Goal: Task Accomplishment & Management: Manage account settings

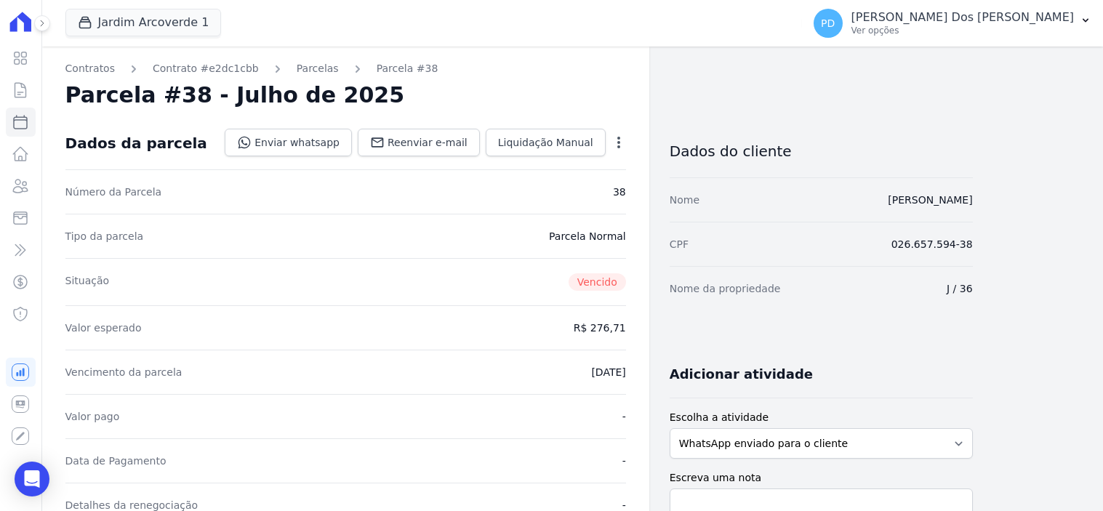
click at [15, 92] on icon at bounding box center [20, 90] width 11 height 15
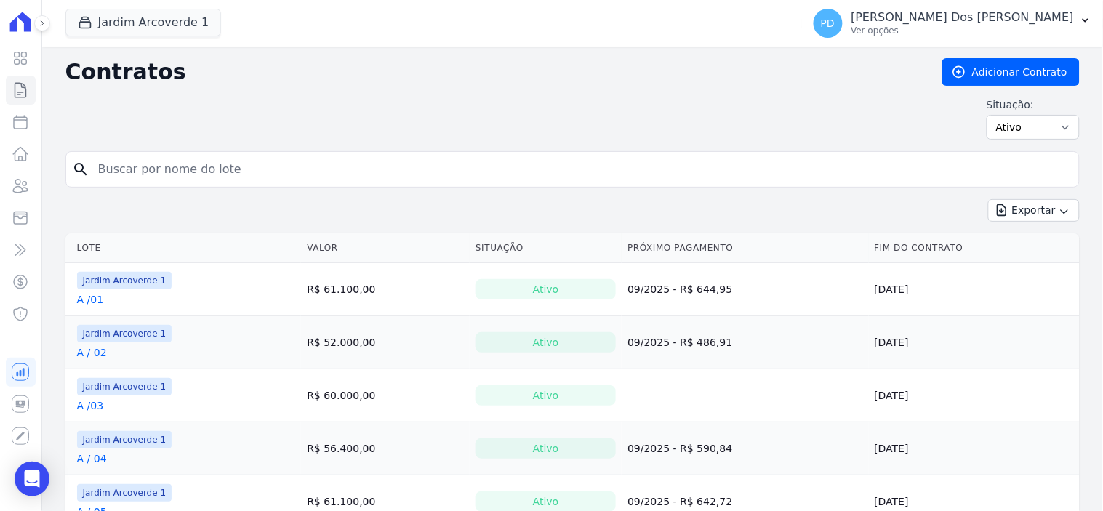
click at [510, 149] on div "Contratos Adicionar Contrato Situação: Ativo Todos Pausado Distratado Rascunho …" at bounding box center [572, 104] width 1014 height 93
click at [514, 164] on input "search" at bounding box center [581, 169] width 984 height 29
type input "k / 14"
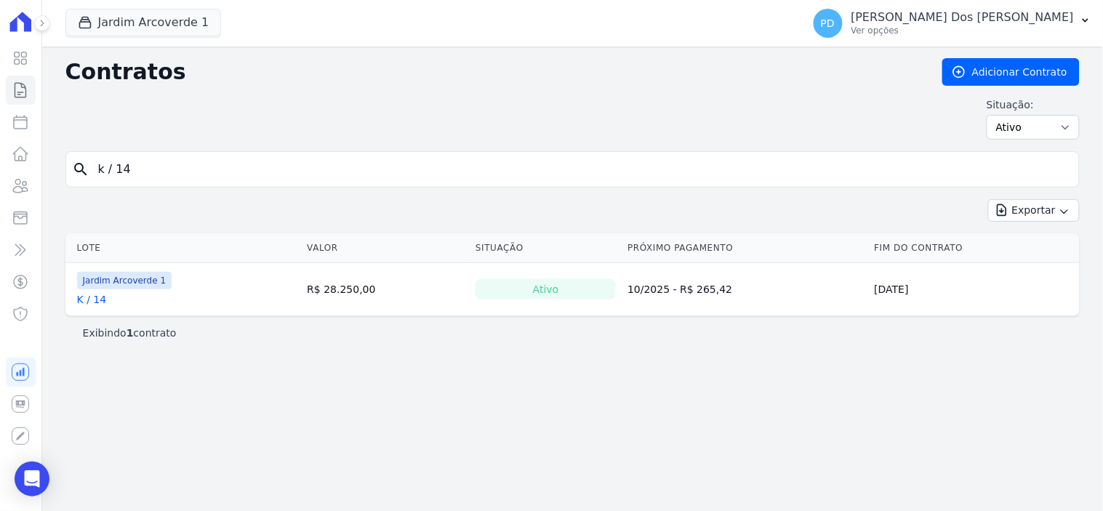
click at [79, 296] on link "K / 14" at bounding box center [92, 299] width 30 height 15
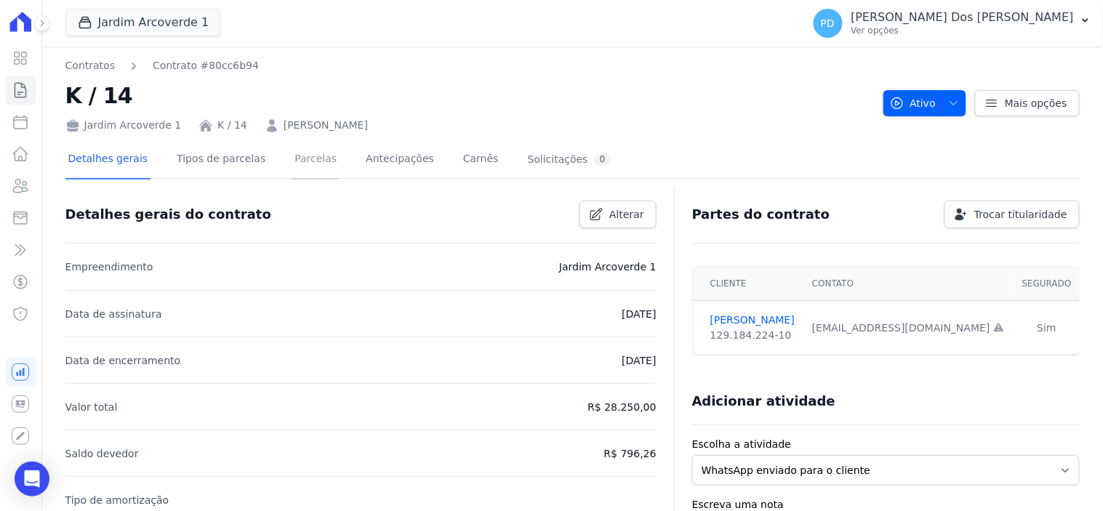
click at [295, 162] on link "Parcelas" at bounding box center [316, 160] width 48 height 39
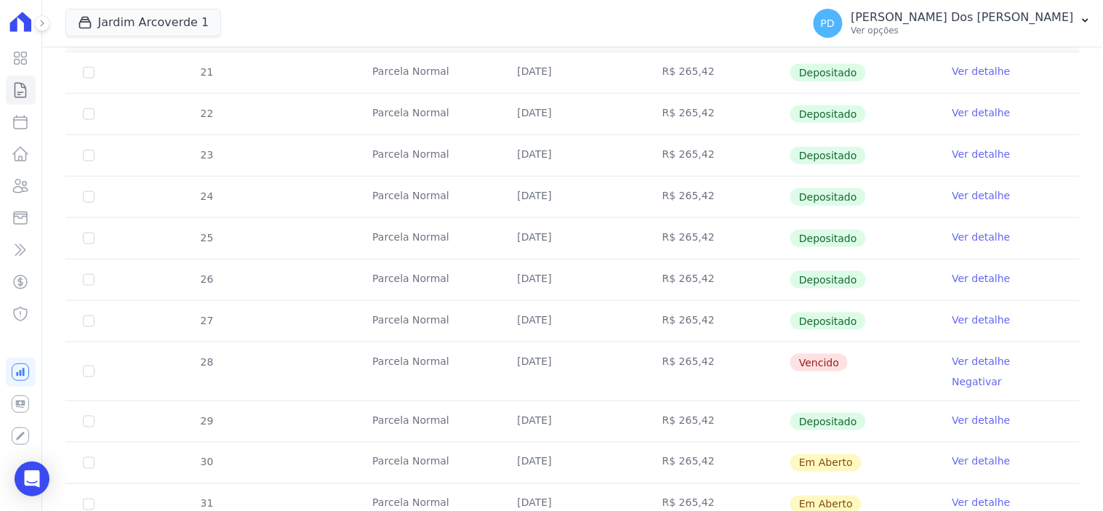
scroll to position [362, 0]
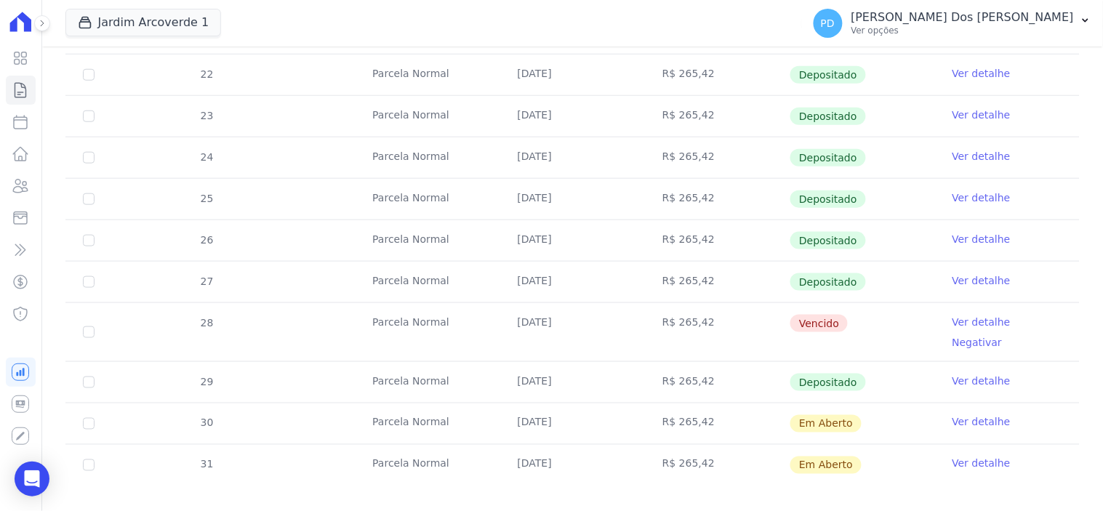
click at [953, 316] on link "Ver detalhe" at bounding box center [982, 322] width 58 height 15
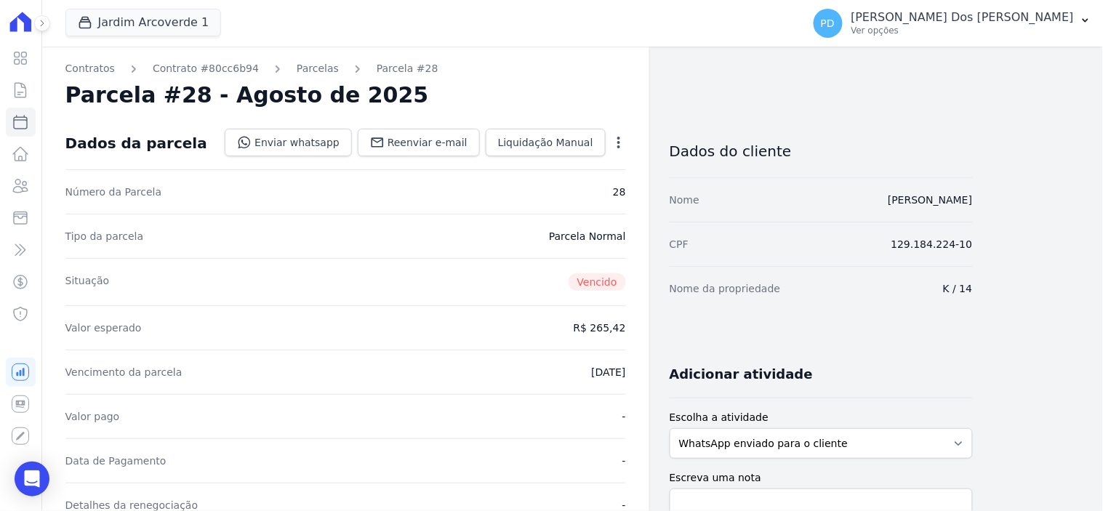
click at [614, 139] on icon "button" at bounding box center [619, 142] width 15 height 15
click at [534, 162] on link "Alterar" at bounding box center [556, 162] width 128 height 26
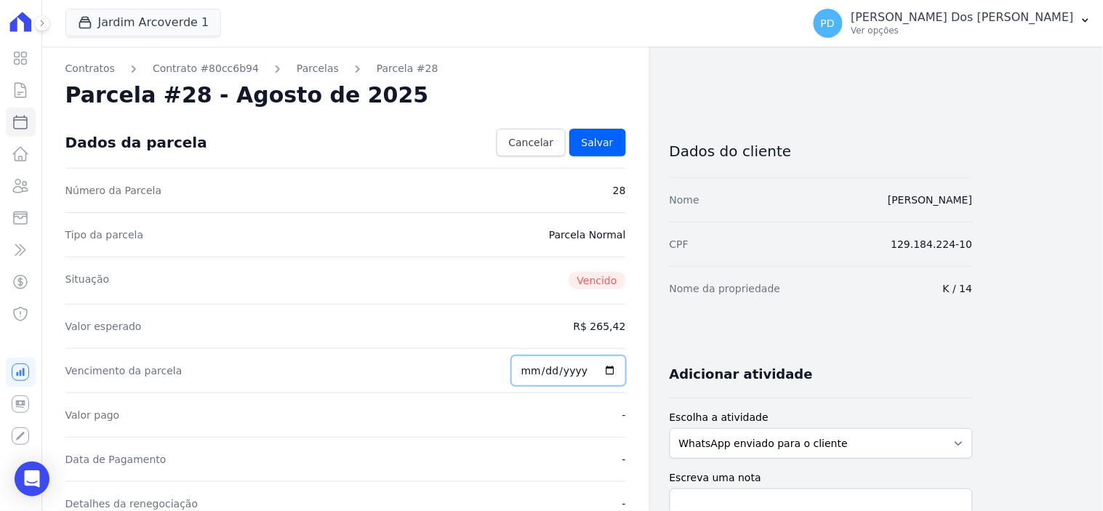
click at [550, 374] on input "2025-08-25" at bounding box center [568, 371] width 115 height 31
type input "2025-09-25"
click at [600, 134] on link "Salvar" at bounding box center [597, 143] width 57 height 28
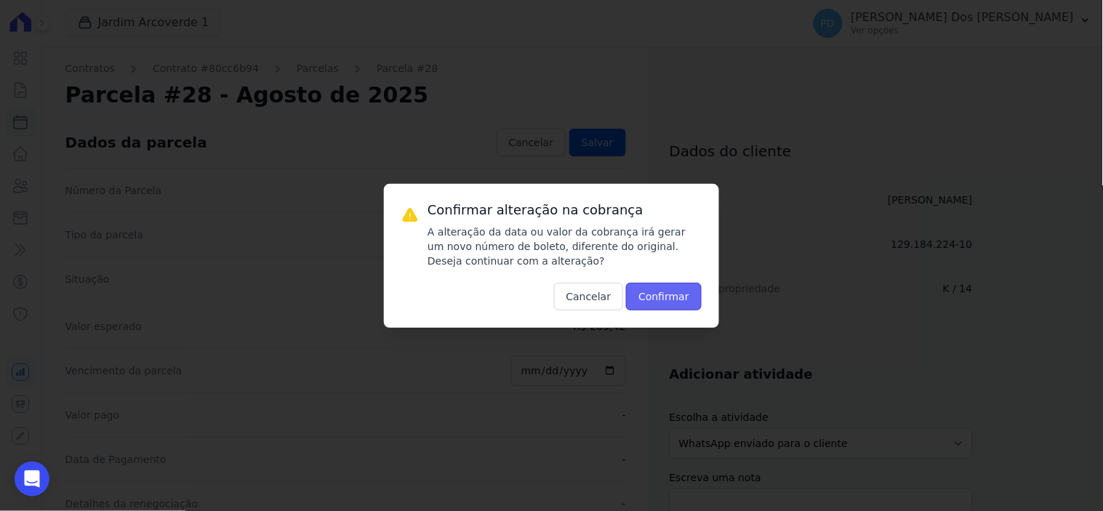
click at [673, 289] on button "Confirmar" at bounding box center [664, 297] width 76 height 28
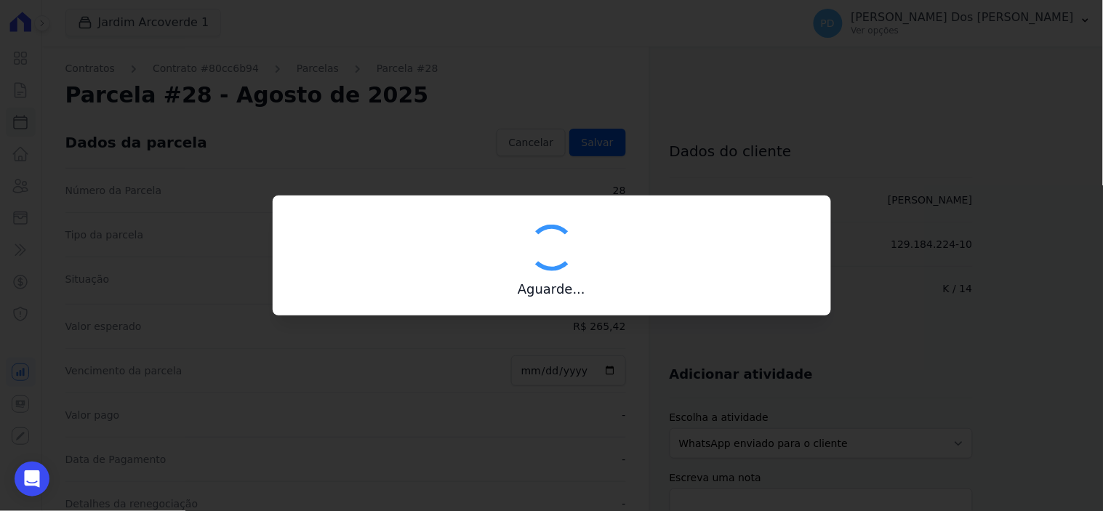
type input "00190000090335103300000494856172211840000026542"
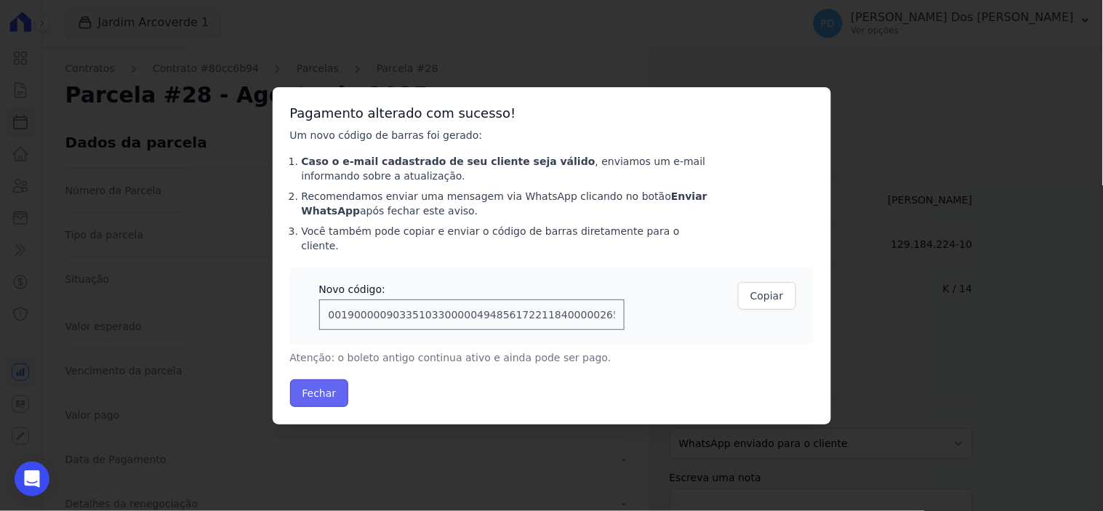
click at [310, 386] on button "Fechar" at bounding box center [319, 394] width 59 height 28
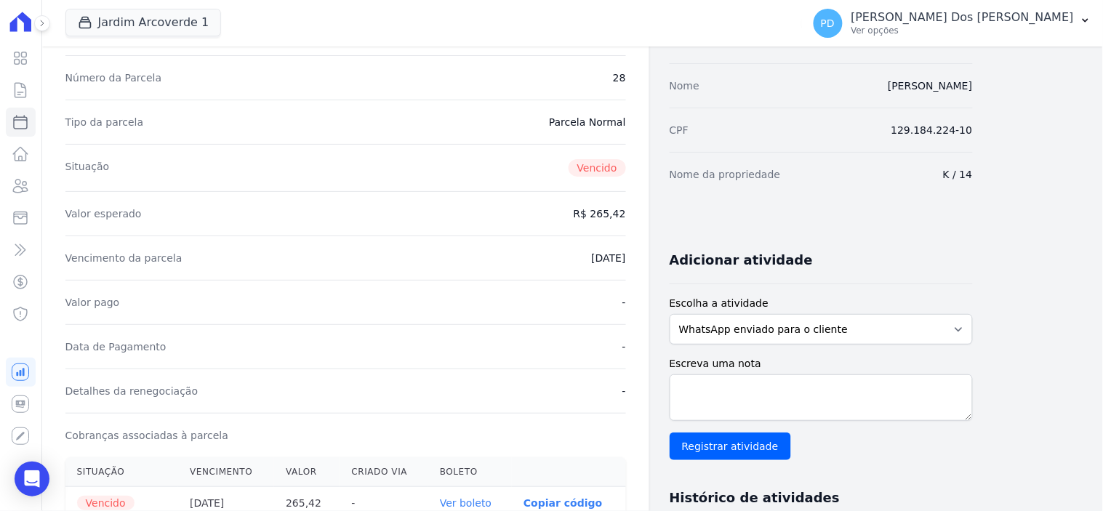
scroll to position [404, 0]
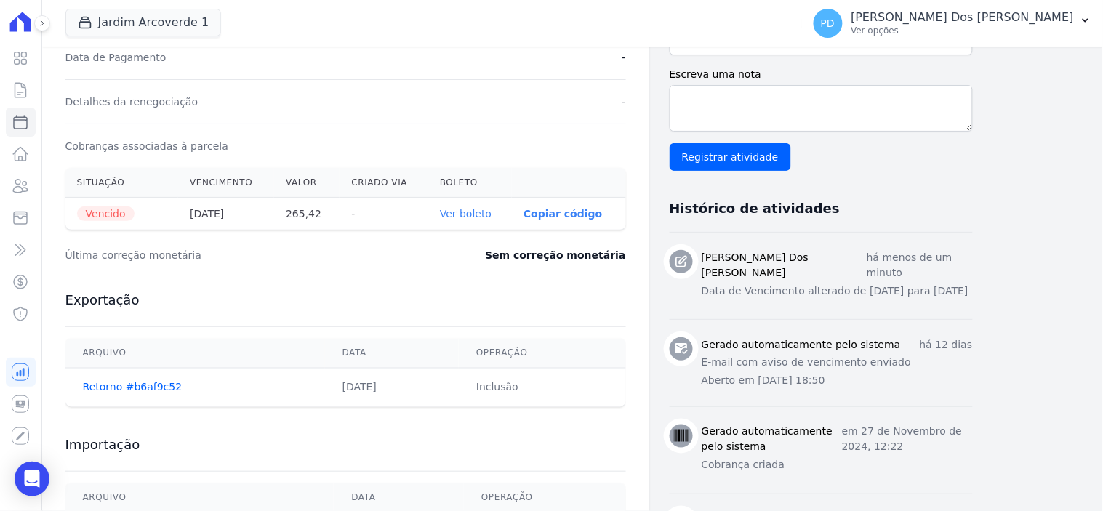
click at [481, 212] on link "Ver boleto" at bounding box center [466, 214] width 52 height 12
click at [24, 97] on icon at bounding box center [20, 90] width 11 height 15
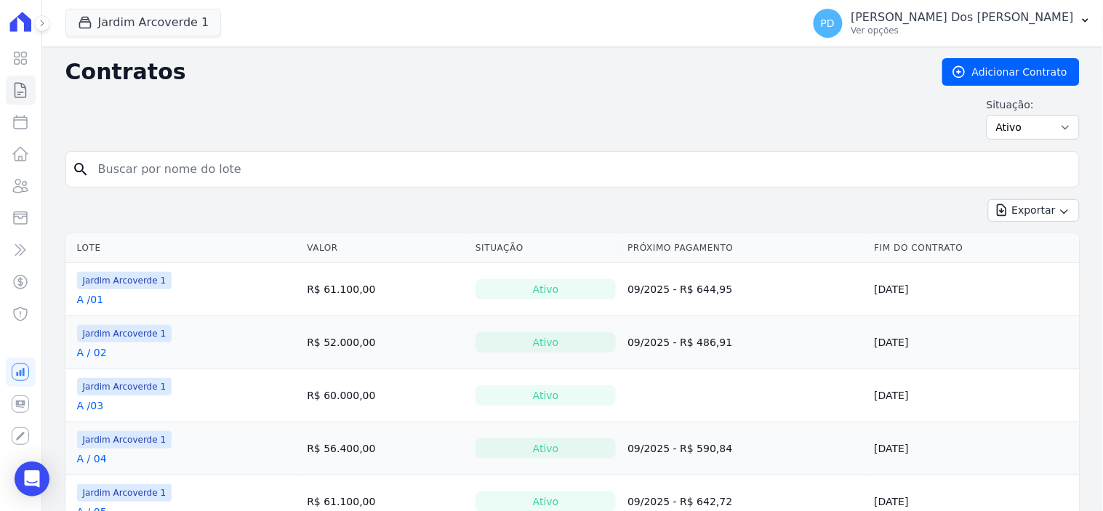
click at [198, 168] on input "search" at bounding box center [581, 169] width 984 height 29
type input "f / 06"
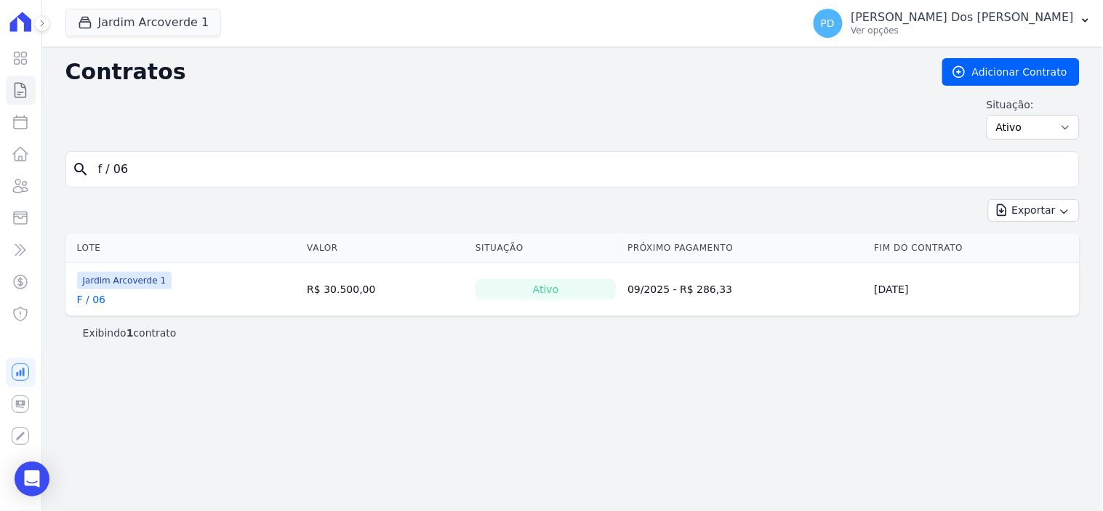
click at [103, 304] on link "F / 06" at bounding box center [91, 299] width 28 height 15
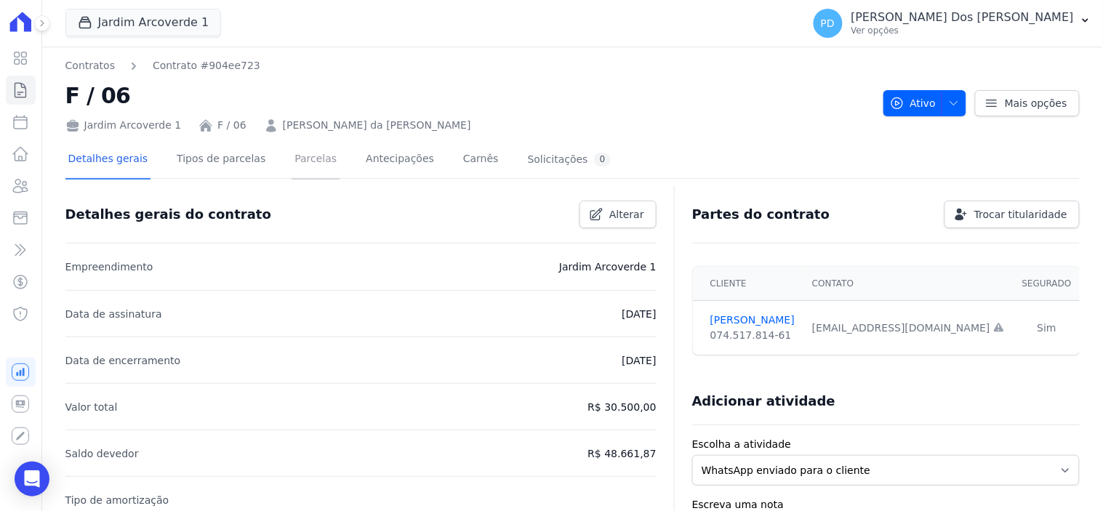
click at [308, 159] on link "Parcelas" at bounding box center [316, 160] width 48 height 39
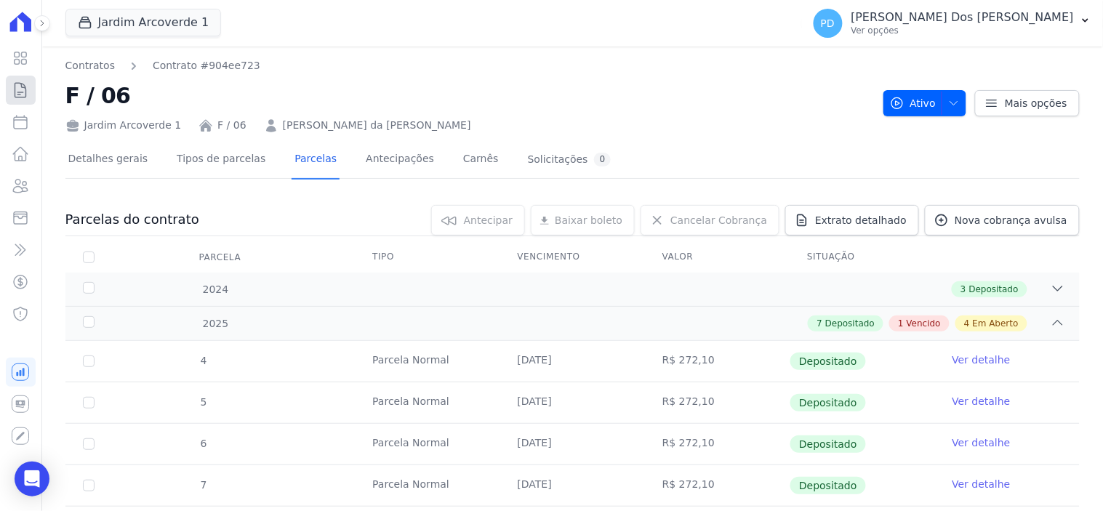
click at [17, 90] on icon at bounding box center [20, 89] width 17 height 17
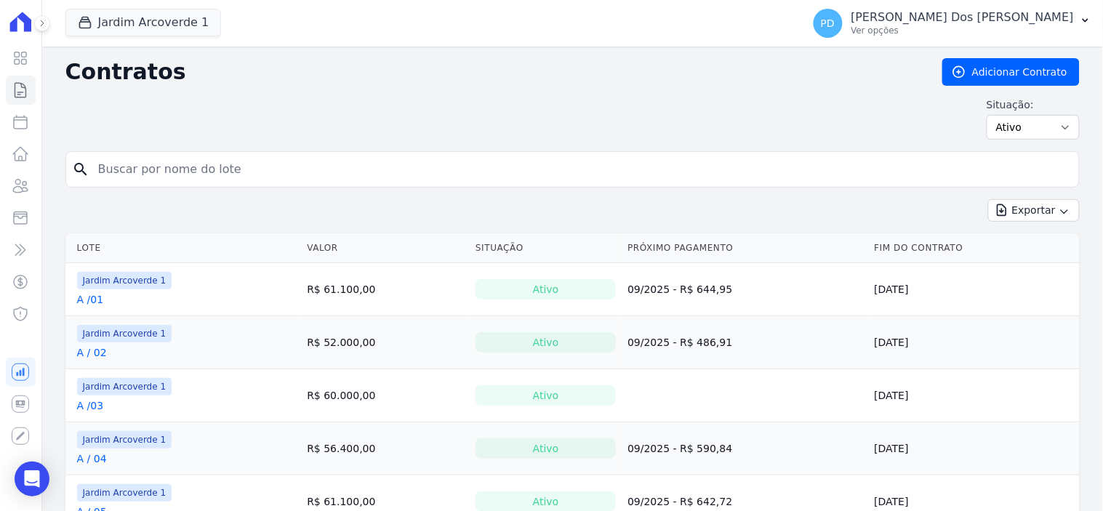
click at [262, 177] on input "search" at bounding box center [581, 169] width 984 height 29
type input "k / 09"
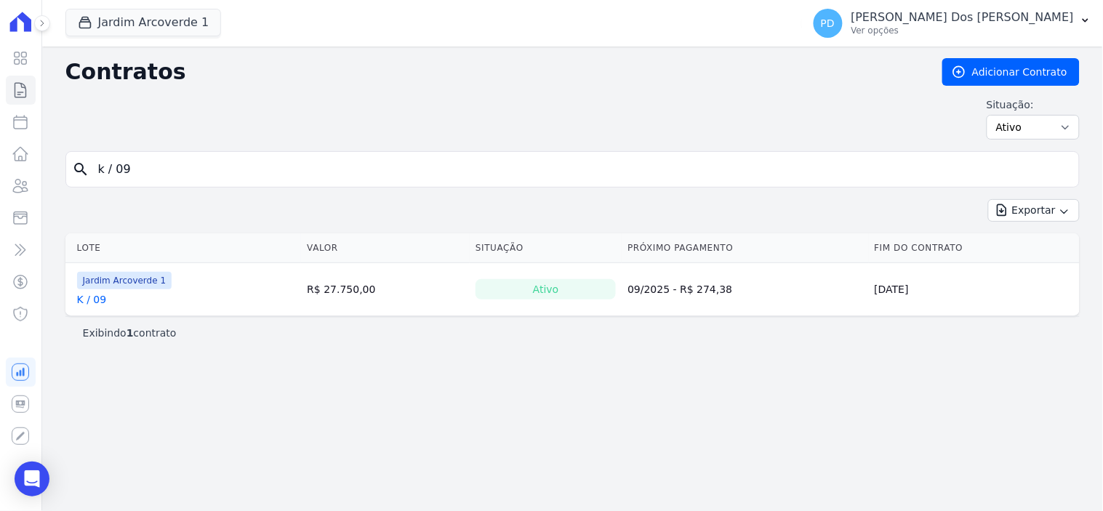
click at [102, 300] on link "K / 09" at bounding box center [92, 299] width 30 height 15
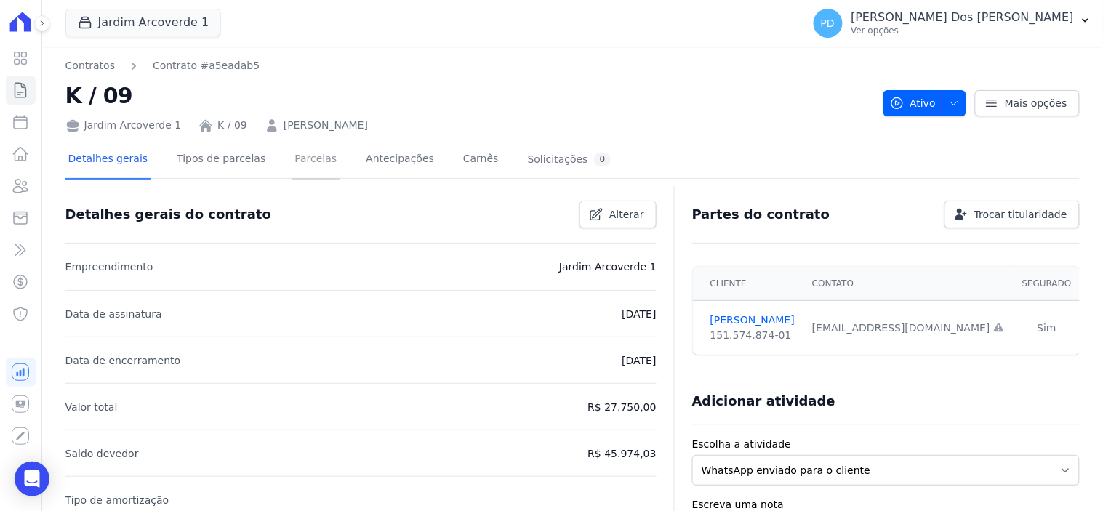
click at [299, 159] on link "Parcelas" at bounding box center [316, 160] width 48 height 39
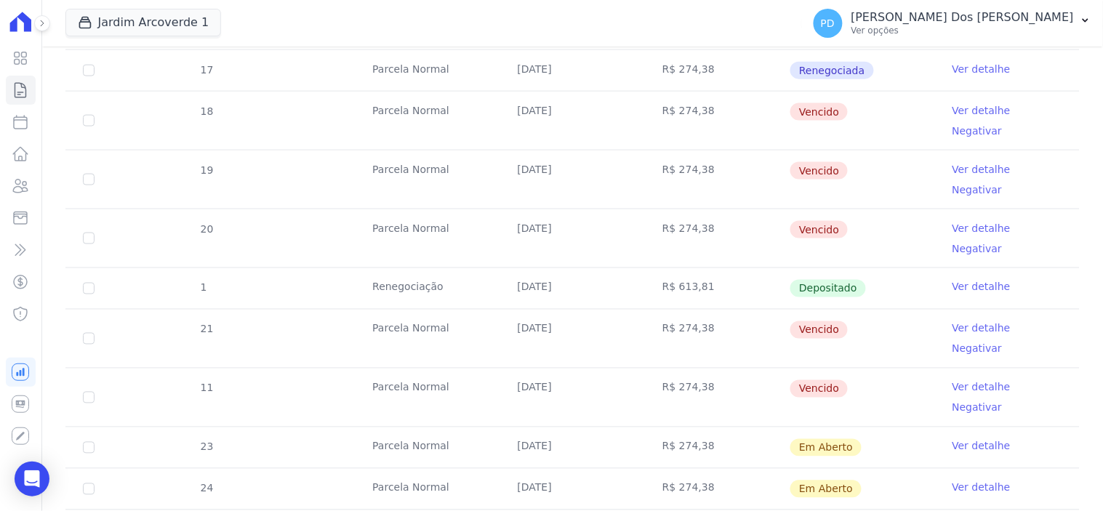
scroll to position [484, 0]
click at [86, 114] on input "checkbox" at bounding box center [89, 120] width 12 height 12
checkbox input "true"
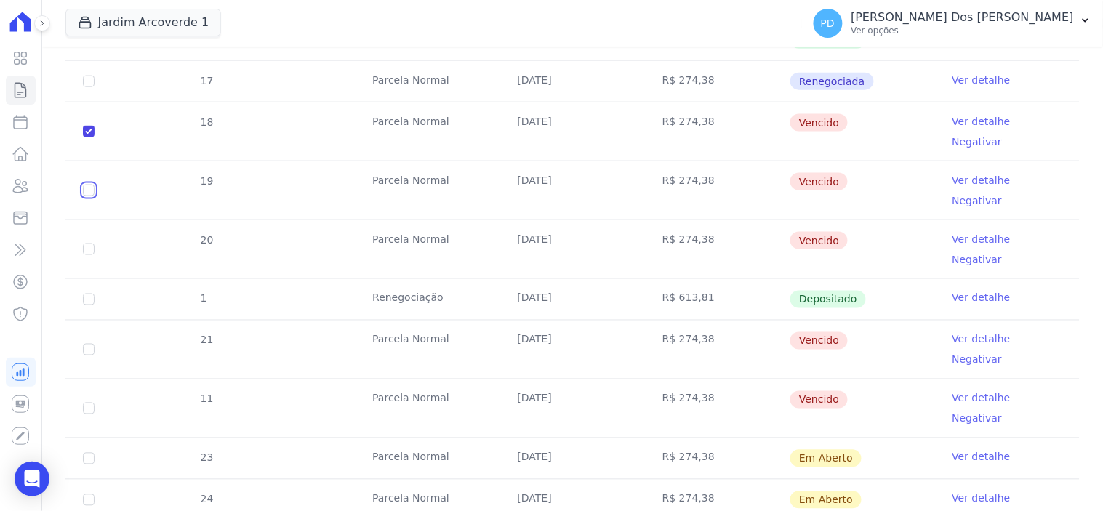
click at [89, 185] on input "checkbox" at bounding box center [89, 191] width 12 height 12
checkbox input "true"
click at [83, 185] on input "checkbox" at bounding box center [89, 191] width 12 height 12
checkbox input "false"
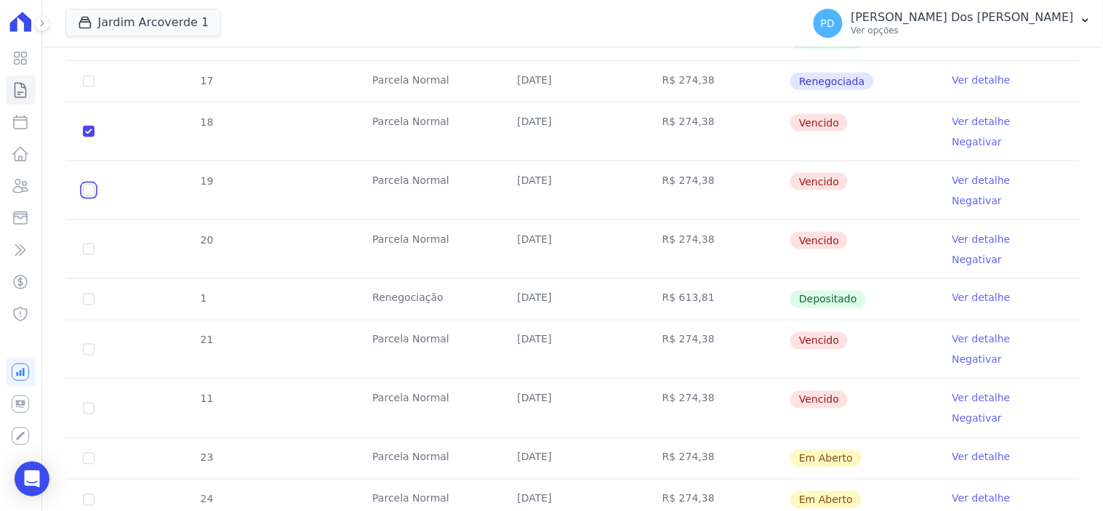
checkbox input "true"
click at [90, 185] on input "checkbox" at bounding box center [89, 191] width 12 height 12
checkbox input "true"
click at [89, 244] on input "checkbox" at bounding box center [89, 250] width 12 height 12
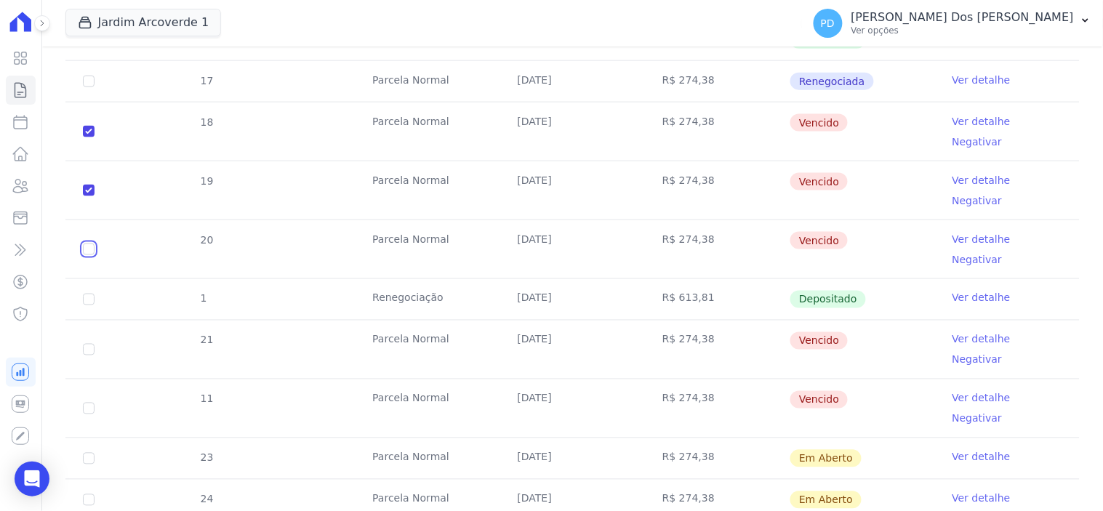
checkbox input "true"
click at [88, 344] on input "checkbox" at bounding box center [89, 350] width 12 height 12
checkbox input "true"
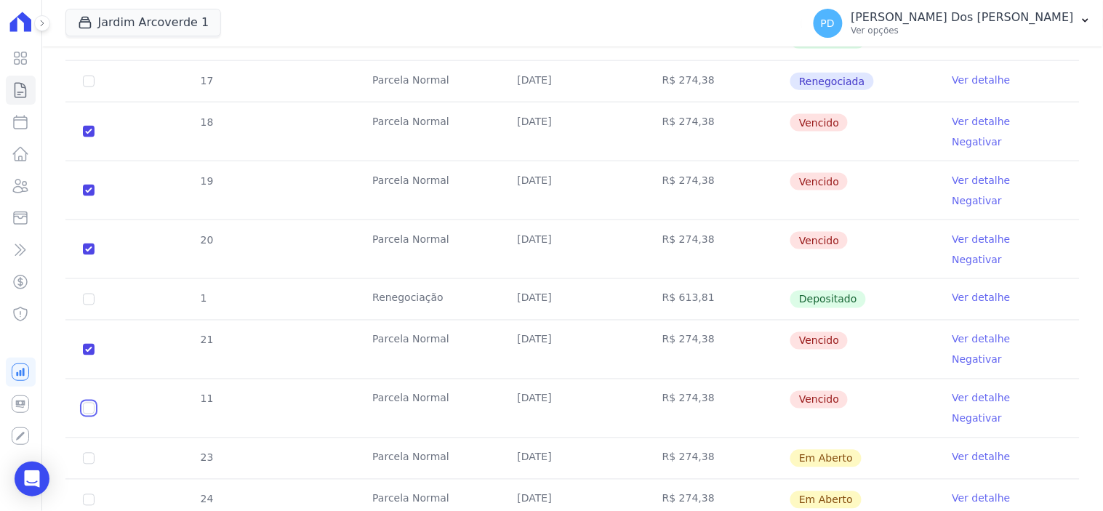
click at [85, 403] on input "checkbox" at bounding box center [89, 409] width 12 height 12
checkbox input "true"
click at [87, 453] on input "checkbox" at bounding box center [89, 459] width 12 height 12
checkbox input "true"
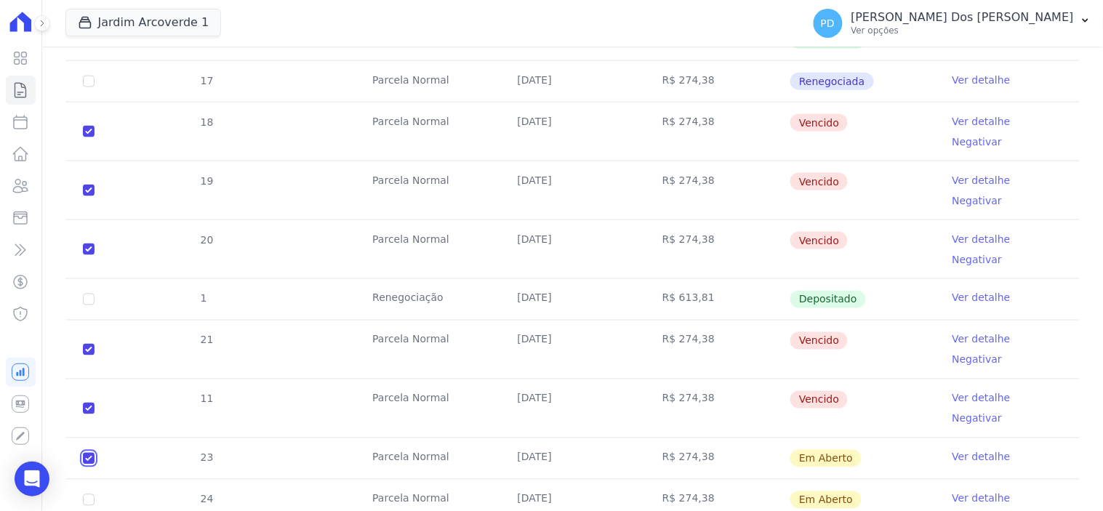
checkbox input "true"
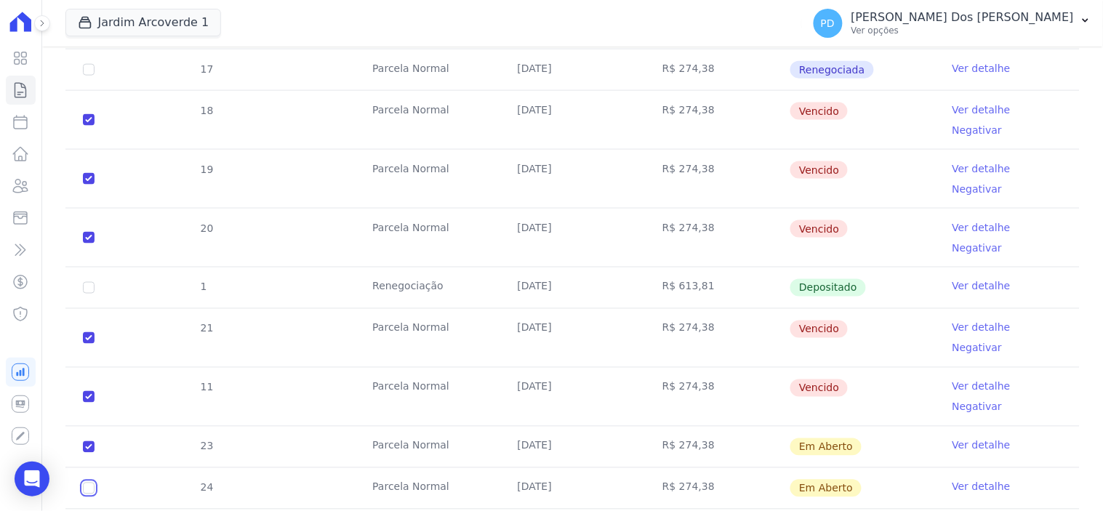
drag, startPoint x: 85, startPoint y: 398, endPoint x: 88, endPoint y: 410, distance: 12.0
click at [86, 483] on input "checkbox" at bounding box center [89, 489] width 12 height 12
checkbox input "true"
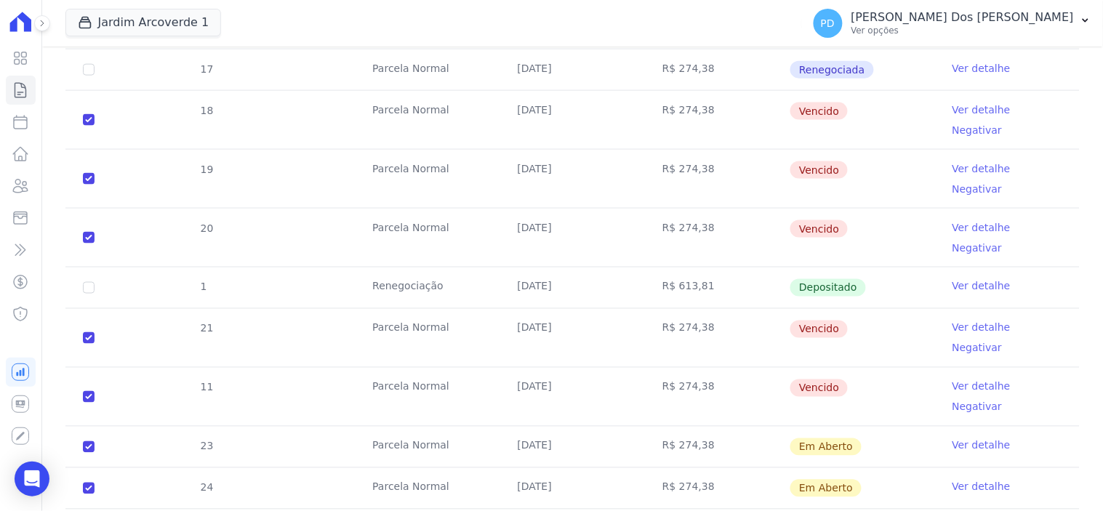
checkbox input "true"
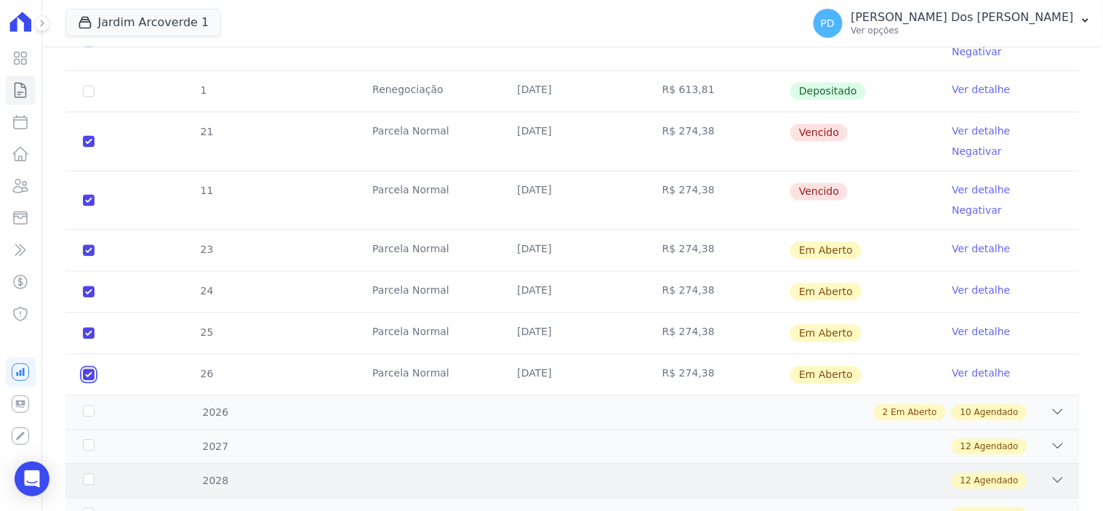
scroll to position [727, 0]
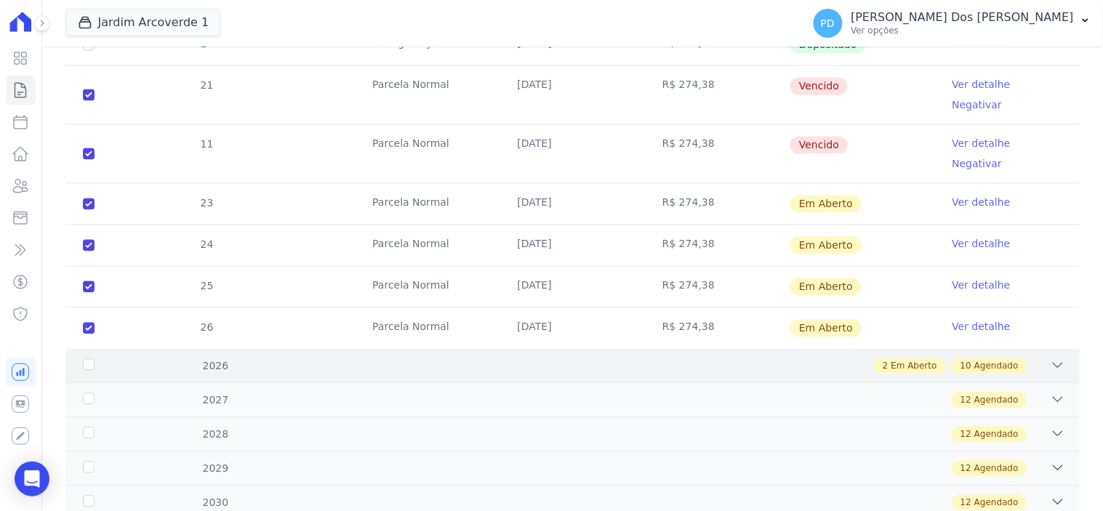
click at [83, 359] on div "2026" at bounding box center [125, 366] width 91 height 15
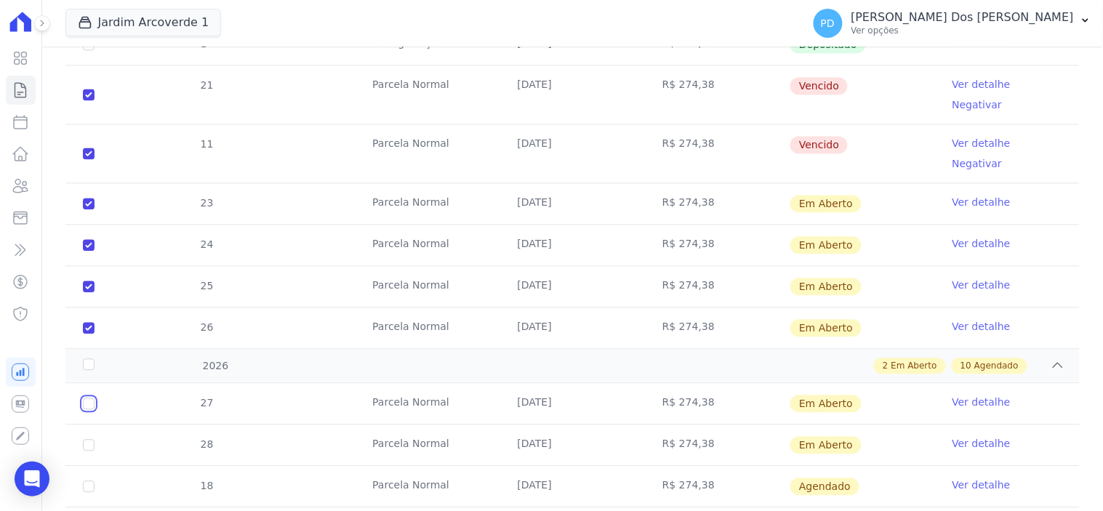
click at [89, 398] on input "checkbox" at bounding box center [89, 404] width 12 height 12
checkbox input "true"
click at [95, 425] on td "28" at bounding box center [88, 445] width 47 height 41
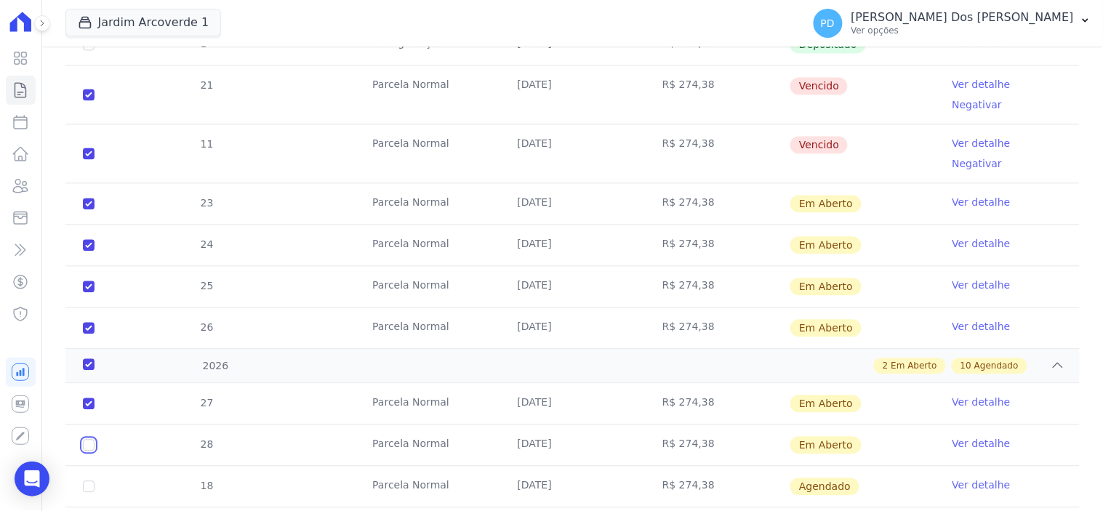
click at [86, 440] on input "checkbox" at bounding box center [89, 446] width 12 height 12
checkbox input "true"
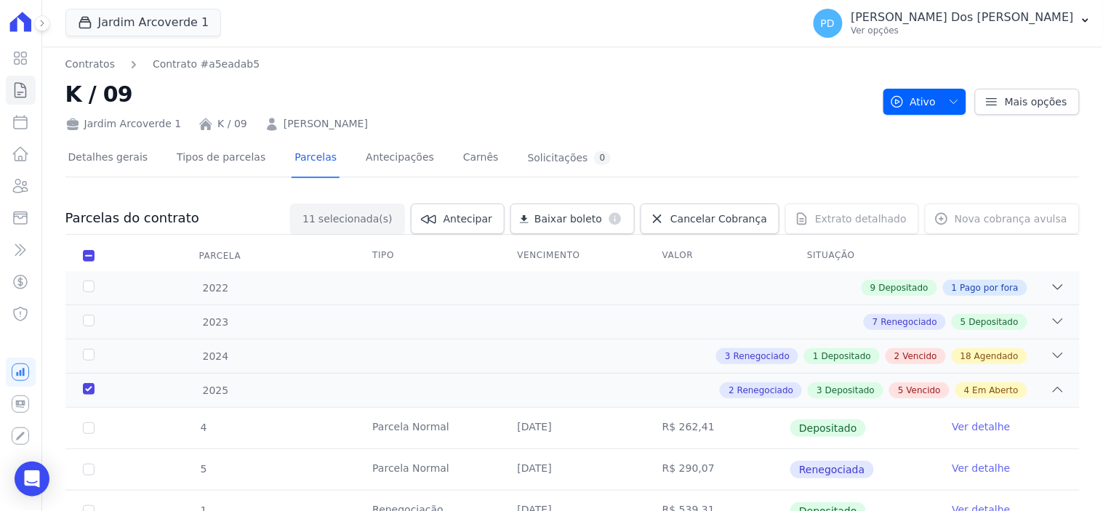
scroll to position [0, 0]
click at [593, 220] on span "Baixar boleto" at bounding box center [568, 220] width 68 height 15
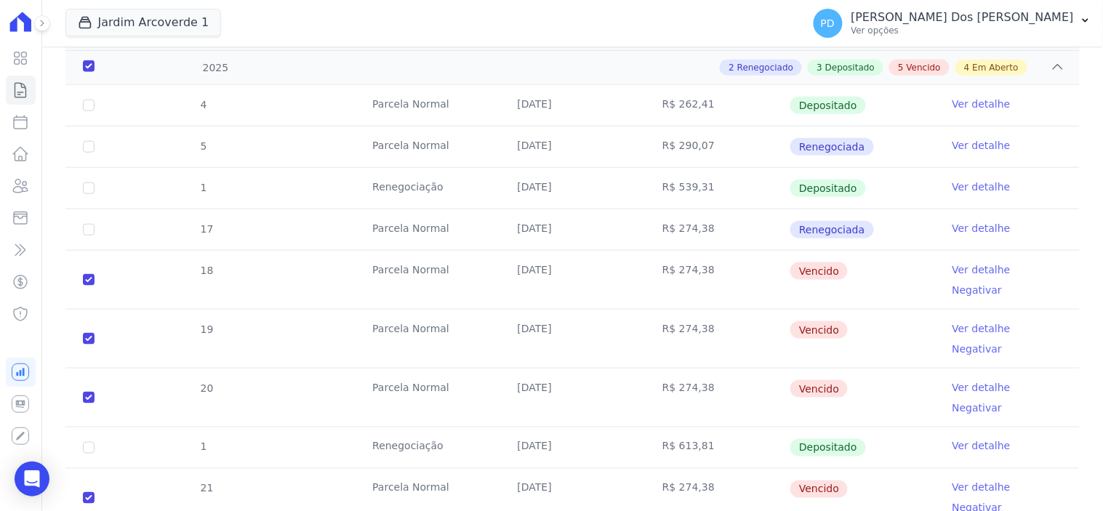
scroll to position [323, 0]
click at [994, 268] on link "Ver detalhe" at bounding box center [982, 271] width 58 height 15
click at [982, 270] on link "Ver detalhe" at bounding box center [982, 271] width 58 height 15
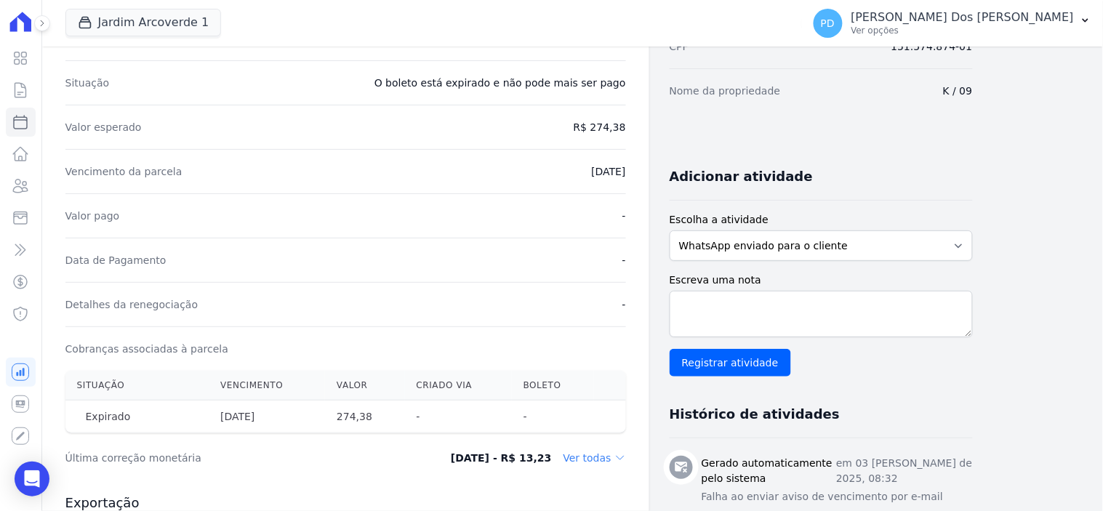
scroll to position [242, 0]
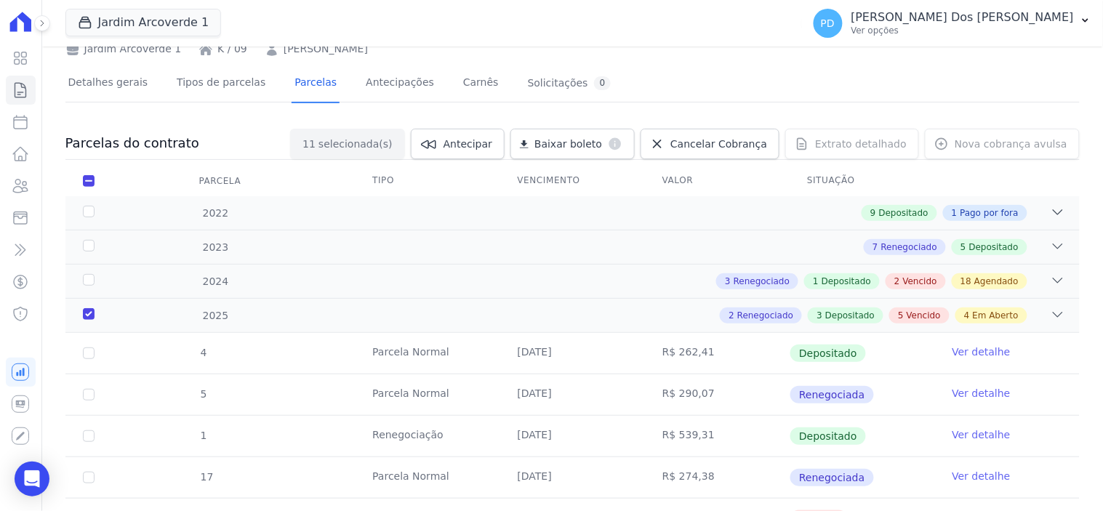
scroll to position [323, 0]
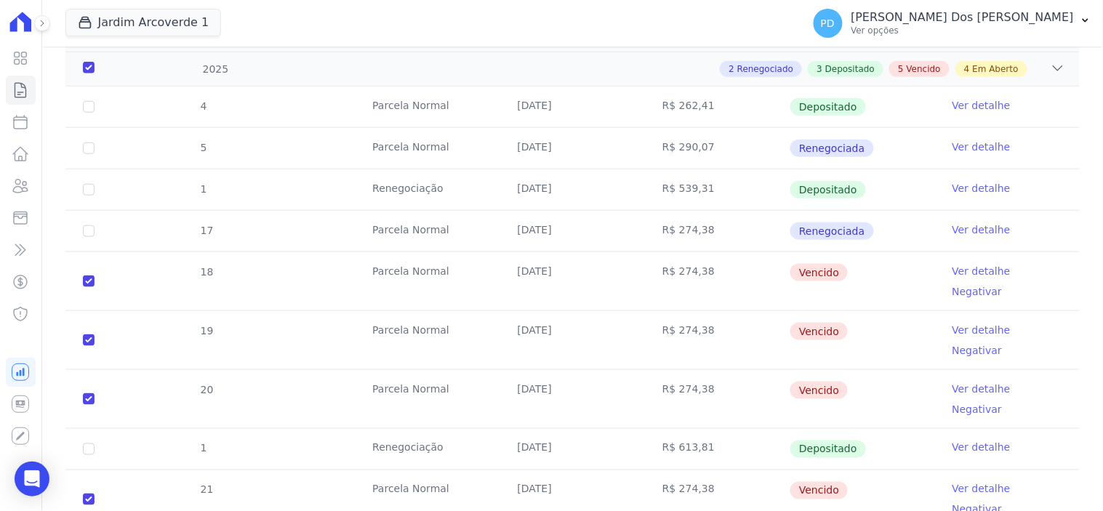
click at [957, 323] on link "Ver detalhe" at bounding box center [982, 330] width 58 height 15
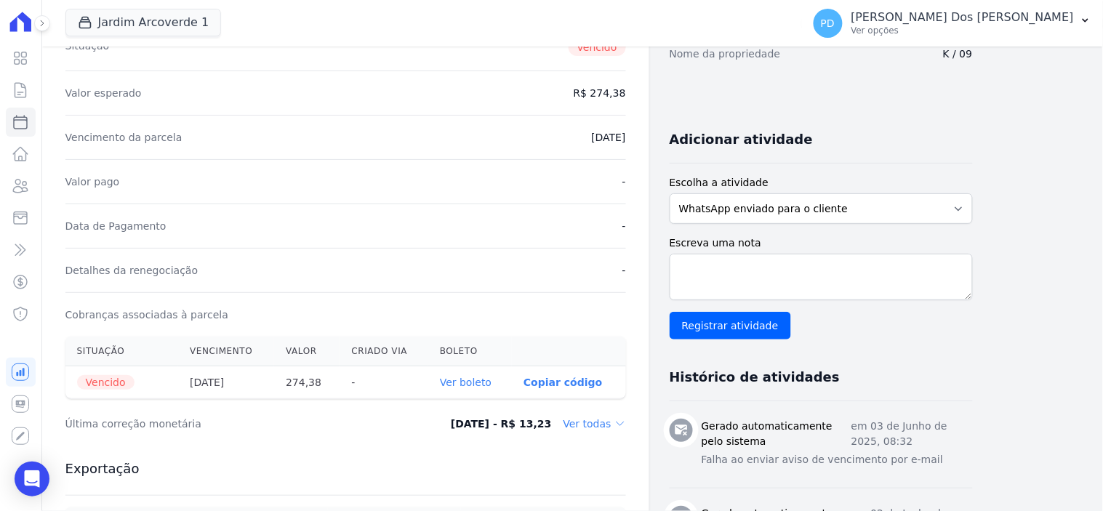
scroll to position [242, 0]
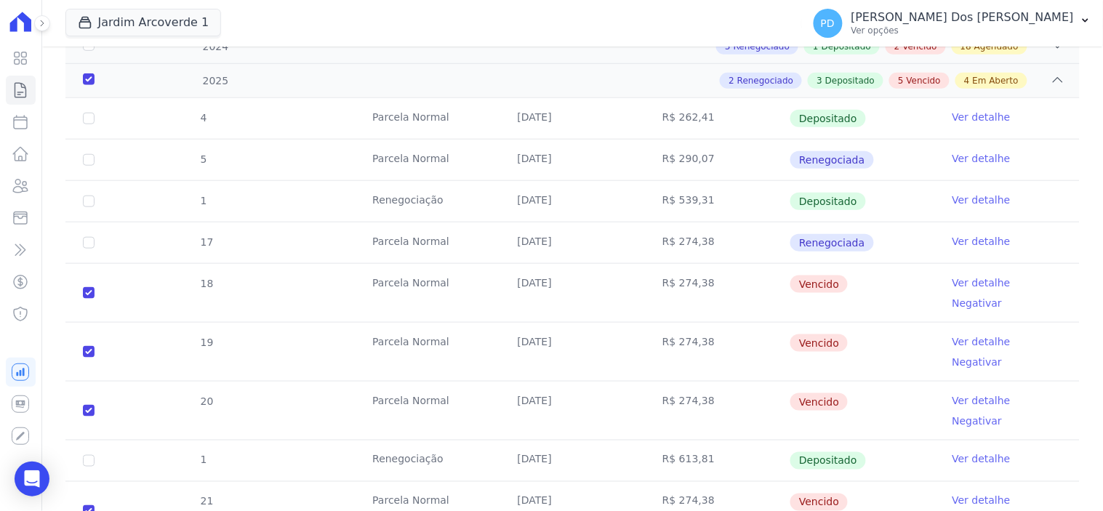
scroll to position [484, 0]
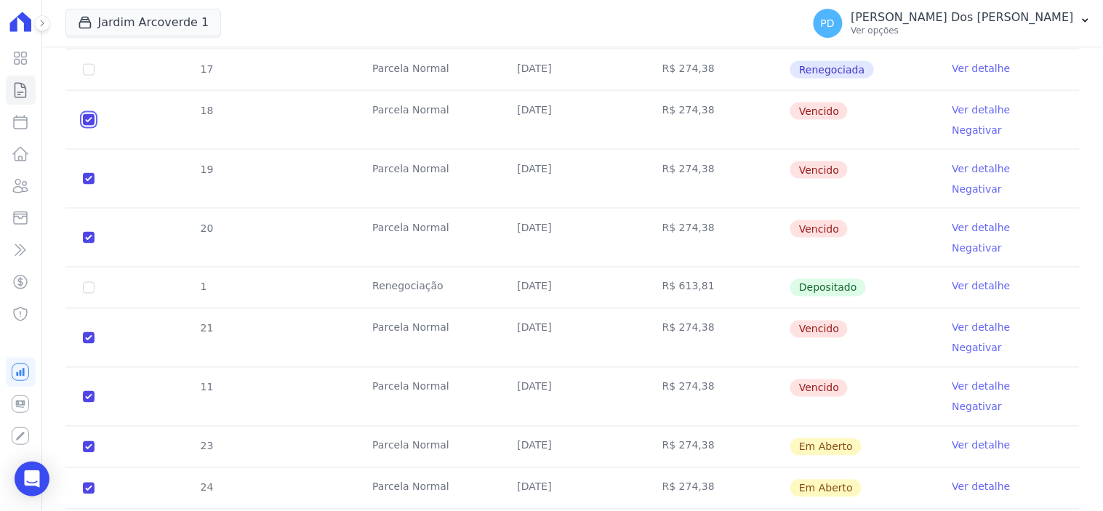
click at [87, 114] on input "checkbox" at bounding box center [89, 120] width 12 height 12
checkbox input "false"
checkbox input "true"
click at [84, 173] on input "checkbox" at bounding box center [89, 179] width 12 height 12
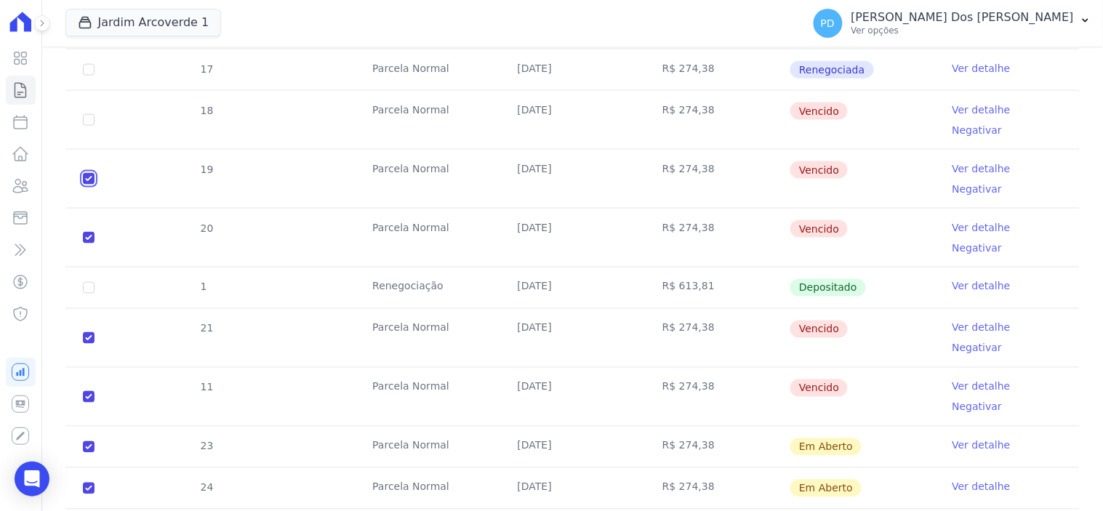
checkbox input "false"
checkbox input "true"
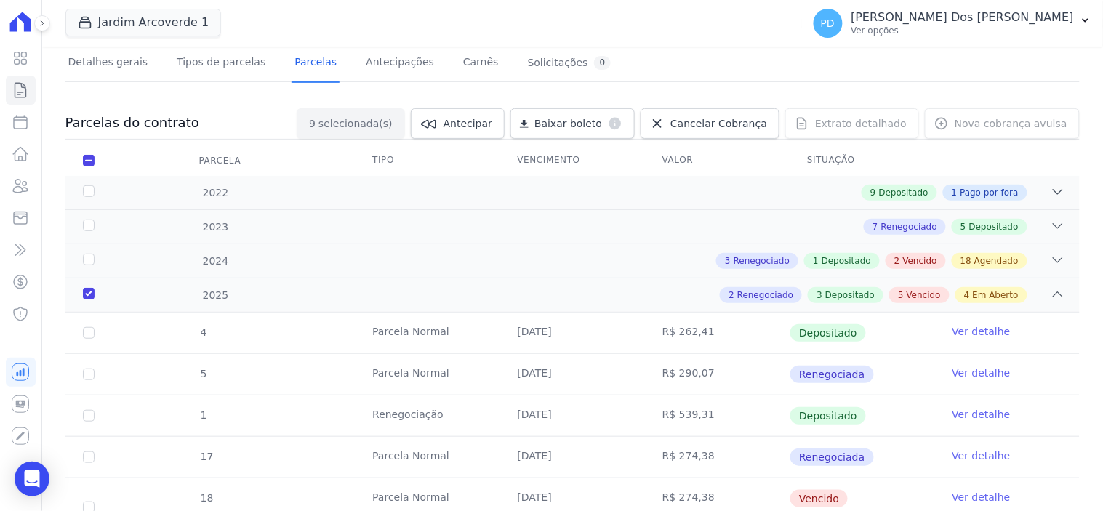
scroll to position [0, 0]
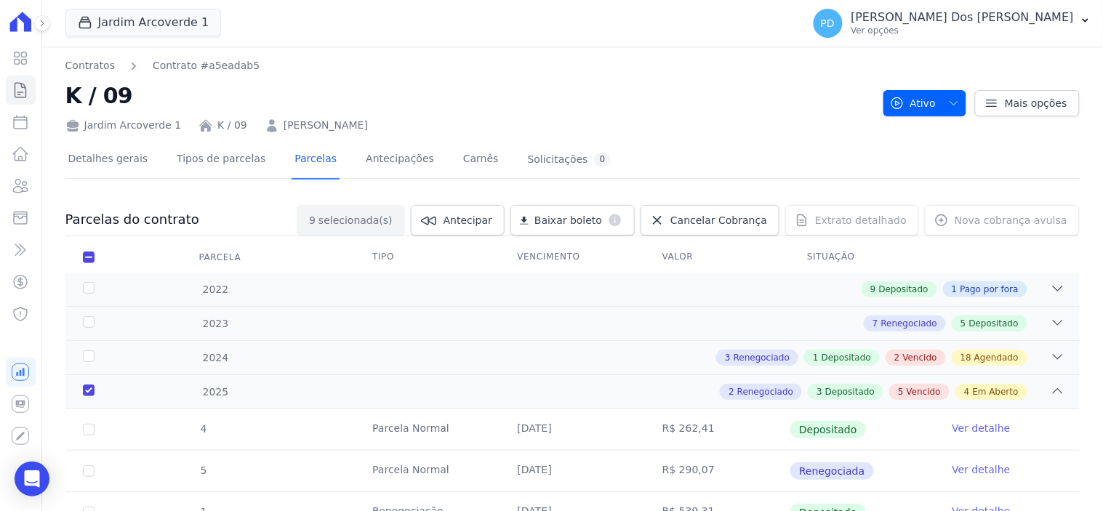
click at [579, 218] on div "Baixar boleto default" at bounding box center [572, 220] width 124 height 31
click at [589, 220] on div "Baixar boleto default" at bounding box center [572, 220] width 124 height 31
click at [562, 225] on div "Baixar boleto default" at bounding box center [572, 220] width 124 height 31
click at [92, 258] on input "checkbox" at bounding box center [89, 258] width 12 height 12
checkbox input "false"
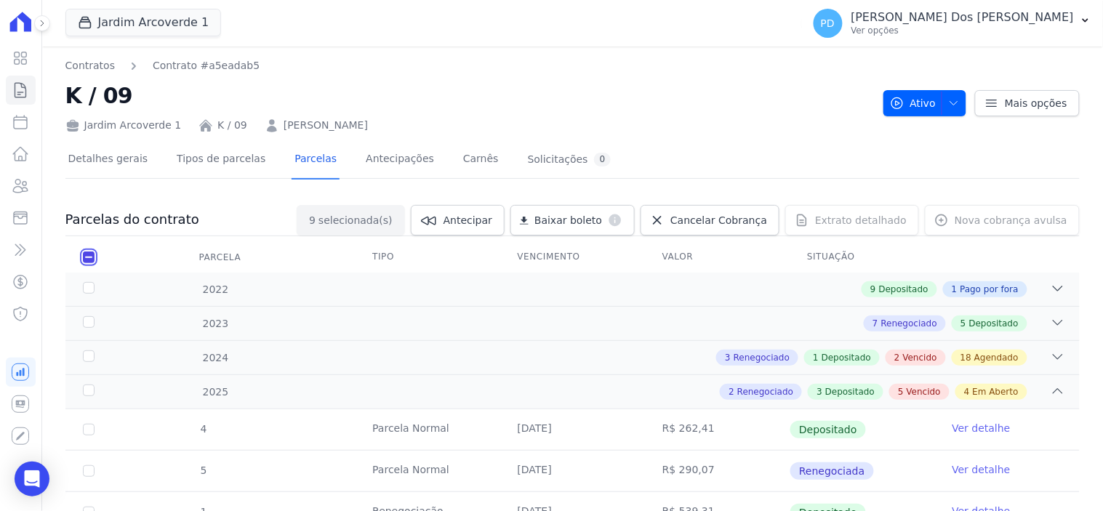
checkbox input "false"
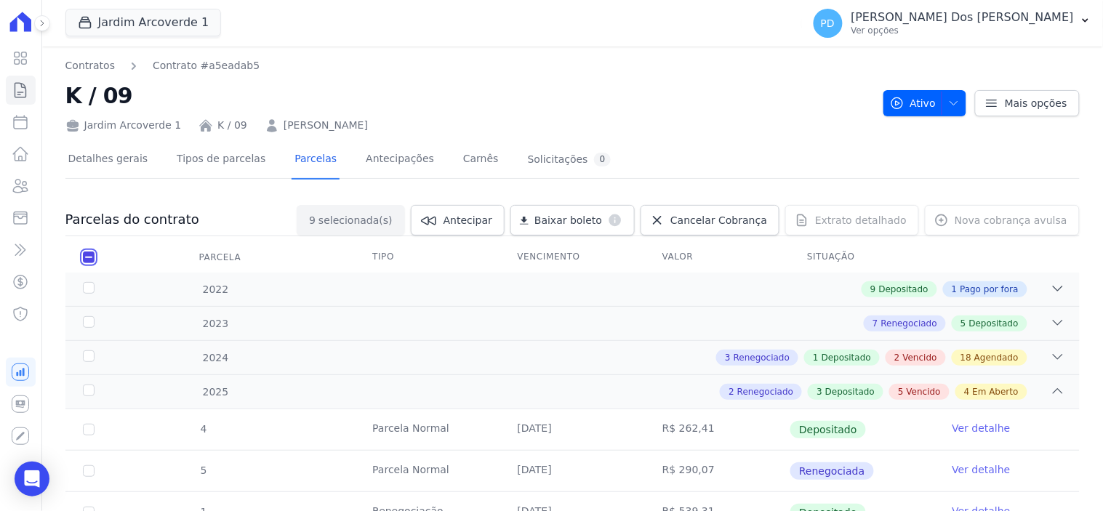
checkbox input "false"
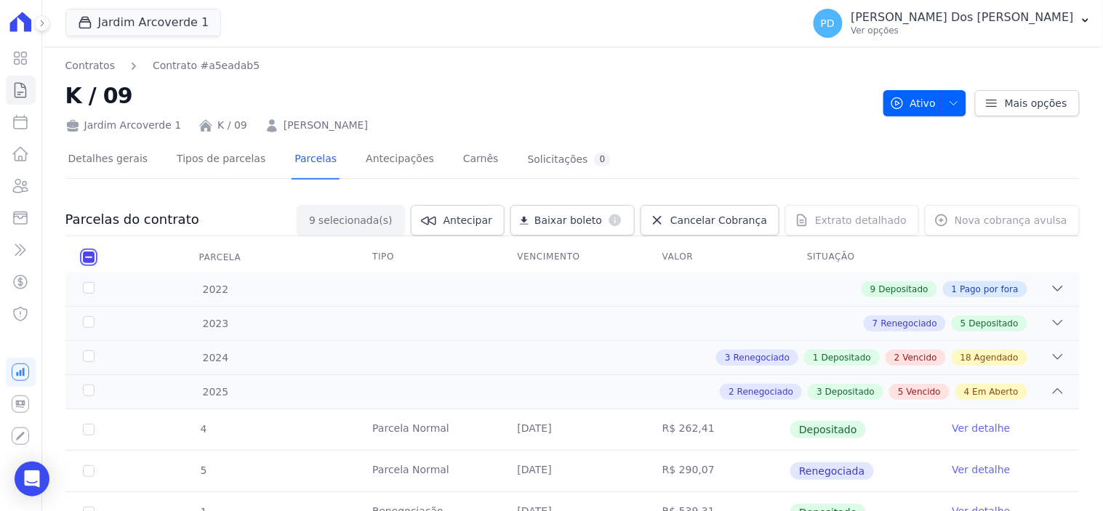
checkbox input "false"
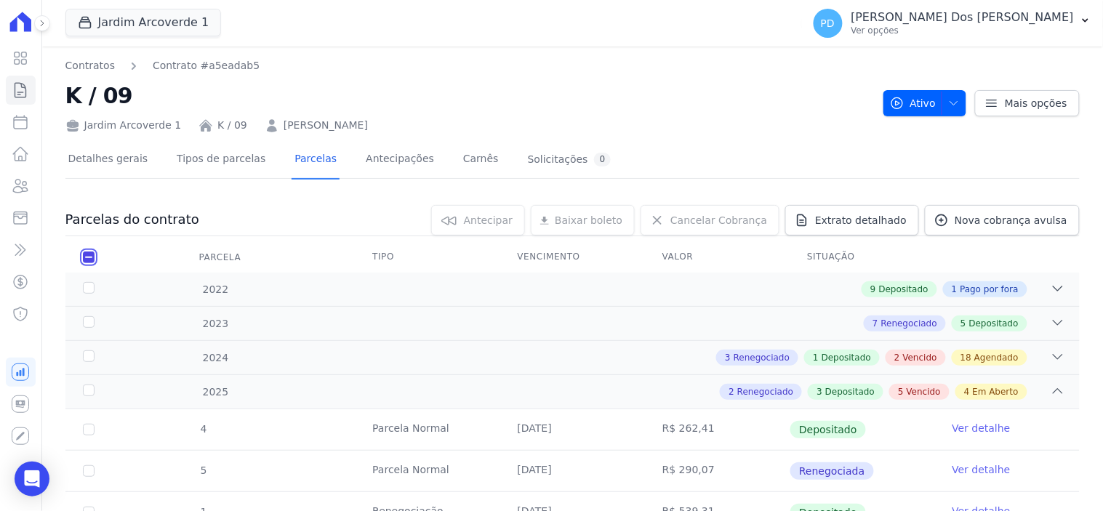
click at [88, 258] on input "checkbox" at bounding box center [89, 258] width 12 height 12
checkbox input "true"
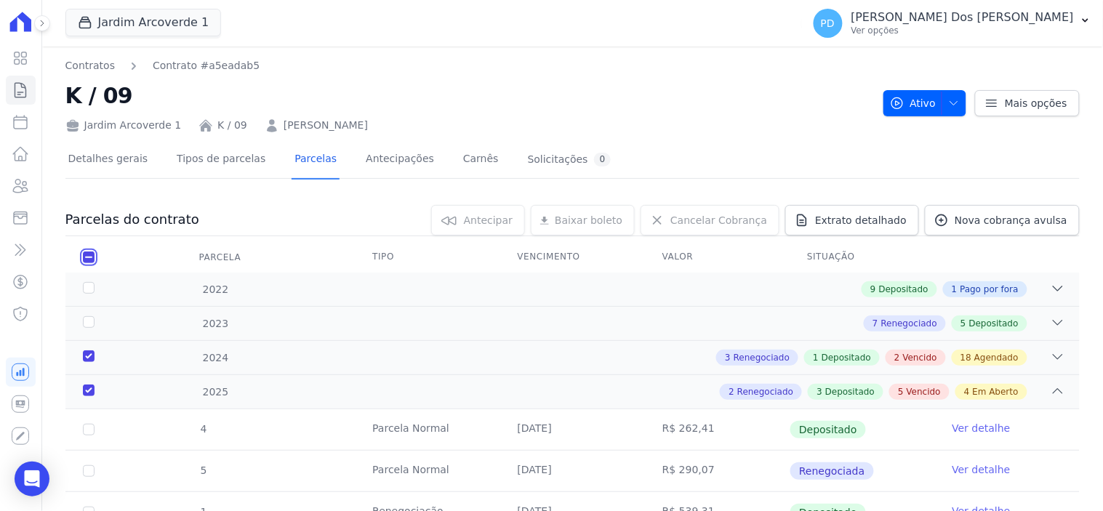
checkbox input "true"
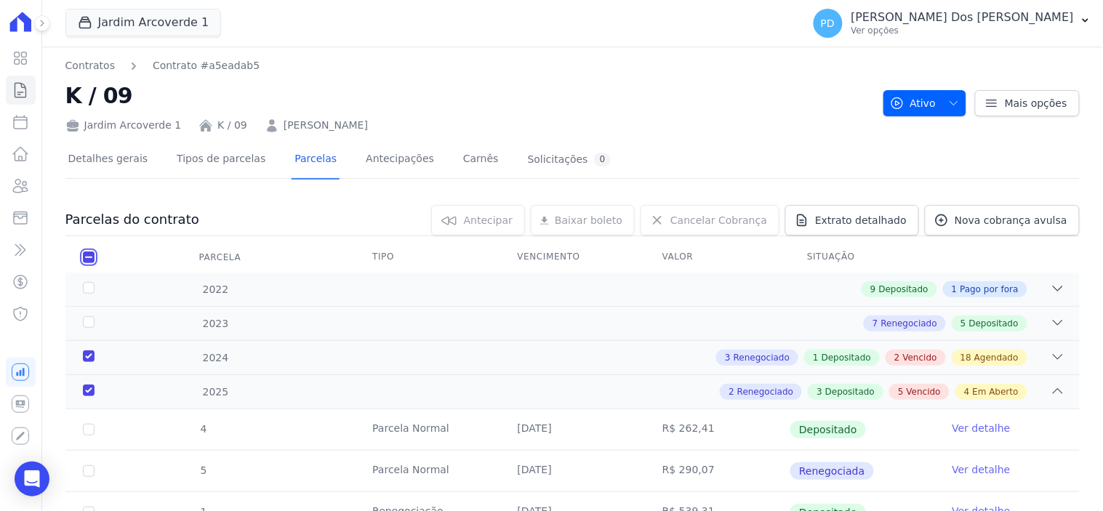
checkbox input "true"
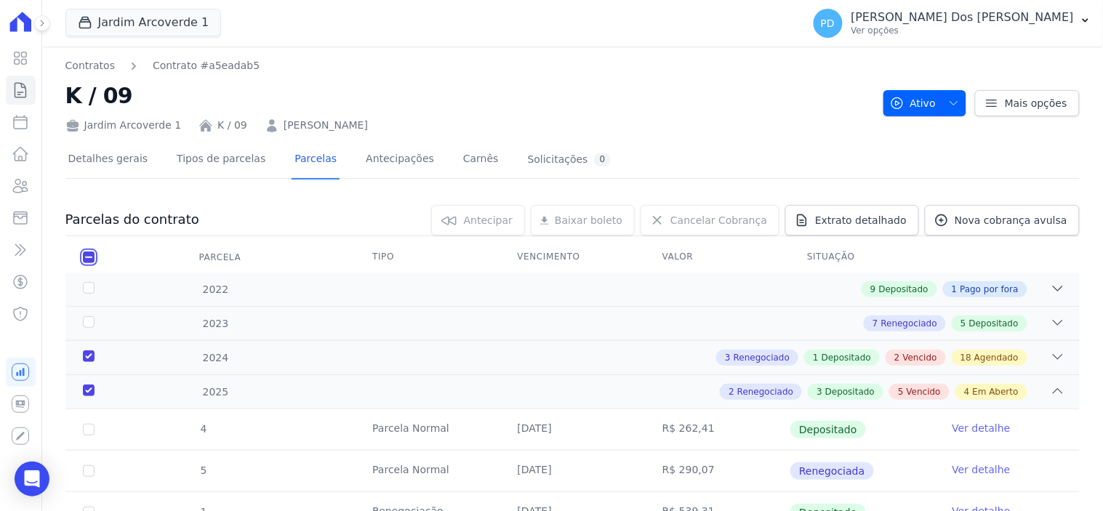
checkbox input "true"
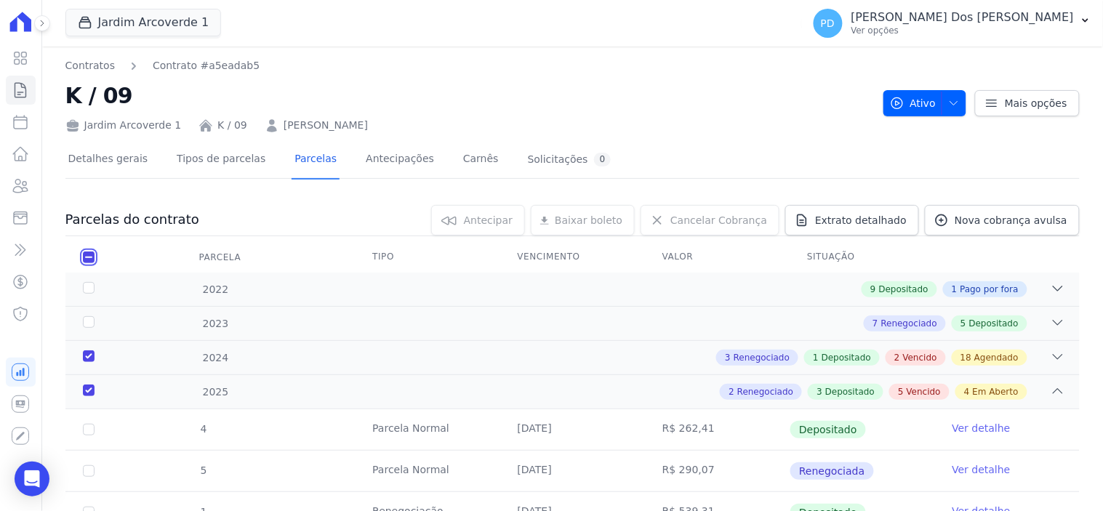
checkbox input "true"
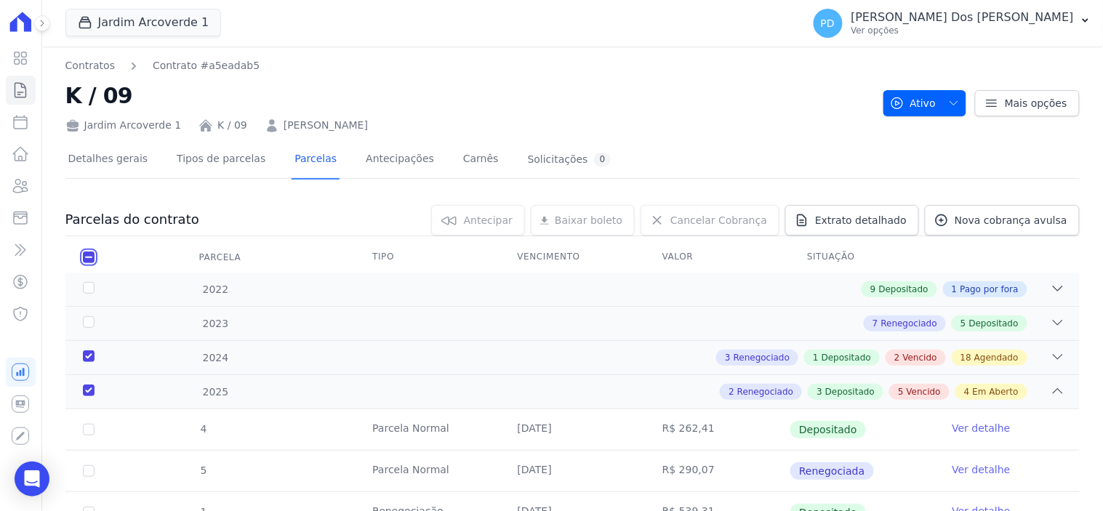
checkbox input "true"
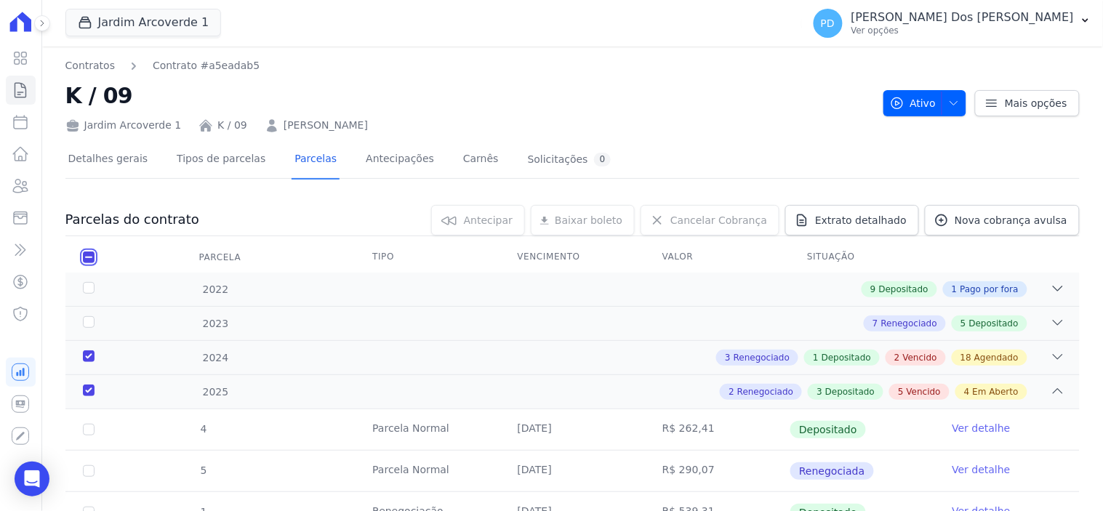
checkbox input "true"
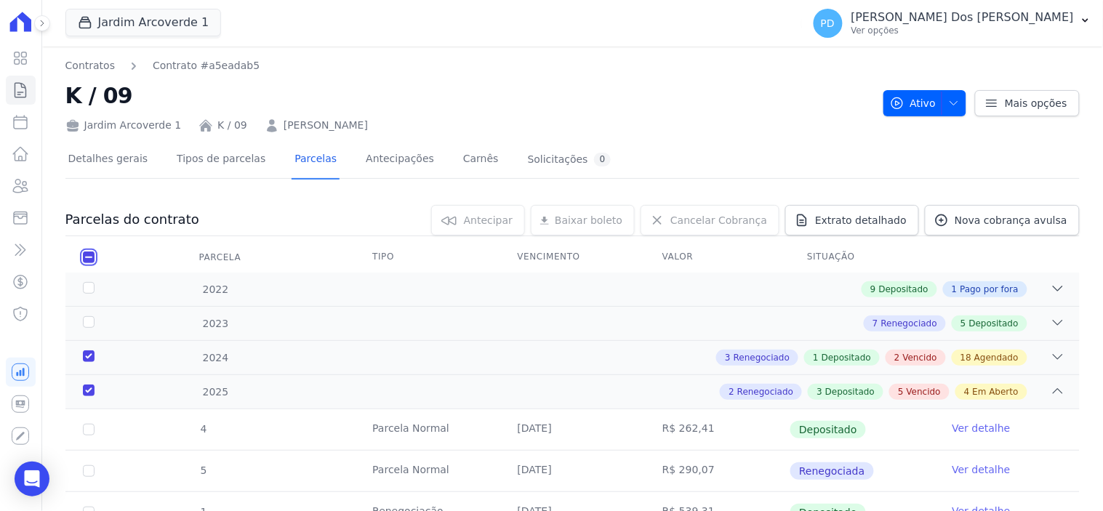
checkbox input "true"
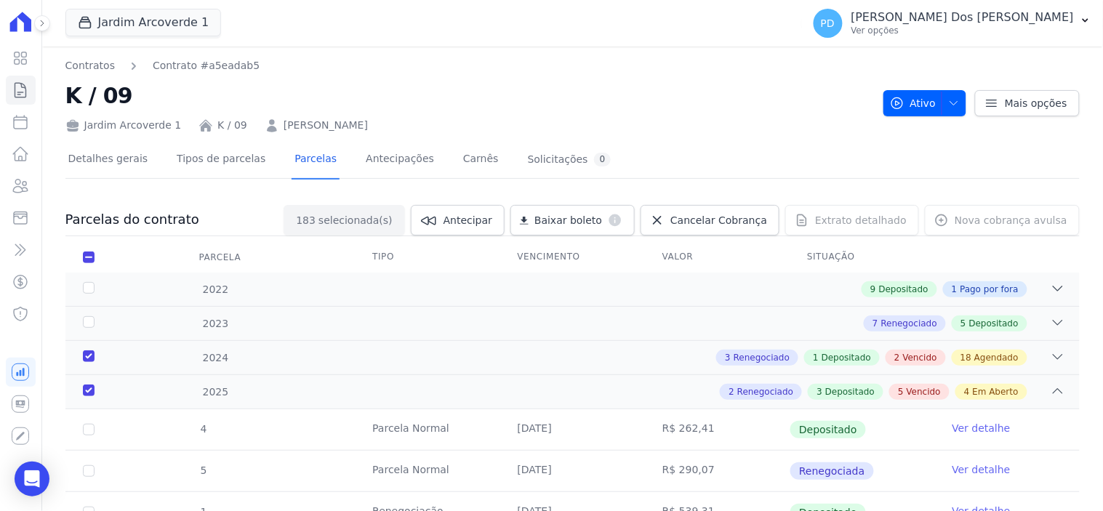
click at [80, 254] on th "Parcela" at bounding box center [88, 257] width 47 height 31
click at [89, 256] on input "checkbox" at bounding box center [89, 258] width 12 height 12
checkbox input "false"
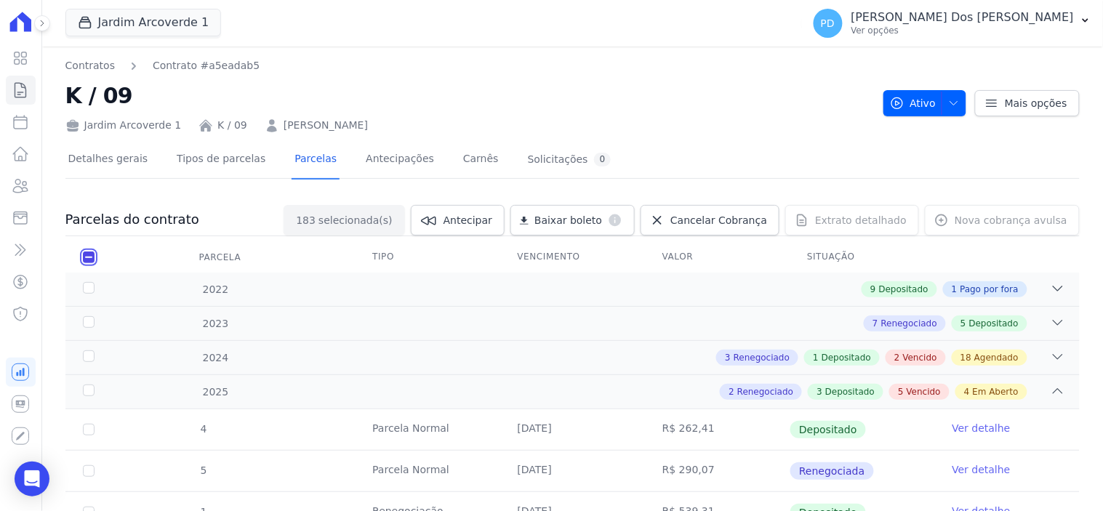
checkbox input "false"
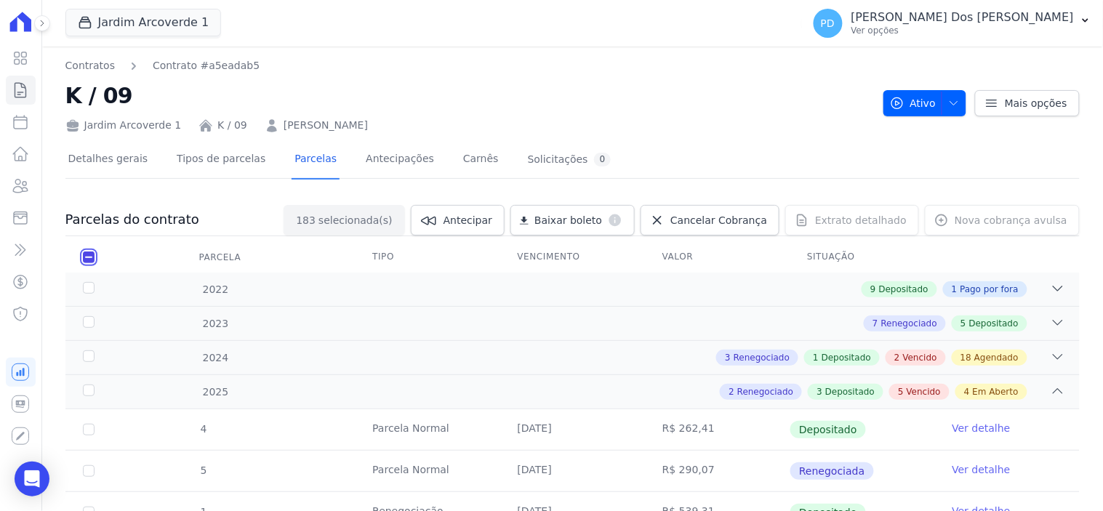
checkbox input "false"
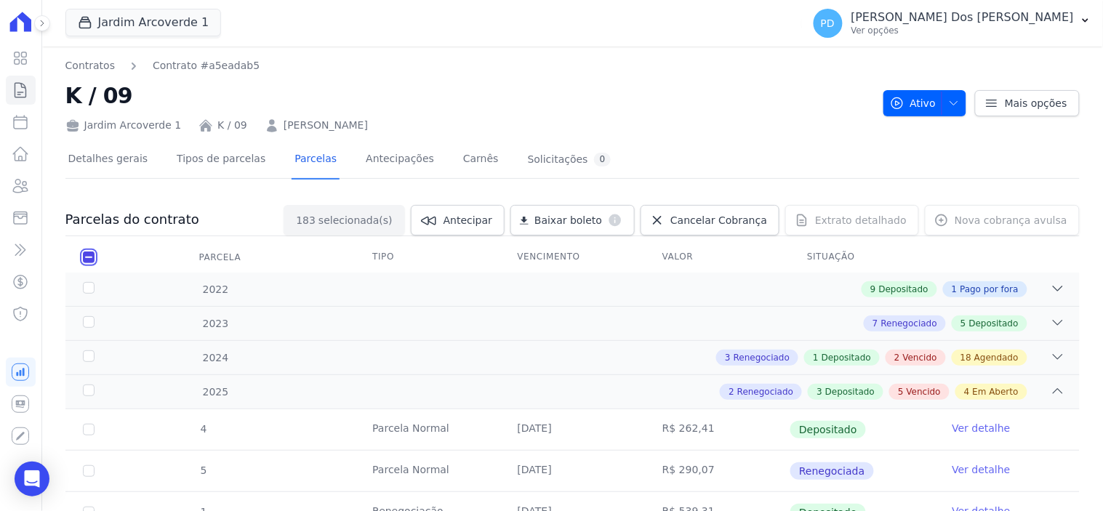
checkbox input "false"
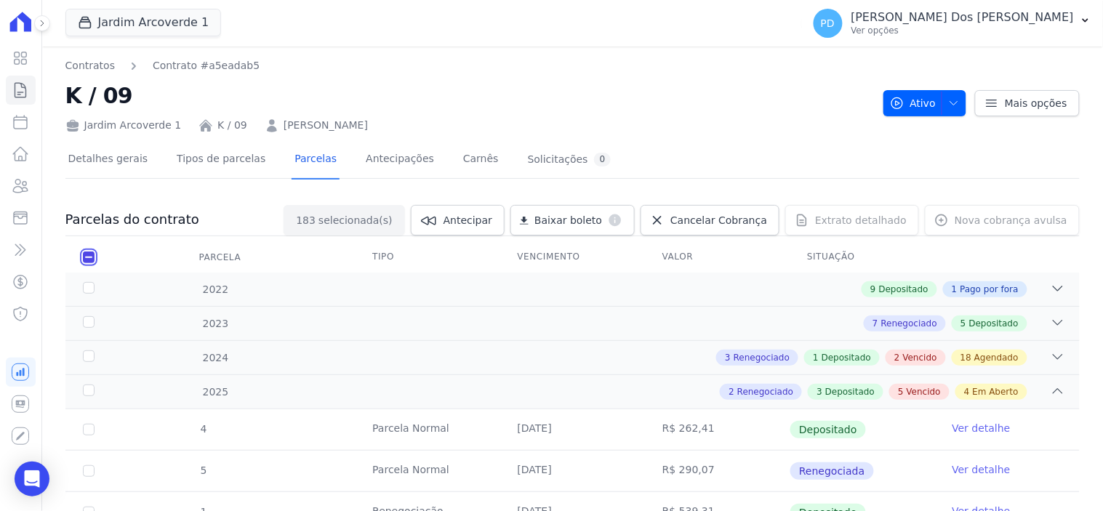
checkbox input "false"
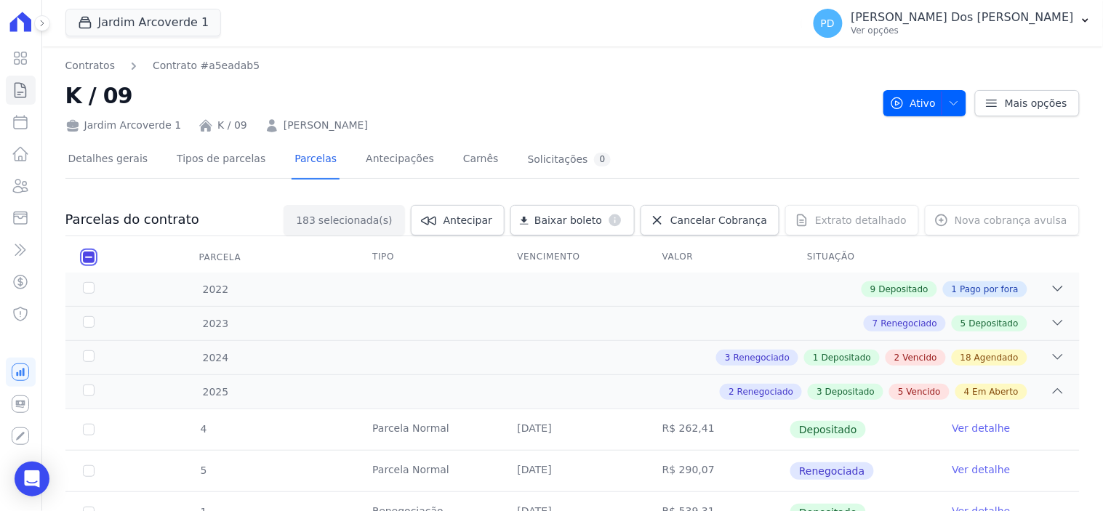
checkbox input "false"
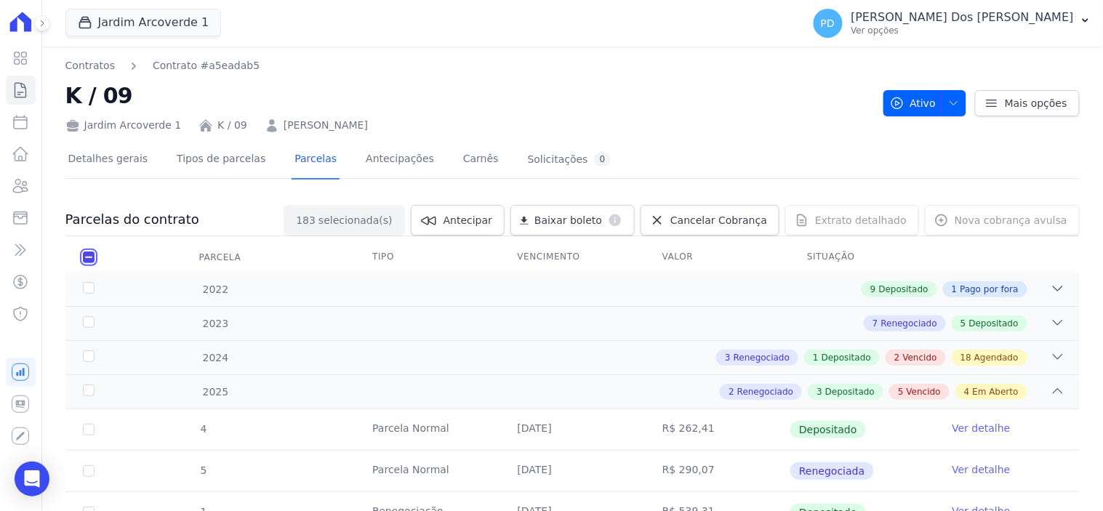
checkbox input "false"
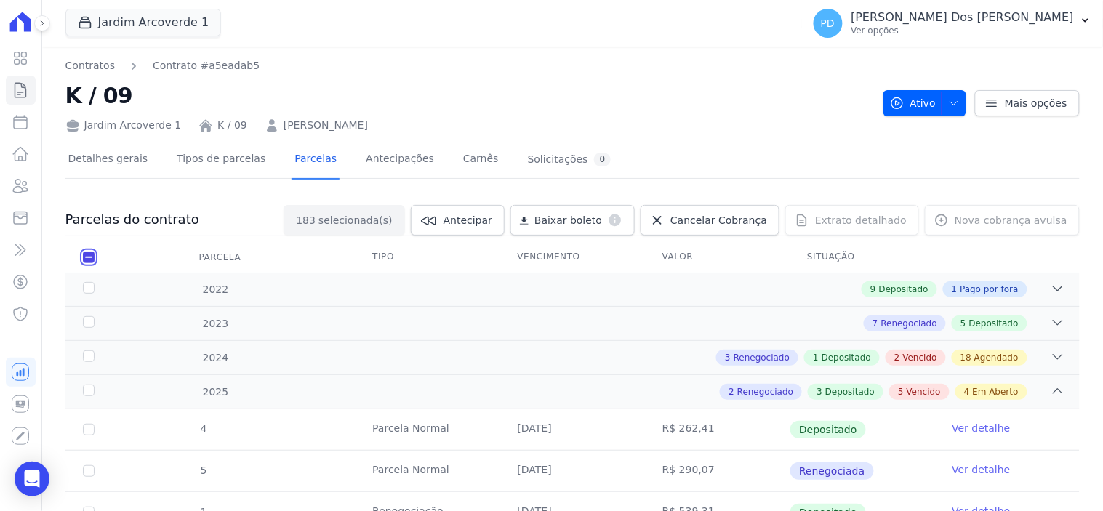
checkbox input "false"
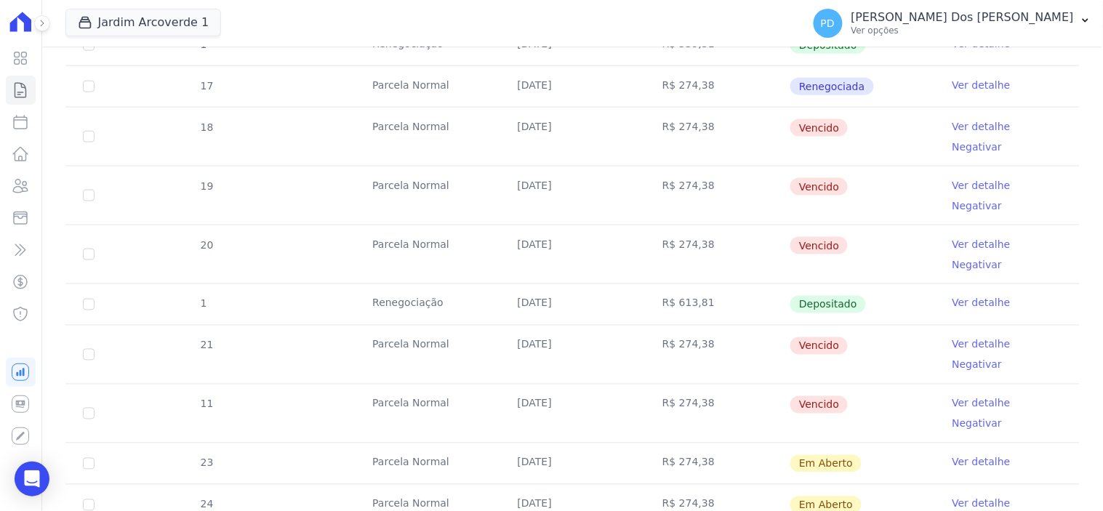
scroll to position [484, 0]
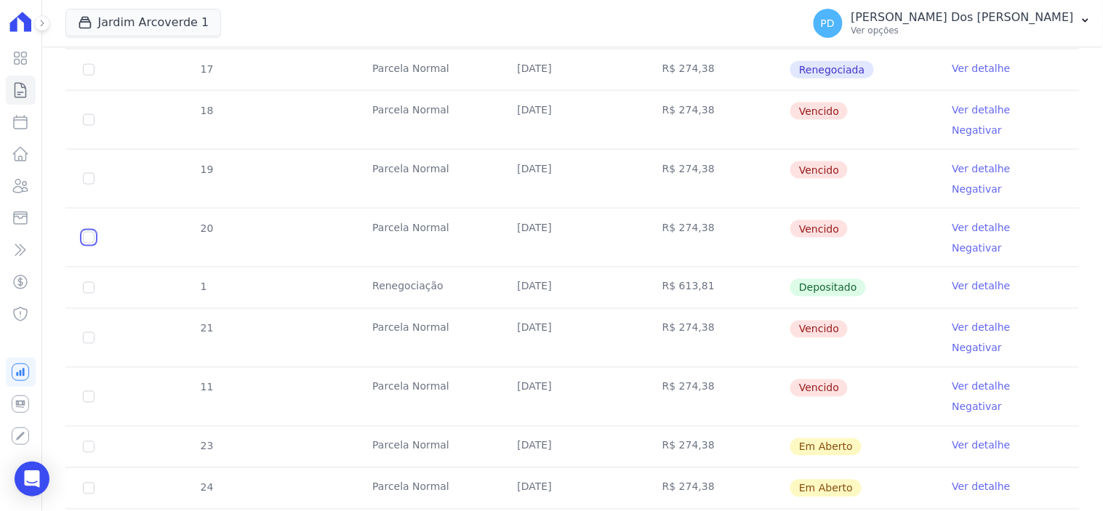
click at [91, 232] on input "checkbox" at bounding box center [89, 238] width 12 height 12
checkbox input "true"
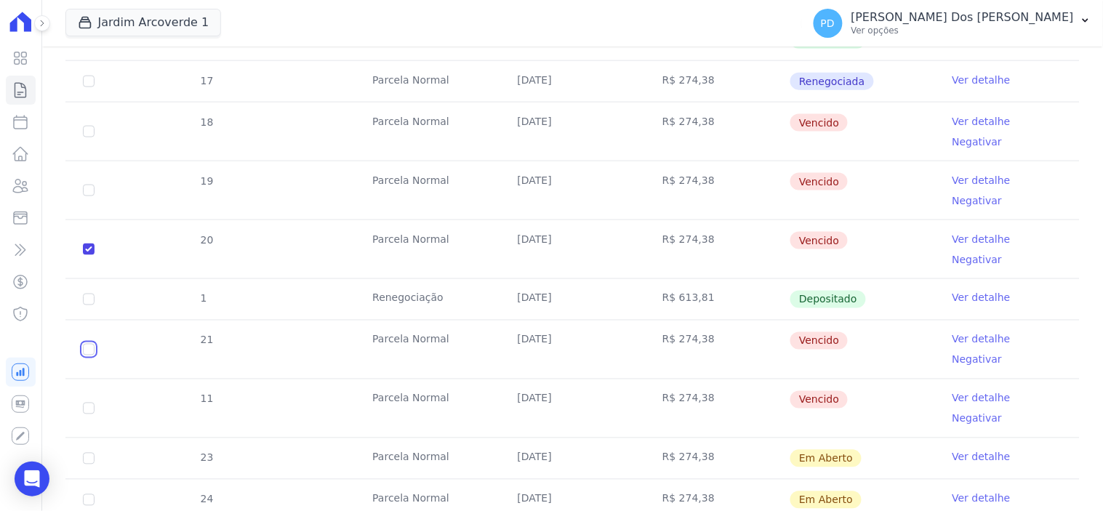
click at [89, 344] on input "checkbox" at bounding box center [89, 350] width 12 height 12
checkbox input "true"
click at [86, 403] on input "checkbox" at bounding box center [89, 409] width 12 height 12
checkbox input "true"
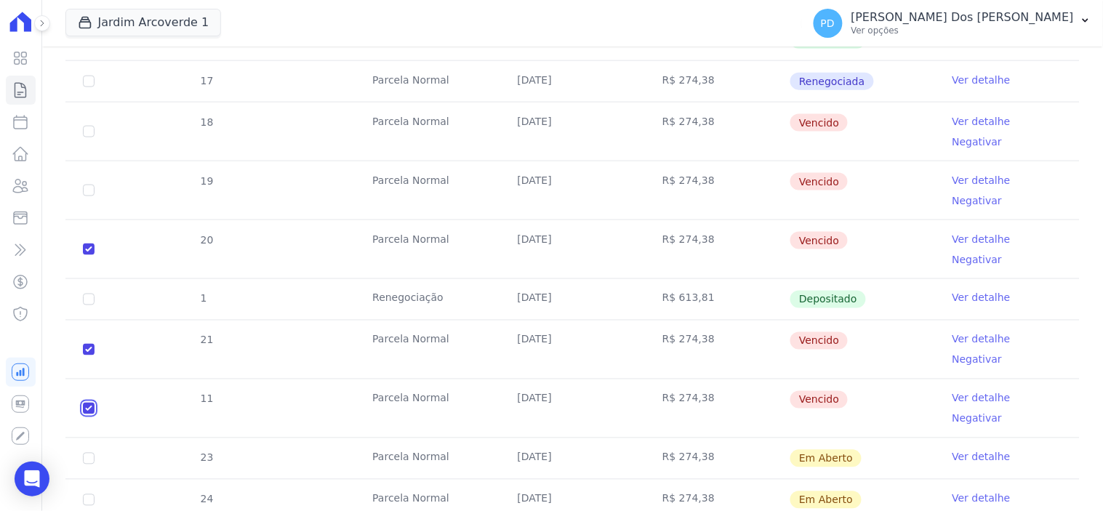
checkbox input "true"
click at [90, 453] on input "checkbox" at bounding box center [89, 459] width 12 height 12
checkbox input "true"
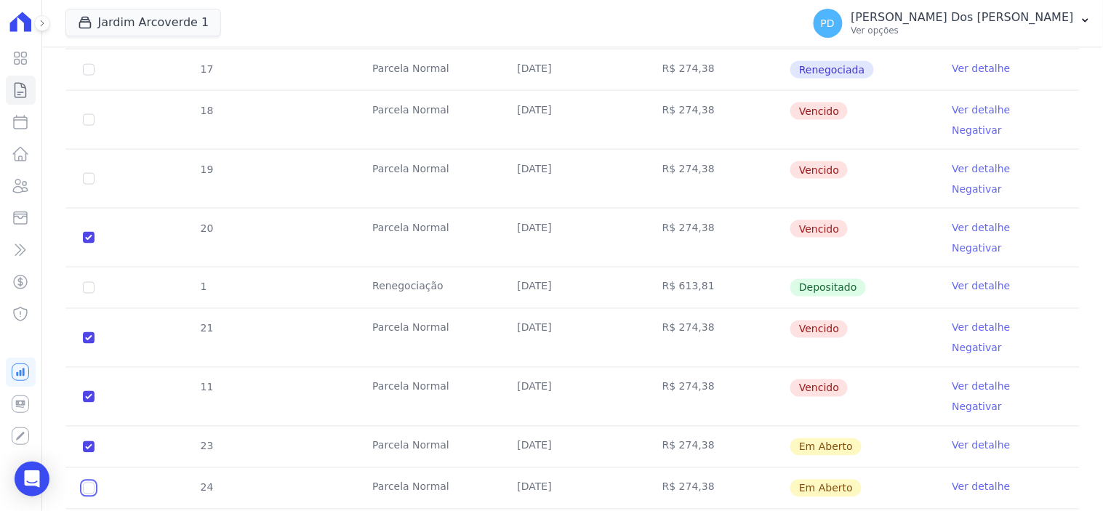
click at [84, 483] on input "checkbox" at bounding box center [89, 489] width 12 height 12
checkbox input "true"
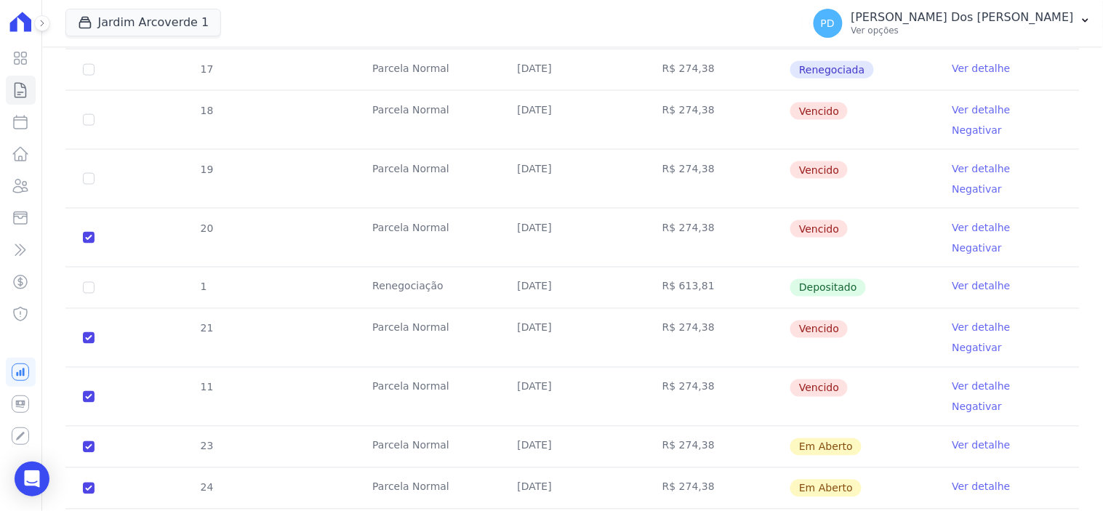
checkbox input "true"
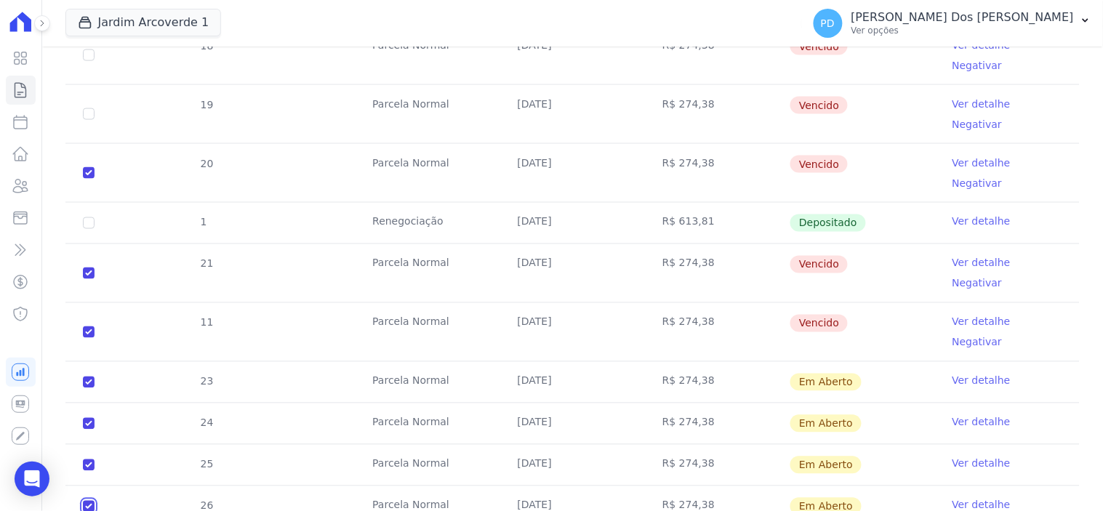
scroll to position [727, 0]
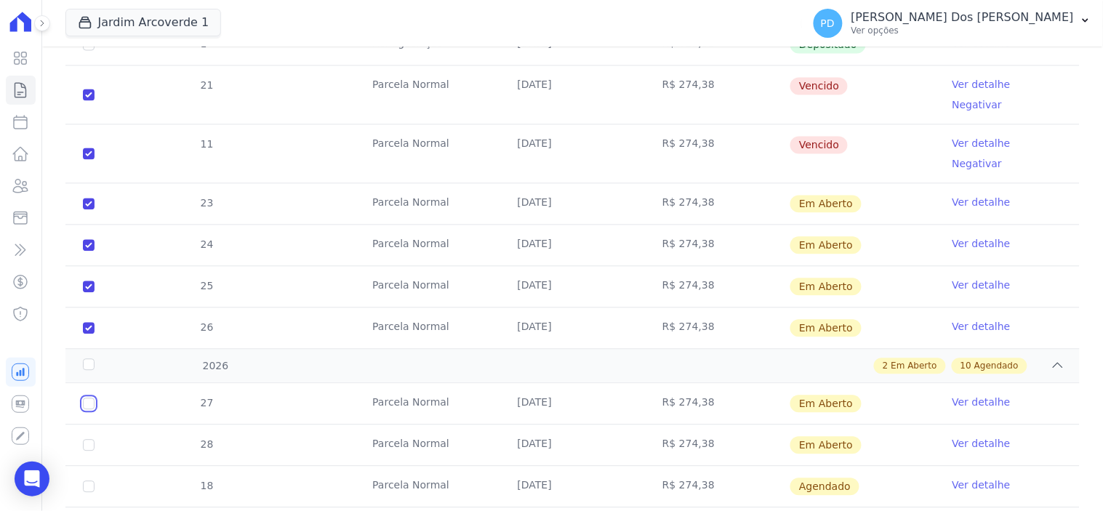
click at [87, 398] on input "checkbox" at bounding box center [89, 404] width 12 height 12
checkbox input "true"
click at [89, 440] on input "checkbox" at bounding box center [89, 446] width 12 height 12
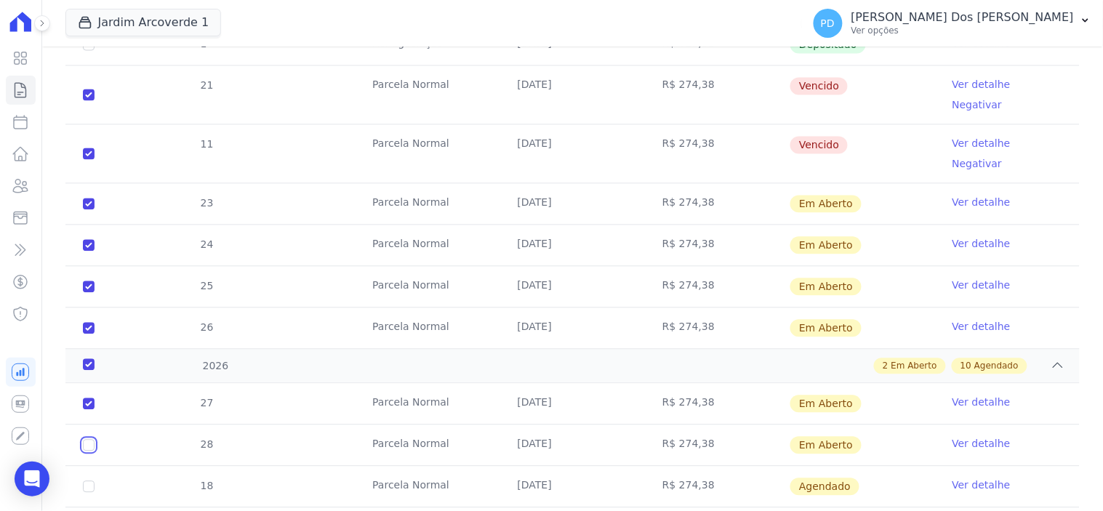
checkbox input "true"
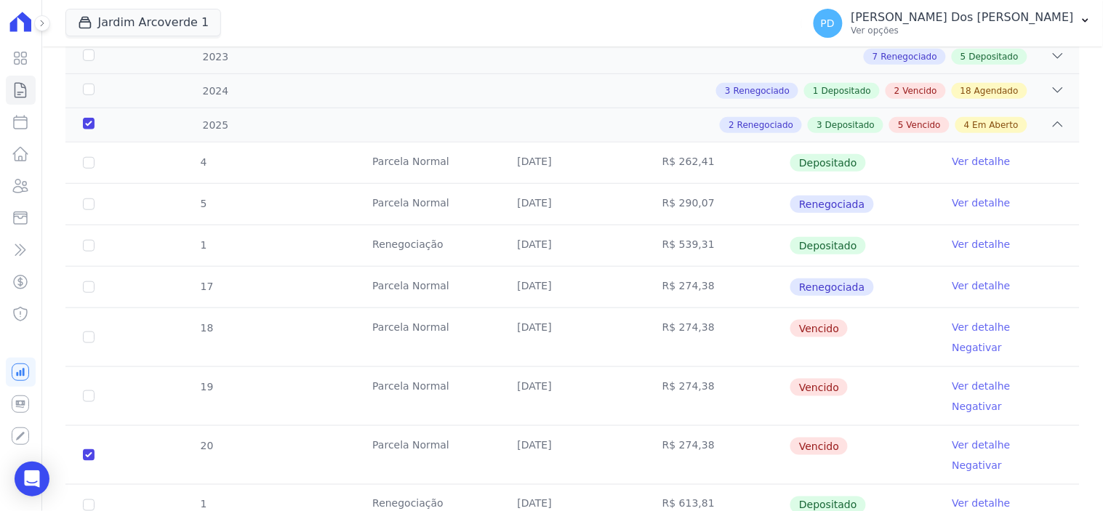
scroll to position [242, 0]
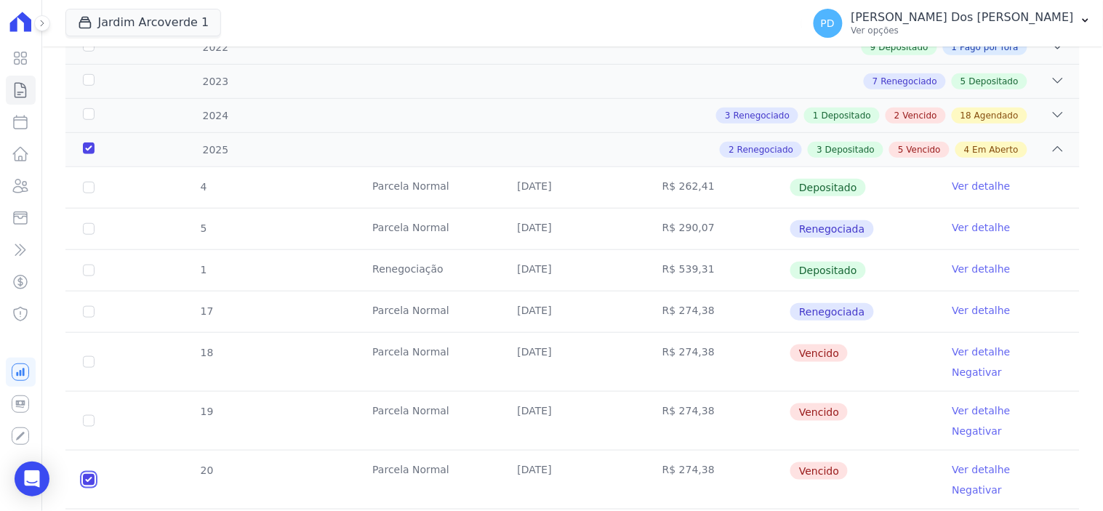
click at [91, 474] on input "checkbox" at bounding box center [89, 480] width 12 height 12
checkbox input "false"
checkbox input "true"
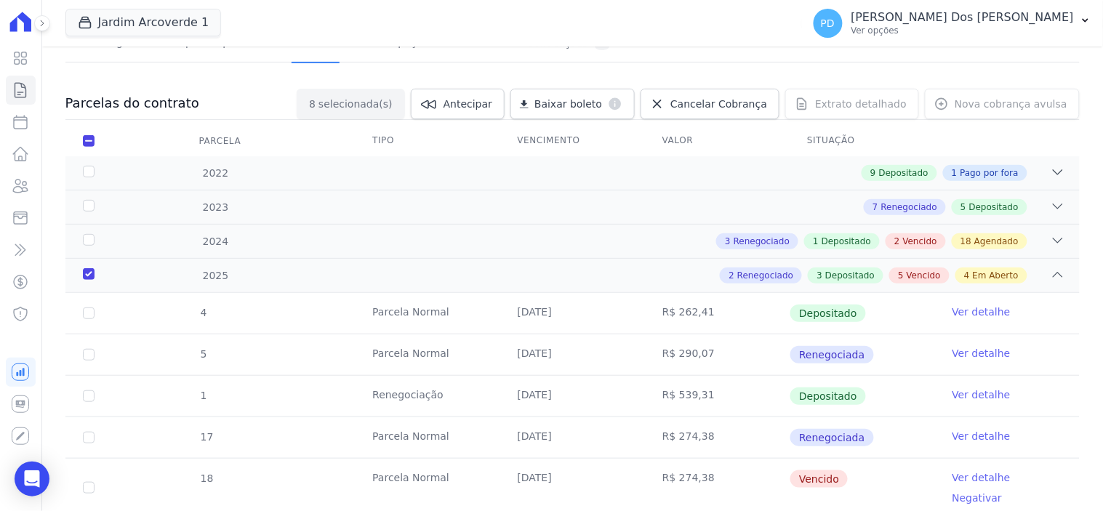
scroll to position [404, 0]
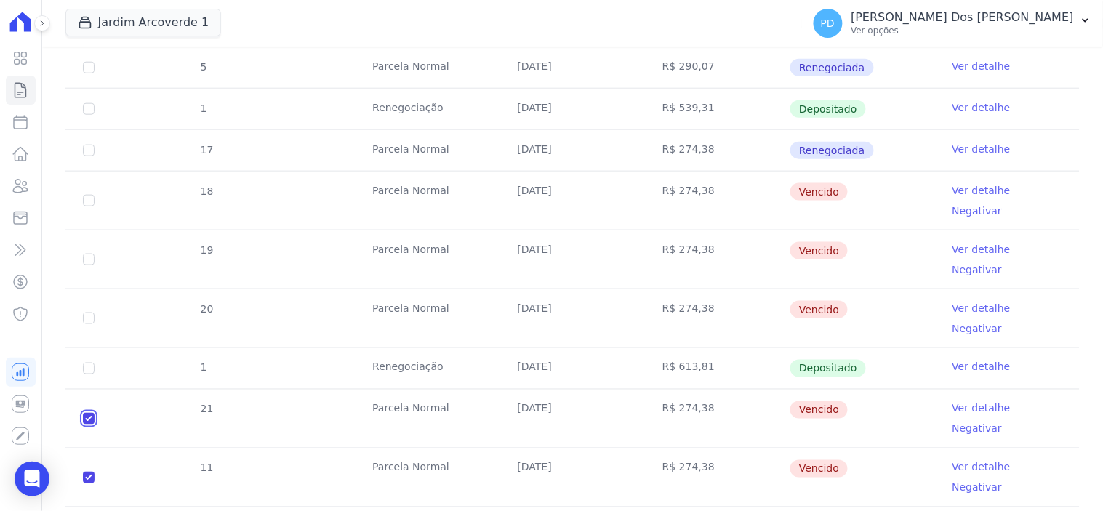
click at [87, 413] on input "checkbox" at bounding box center [89, 419] width 12 height 12
checkbox input "false"
checkbox input "true"
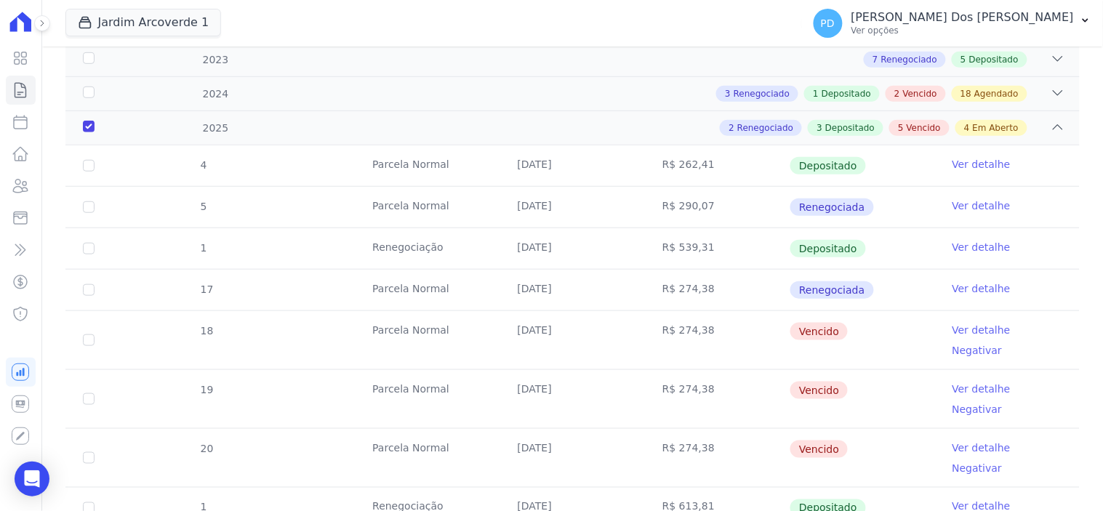
scroll to position [0, 0]
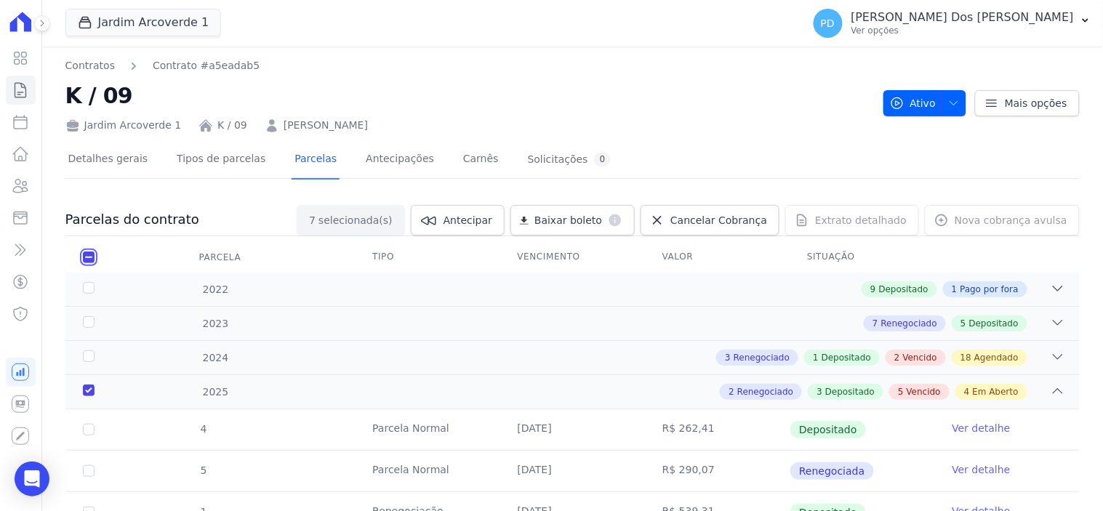
click at [90, 256] on input "checkbox" at bounding box center [89, 258] width 12 height 12
checkbox input "false"
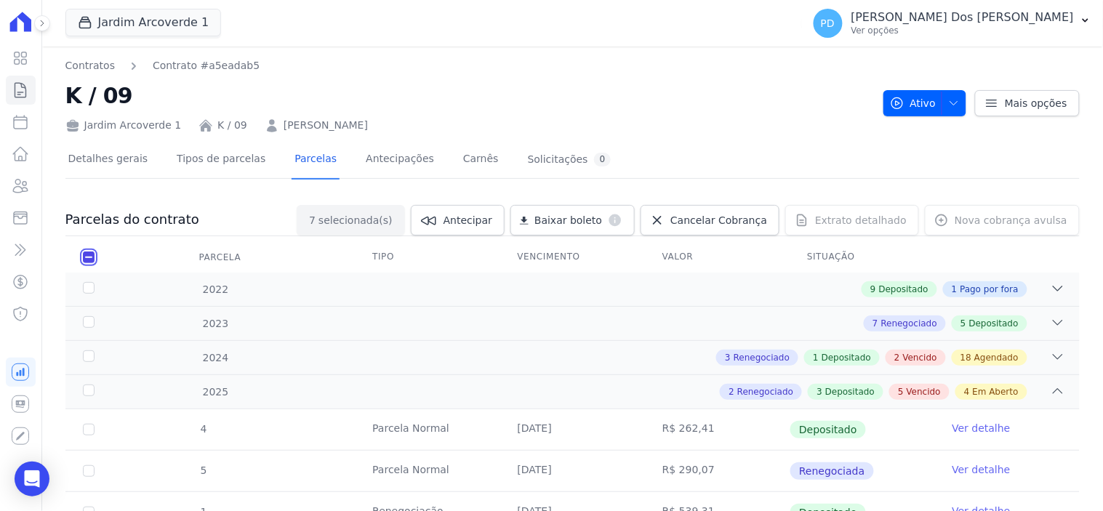
checkbox input "false"
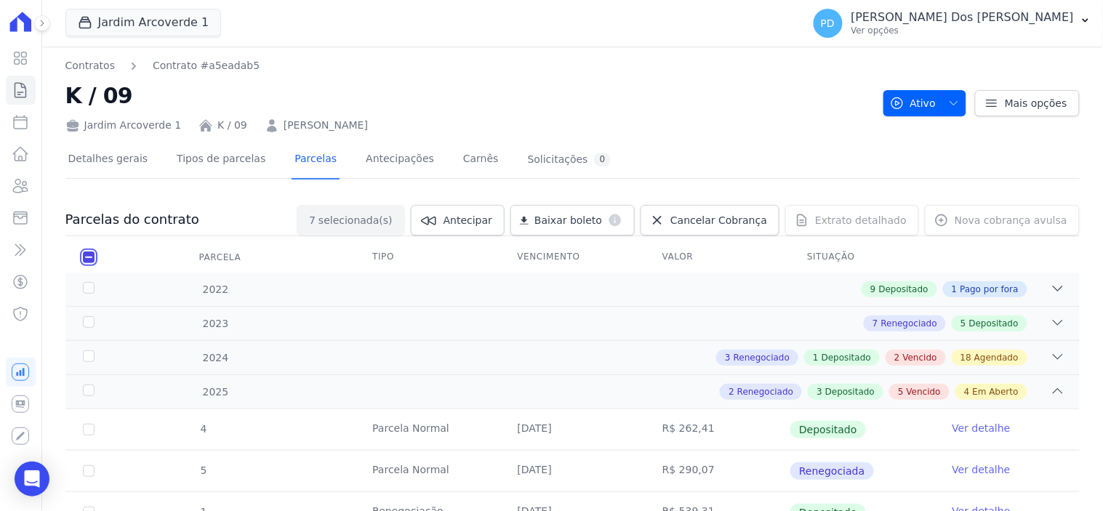
checkbox input "false"
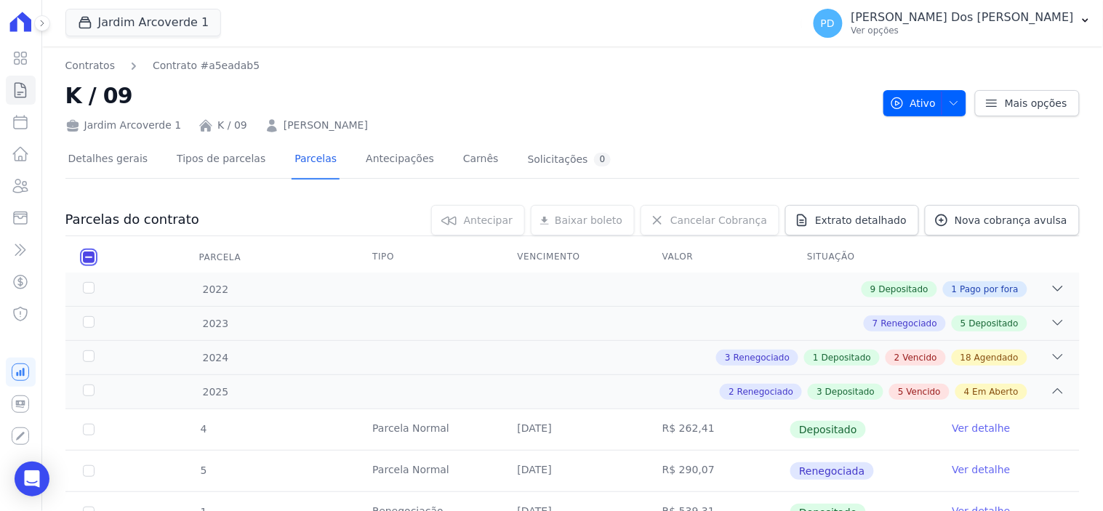
click at [90, 256] on input "checkbox" at bounding box center [89, 258] width 12 height 12
checkbox input "true"
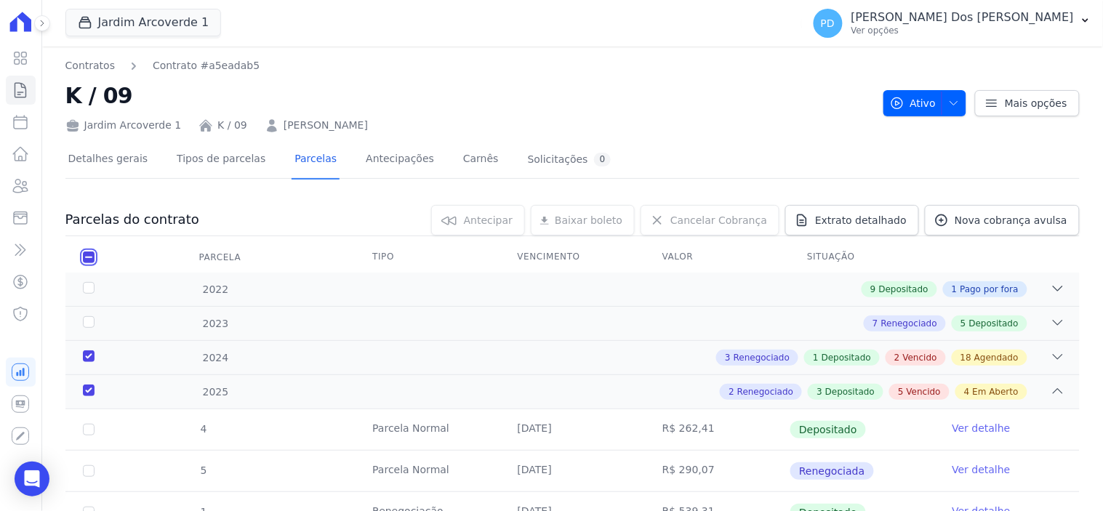
checkbox input "true"
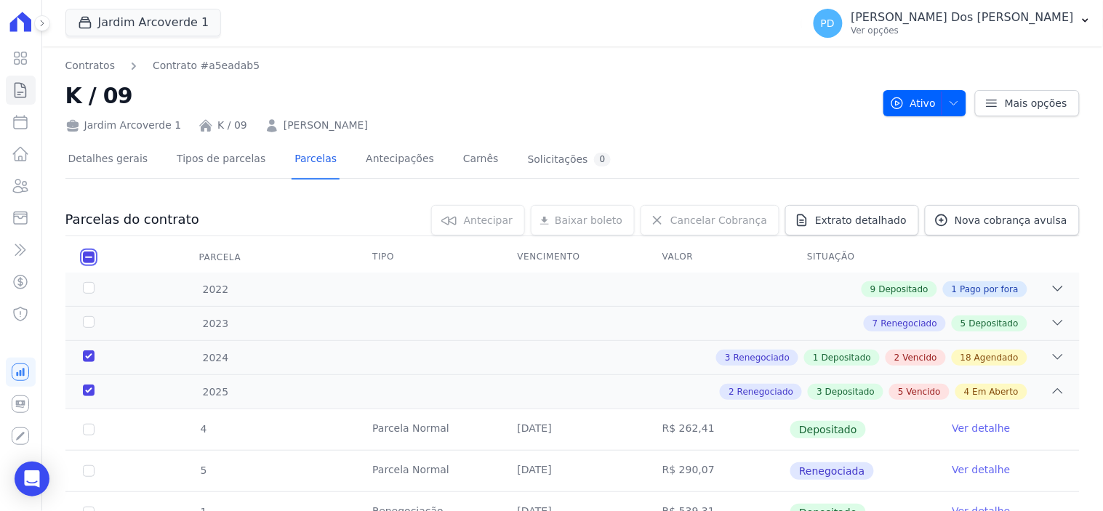
checkbox input "true"
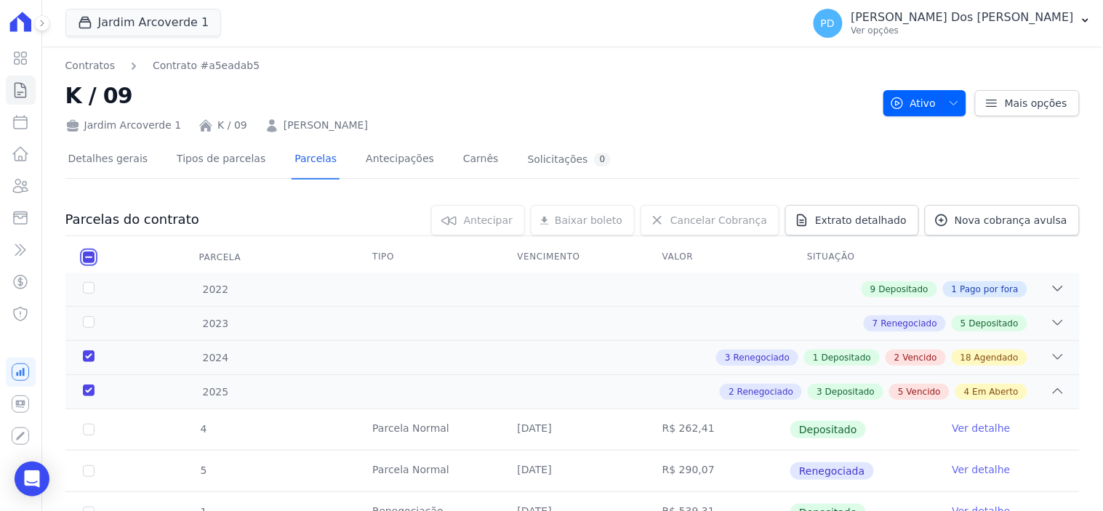
checkbox input "true"
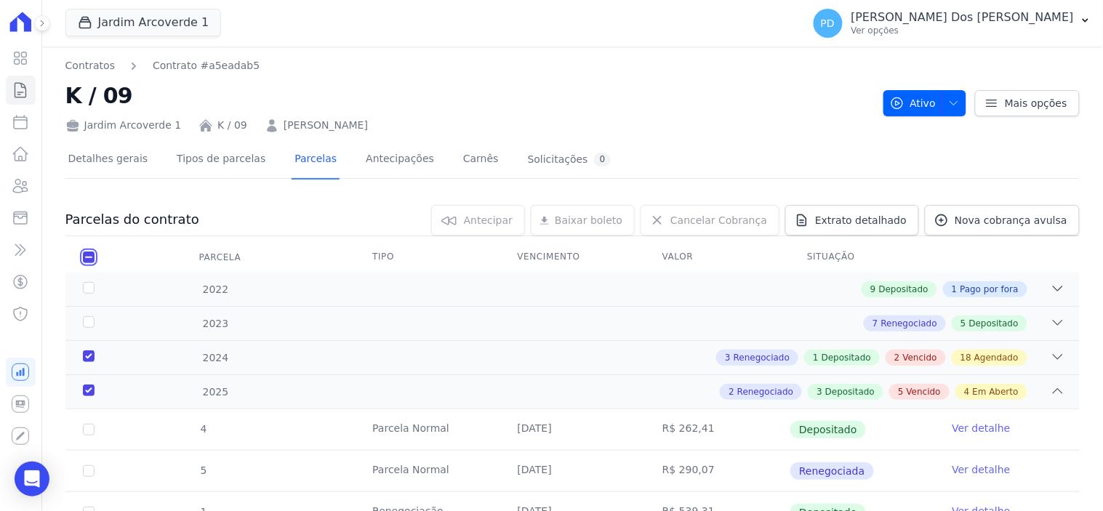
checkbox input "true"
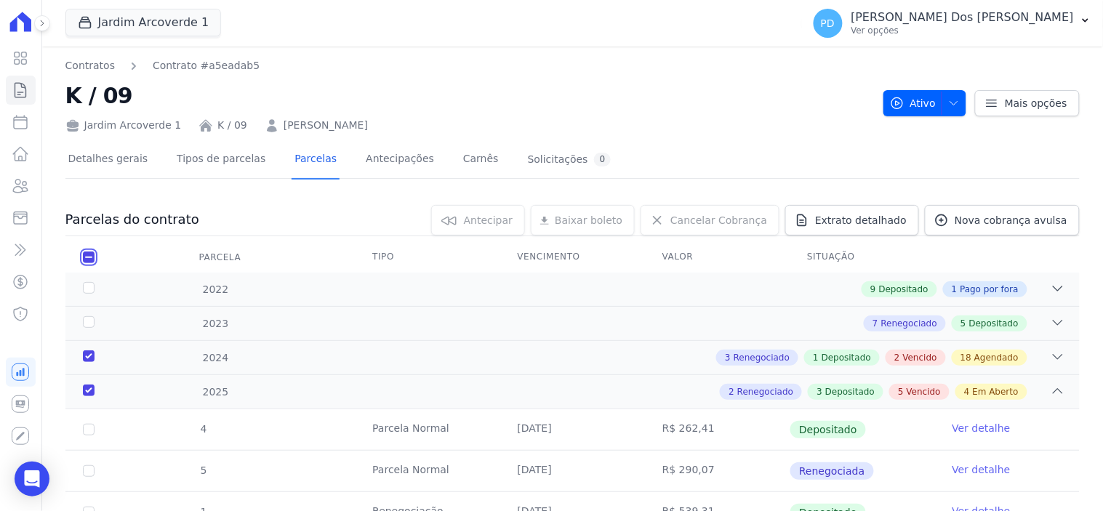
checkbox input "true"
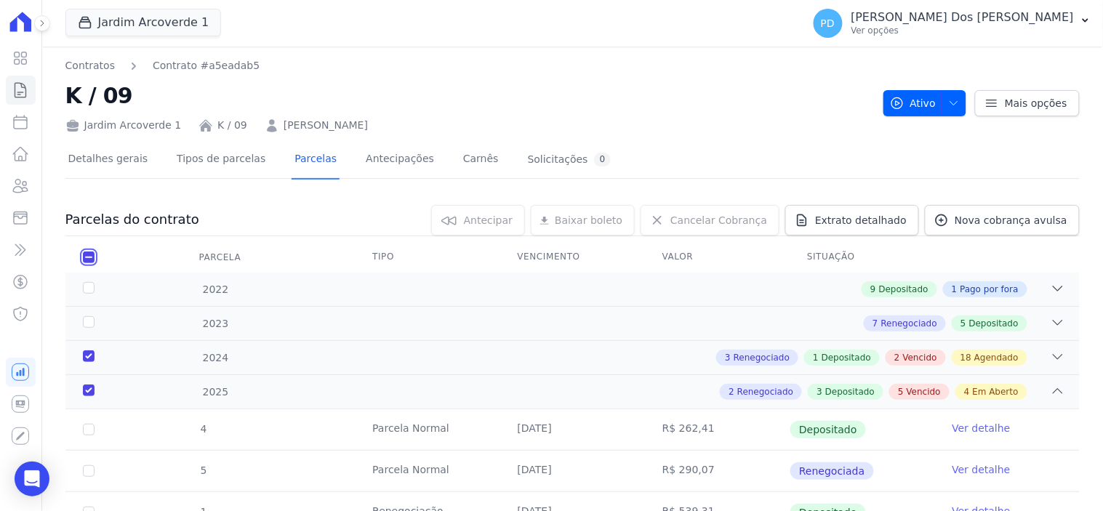
checkbox input "true"
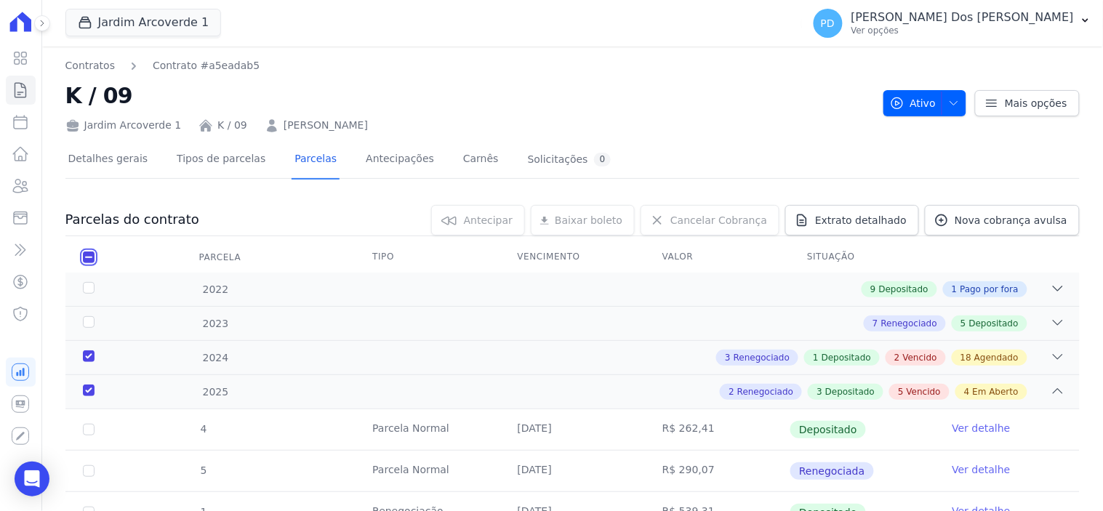
checkbox input "true"
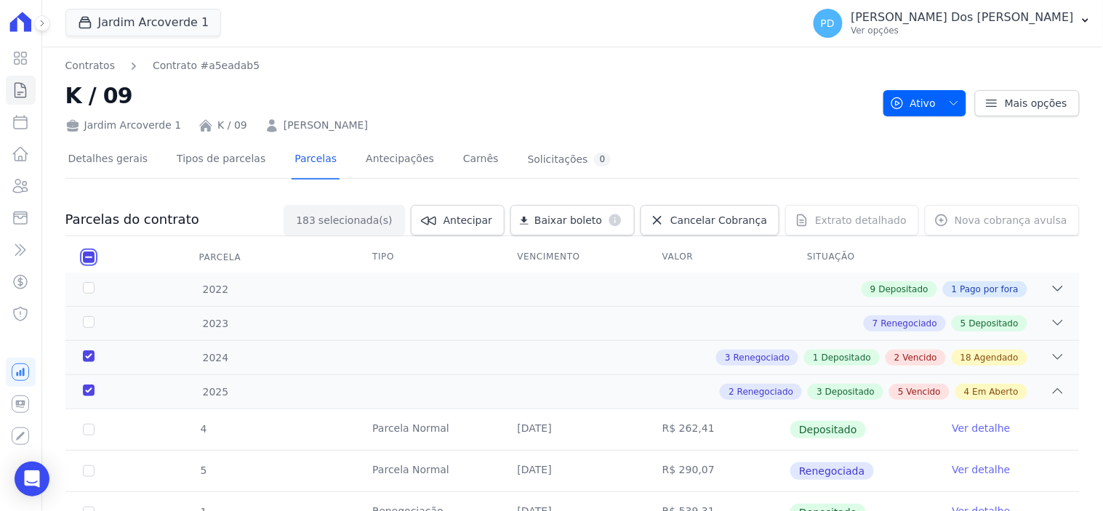
click at [89, 256] on input "checkbox" at bounding box center [89, 258] width 12 height 12
checkbox input "false"
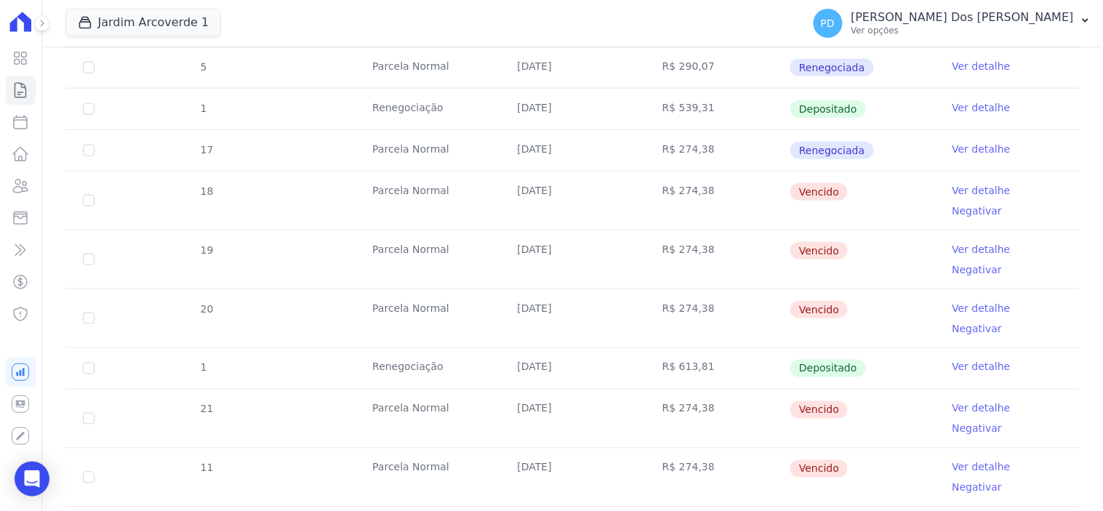
scroll to position [323, 0]
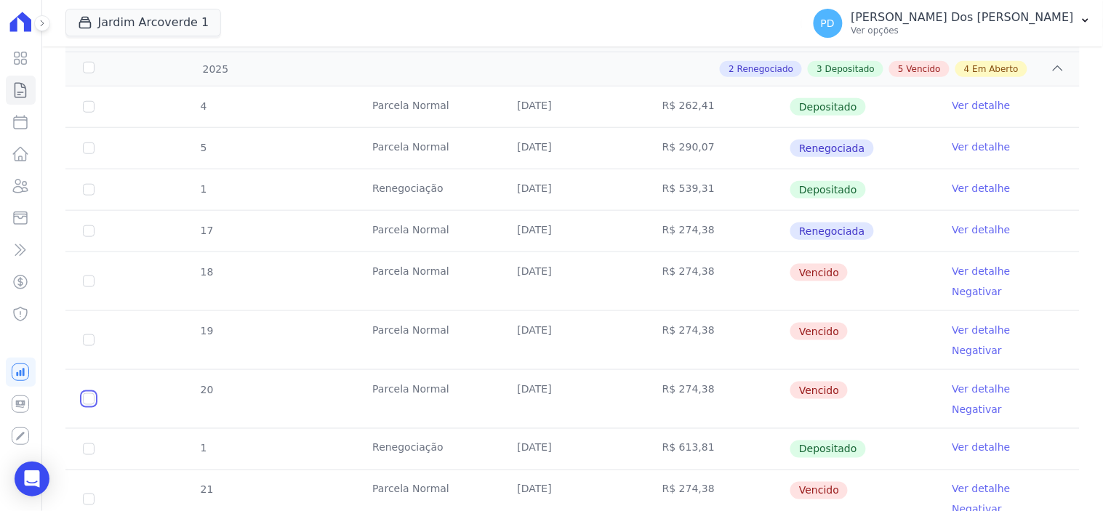
click at [91, 393] on input "checkbox" at bounding box center [89, 399] width 12 height 12
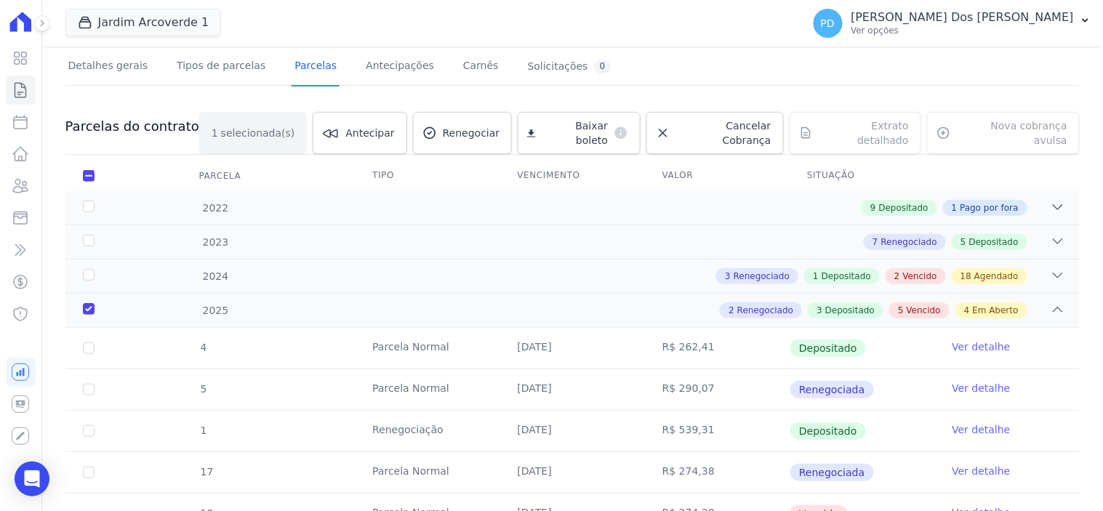
scroll to position [242, 0]
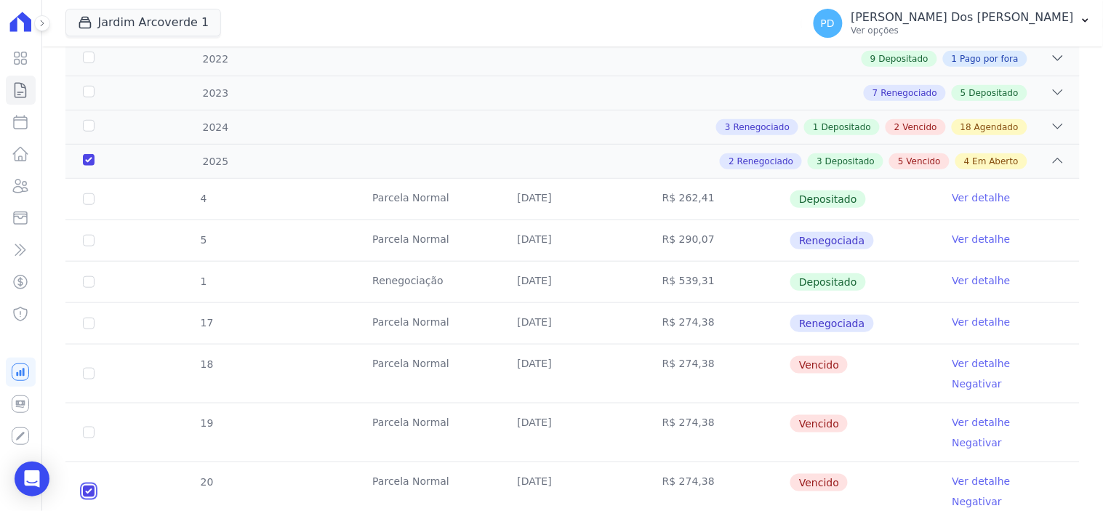
click at [89, 486] on input "checkbox" at bounding box center [89, 492] width 12 height 12
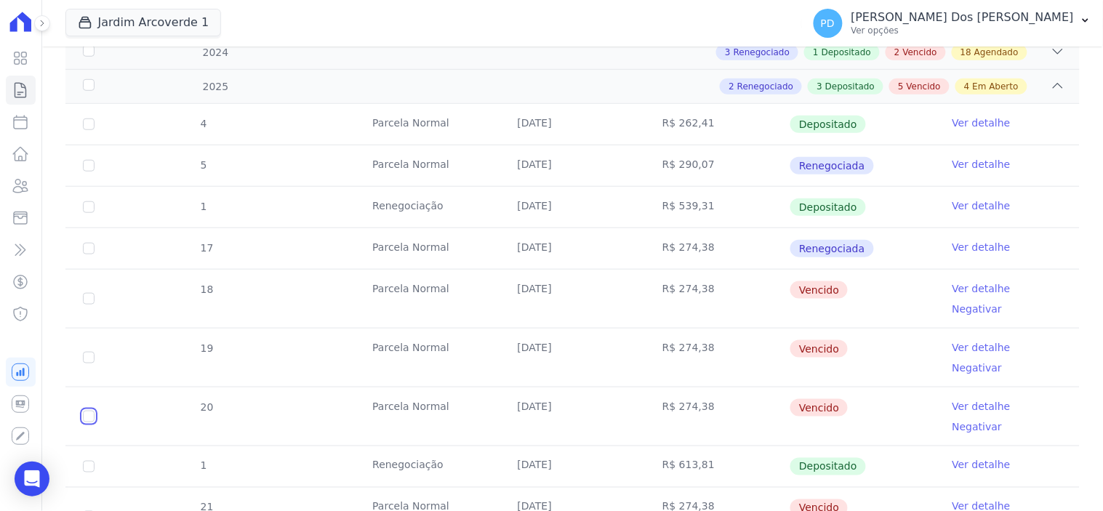
scroll to position [565, 0]
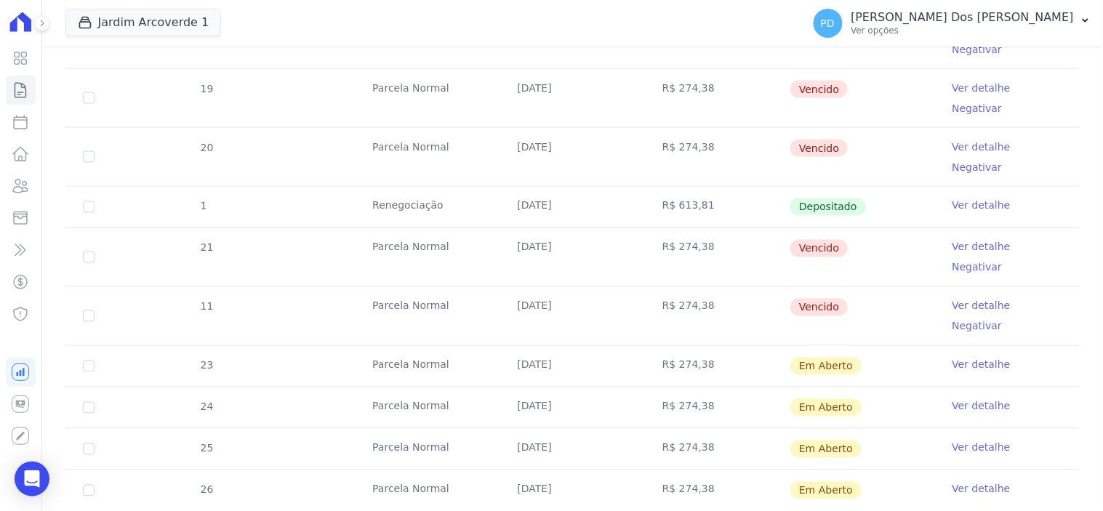
click at [76, 429] on td "25" at bounding box center [88, 449] width 47 height 41
click at [80, 429] on td "25" at bounding box center [88, 449] width 47 height 41
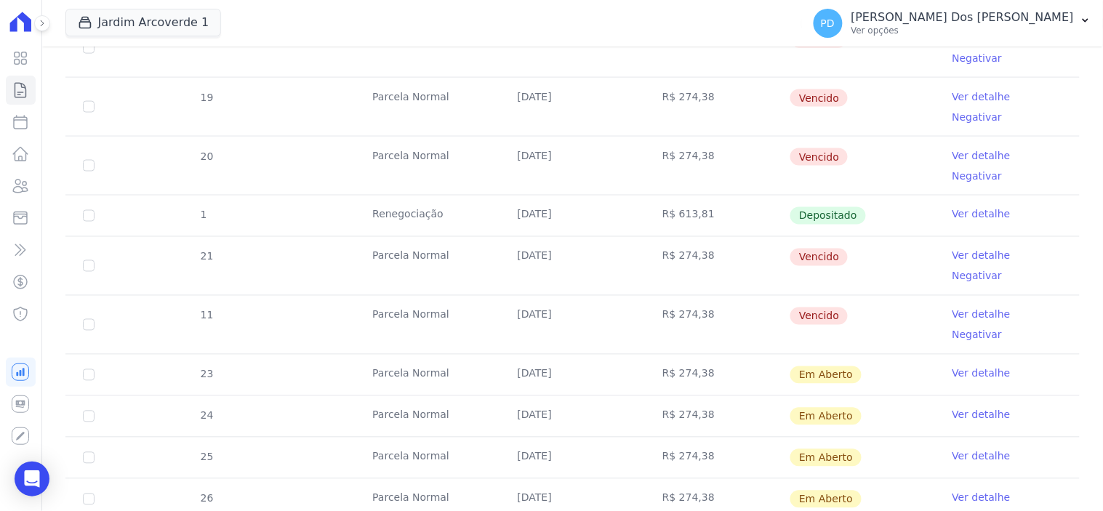
scroll to position [808, 0]
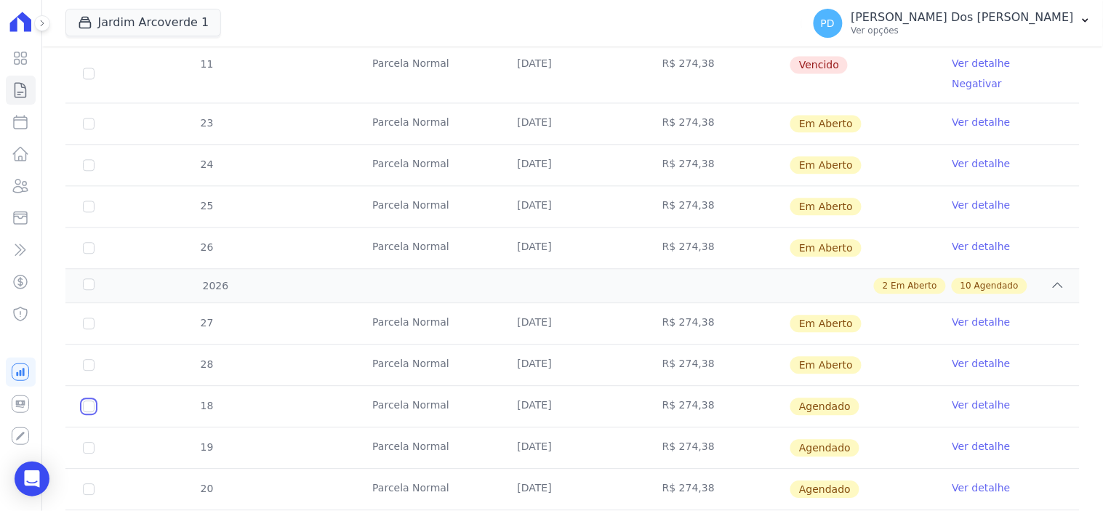
click at [88, 401] on input "checkbox" at bounding box center [89, 407] width 12 height 12
click at [89, 345] on td "28" at bounding box center [88, 365] width 47 height 41
click at [89, 359] on input "checkbox" at bounding box center [89, 365] width 12 height 12
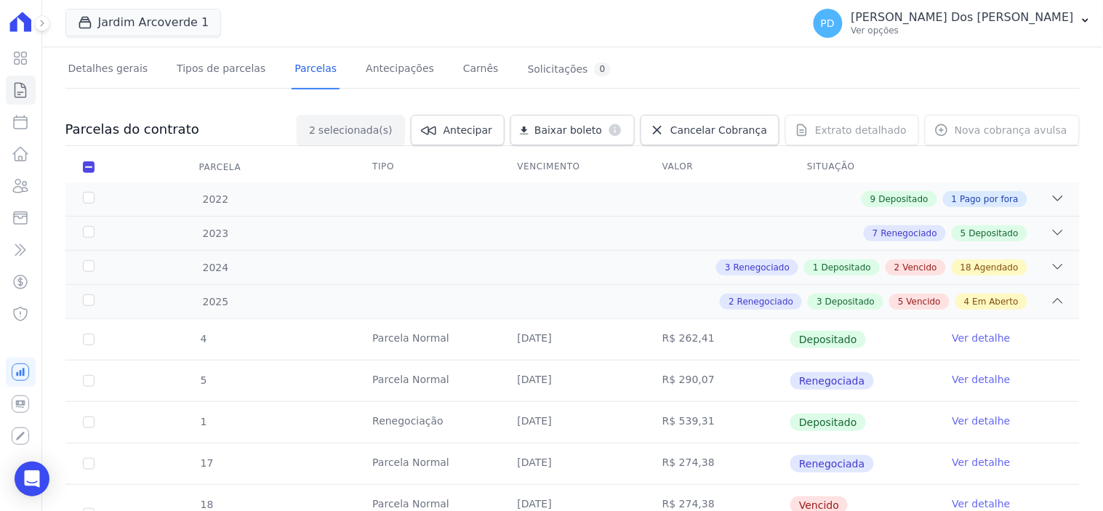
scroll to position [0, 0]
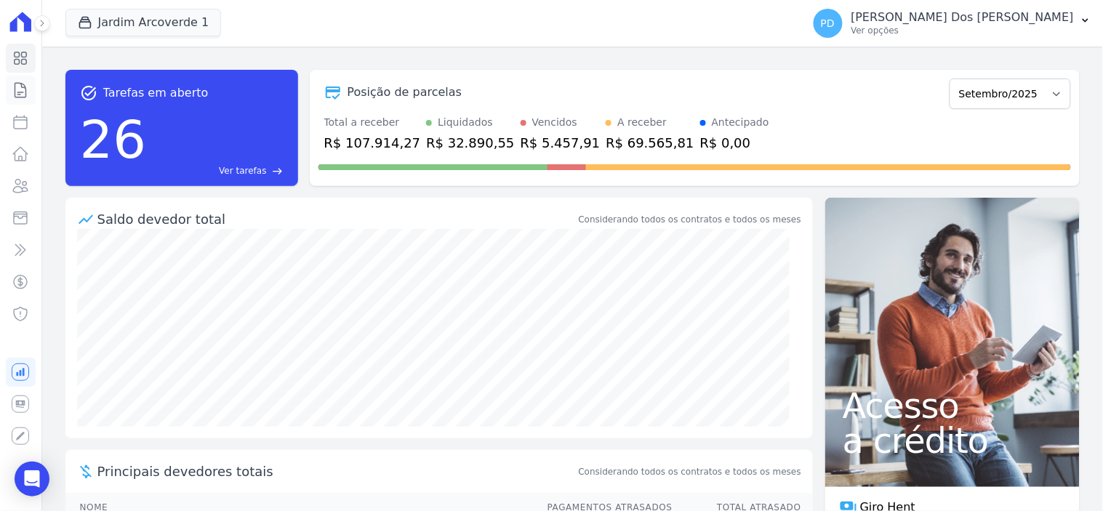
click at [22, 88] on icon at bounding box center [20, 89] width 17 height 17
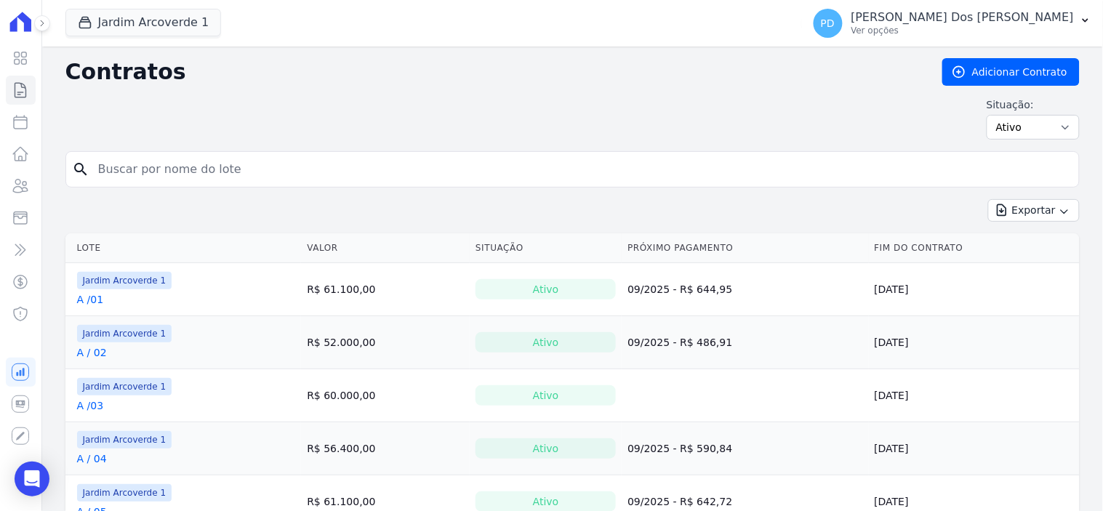
click at [408, 164] on input "search" at bounding box center [581, 169] width 984 height 29
type input "k / 09"
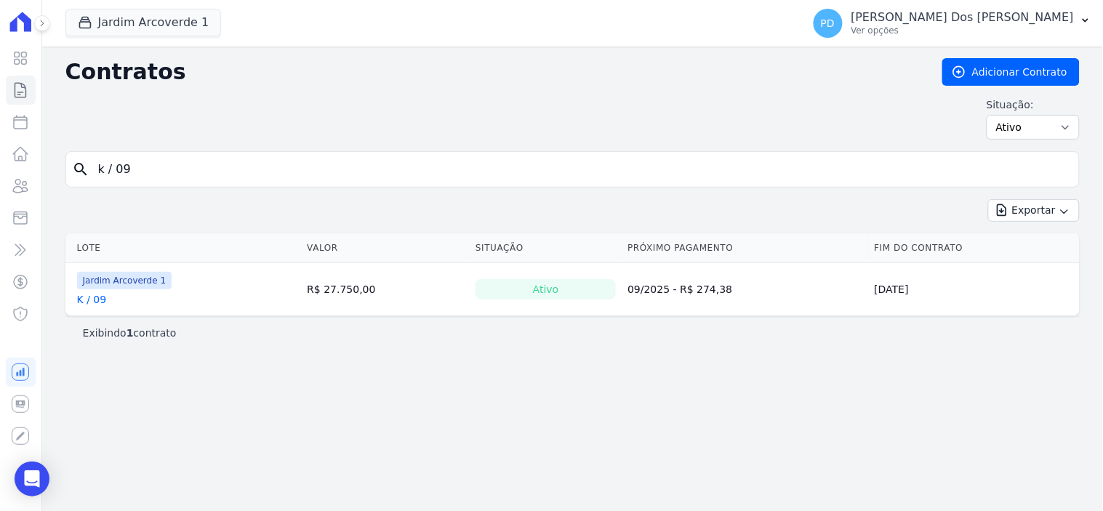
click at [95, 301] on link "K / 09" at bounding box center [92, 299] width 30 height 15
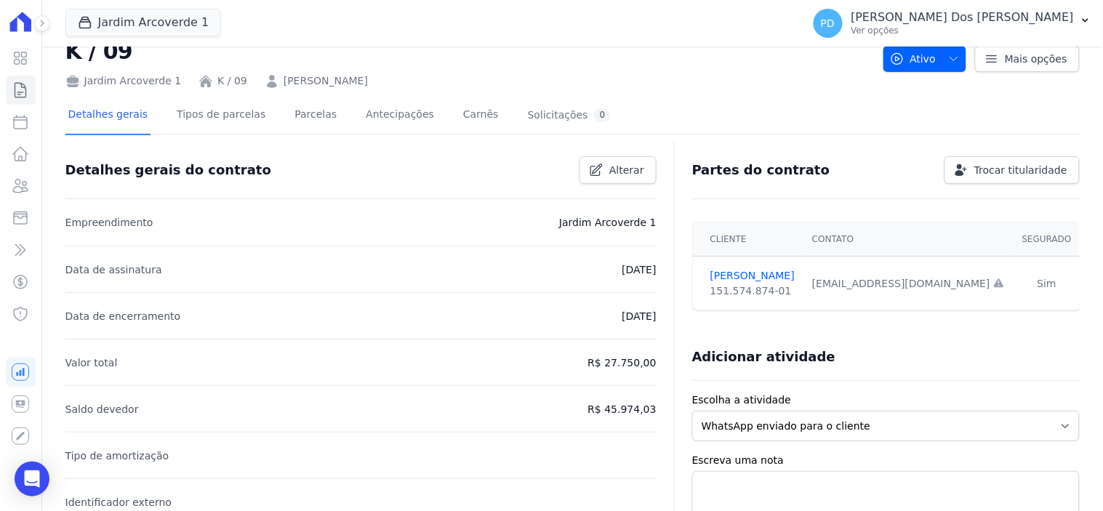
scroll to position [81, 0]
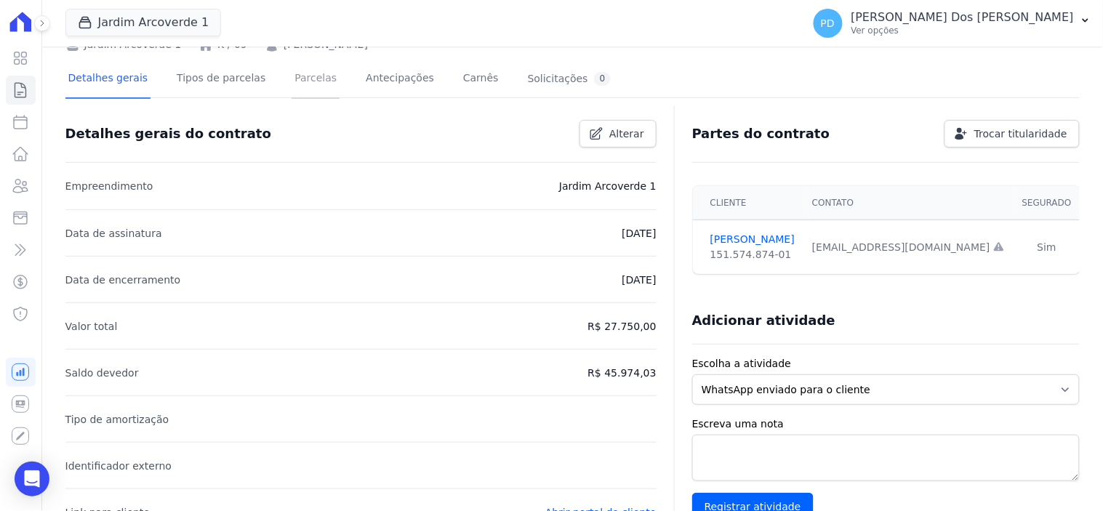
click at [302, 79] on link "Parcelas" at bounding box center [316, 79] width 48 height 39
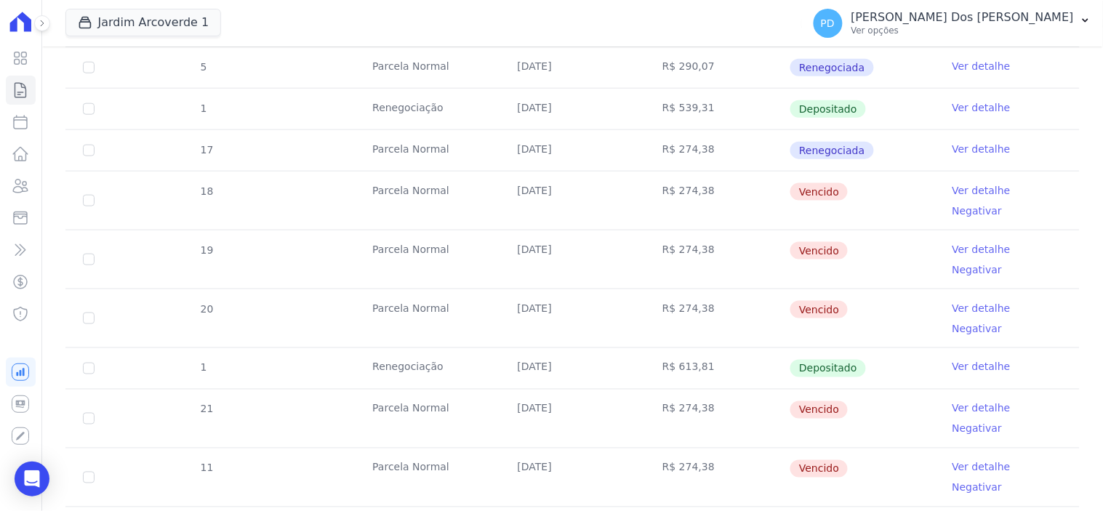
scroll to position [484, 0]
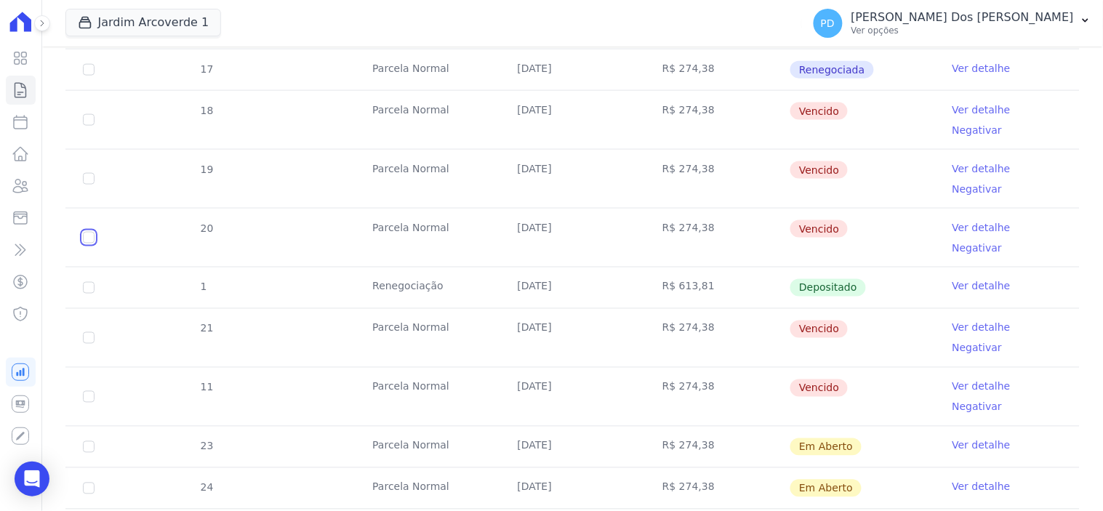
click at [86, 232] on input "checkbox" at bounding box center [89, 238] width 12 height 12
checkbox input "true"
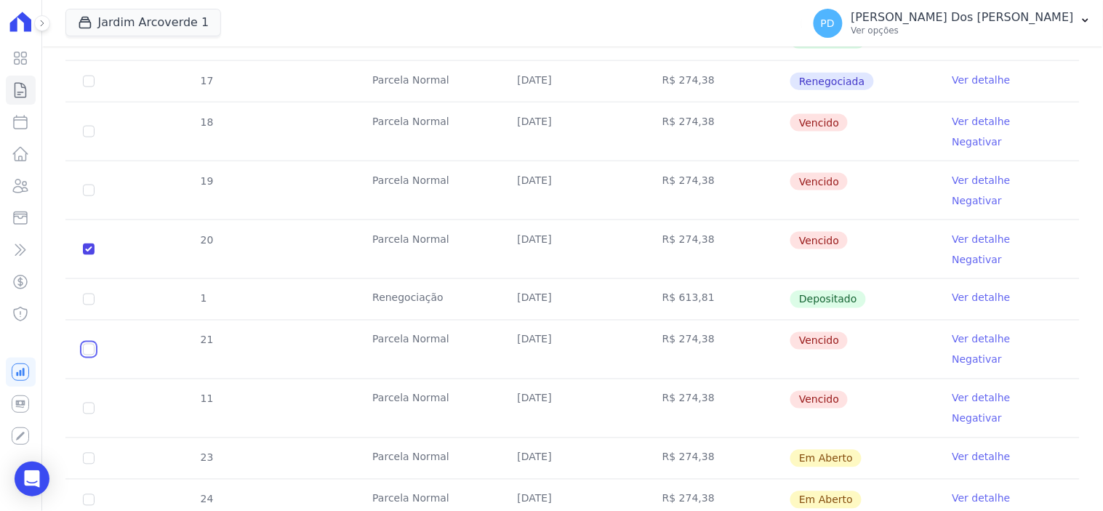
click at [86, 344] on input "checkbox" at bounding box center [89, 350] width 12 height 12
checkbox input "true"
click at [84, 403] on input "checkbox" at bounding box center [89, 409] width 12 height 12
checkbox input "true"
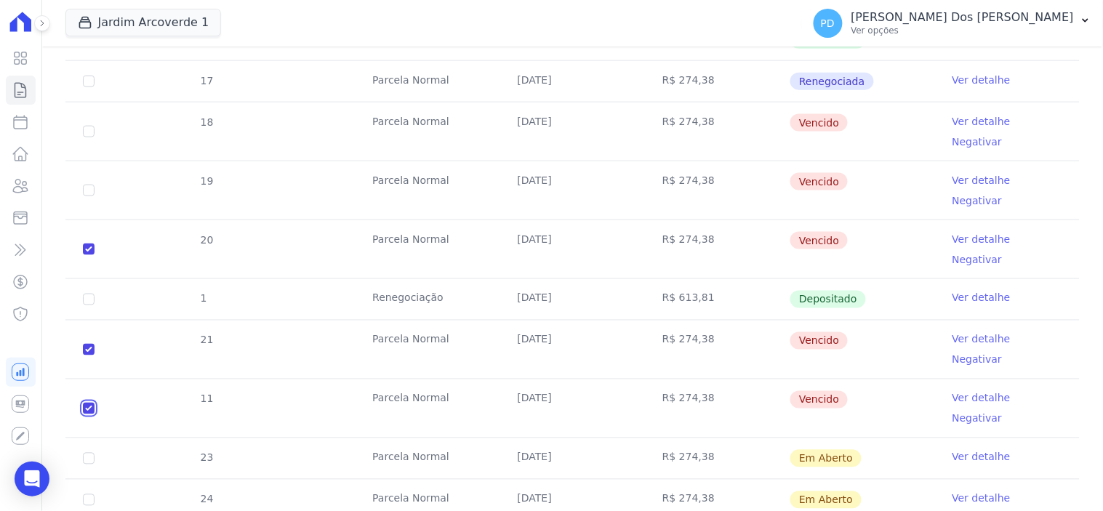
checkbox input "true"
click at [89, 453] on input "checkbox" at bounding box center [89, 459] width 12 height 12
checkbox input "true"
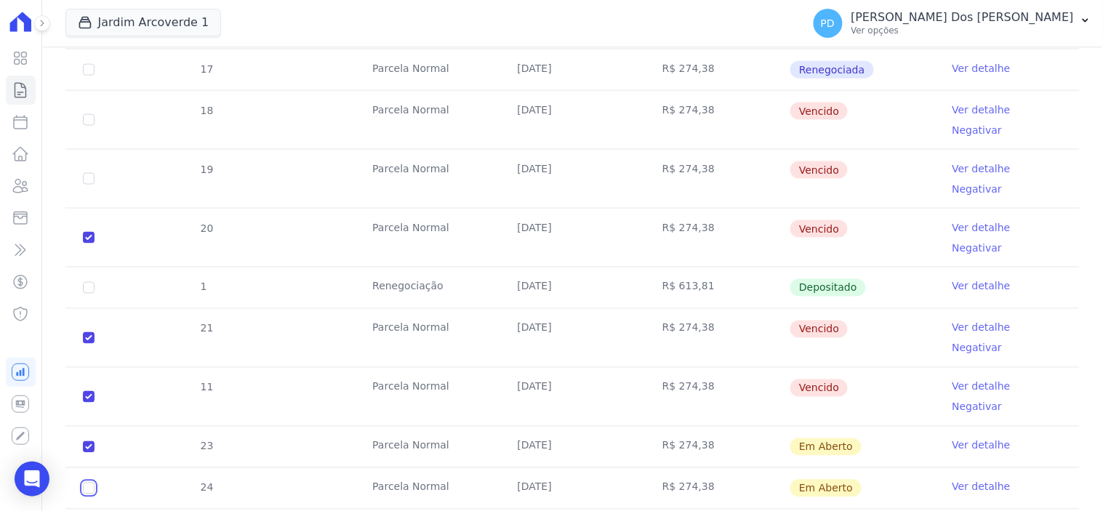
click at [88, 483] on input "checkbox" at bounding box center [89, 489] width 12 height 12
checkbox input "true"
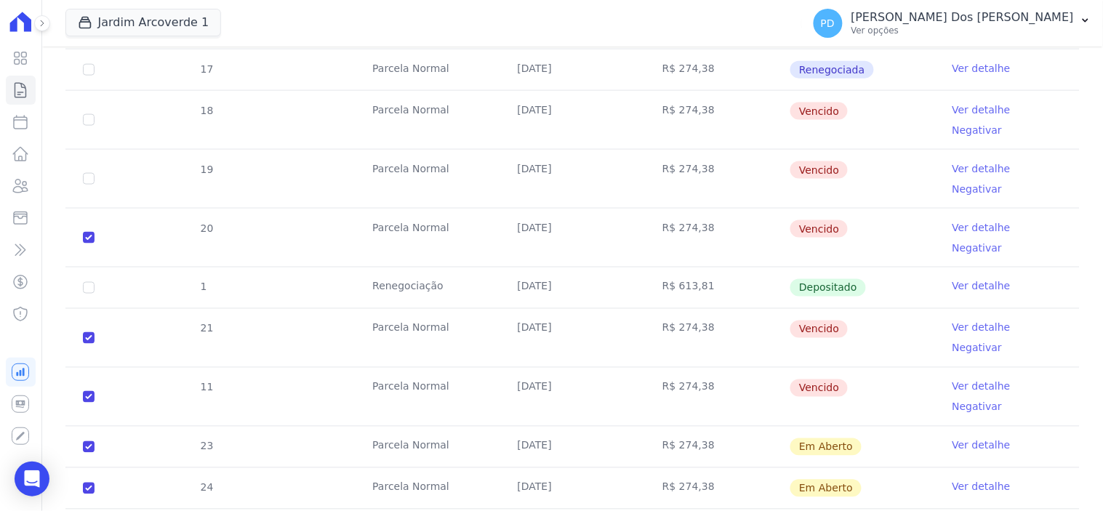
checkbox input "true"
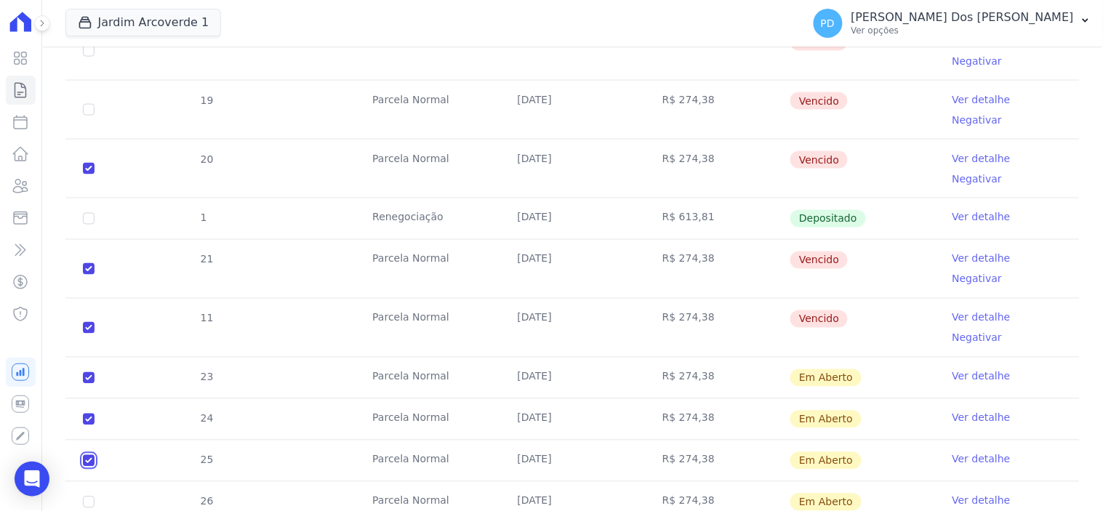
scroll to position [727, 0]
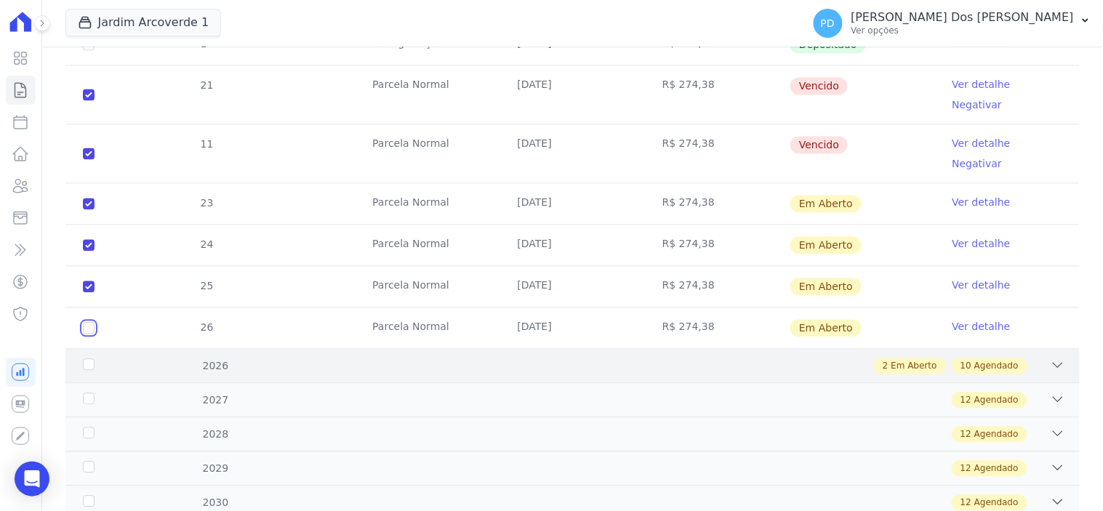
drag, startPoint x: 87, startPoint y: 240, endPoint x: 89, endPoint y: 275, distance: 34.9
click at [87, 323] on input "checkbox" at bounding box center [89, 329] width 12 height 12
checkbox input "true"
click at [85, 359] on div "2026" at bounding box center [125, 366] width 91 height 15
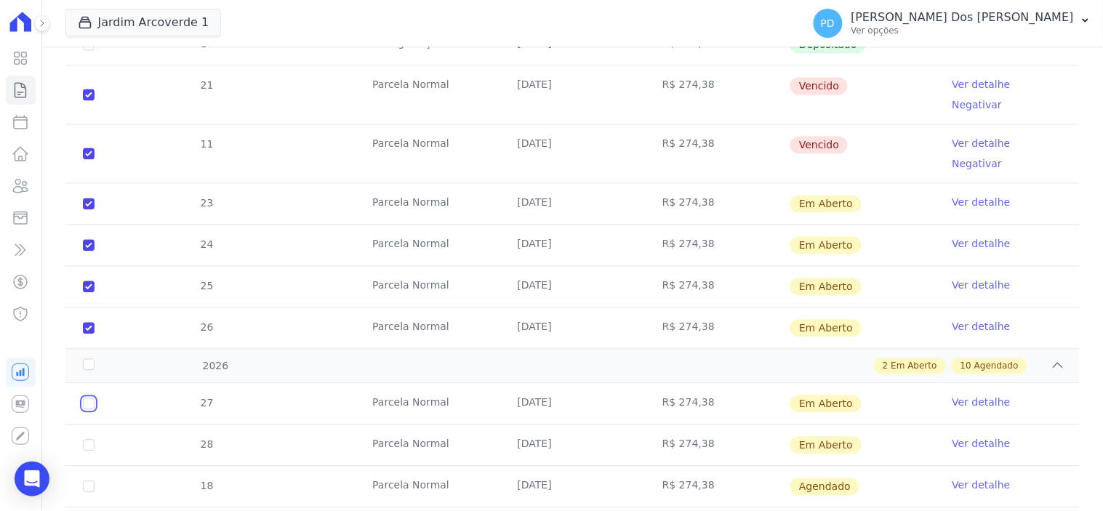
click at [87, 398] on input "checkbox" at bounding box center [89, 404] width 12 height 12
checkbox input "true"
click at [88, 440] on input "checkbox" at bounding box center [89, 446] width 12 height 12
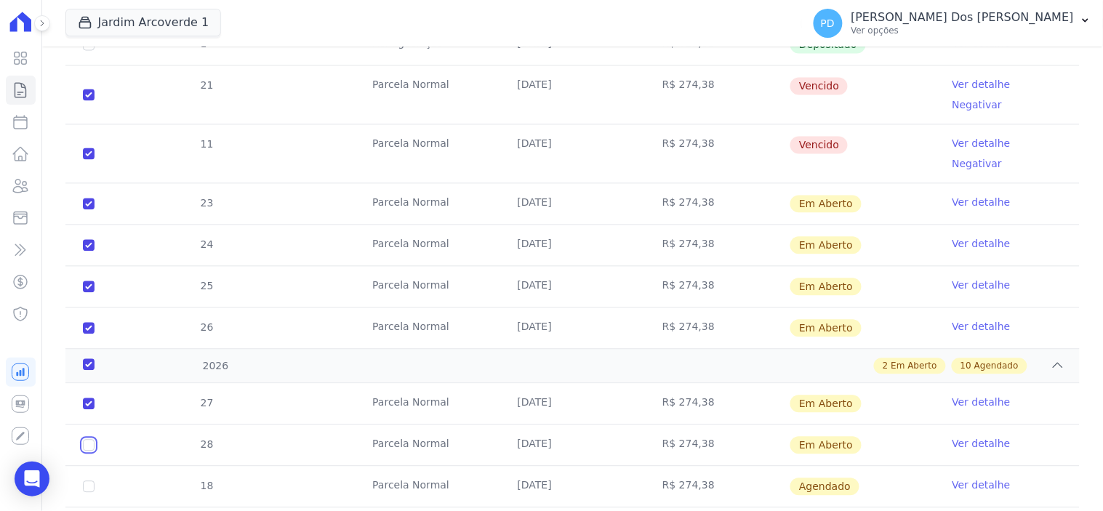
checkbox input "true"
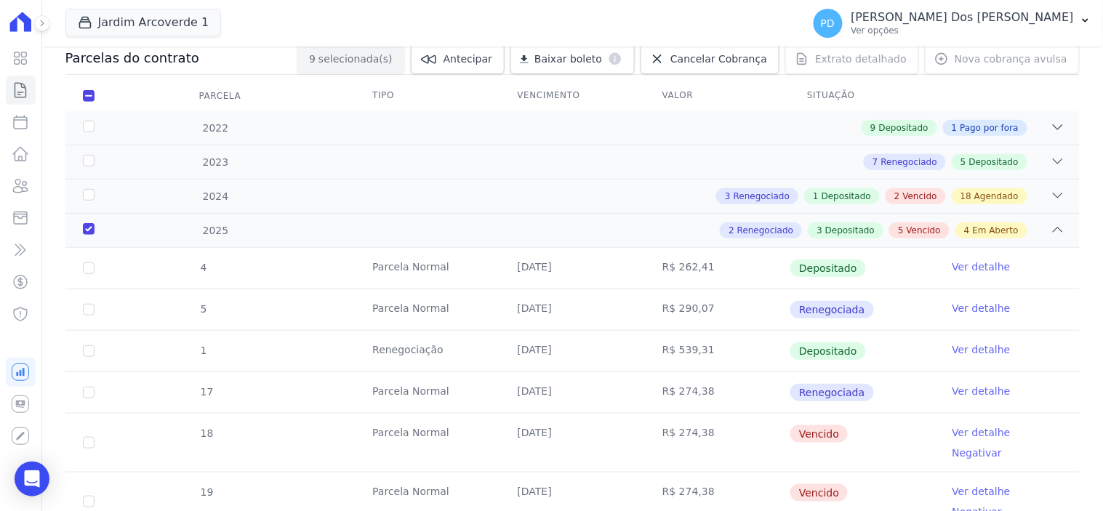
scroll to position [0, 0]
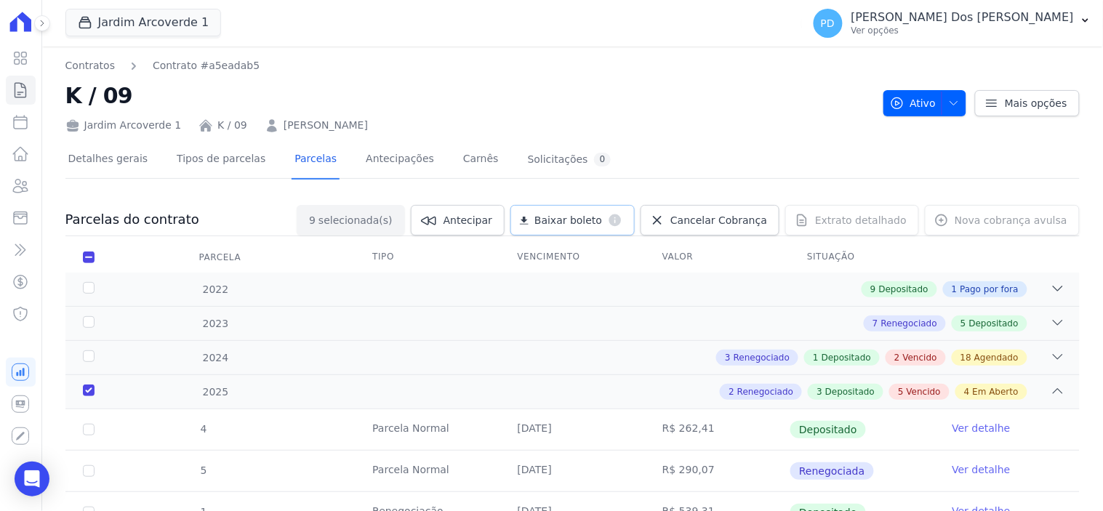
click at [585, 218] on span "Baixar boleto" at bounding box center [568, 220] width 68 height 15
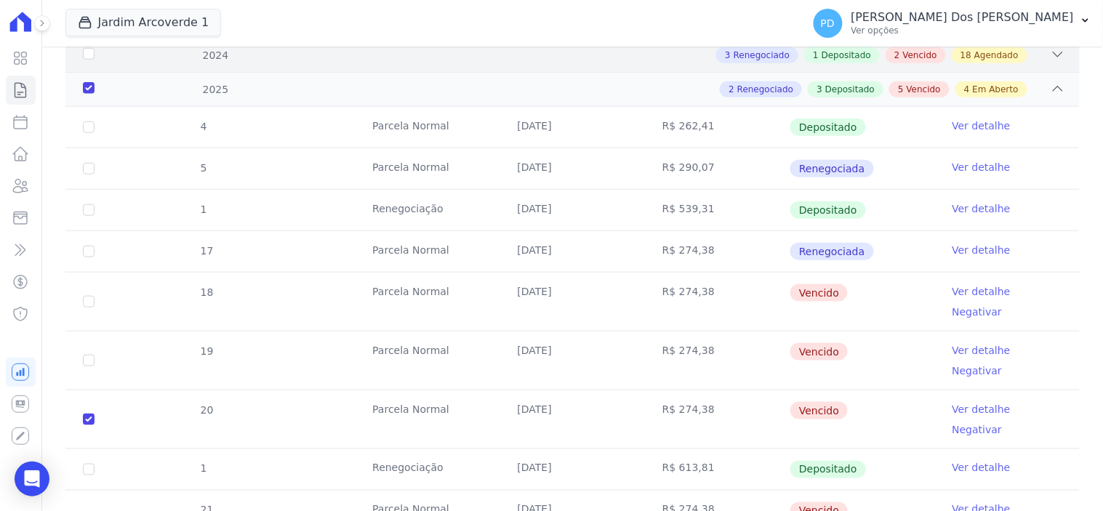
scroll to position [323, 0]
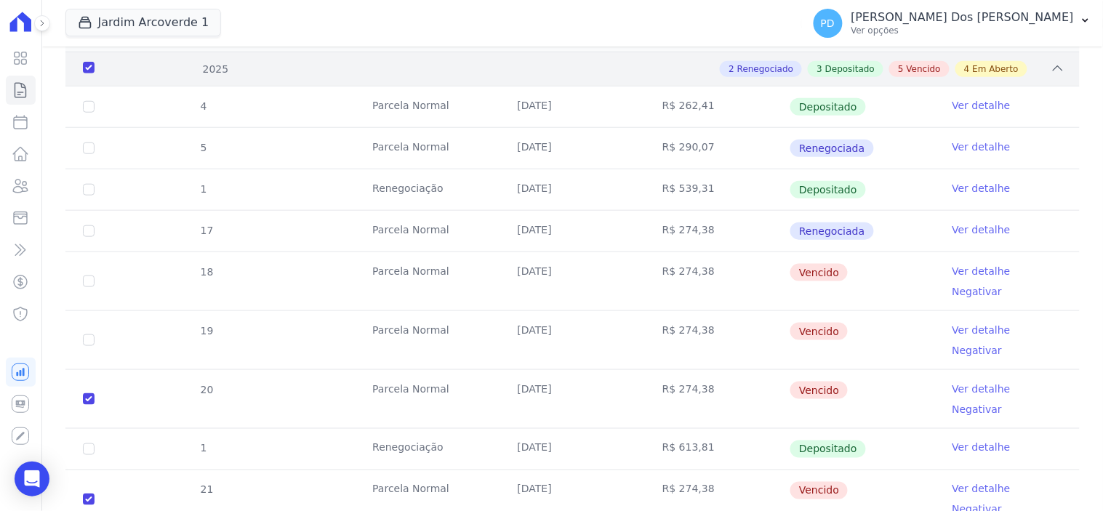
click at [86, 67] on div "2025" at bounding box center [125, 69] width 91 height 15
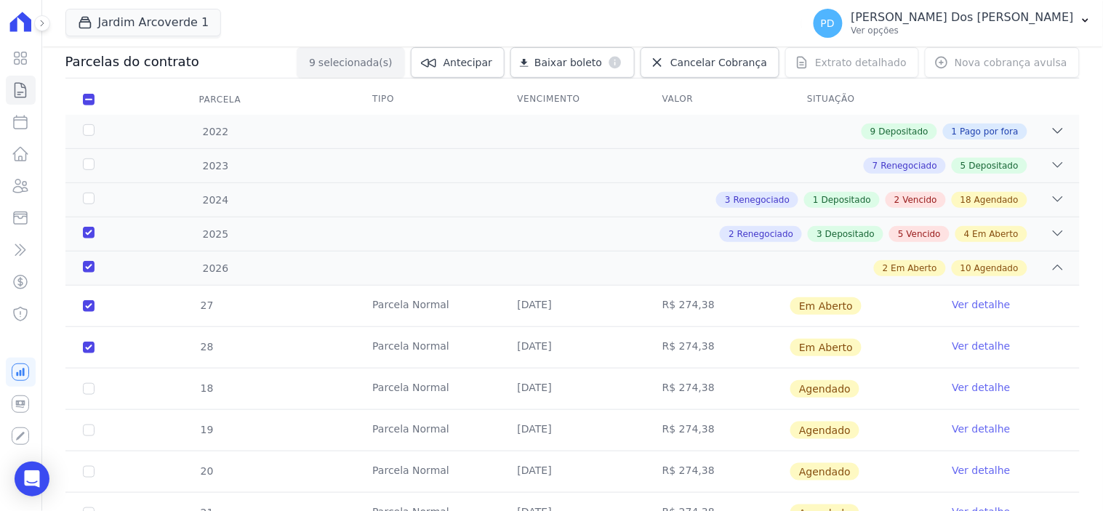
scroll to position [0, 0]
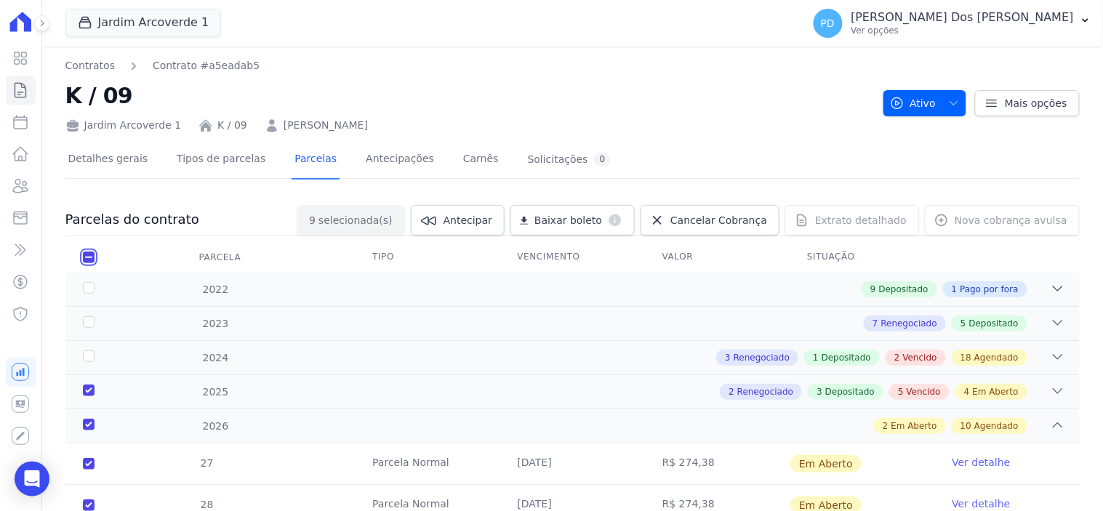
click at [89, 262] on input "checkbox" at bounding box center [89, 258] width 12 height 12
checkbox input "false"
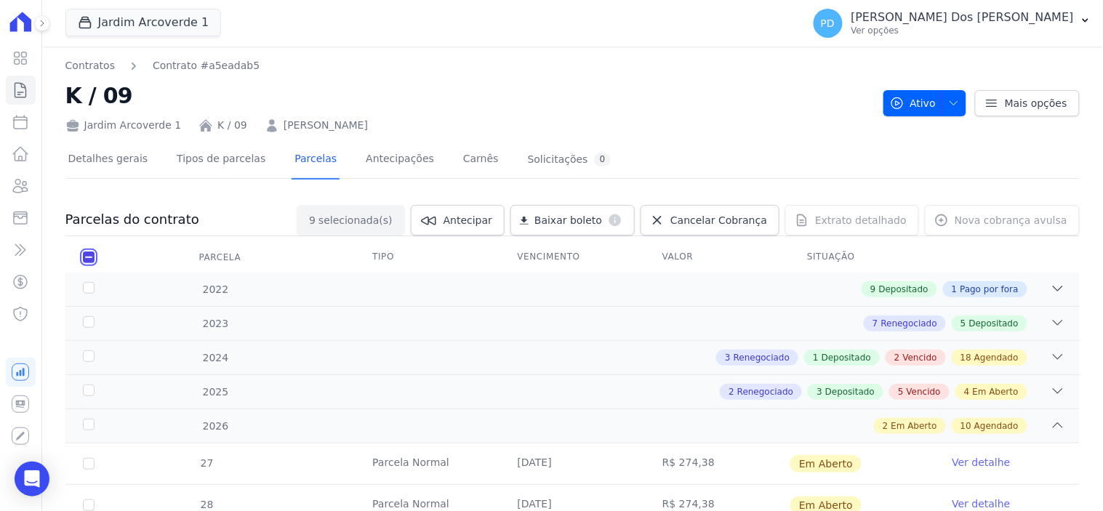
checkbox input "false"
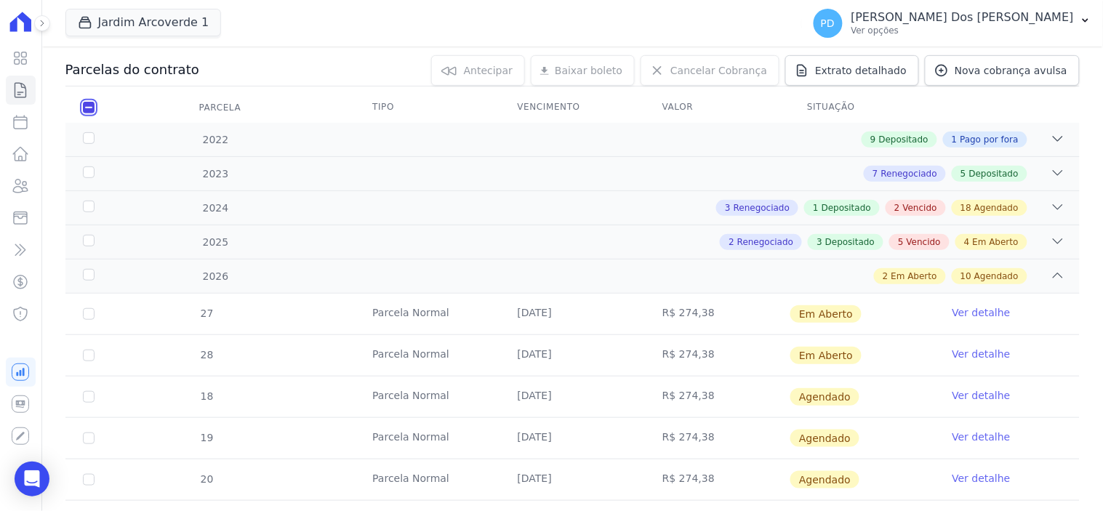
scroll to position [161, 0]
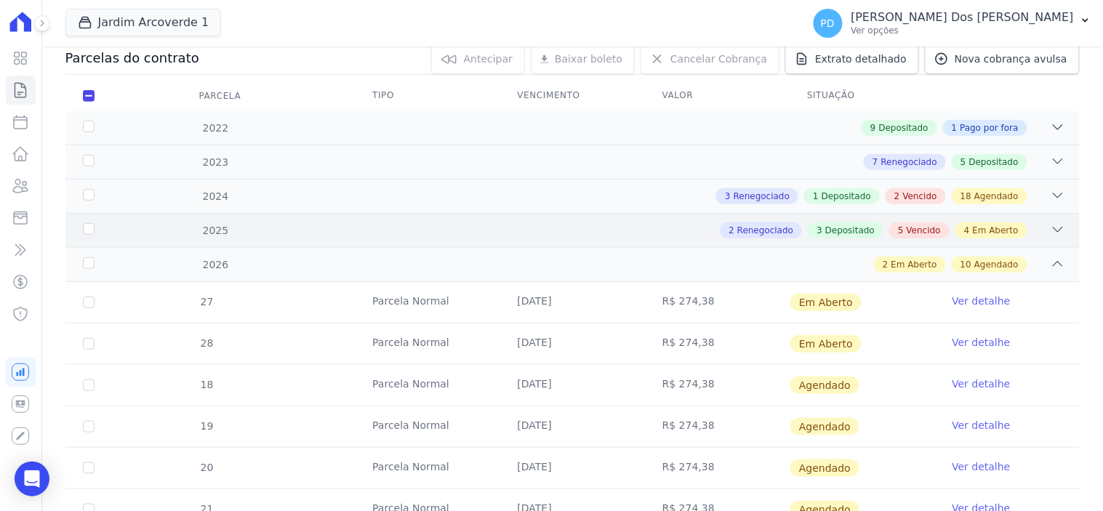
click at [82, 231] on div "2025" at bounding box center [125, 230] width 91 height 15
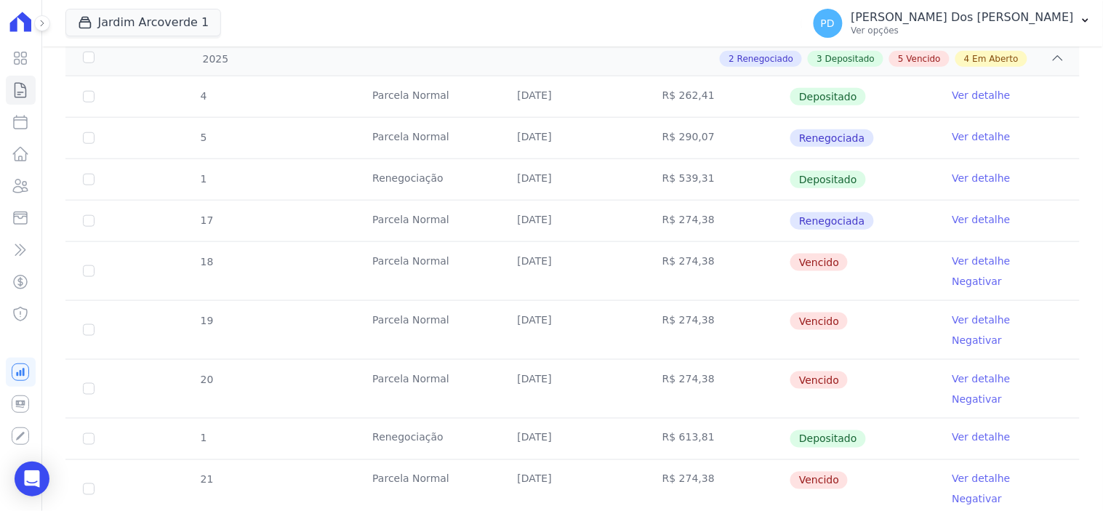
scroll to position [323, 0]
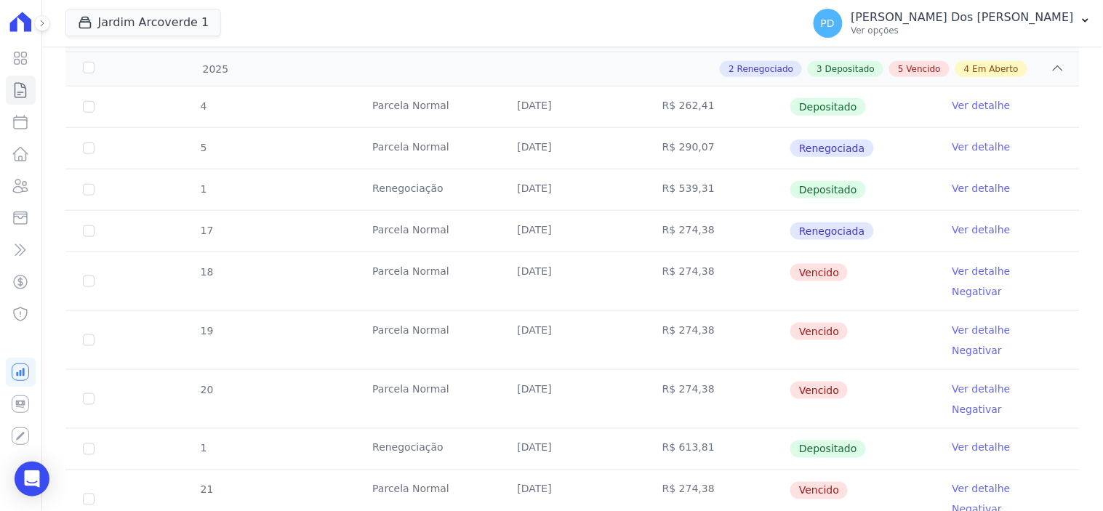
click at [969, 270] on link "Ver detalhe" at bounding box center [982, 271] width 58 height 15
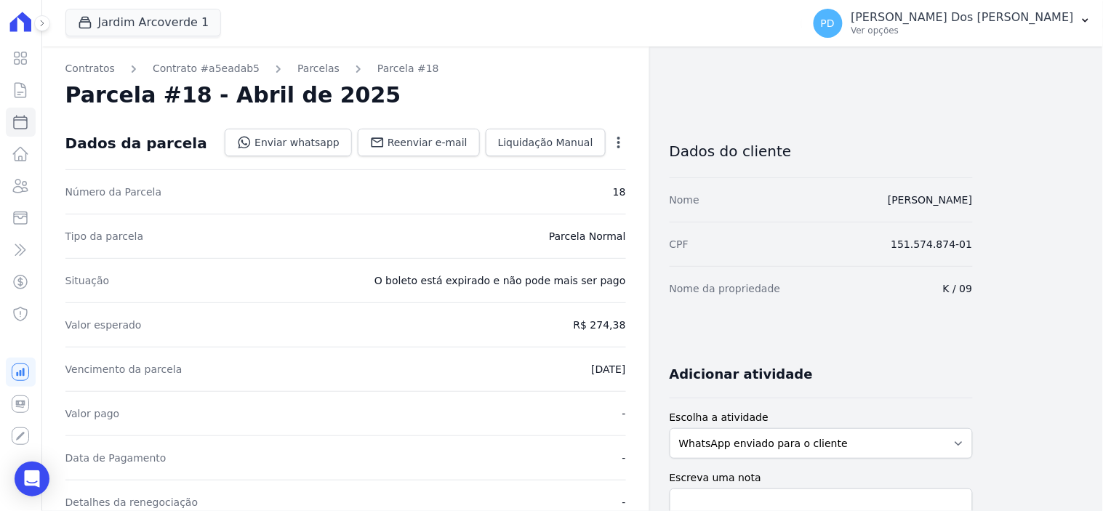
click at [614, 149] on icon "button" at bounding box center [619, 142] width 15 height 15
click at [624, 137] on icon "button" at bounding box center [619, 142] width 15 height 15
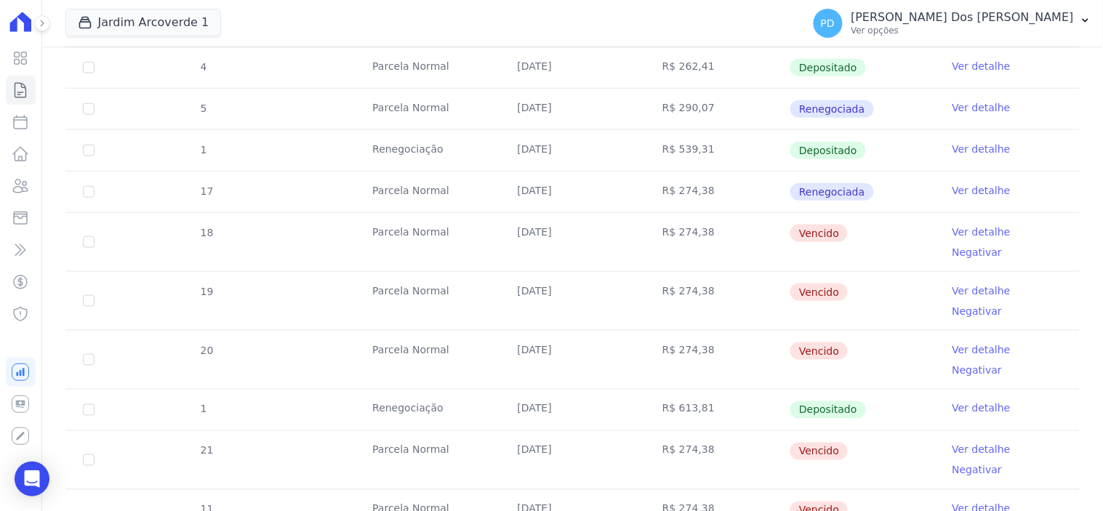
scroll to position [404, 0]
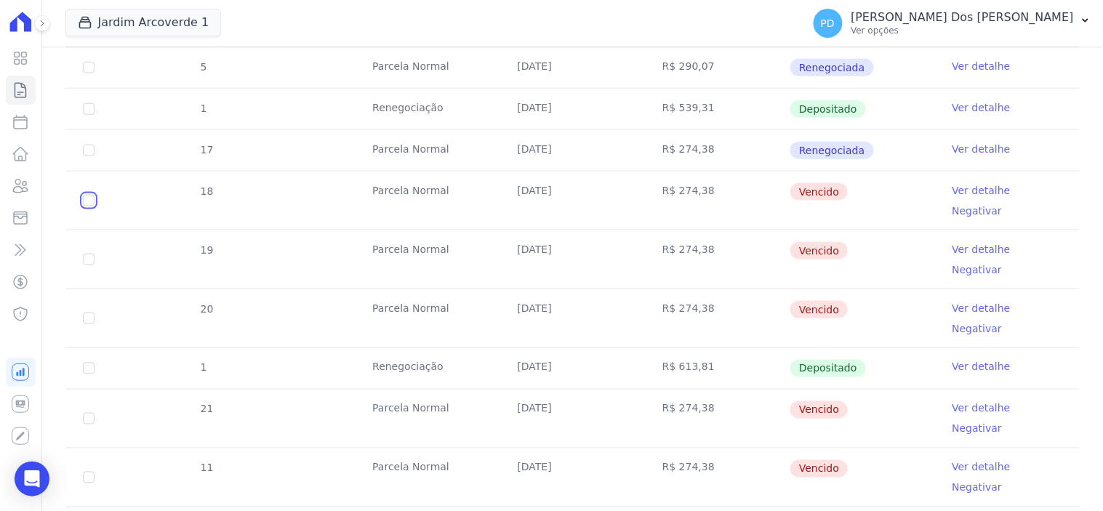
click at [86, 195] on input "checkbox" at bounding box center [89, 201] width 12 height 12
checkbox input "true"
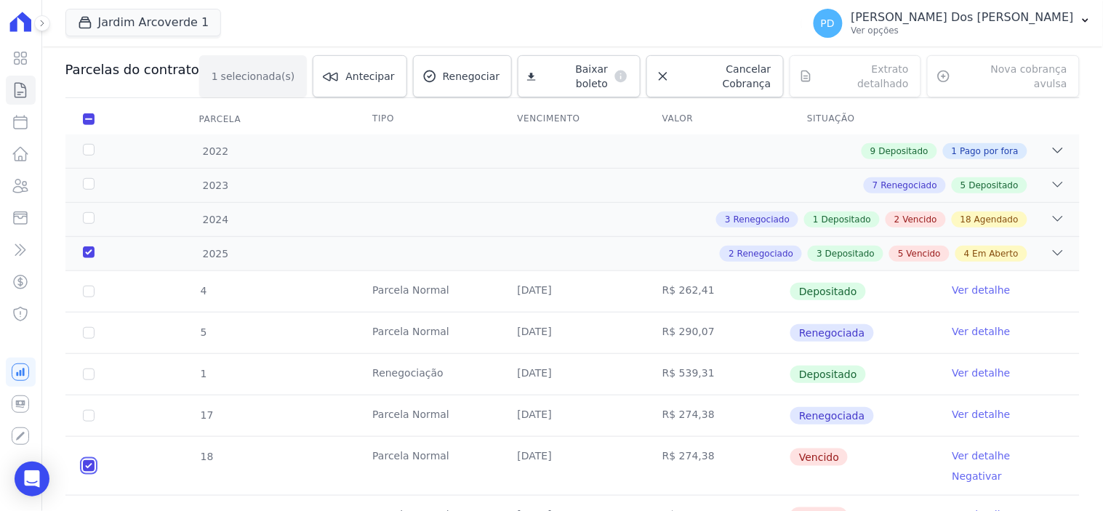
scroll to position [242, 0]
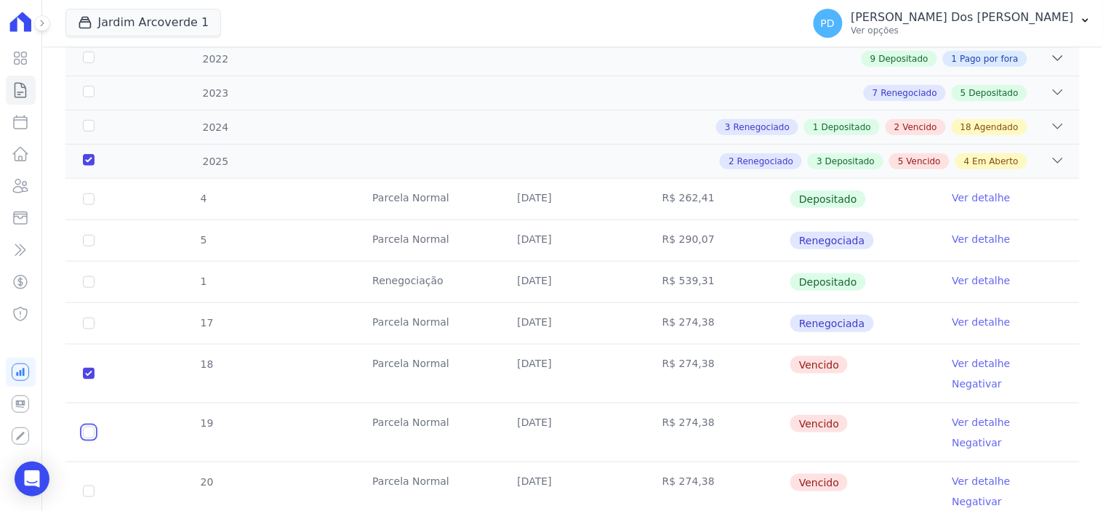
click at [88, 427] on input "checkbox" at bounding box center [89, 433] width 12 height 12
checkbox input "true"
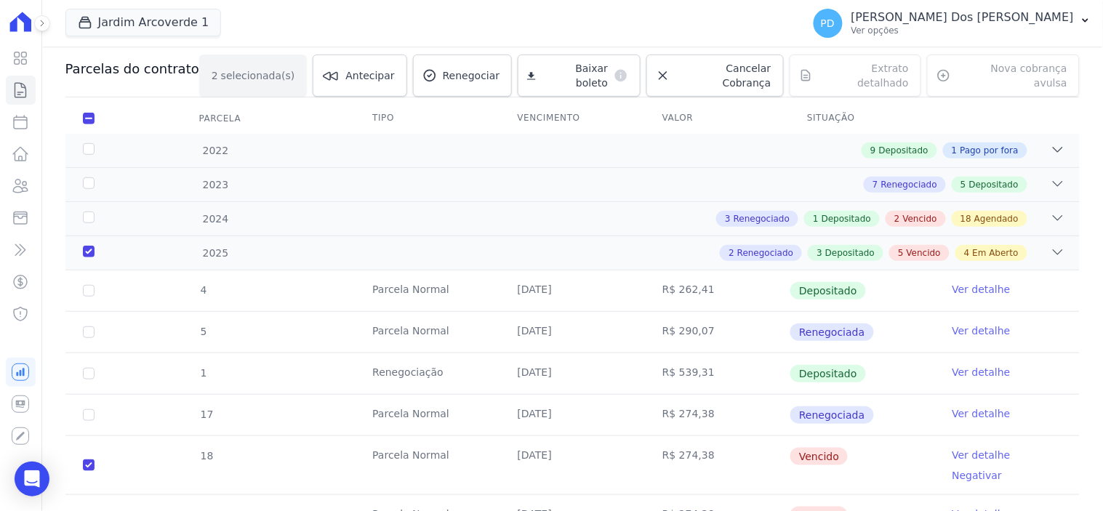
scroll to position [0, 0]
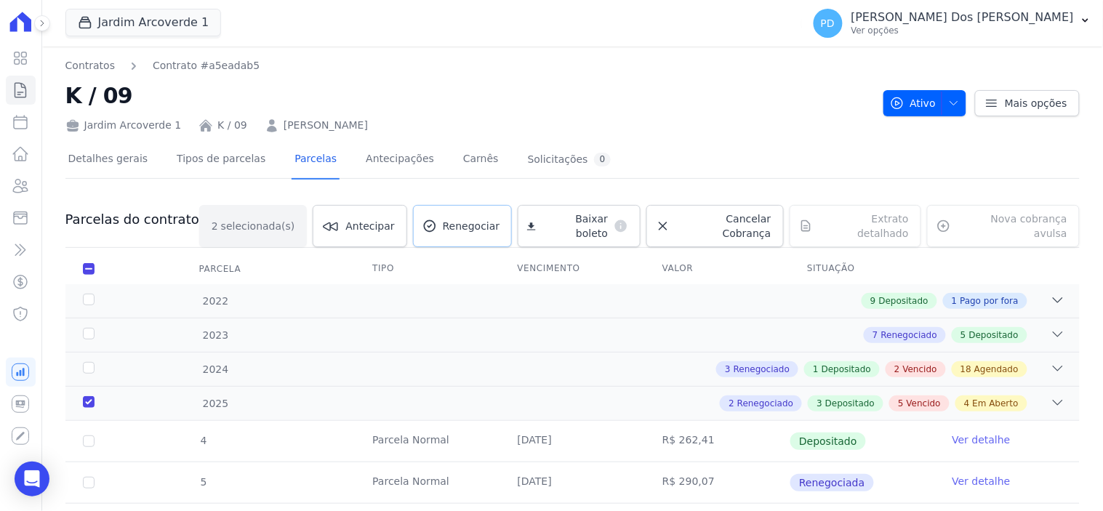
click at [484, 220] on span "Renegociar" at bounding box center [471, 226] width 57 height 15
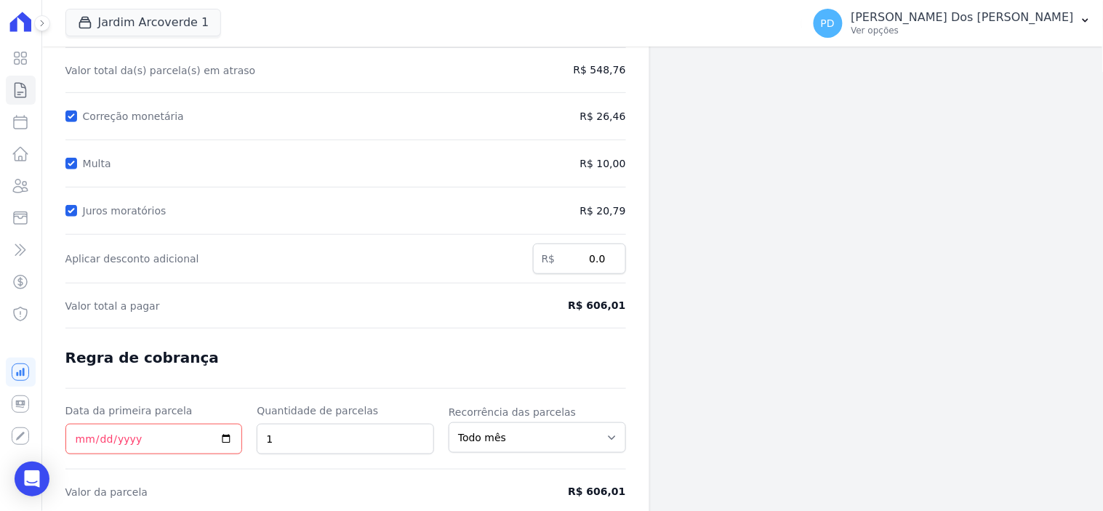
scroll to position [161, 0]
click at [224, 440] on input "Data da primeira parcela" at bounding box center [153, 437] width 177 height 31
type input "[DATE]"
type input "2"
click at [417, 434] on input "2" at bounding box center [345, 437] width 177 height 31
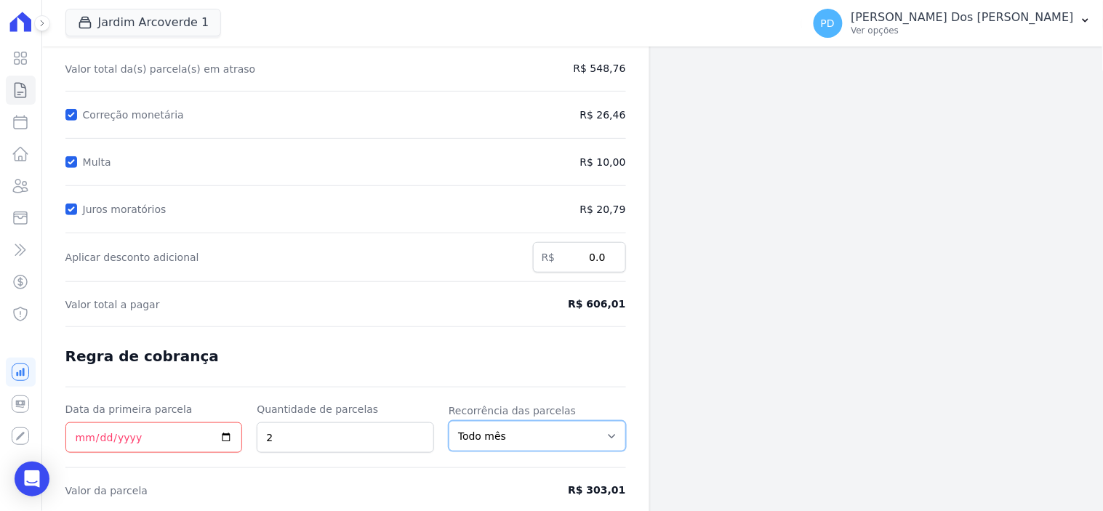
click at [612, 433] on select "Todo mês A cada 2 meses A cada 3 meses A cada 6 meses A cada 10 meses A cada 12…" at bounding box center [537, 436] width 177 height 31
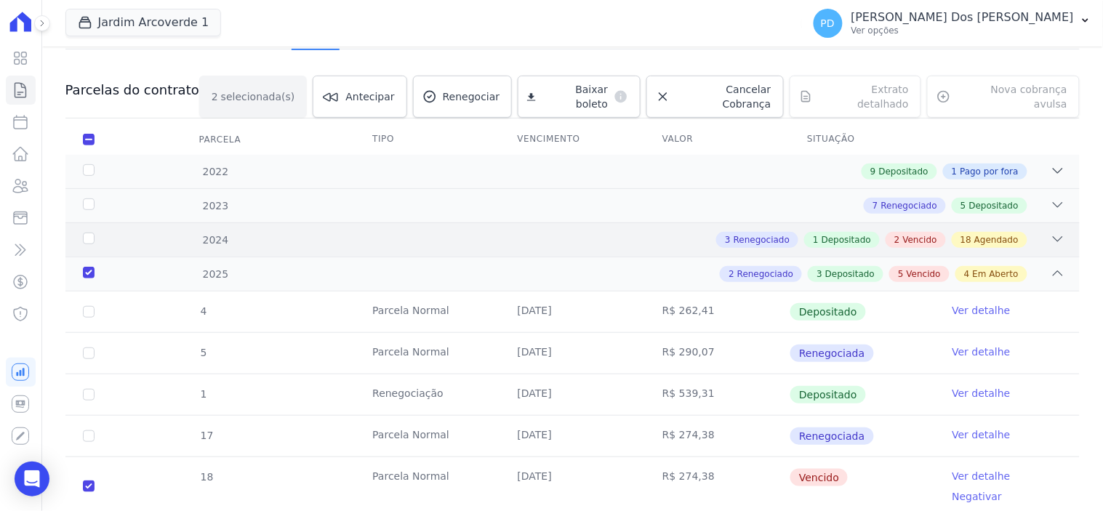
scroll to position [404, 0]
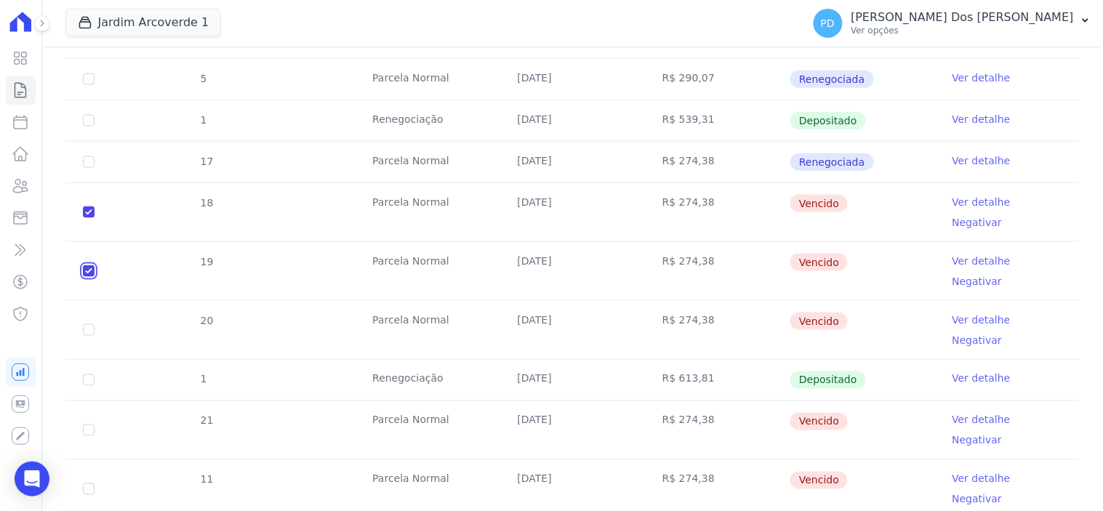
click at [89, 265] on input "checkbox" at bounding box center [89, 271] width 12 height 12
checkbox input "false"
checkbox input "true"
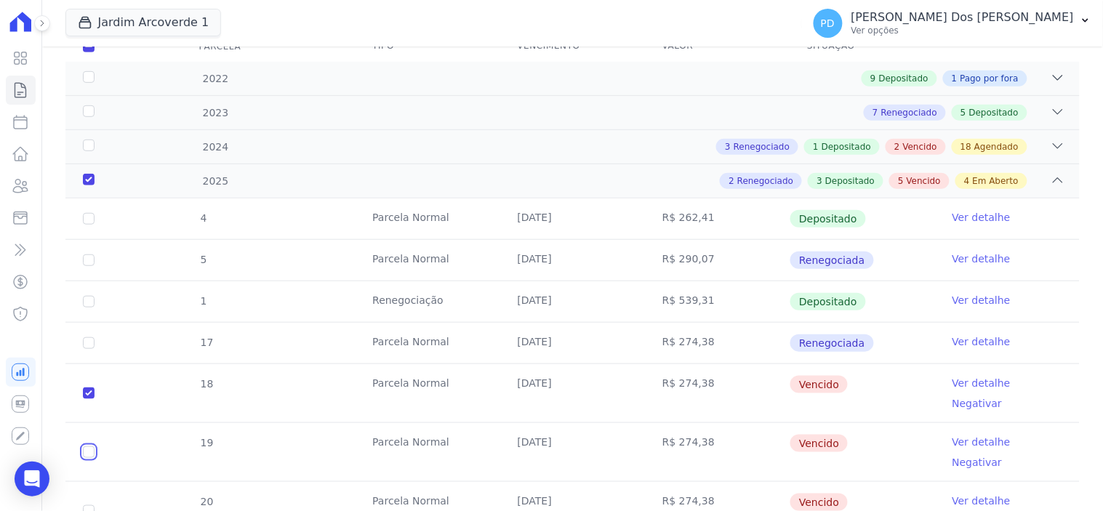
scroll to position [0, 0]
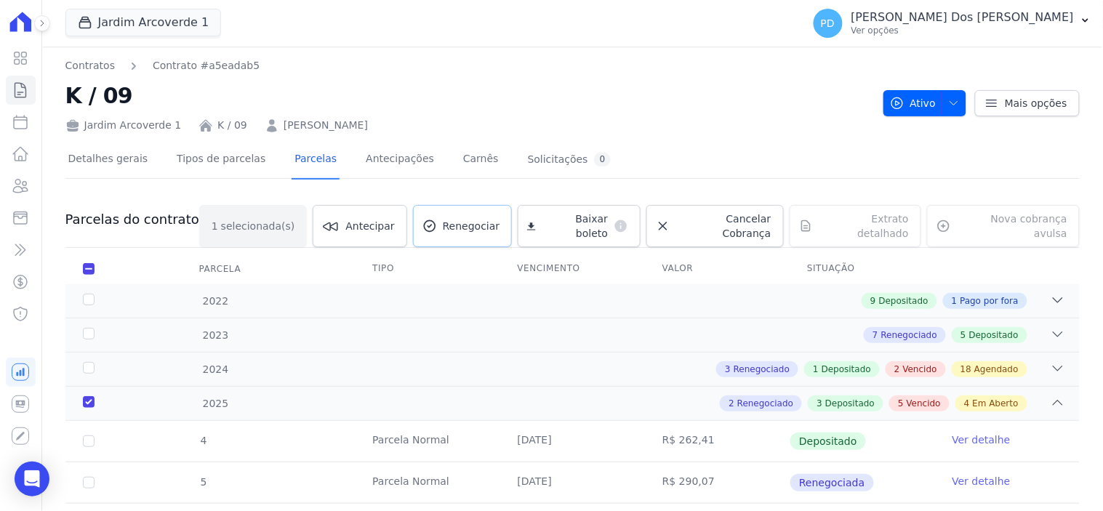
click at [469, 220] on span "Renegociar" at bounding box center [471, 226] width 57 height 15
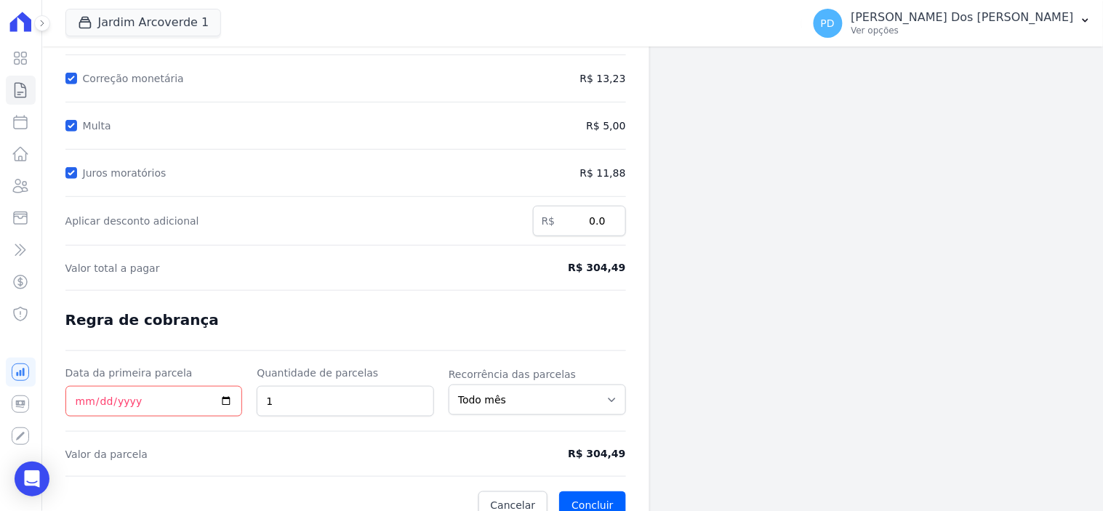
scroll to position [217, 0]
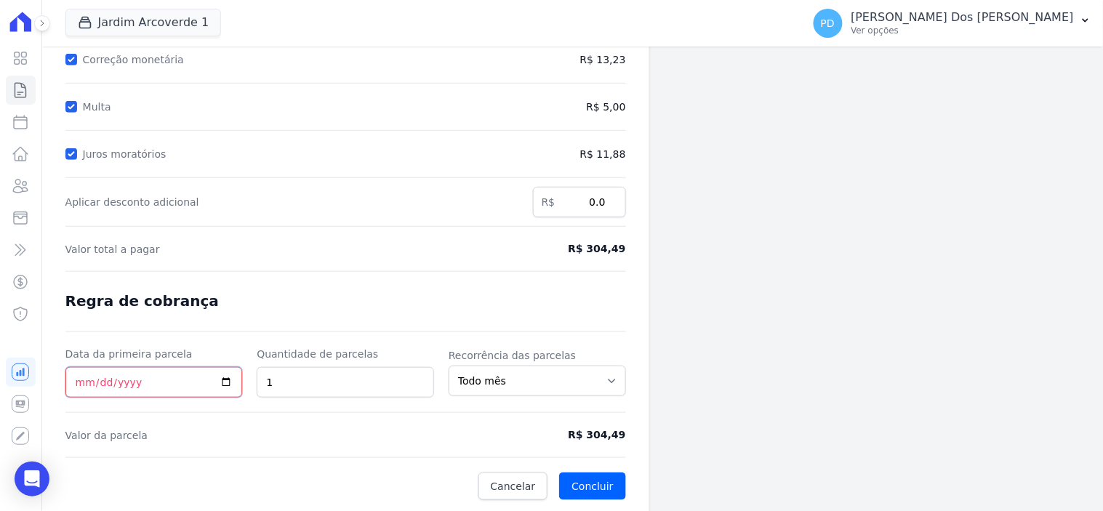
click at [231, 380] on input "Data da primeira parcela" at bounding box center [153, 382] width 177 height 31
type input "[DATE]"
click at [584, 480] on button "Concluir" at bounding box center [592, 487] width 66 height 28
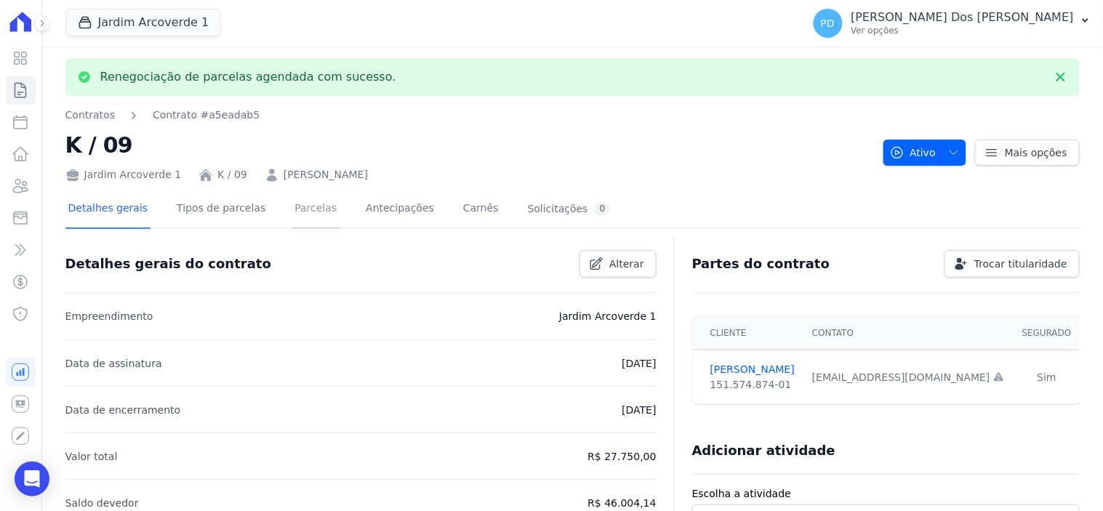
click at [307, 209] on link "Parcelas" at bounding box center [316, 210] width 48 height 39
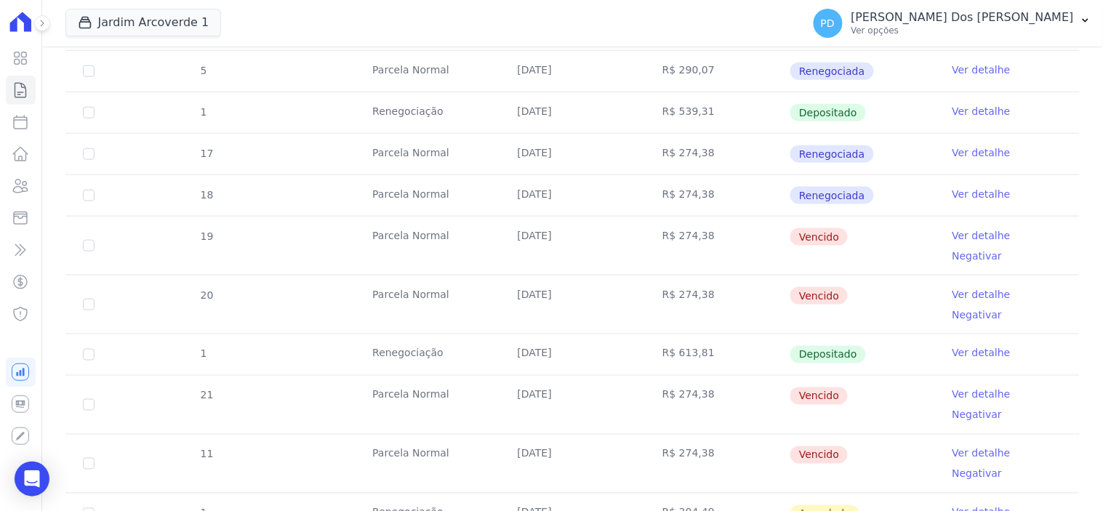
scroll to position [404, 0]
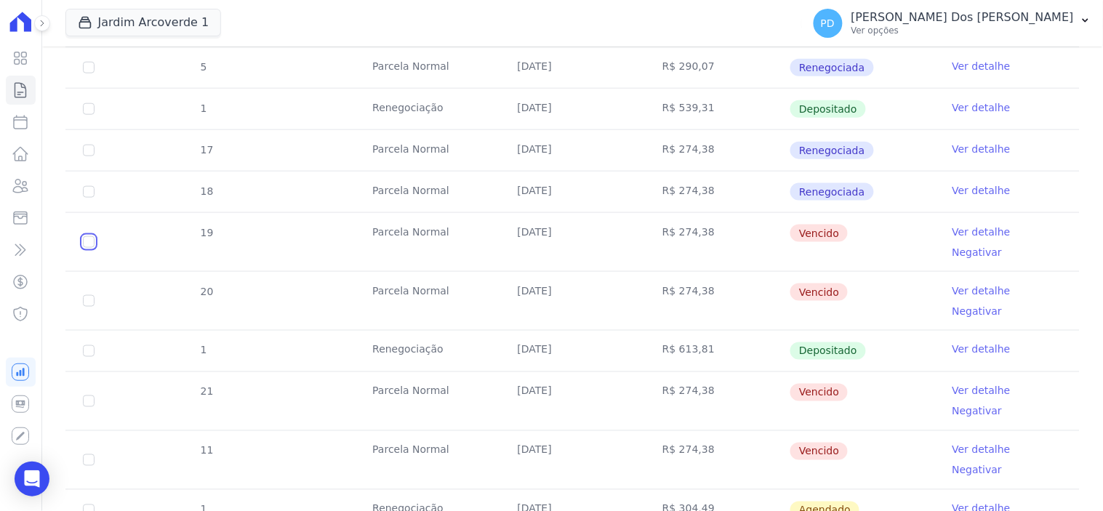
click at [89, 237] on input "checkbox" at bounding box center [89, 242] width 12 height 12
checkbox input "true"
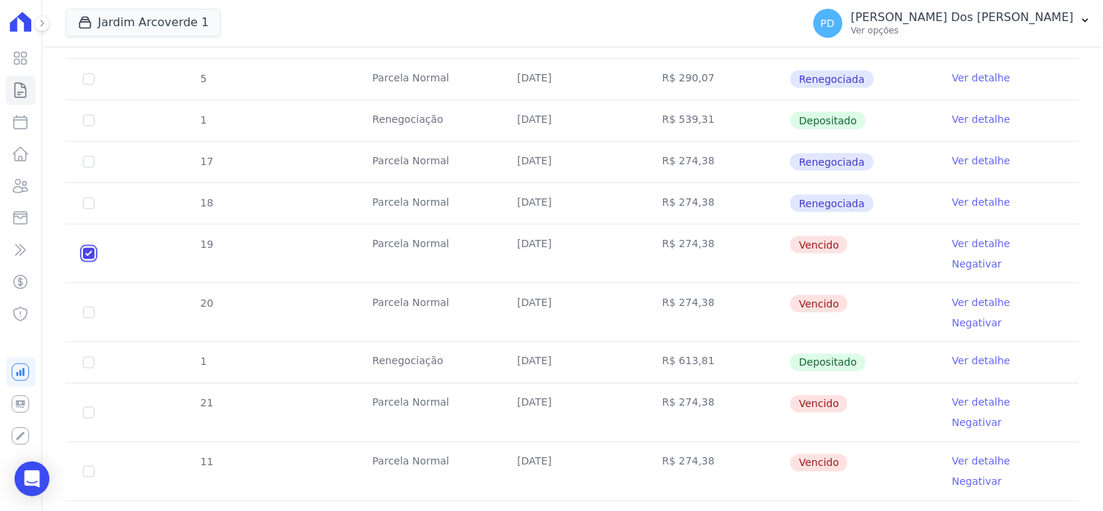
scroll to position [0, 0]
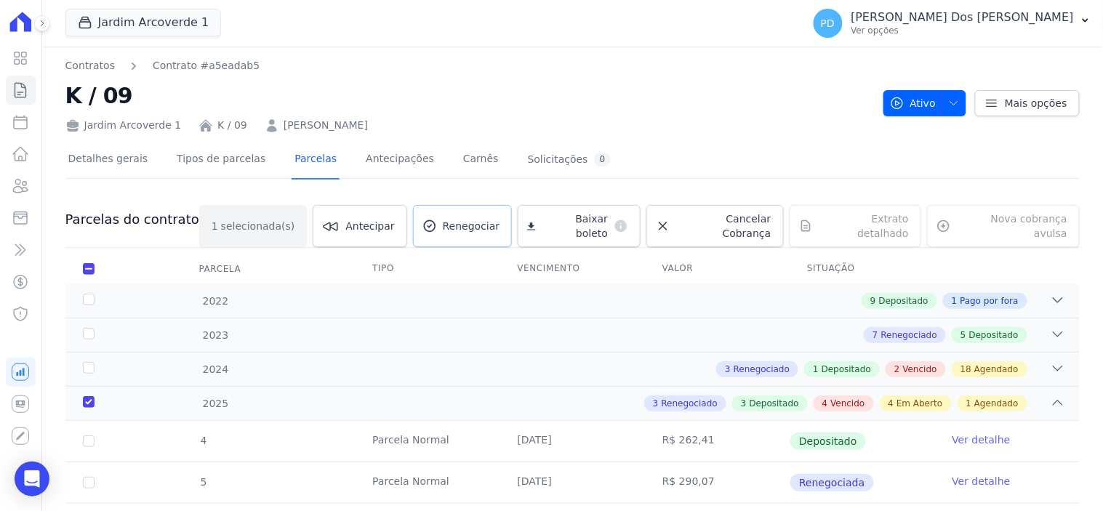
click at [481, 220] on span "Renegociar" at bounding box center [471, 226] width 57 height 15
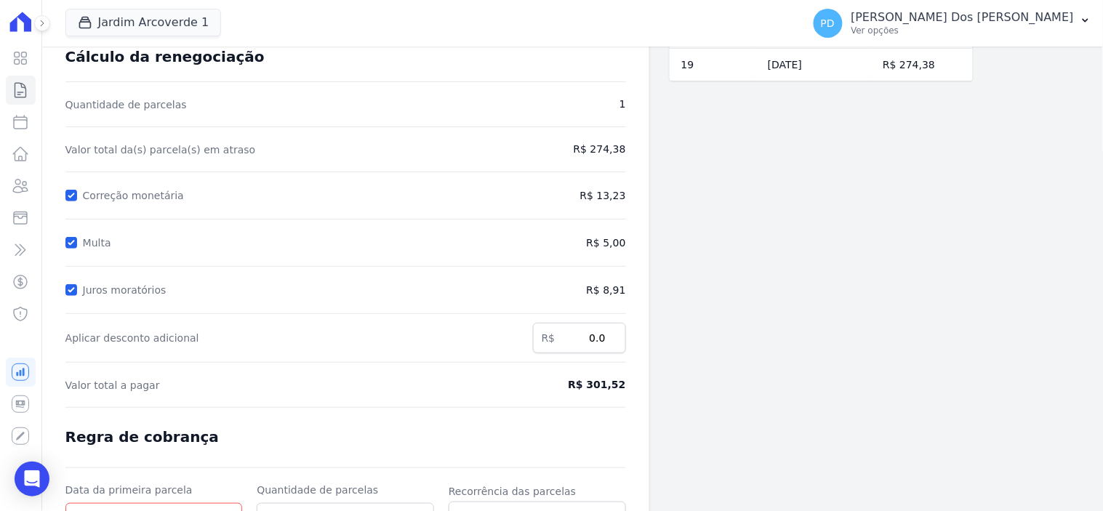
scroll to position [217, 0]
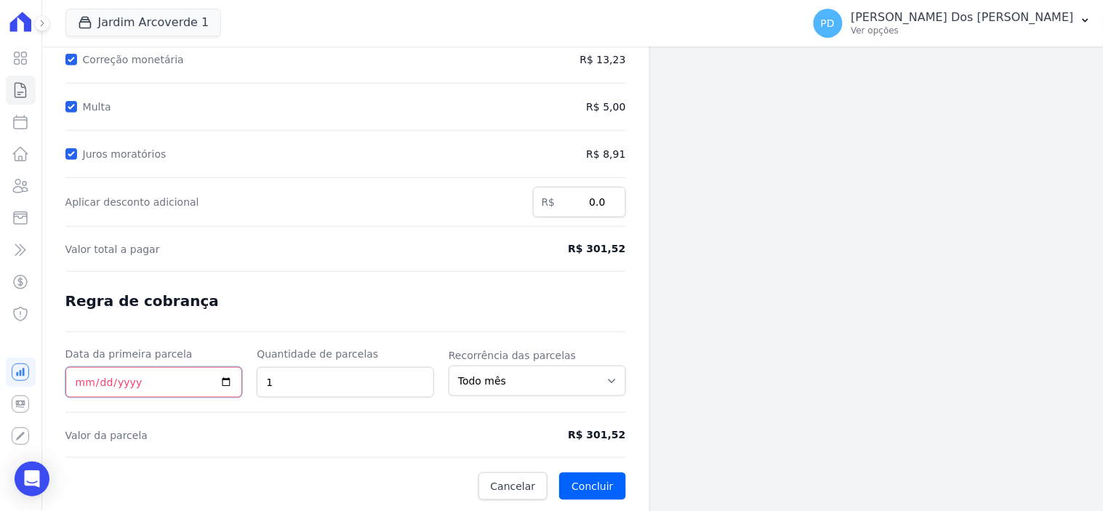
click at [227, 382] on input "Data da primeira parcela" at bounding box center [153, 382] width 177 height 31
type input "2025-09-10"
click at [597, 478] on button "Concluir" at bounding box center [592, 487] width 66 height 28
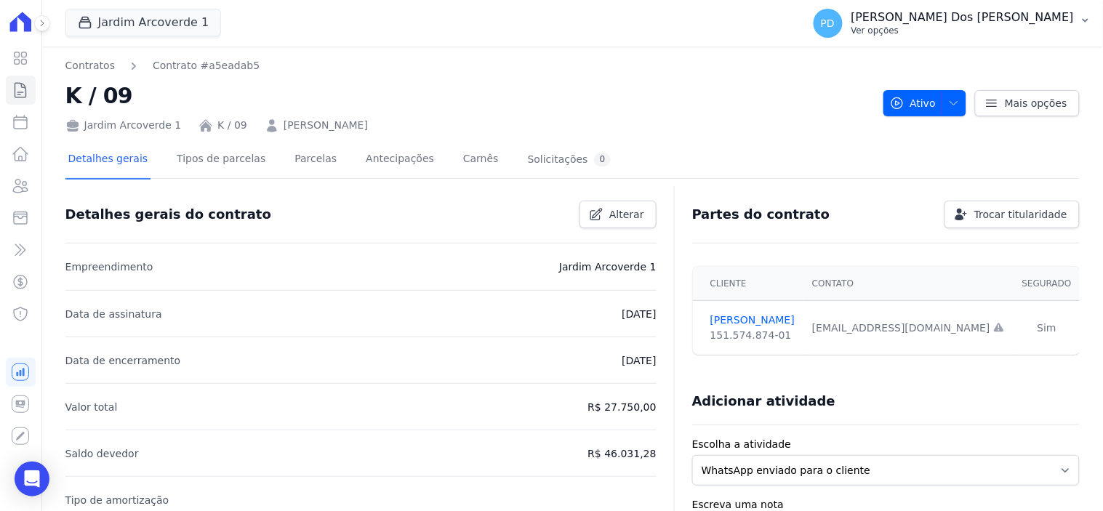
click at [1089, 17] on icon "button" at bounding box center [1086, 21] width 12 height 12
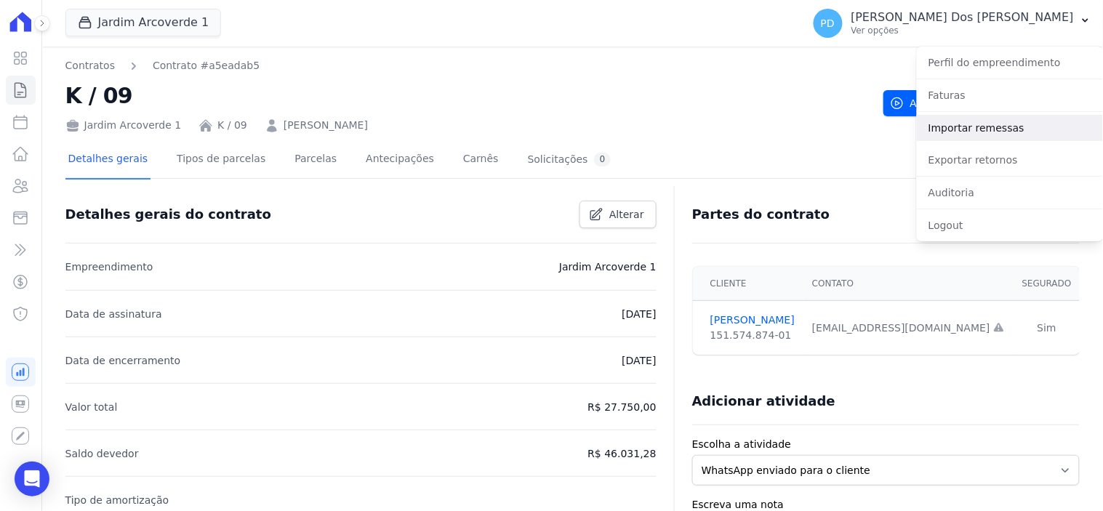
click at [1014, 128] on link "Importar remessas" at bounding box center [1010, 128] width 186 height 26
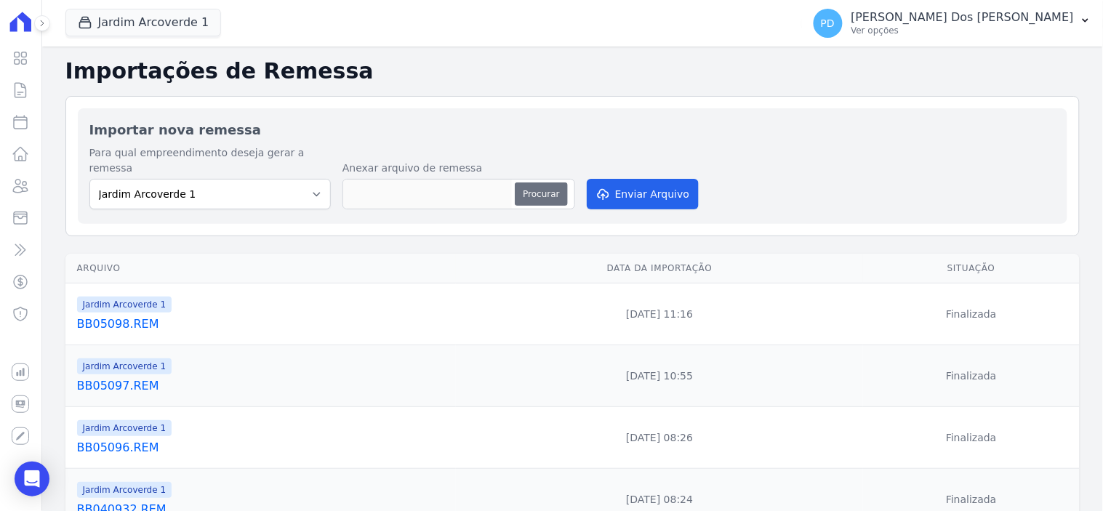
click at [543, 185] on button "Procurar" at bounding box center [541, 194] width 52 height 23
type input "BB09093.REM"
click at [652, 184] on button "Enviar Arquivo" at bounding box center [643, 194] width 112 height 31
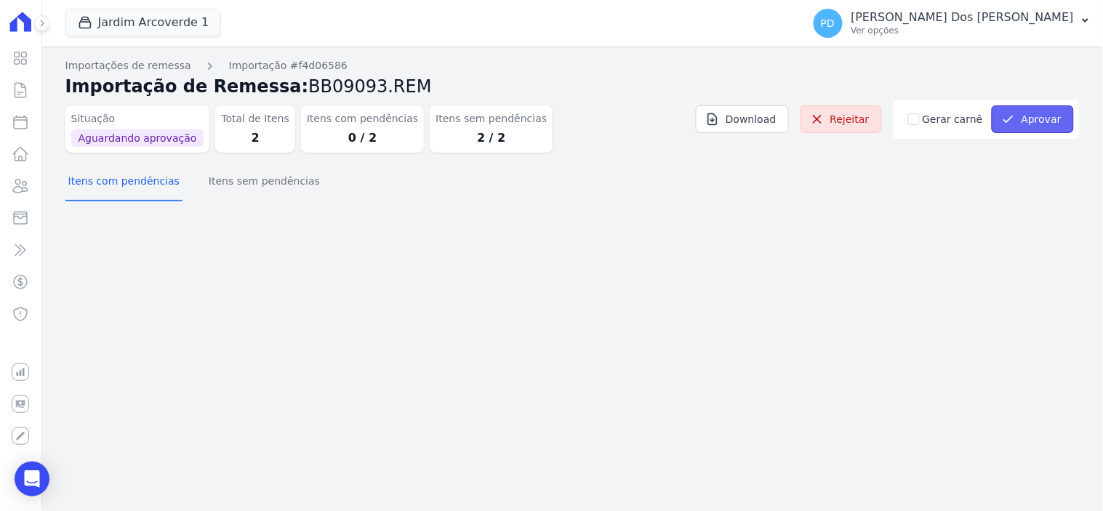
click at [1037, 120] on button "Aprovar" at bounding box center [1033, 119] width 82 height 28
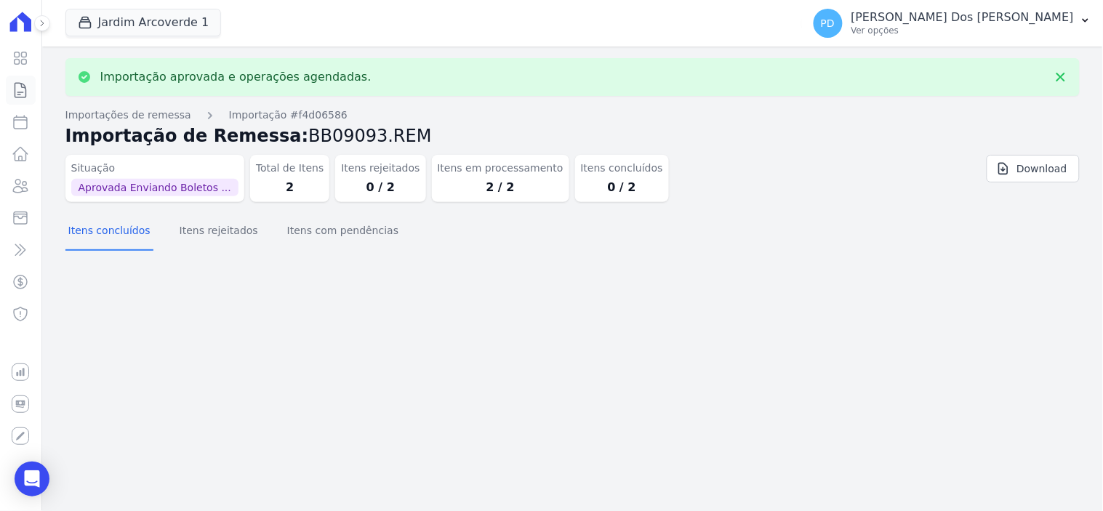
click at [18, 84] on icon at bounding box center [20, 89] width 17 height 17
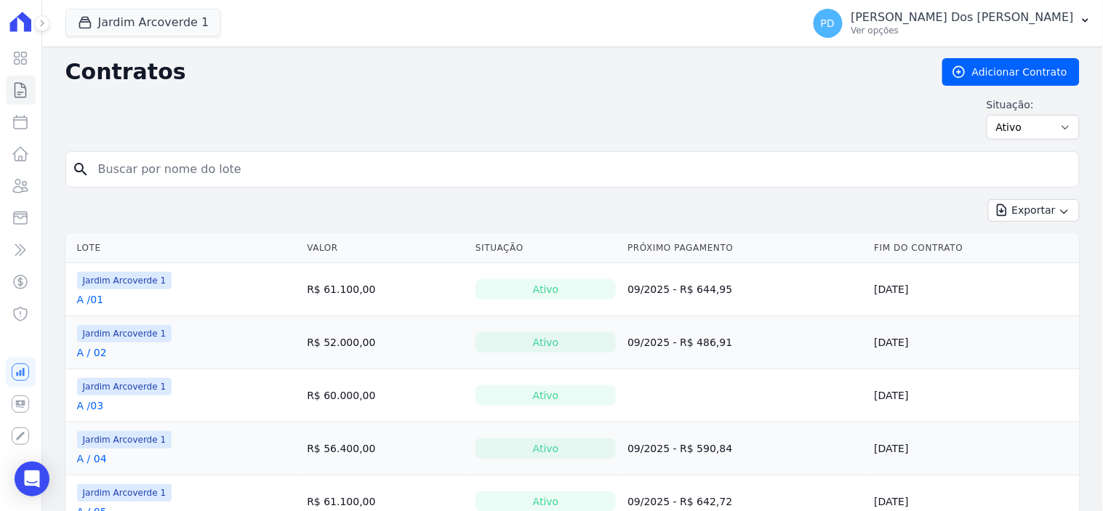
click at [398, 171] on input "search" at bounding box center [581, 169] width 984 height 29
type input "k / 09"
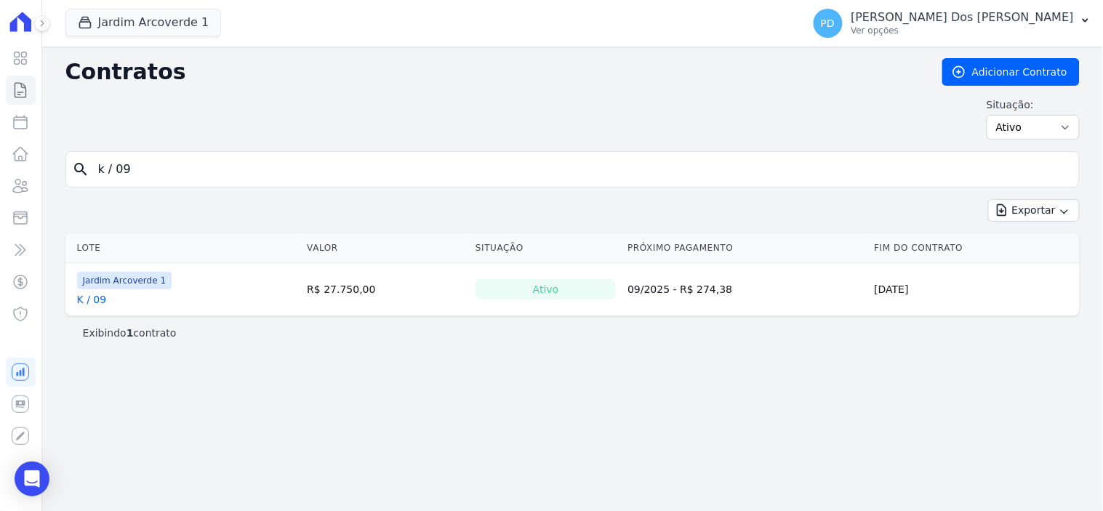
click at [82, 300] on link "K / 09" at bounding box center [92, 299] width 30 height 15
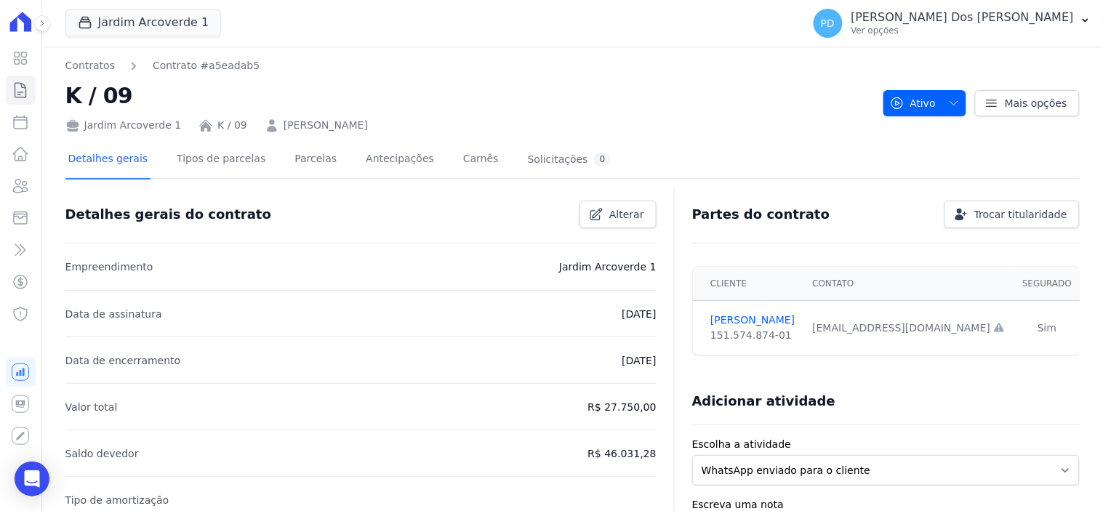
click at [317, 160] on div "Detalhes gerais Tipos de parcelas Parcelas Antecipações Carnês Solicitações 0" at bounding box center [339, 160] width 549 height 39
click at [308, 160] on link "Parcelas" at bounding box center [316, 160] width 48 height 39
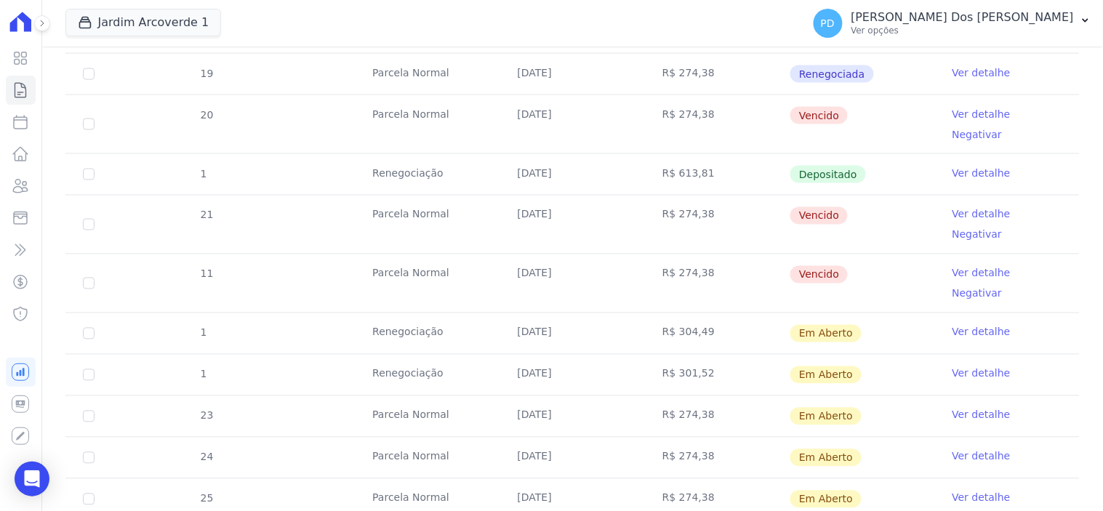
scroll to position [565, 0]
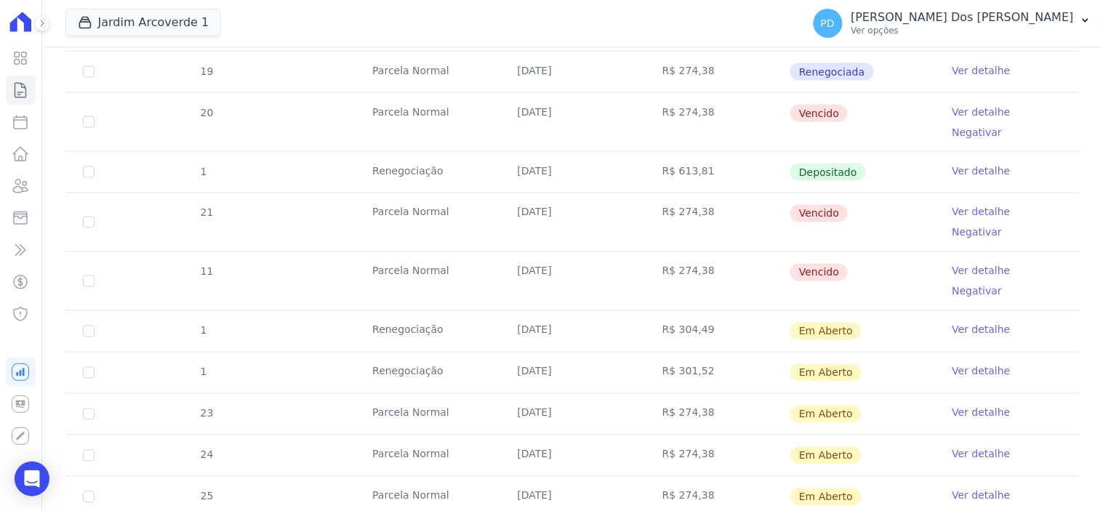
click at [953, 323] on link "Ver detalhe" at bounding box center [982, 330] width 58 height 15
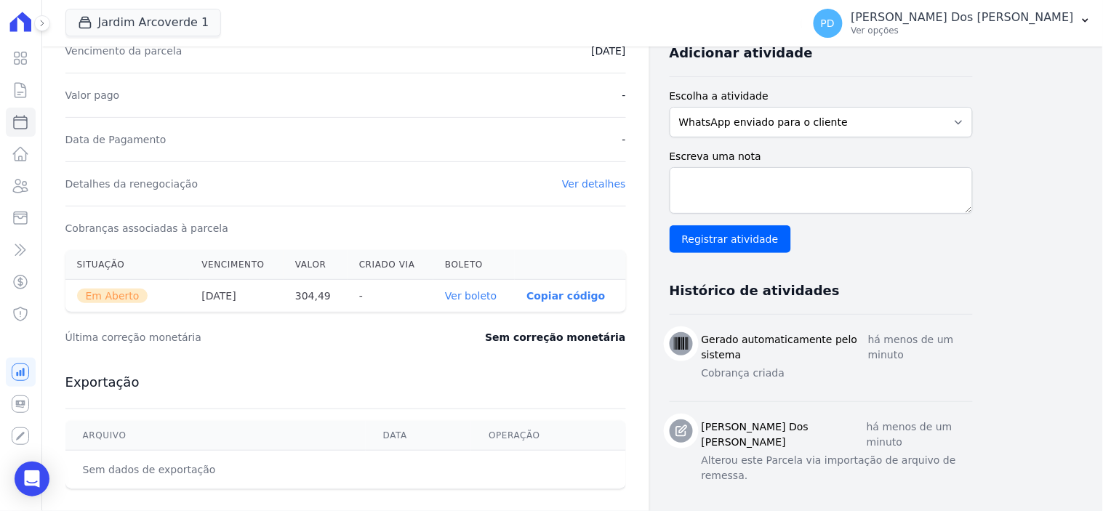
scroll to position [323, 0]
click at [480, 294] on link "Ver boleto" at bounding box center [471, 295] width 52 height 12
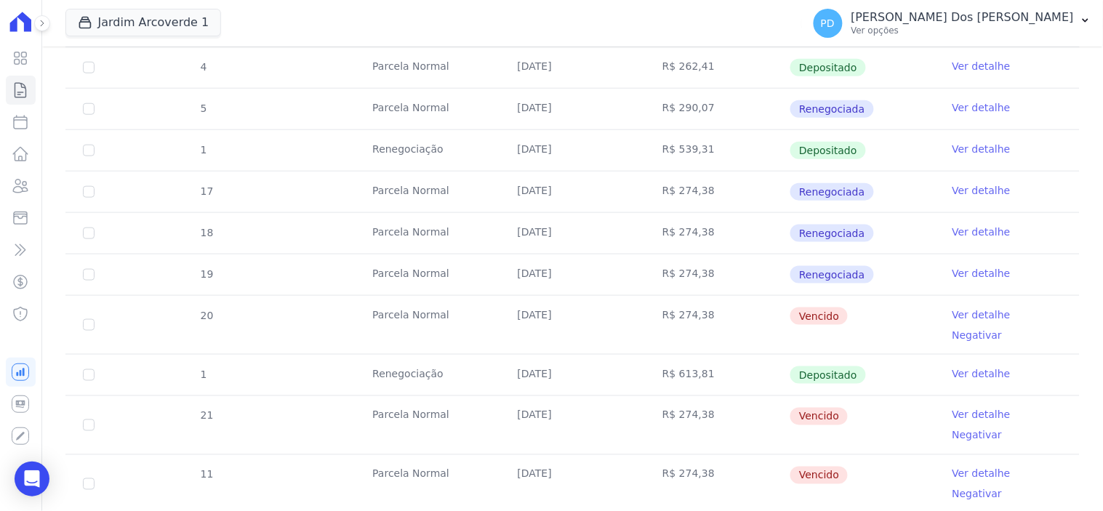
scroll to position [404, 0]
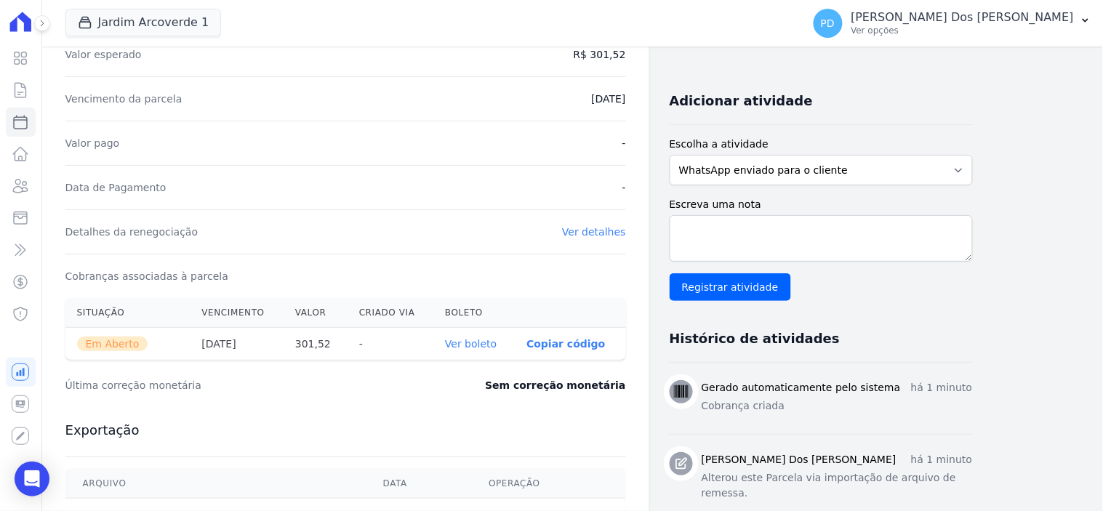
scroll to position [323, 0]
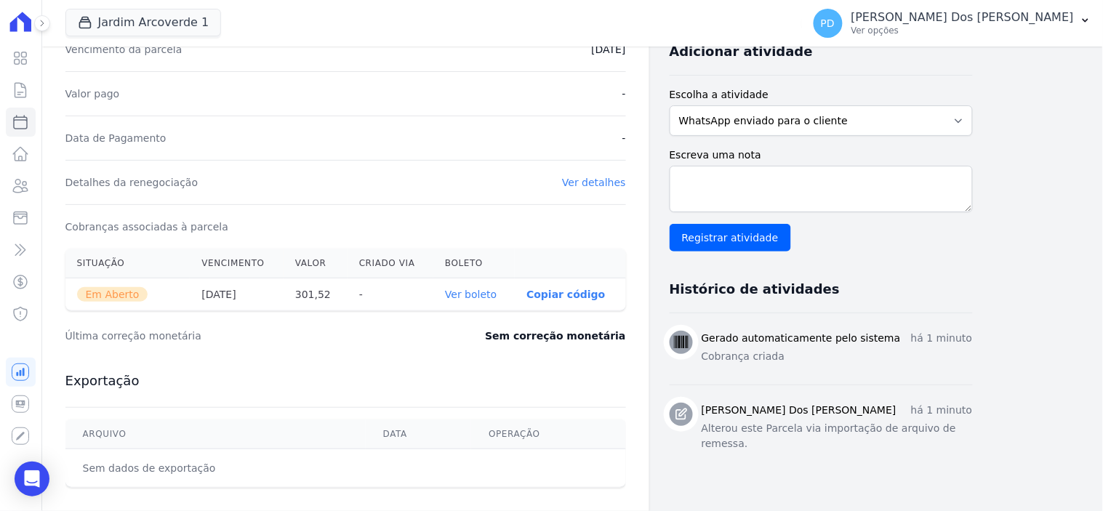
click at [477, 292] on link "Ver boleto" at bounding box center [471, 295] width 52 height 12
click at [25, 95] on icon at bounding box center [20, 89] width 17 height 17
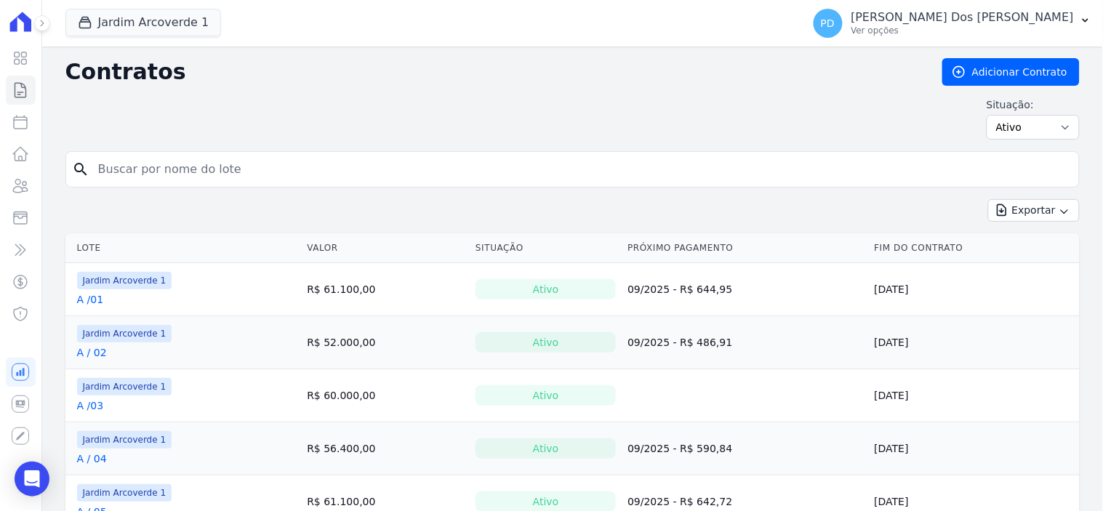
click at [153, 171] on input "search" at bounding box center [581, 169] width 984 height 29
type input "a / 08"
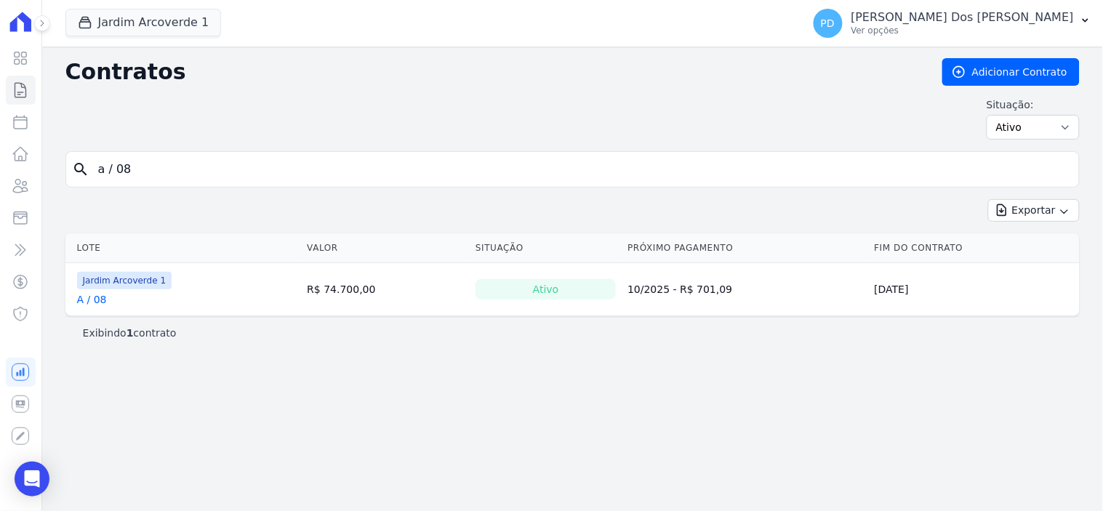
click at [100, 302] on link "A / 08" at bounding box center [92, 299] width 30 height 15
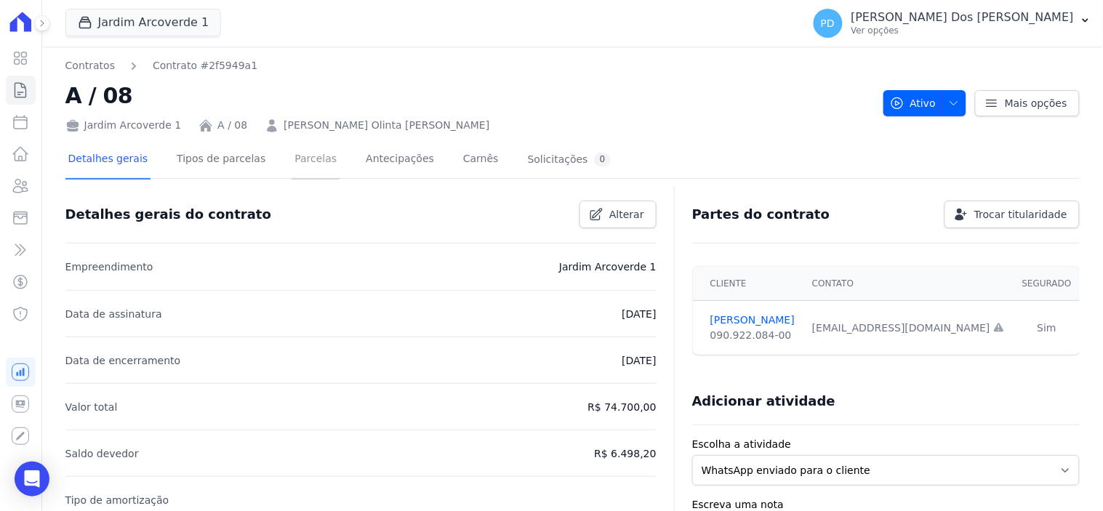
click at [292, 154] on link "Parcelas" at bounding box center [316, 160] width 48 height 39
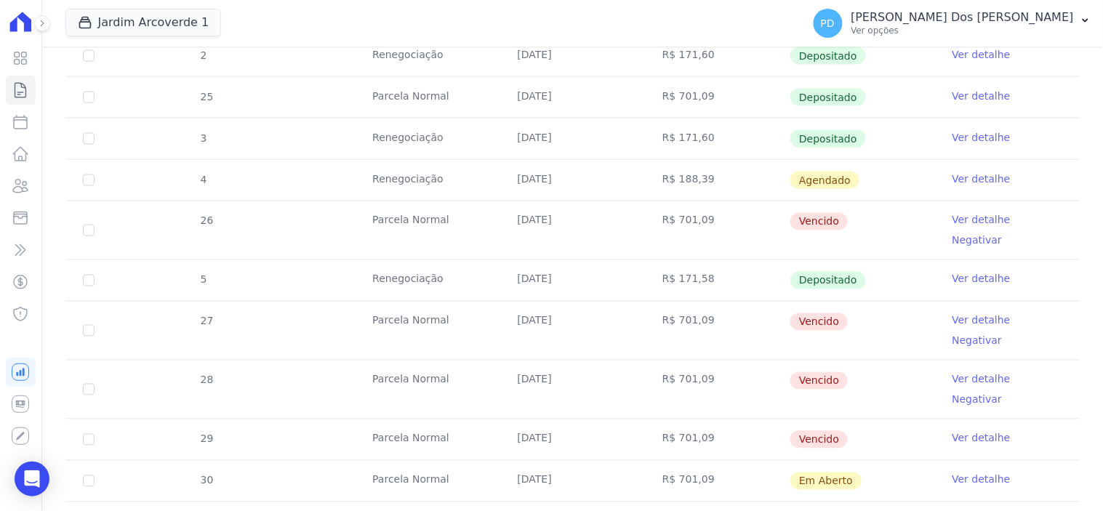
scroll to position [565, 0]
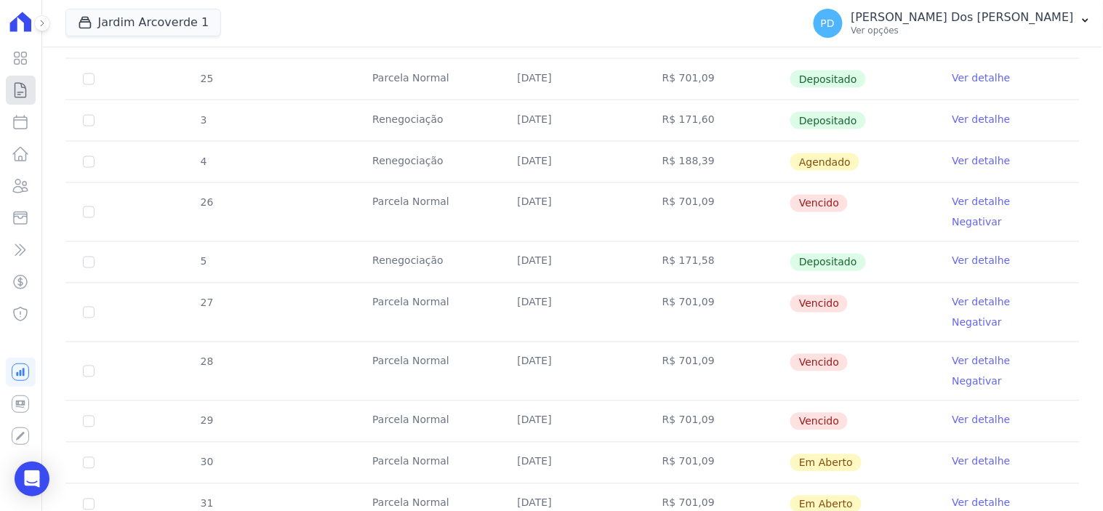
click at [25, 89] on icon at bounding box center [20, 89] width 17 height 17
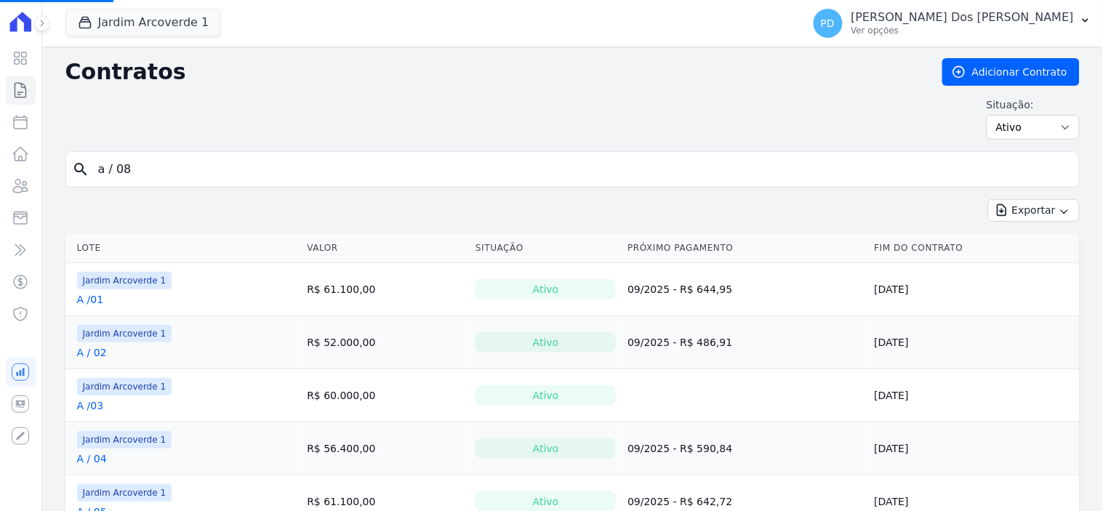
click at [156, 175] on input "a / 08" at bounding box center [581, 169] width 984 height 29
click at [155, 175] on input "search" at bounding box center [581, 169] width 984 height 29
type input "h / 36"
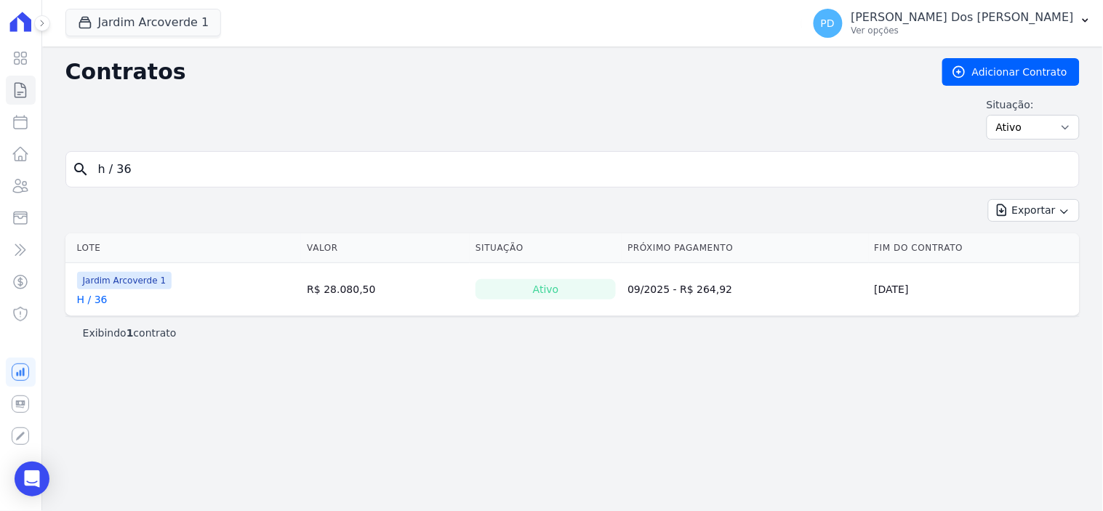
click at [85, 302] on link "H / 36" at bounding box center [92, 299] width 31 height 15
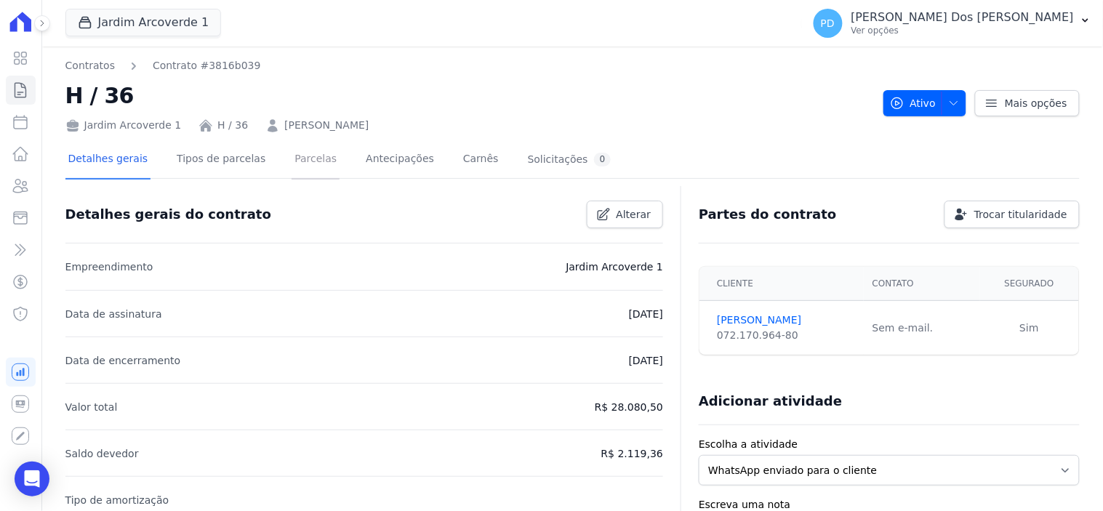
click at [309, 162] on link "Parcelas" at bounding box center [316, 160] width 48 height 39
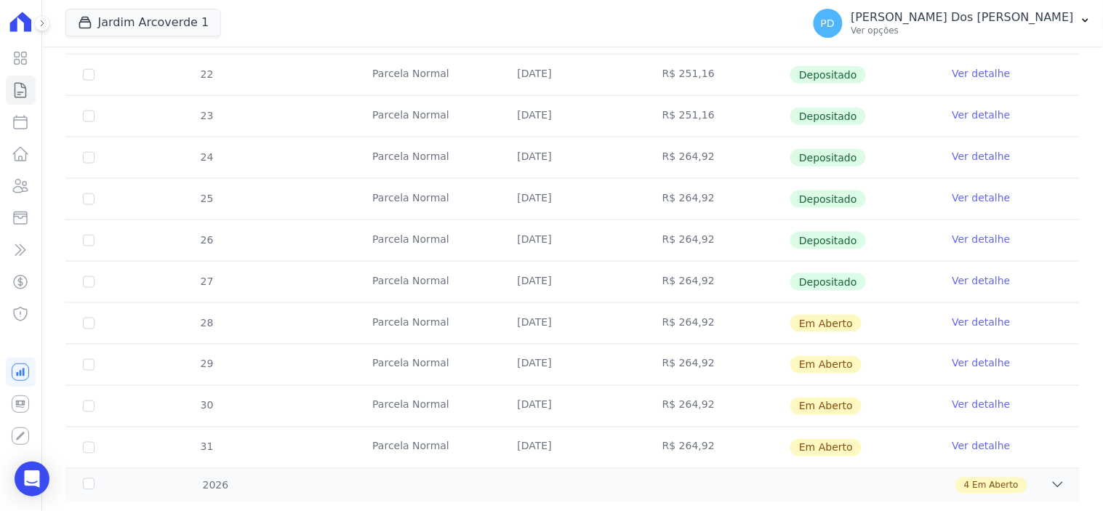
scroll to position [438, 0]
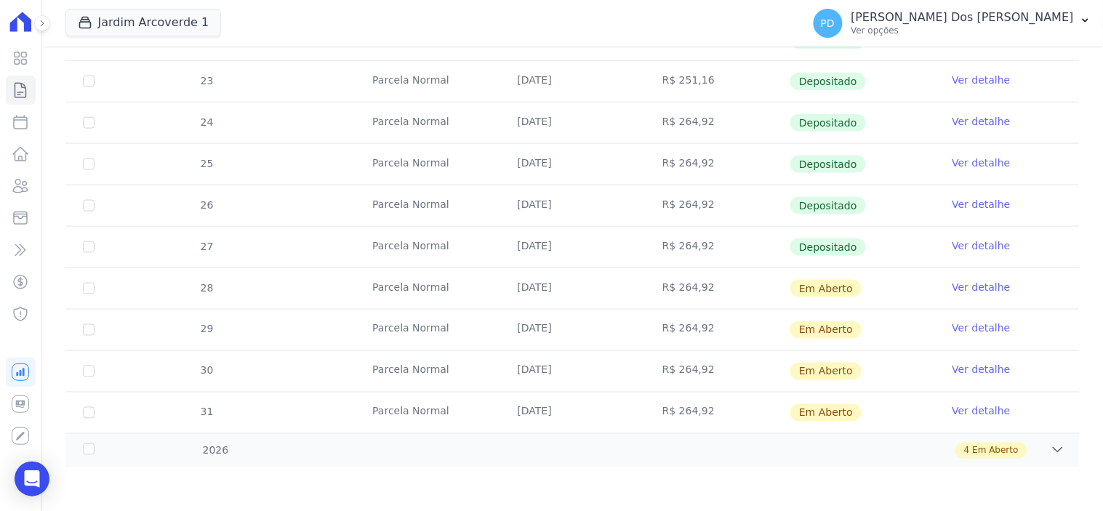
click at [956, 238] on link "Ver detalhe" at bounding box center [982, 245] width 58 height 15
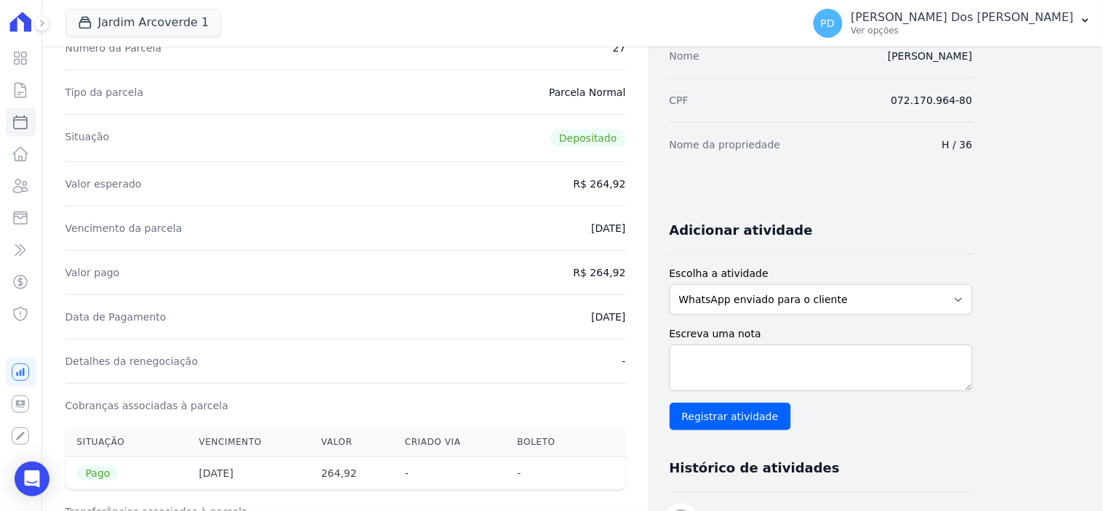
scroll to position [161, 0]
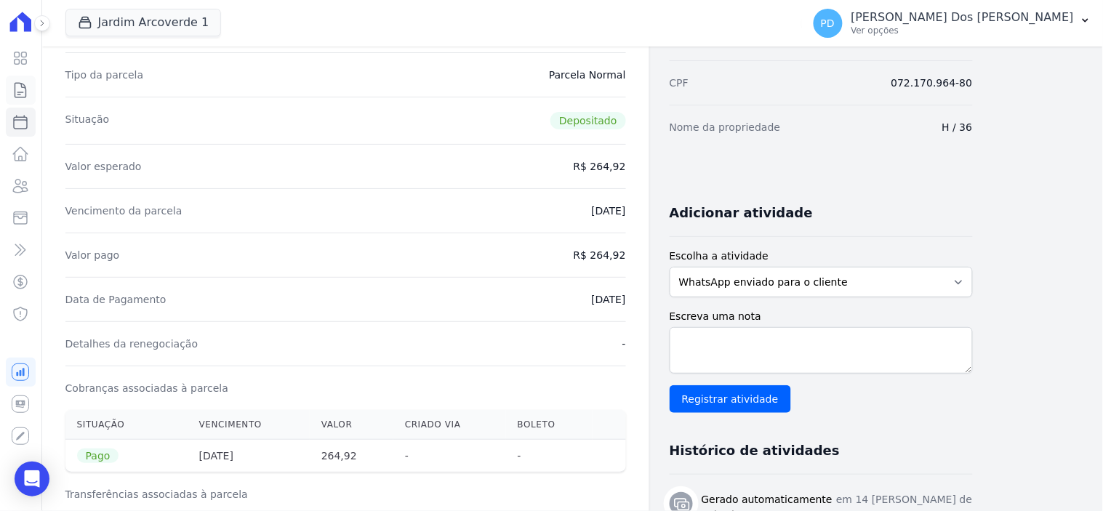
click at [17, 88] on icon at bounding box center [20, 89] width 17 height 17
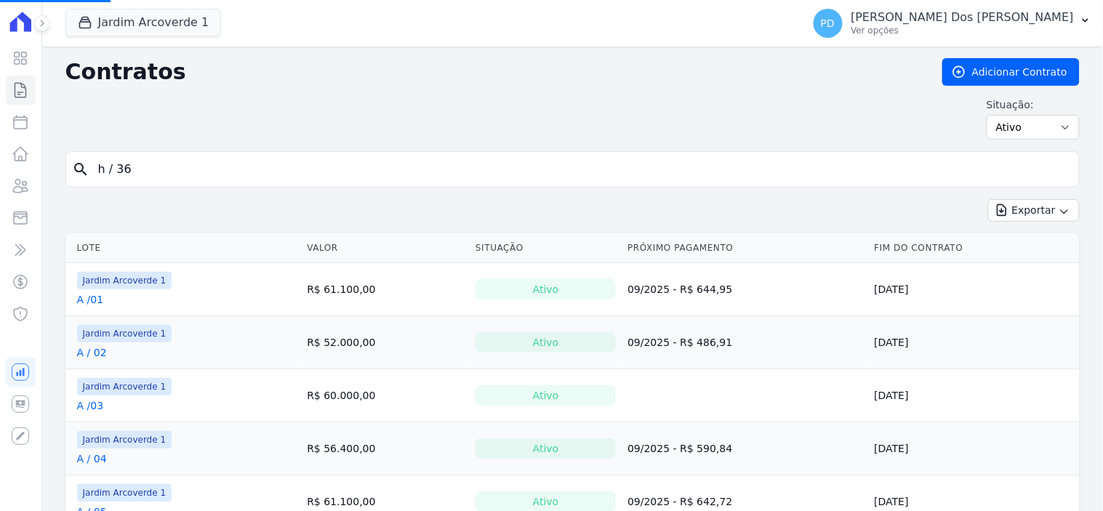
click at [196, 167] on input "h / 36" at bounding box center [581, 169] width 984 height 29
click at [201, 172] on input "search" at bounding box center [581, 169] width 984 height 29
type input "i / 14"
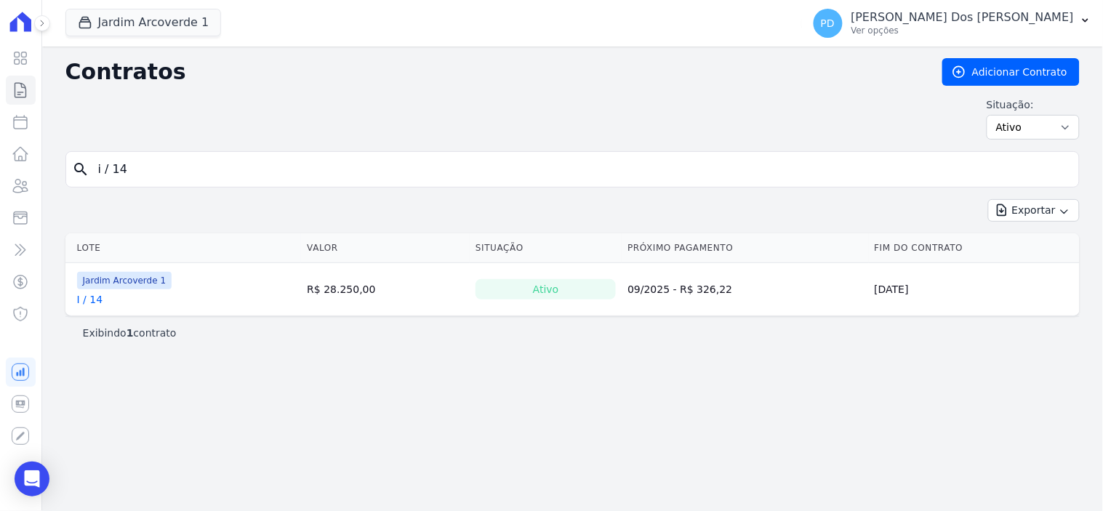
click at [89, 300] on link "I / 14" at bounding box center [90, 299] width 26 height 15
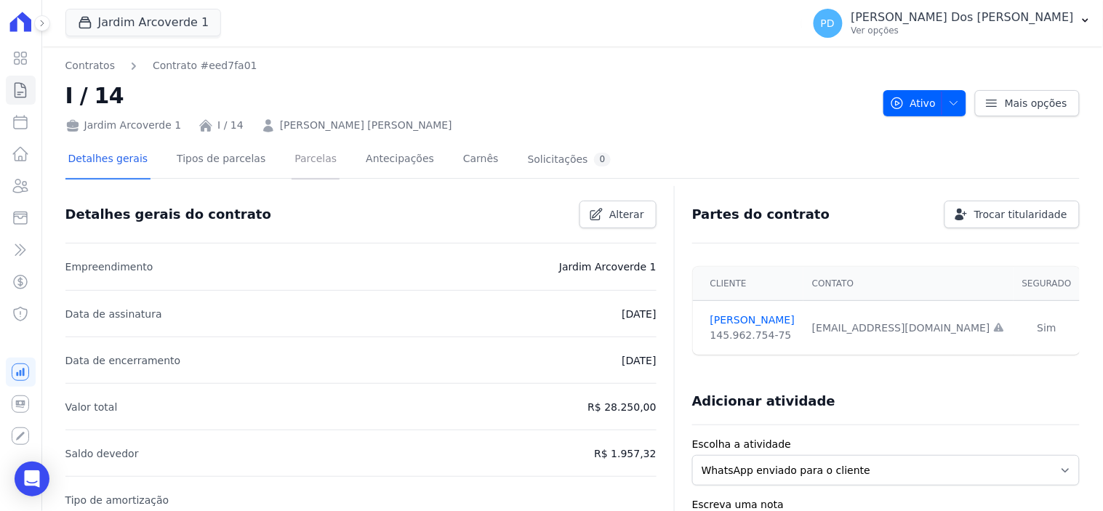
click at [292, 172] on link "Parcelas" at bounding box center [316, 160] width 48 height 39
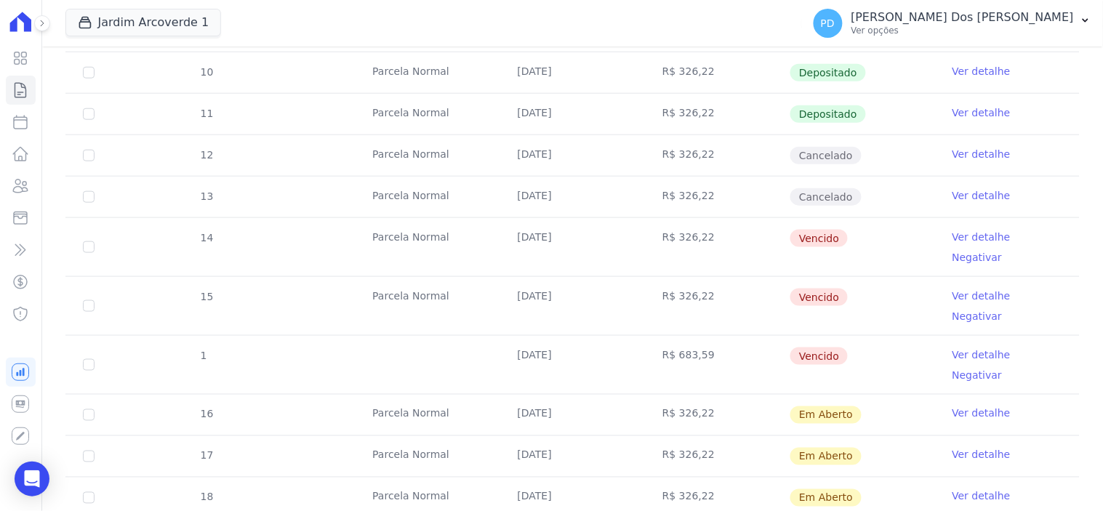
scroll to position [404, 0]
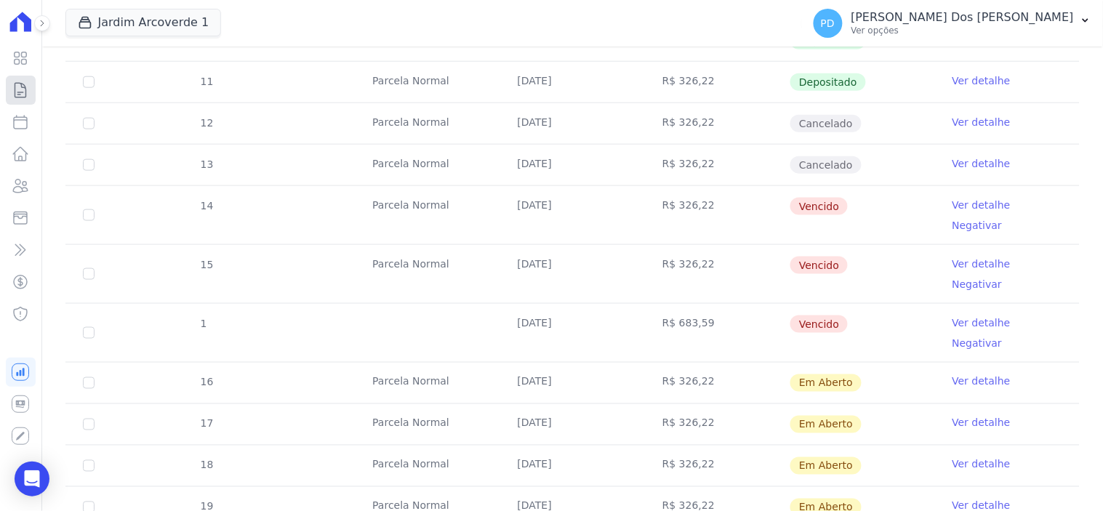
click at [17, 100] on link "Contratos" at bounding box center [21, 90] width 30 height 29
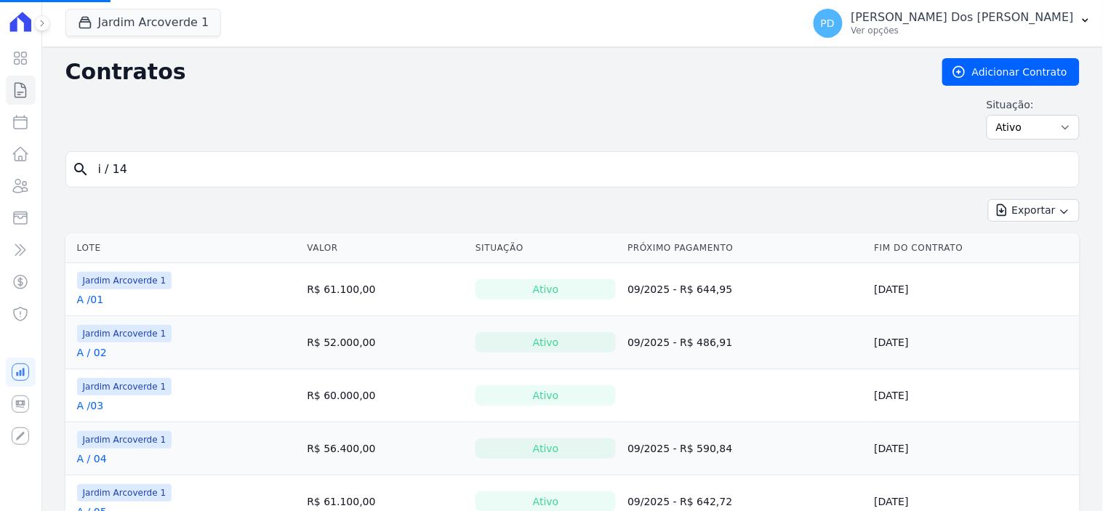
click at [217, 172] on input "i / 14" at bounding box center [581, 169] width 984 height 29
click at [40, 172] on div "Visão Geral Contratos Parcelas Lotes Clientes Minha Carteira Transferências Cré…" at bounding box center [551, 255] width 1103 height 511
type input "j / 04"
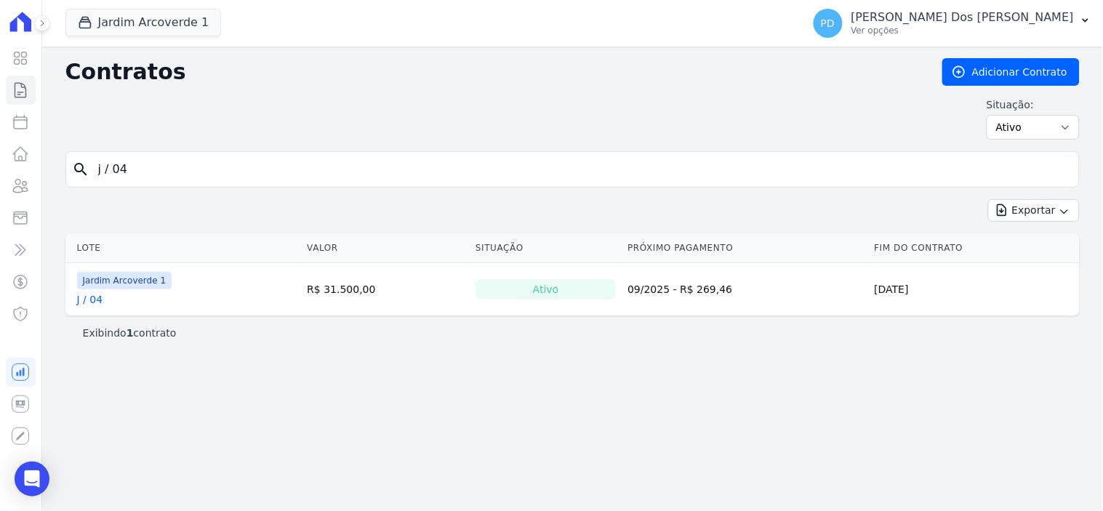
click at [82, 302] on link "J / 04" at bounding box center [90, 299] width 26 height 15
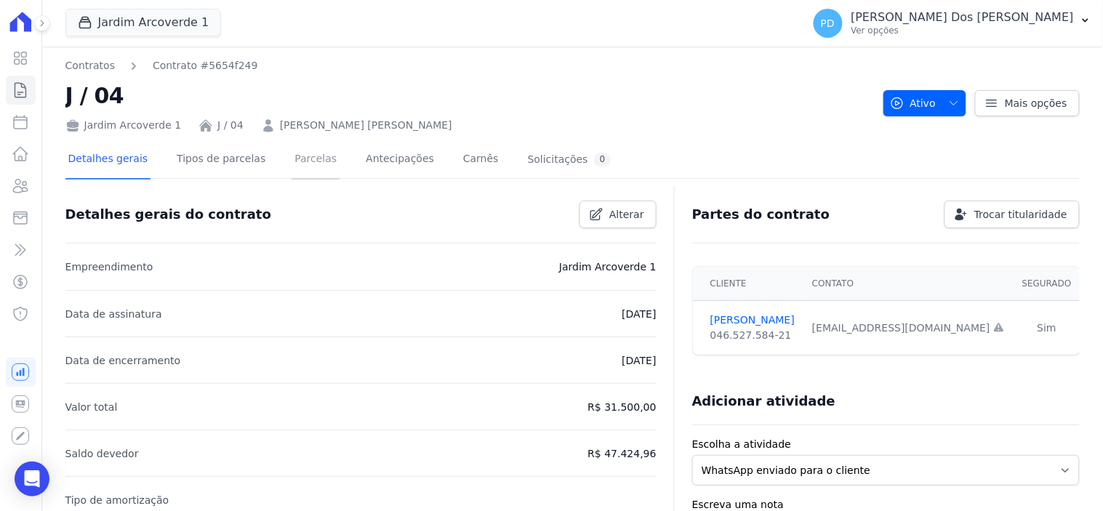
click at [307, 166] on link "Parcelas" at bounding box center [316, 160] width 48 height 39
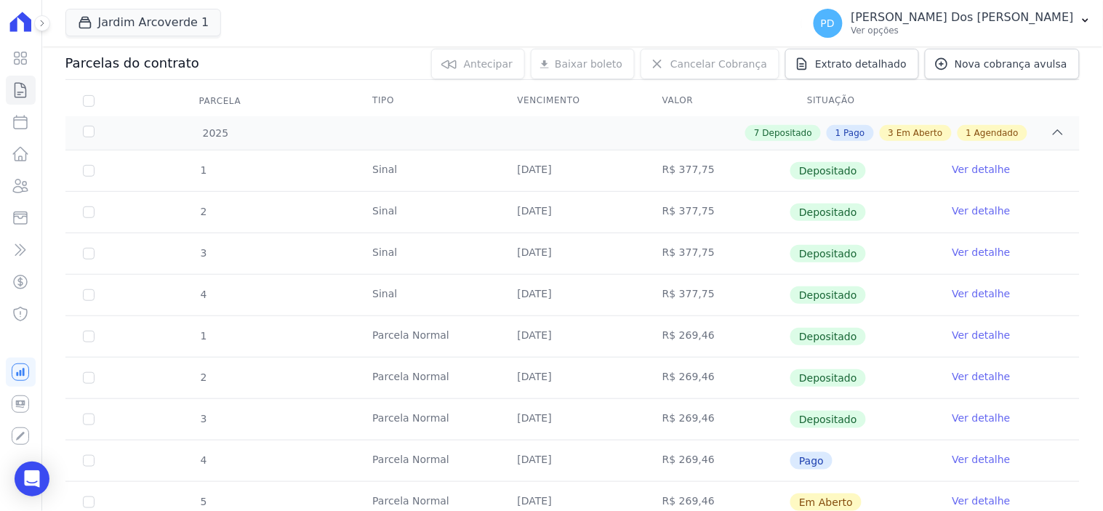
scroll to position [404, 0]
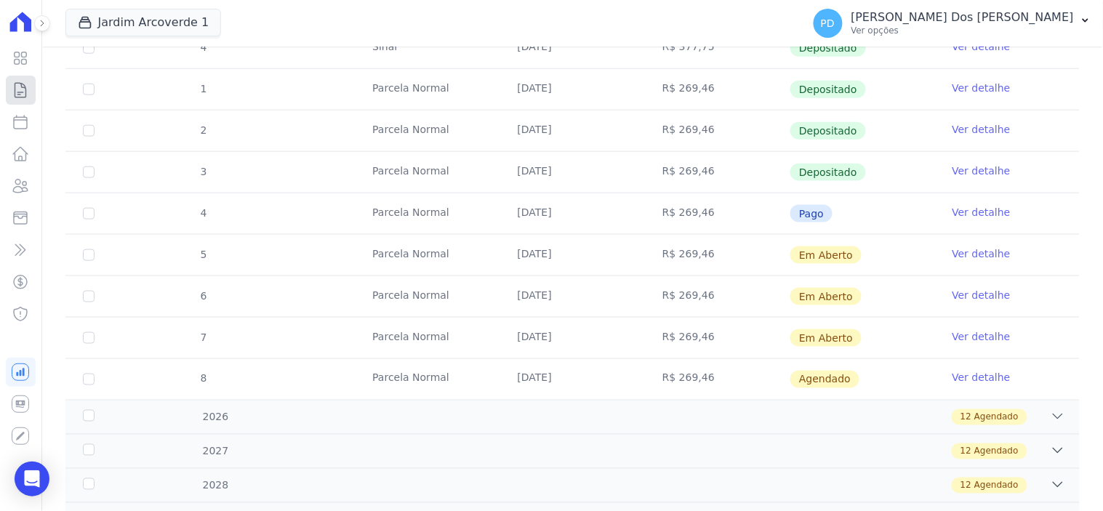
click at [17, 86] on icon at bounding box center [20, 89] width 17 height 17
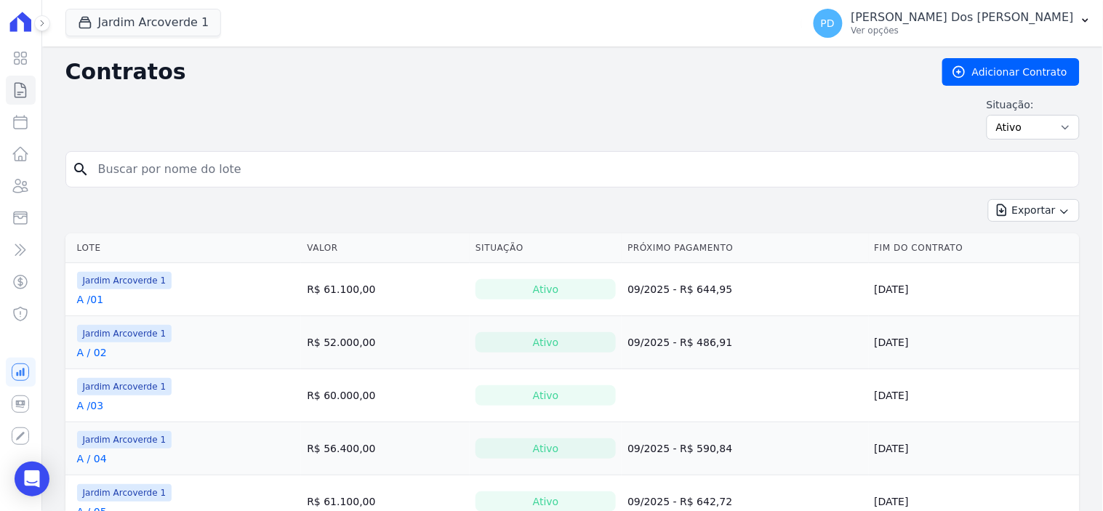
drag, startPoint x: 143, startPoint y: 163, endPoint x: 158, endPoint y: 167, distance: 15.9
click at [142, 164] on input "search" at bounding box center [581, 169] width 984 height 29
type input "c / 07"
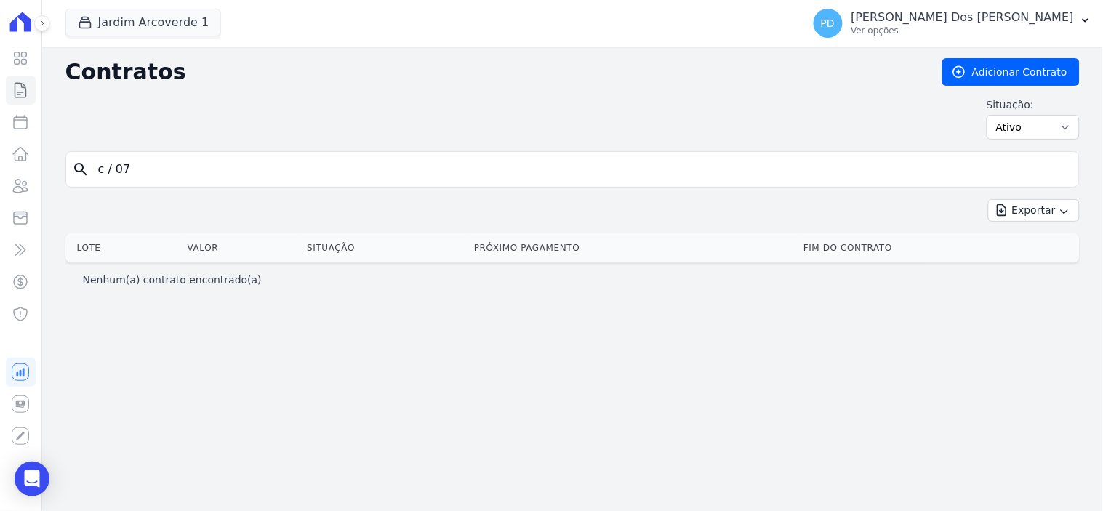
click at [116, 170] on input "c / 07" at bounding box center [581, 169] width 984 height 29
type input "c /07"
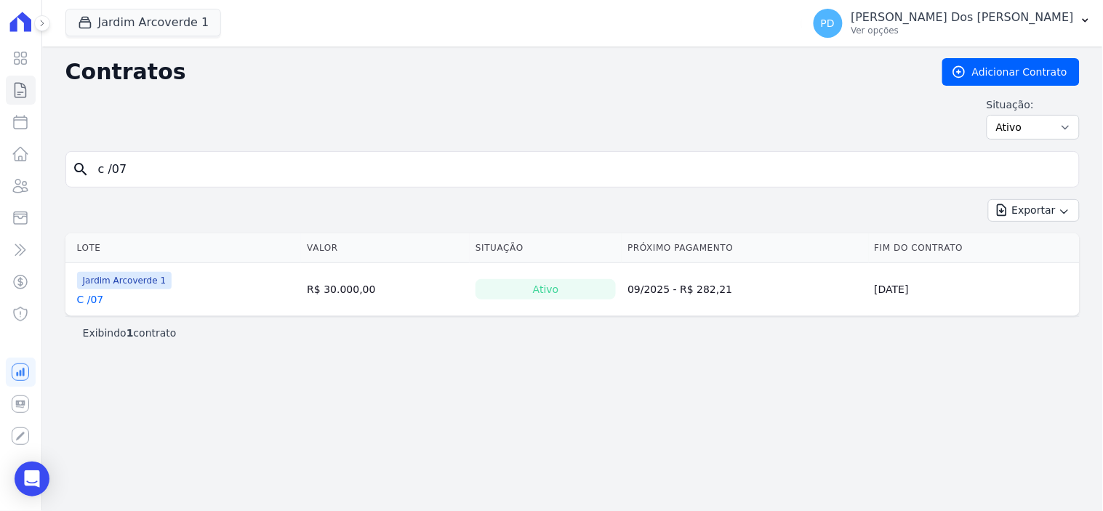
click at [95, 308] on td "Jardim Arcoverde 1 C /07" at bounding box center [183, 289] width 236 height 52
click at [100, 303] on link "C /07" at bounding box center [90, 299] width 27 height 15
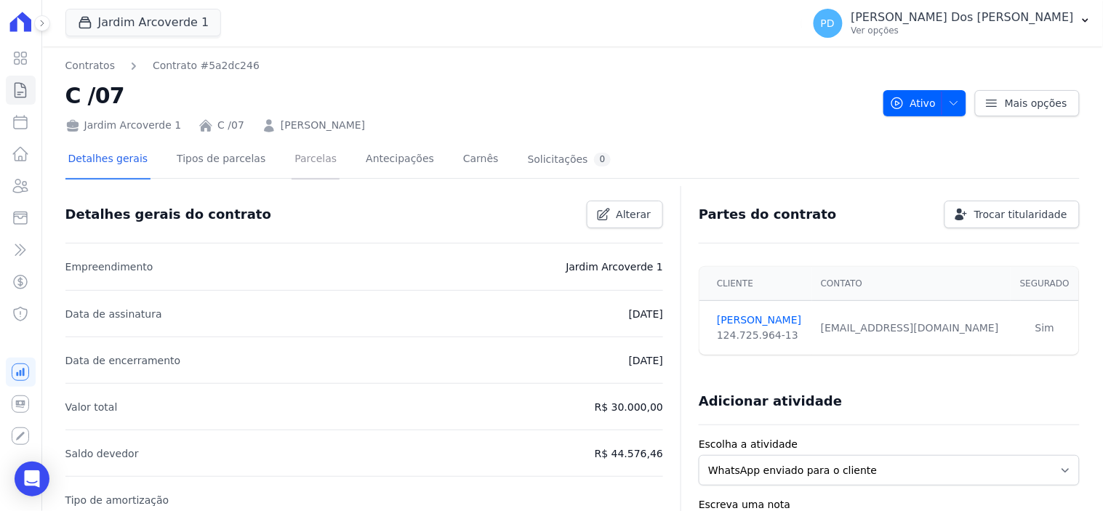
drag, startPoint x: 309, startPoint y: 160, endPoint x: 328, endPoint y: 163, distance: 19.1
click at [310, 161] on link "Parcelas" at bounding box center [316, 160] width 48 height 39
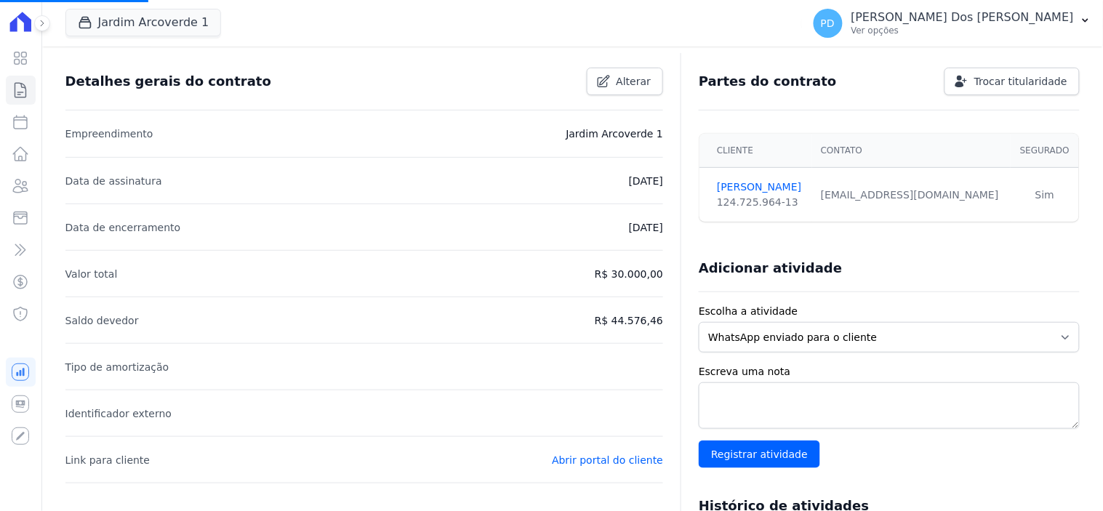
scroll to position [161, 0]
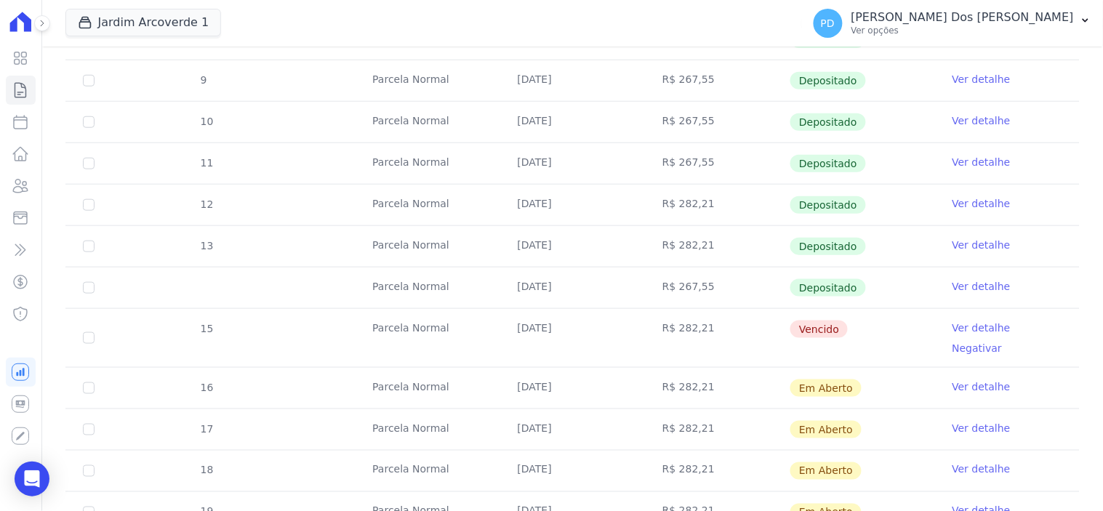
scroll to position [323, 0]
click at [19, 91] on icon at bounding box center [20, 89] width 17 height 17
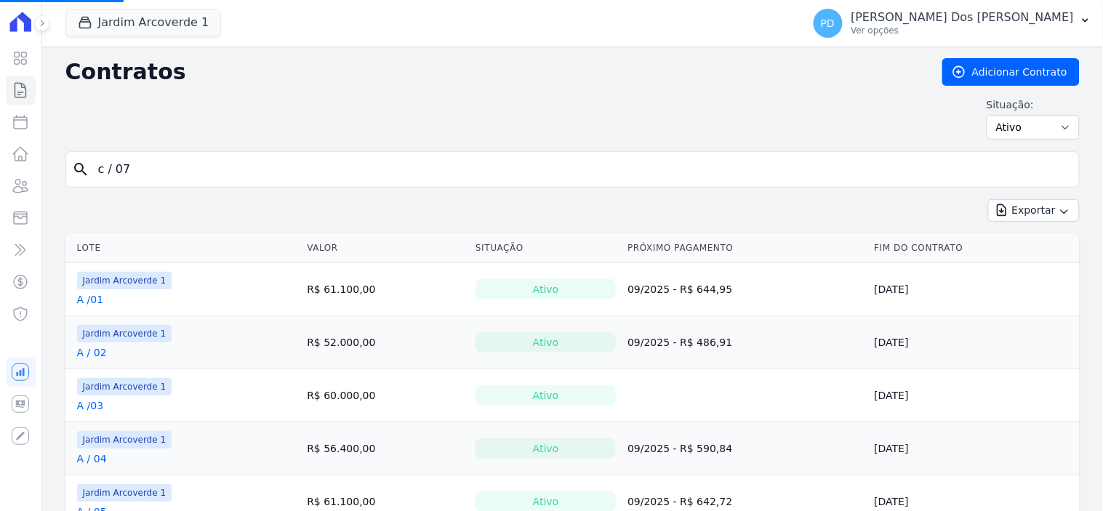
click at [144, 173] on input "c / 07" at bounding box center [581, 169] width 984 height 29
click at [144, 171] on input "search" at bounding box center [581, 169] width 984 height 29
type input "B / 25"
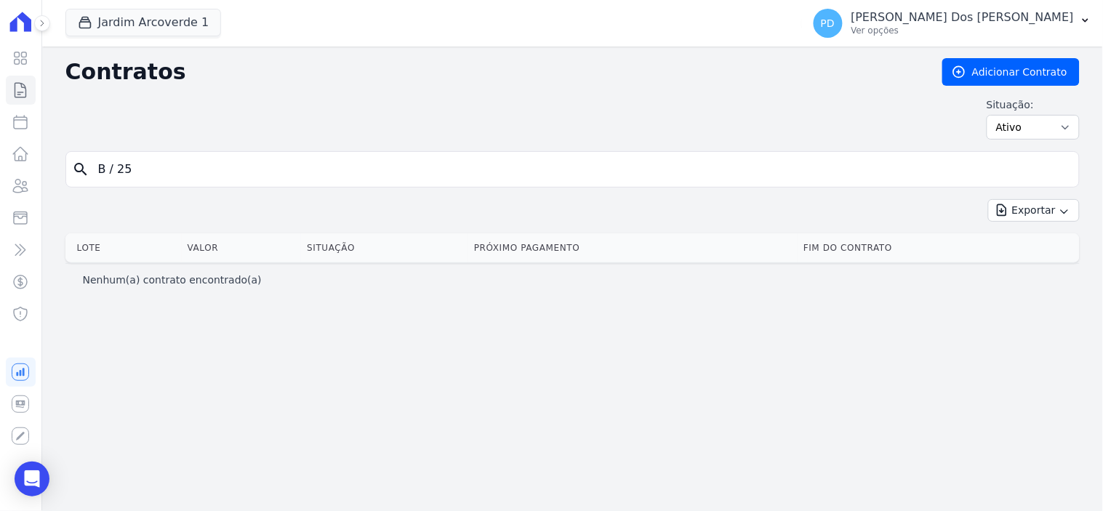
click at [117, 173] on input "B / 25" at bounding box center [581, 169] width 984 height 29
type input "B /25"
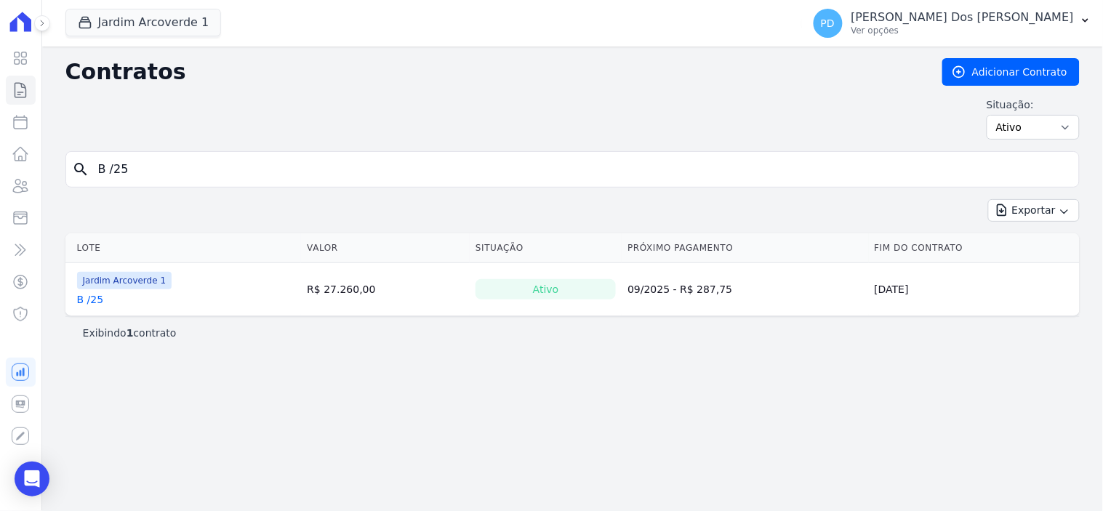
click at [97, 301] on link "B /25" at bounding box center [90, 299] width 27 height 15
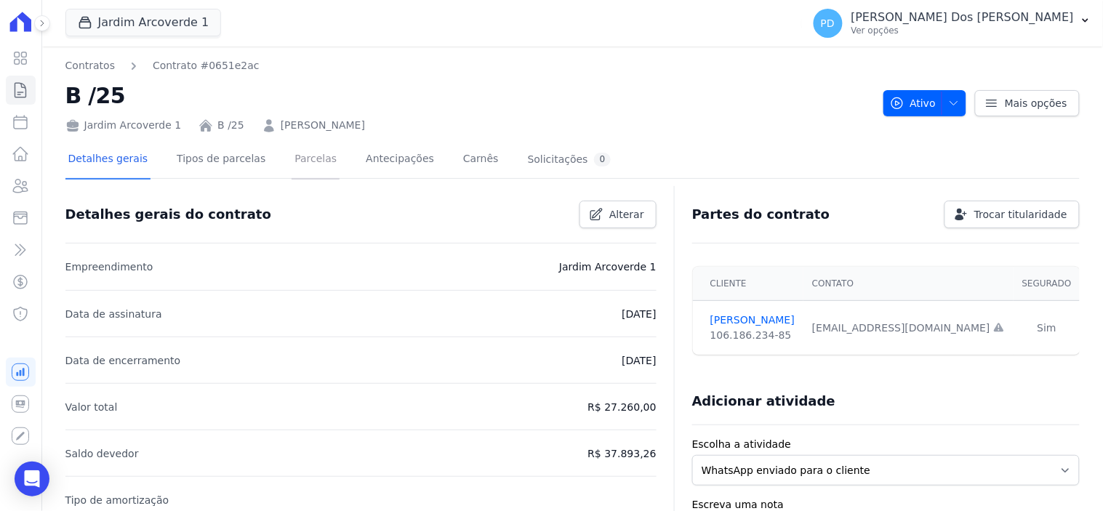
click at [304, 155] on link "Parcelas" at bounding box center [316, 160] width 48 height 39
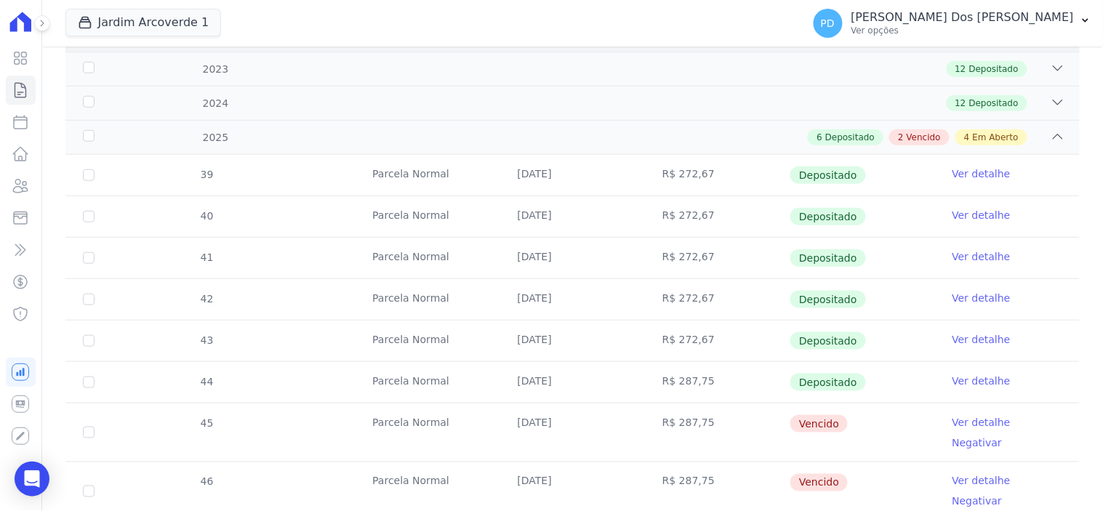
scroll to position [323, 0]
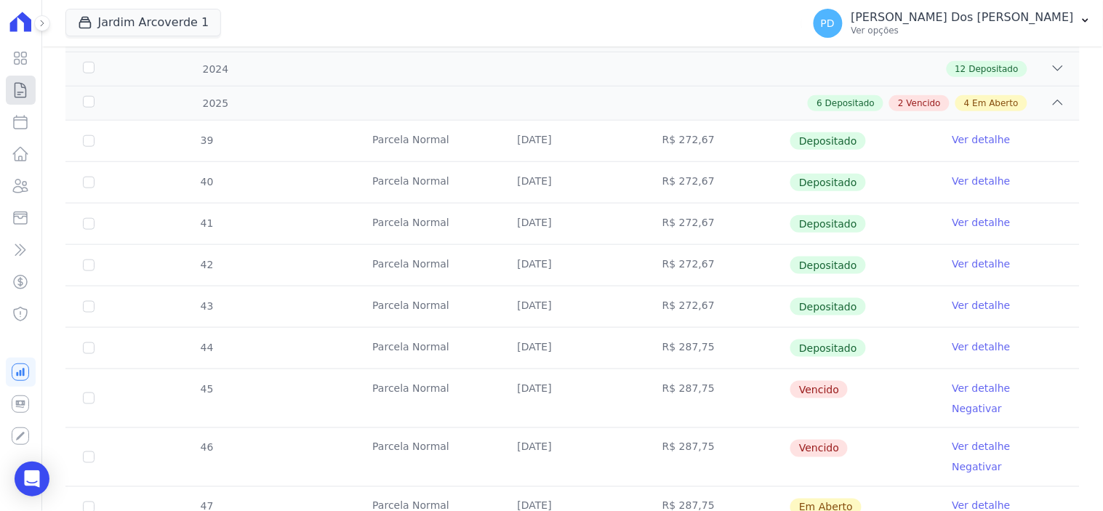
click at [23, 93] on icon at bounding box center [20, 89] width 17 height 17
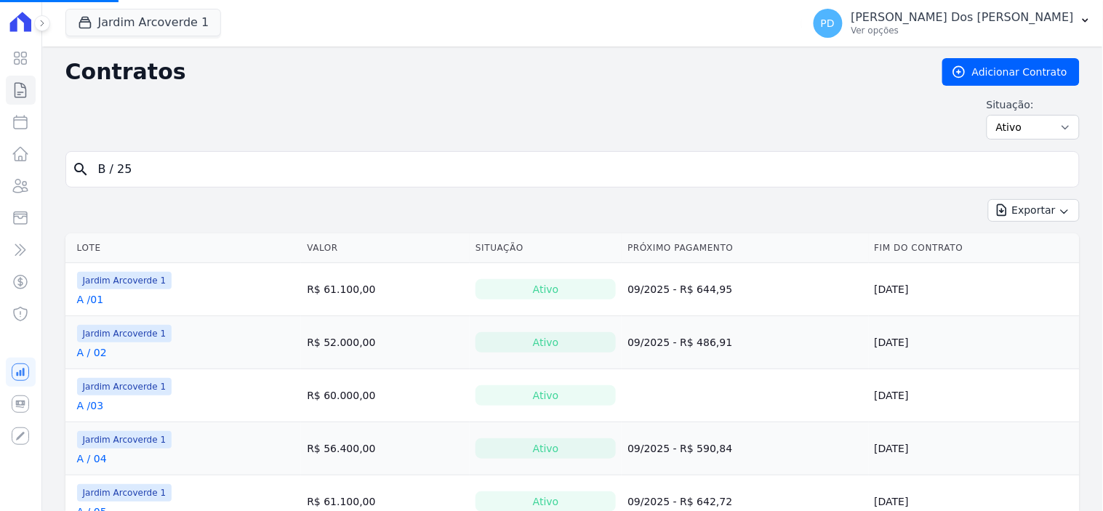
click at [176, 168] on input "B / 25" at bounding box center [581, 169] width 984 height 29
click at [175, 167] on input "search" at bounding box center [581, 169] width 984 height 29
type input "B / 38"
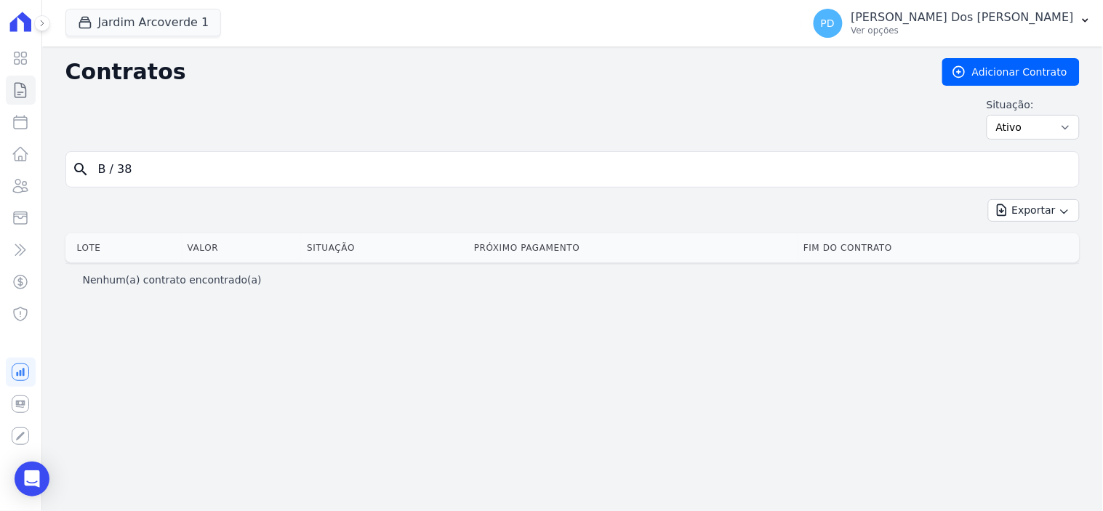
click at [113, 173] on input "B / 38" at bounding box center [581, 169] width 984 height 29
type input "B /38"
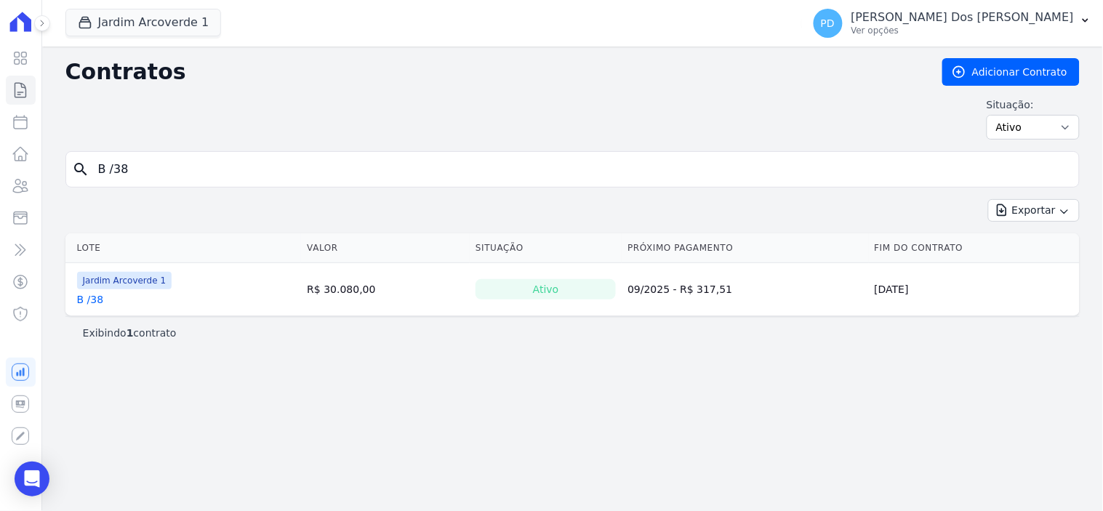
click at [91, 305] on link "B /38" at bounding box center [90, 299] width 27 height 15
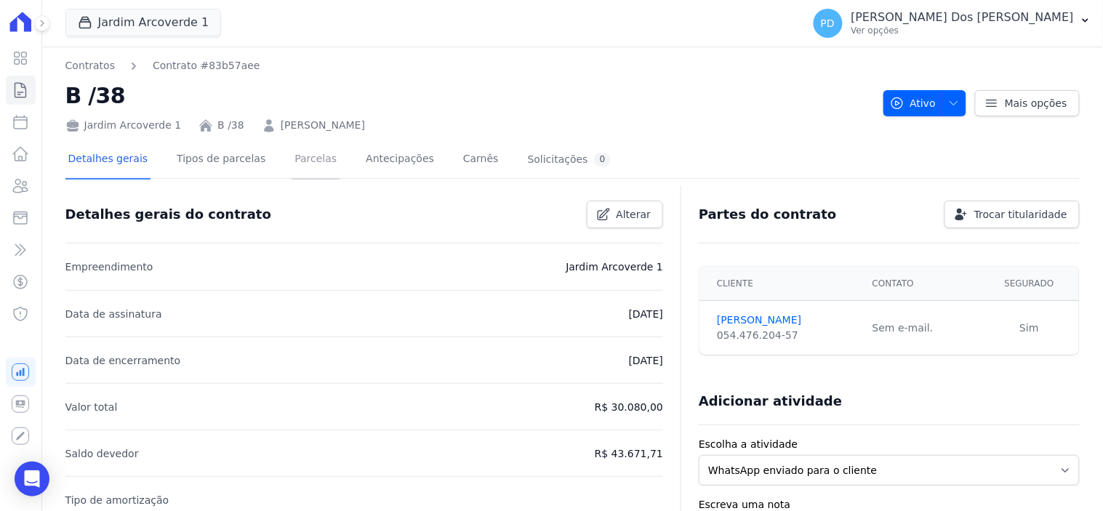
click at [307, 157] on link "Parcelas" at bounding box center [316, 160] width 48 height 39
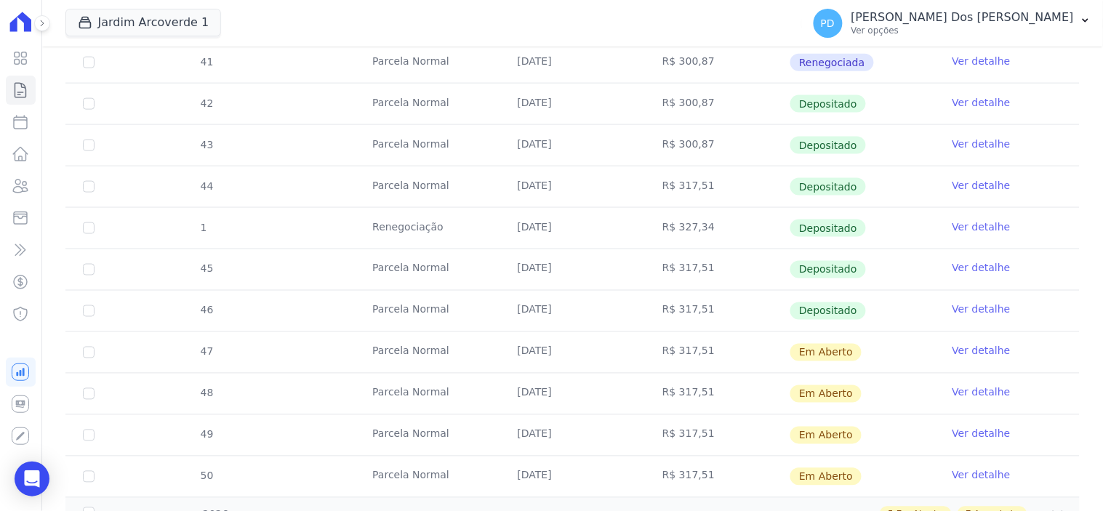
scroll to position [565, 0]
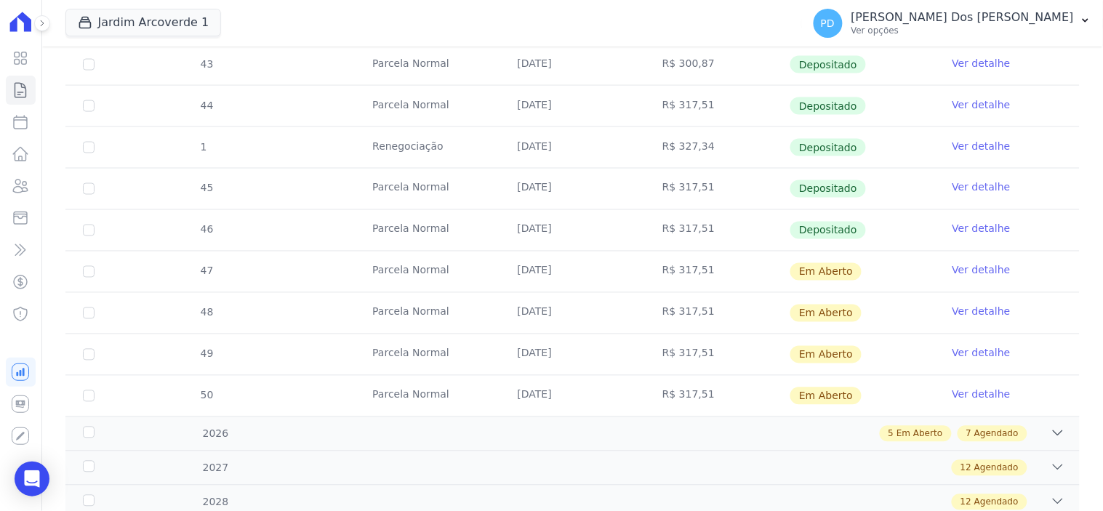
click at [955, 184] on link "Ver detalhe" at bounding box center [982, 187] width 58 height 15
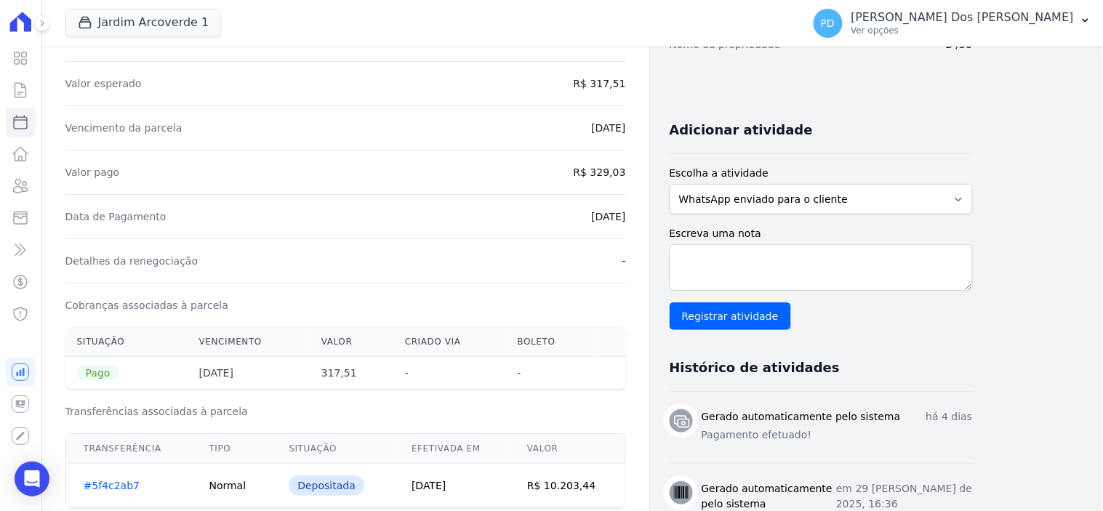
scroll to position [323, 0]
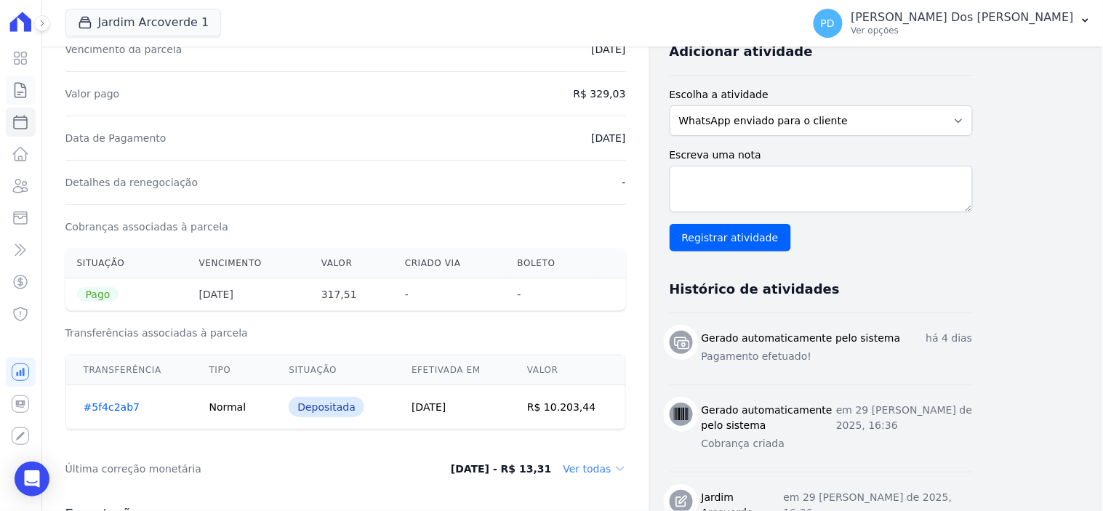
click at [25, 90] on icon at bounding box center [20, 89] width 17 height 17
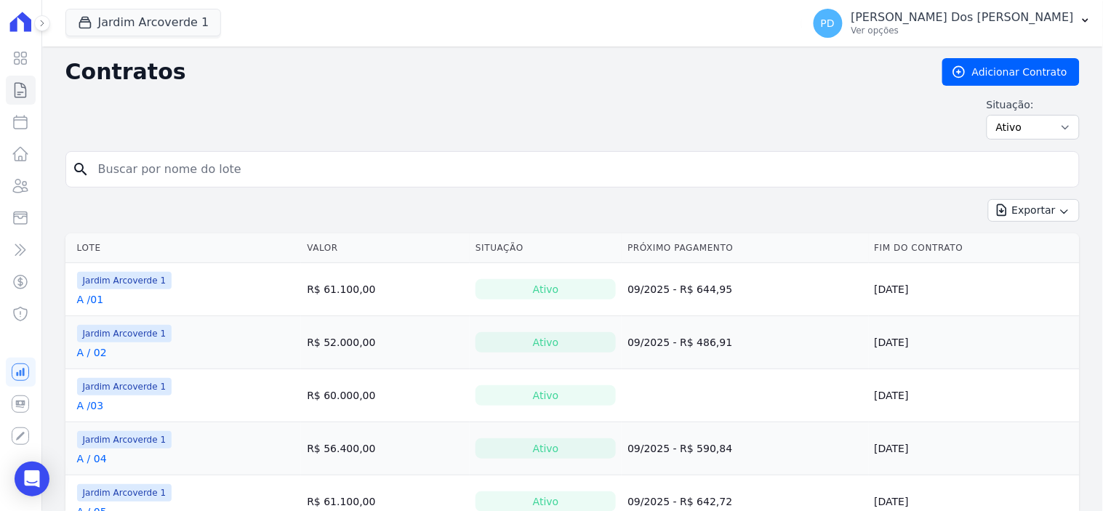
click at [180, 177] on input "search" at bounding box center [581, 169] width 984 height 29
type input "D / 08"
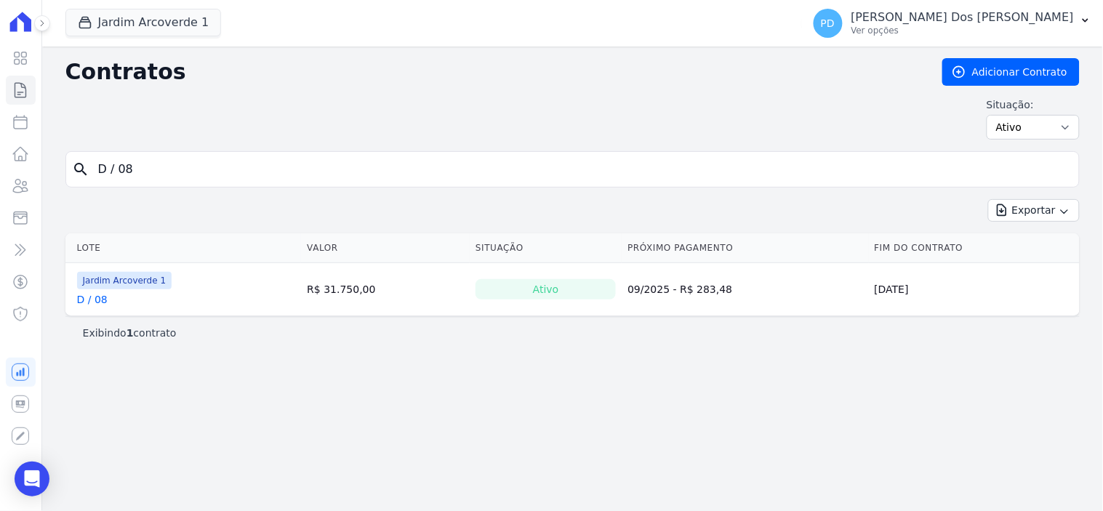
click at [97, 303] on link "D / 08" at bounding box center [92, 299] width 31 height 15
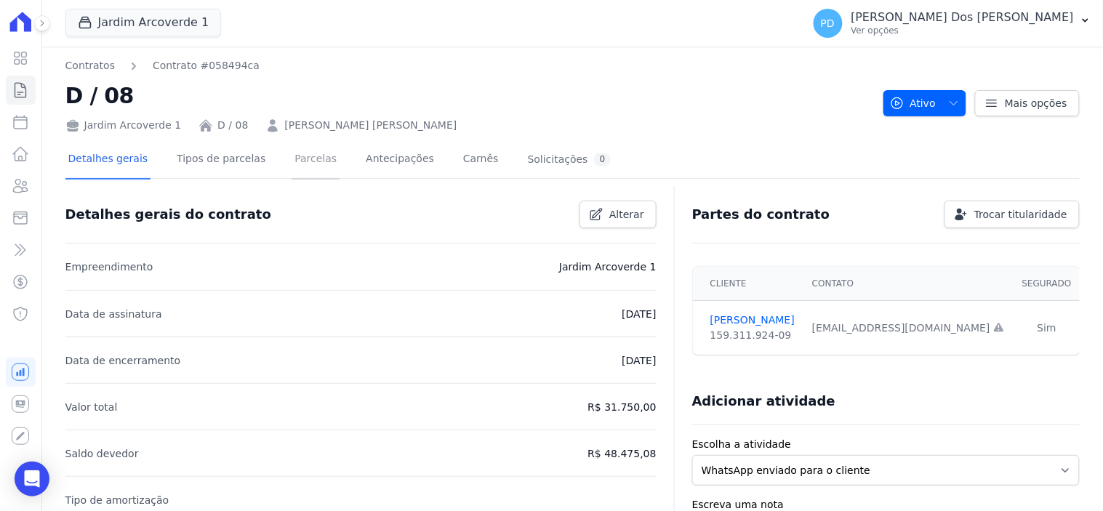
click at [300, 157] on link "Parcelas" at bounding box center [316, 160] width 48 height 39
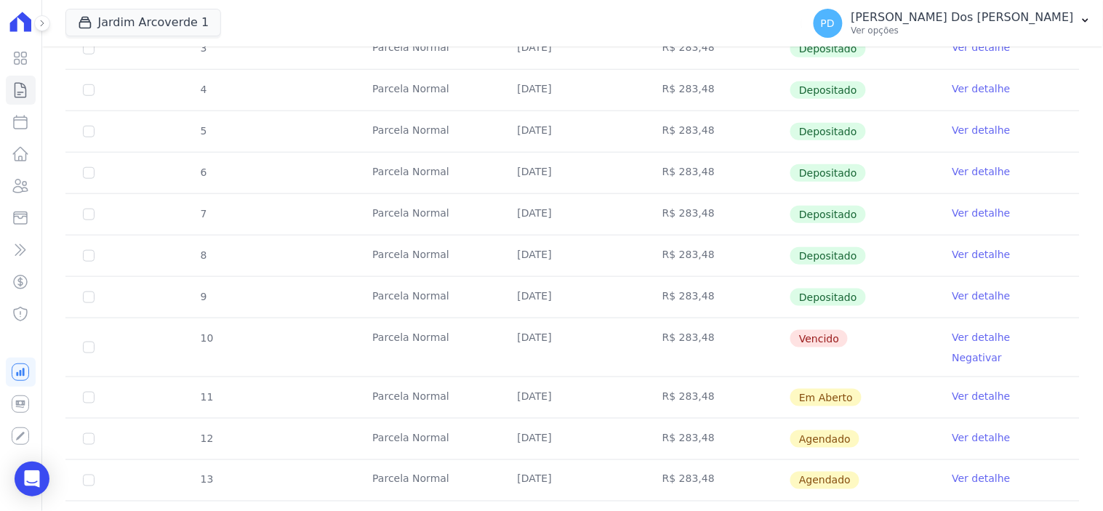
scroll to position [323, 0]
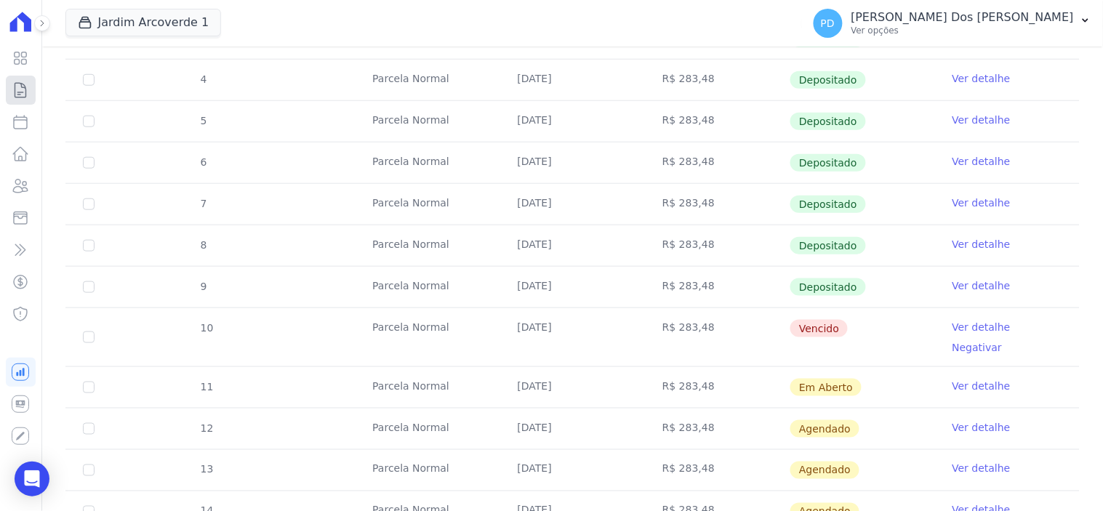
click at [12, 83] on icon at bounding box center [20, 89] width 17 height 17
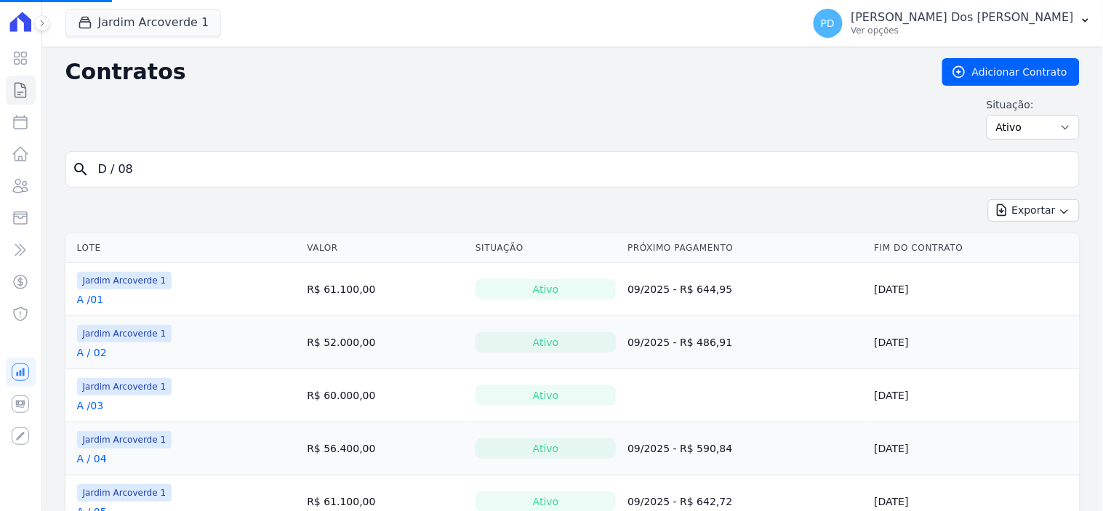
click at [260, 164] on input "D / 08" at bounding box center [581, 169] width 984 height 29
click at [260, 164] on input "search" at bounding box center [581, 169] width 984 height 29
type input "B / 25"
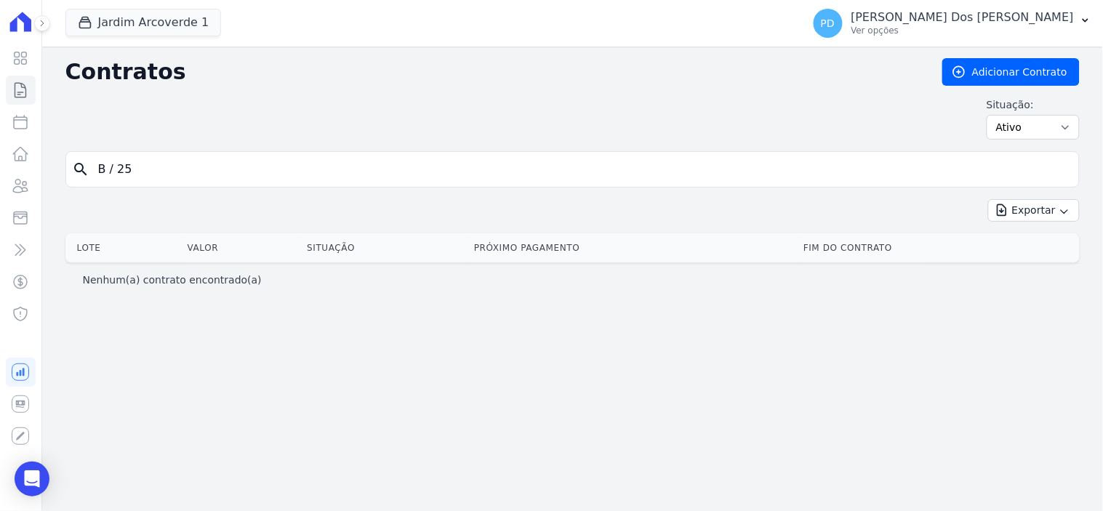
click at [117, 172] on input "B / 25" at bounding box center [581, 169] width 984 height 29
type input "B /25"
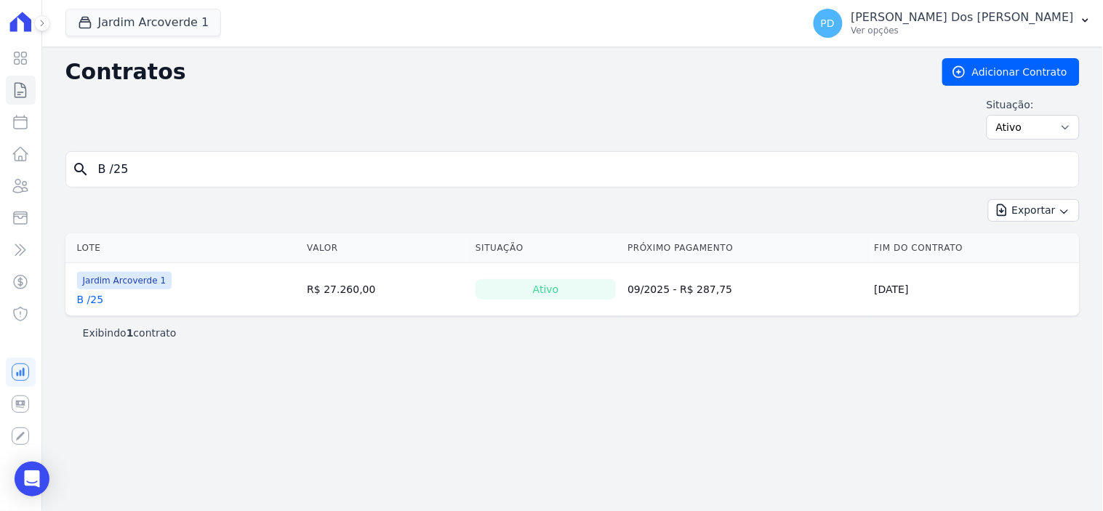
click at [90, 302] on link "B /25" at bounding box center [90, 299] width 27 height 15
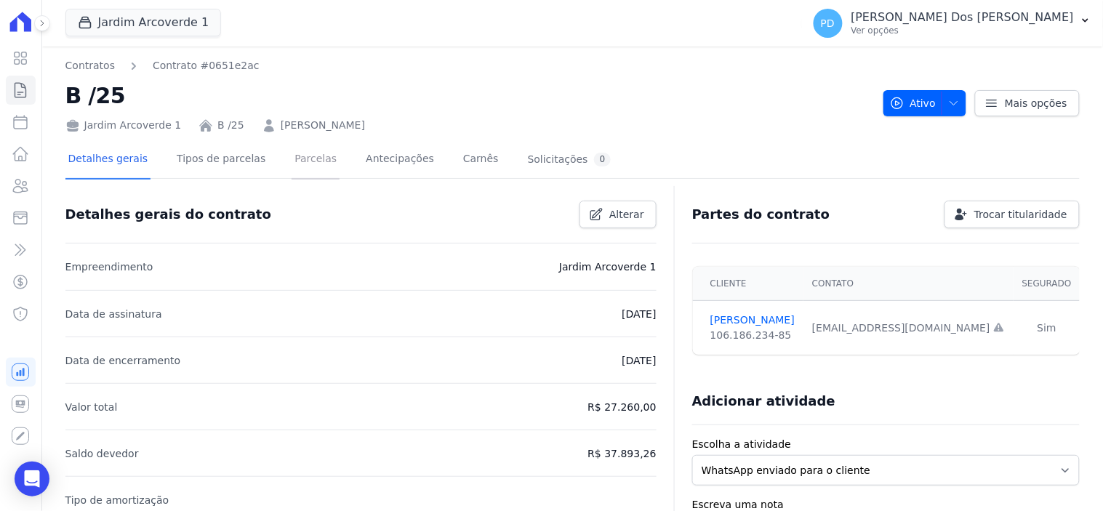
click at [302, 160] on link "Parcelas" at bounding box center [316, 160] width 48 height 39
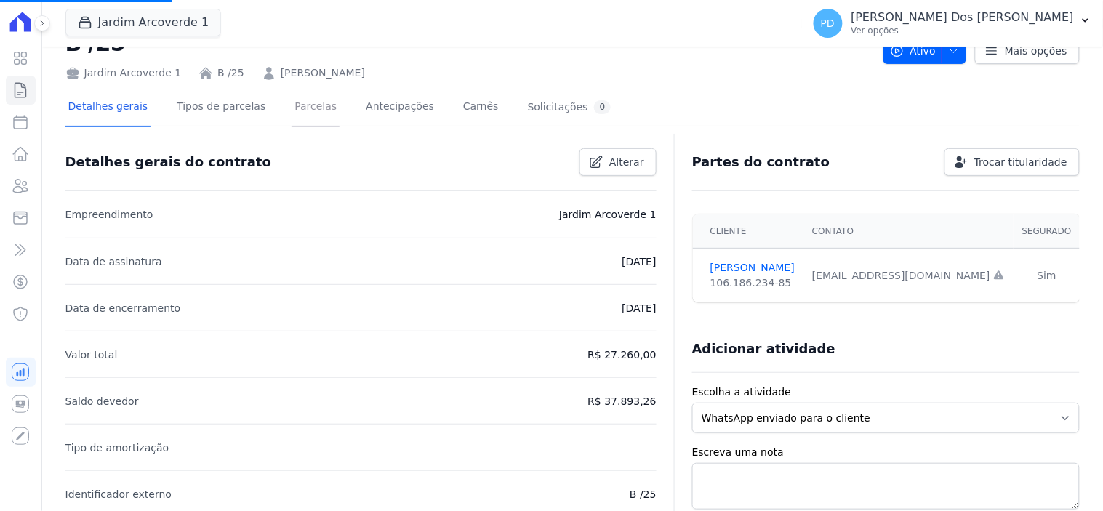
scroll to position [81, 0]
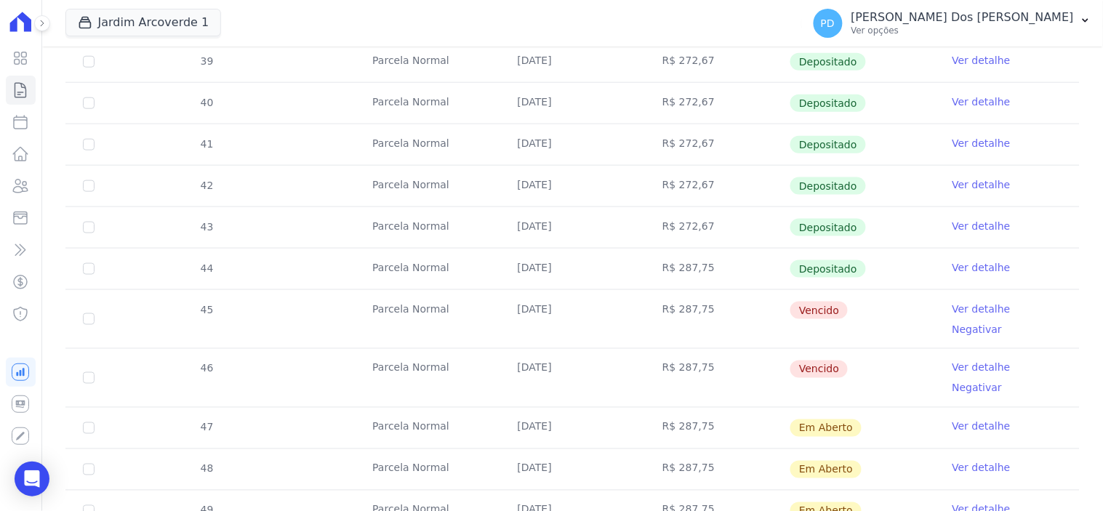
scroll to position [404, 0]
click at [968, 302] on link "Ver detalhe" at bounding box center [982, 307] width 58 height 15
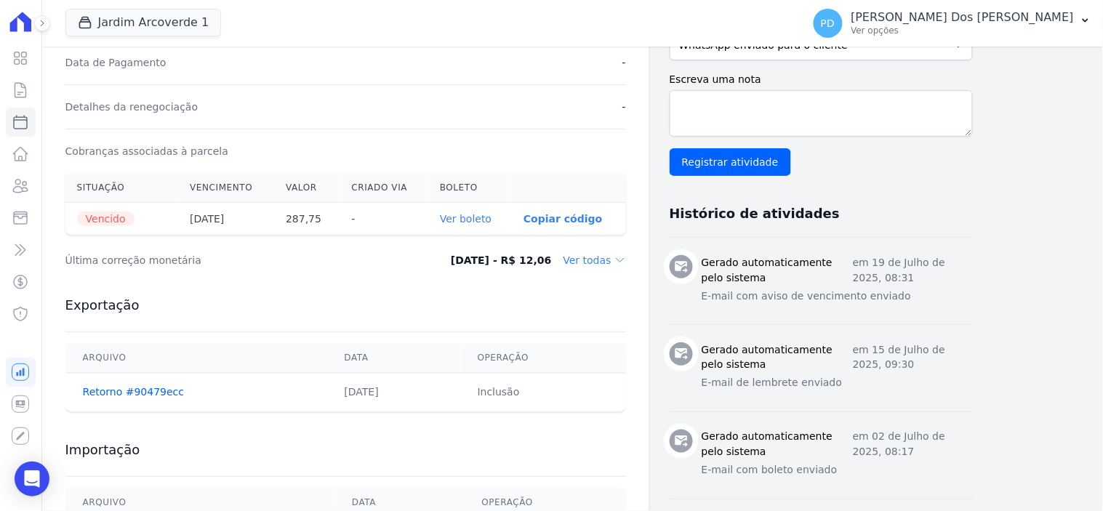
scroll to position [404, 0]
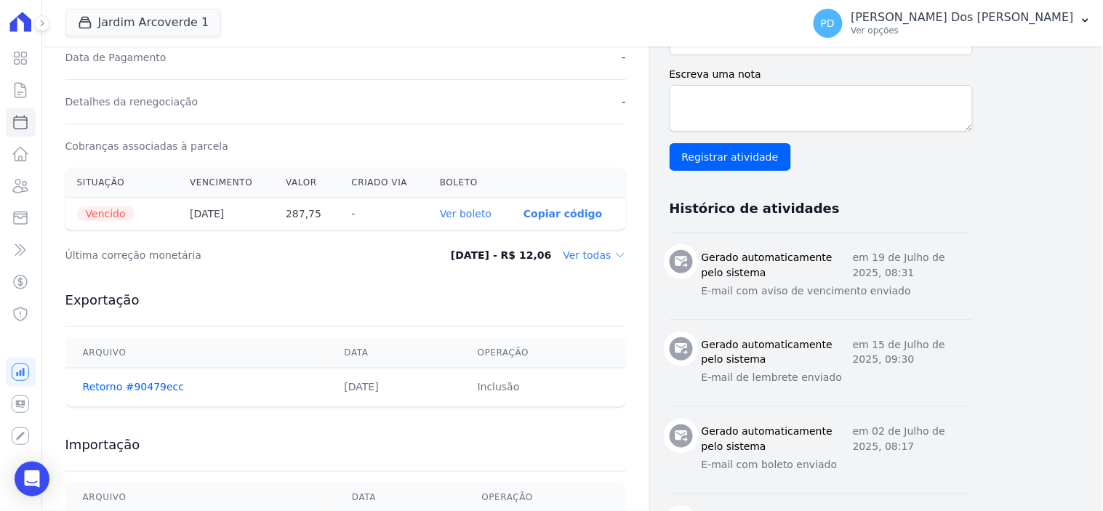
click at [482, 215] on link "Ver boleto" at bounding box center [466, 214] width 52 height 12
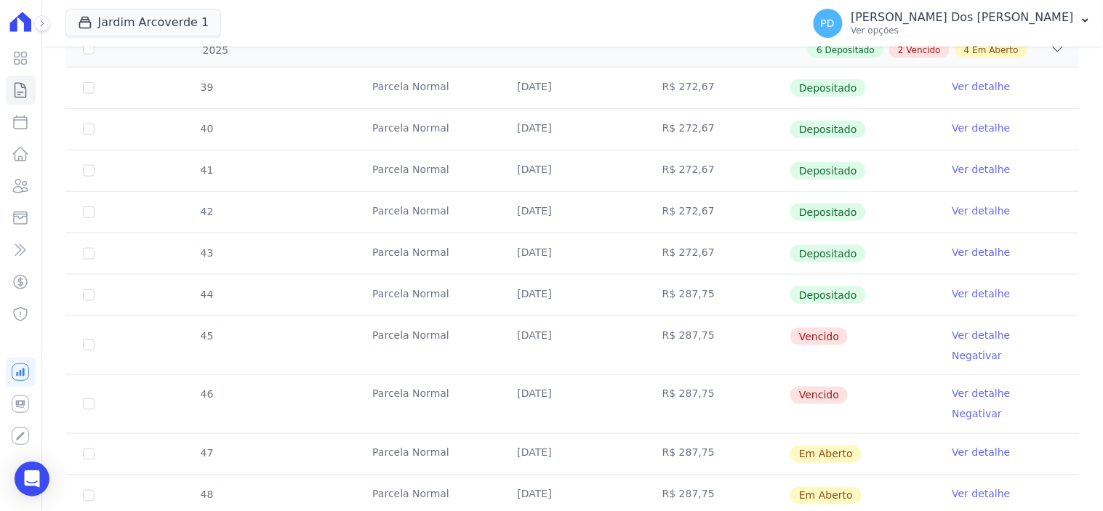
scroll to position [404, 0]
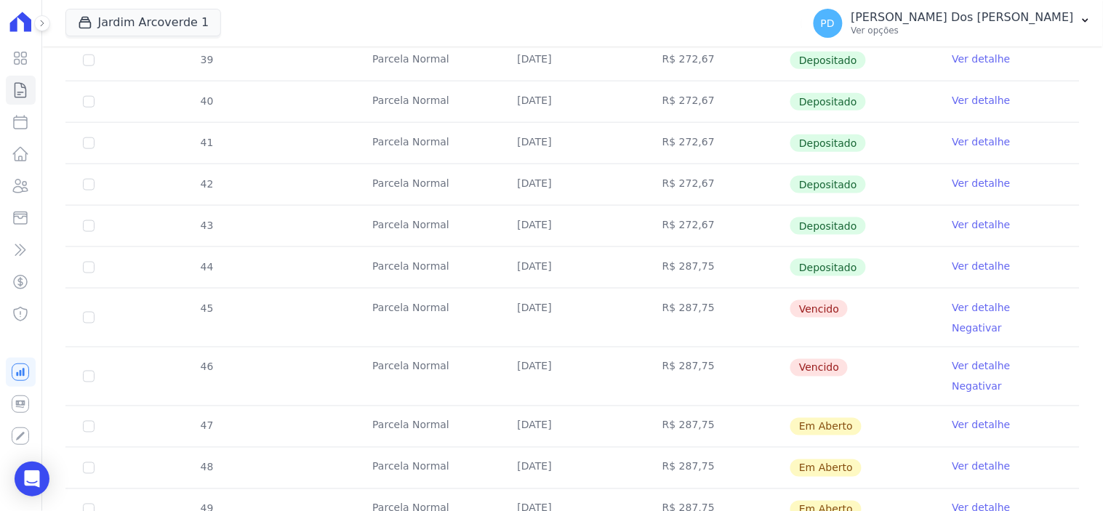
click at [956, 359] on link "Ver detalhe" at bounding box center [982, 366] width 58 height 15
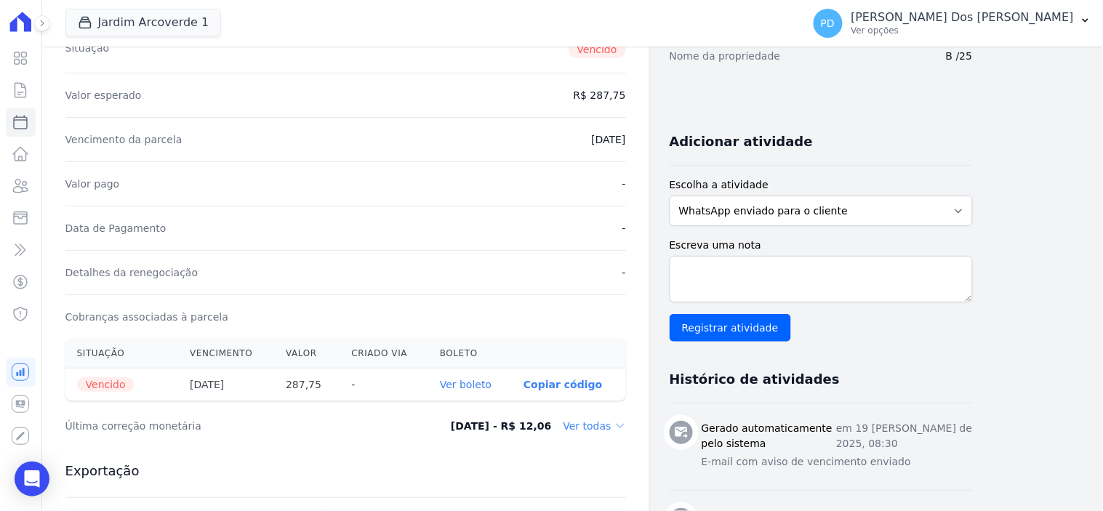
scroll to position [242, 0]
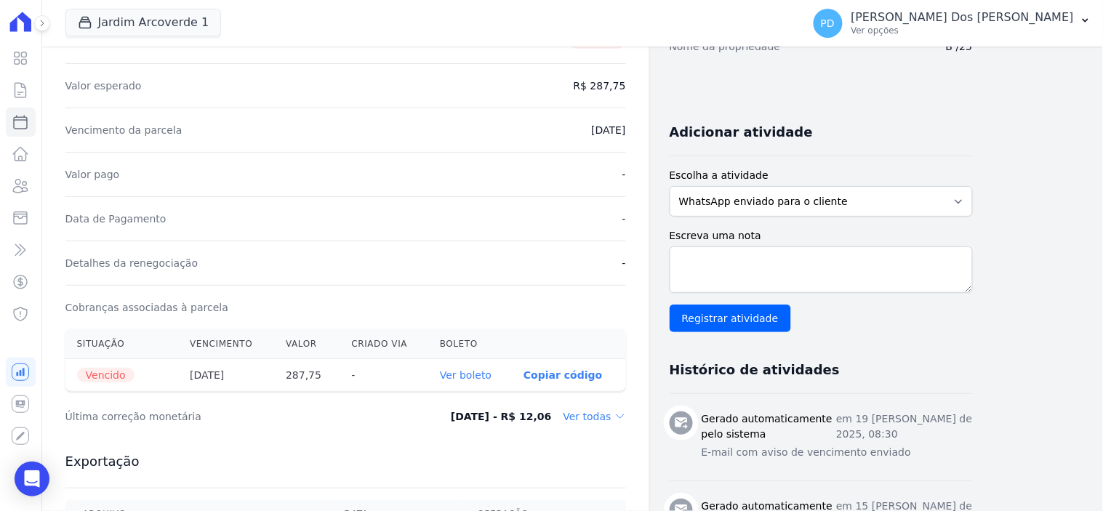
click at [486, 382] on th "Ver boleto" at bounding box center [470, 375] width 84 height 33
click at [484, 380] on link "Ver boleto" at bounding box center [466, 375] width 52 height 12
click at [17, 90] on icon at bounding box center [20, 89] width 17 height 17
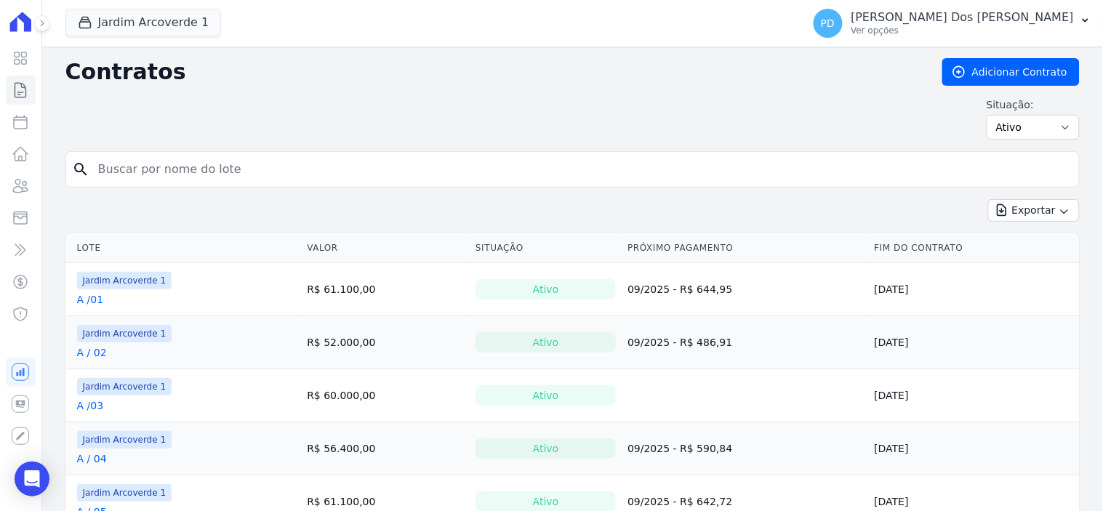
click at [219, 168] on input "search" at bounding box center [581, 169] width 984 height 29
type input "k / 35"
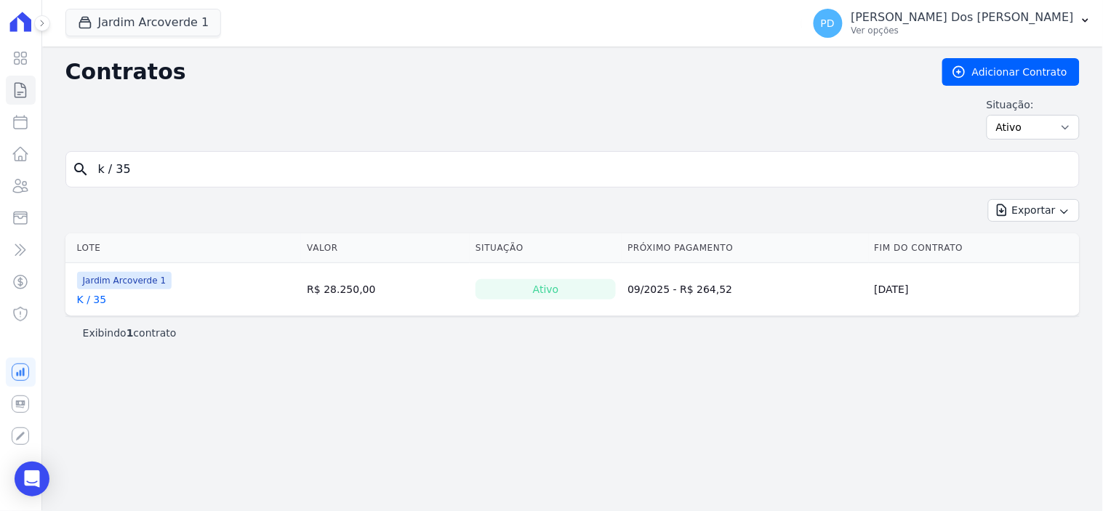
click at [95, 302] on link "K / 35" at bounding box center [92, 299] width 30 height 15
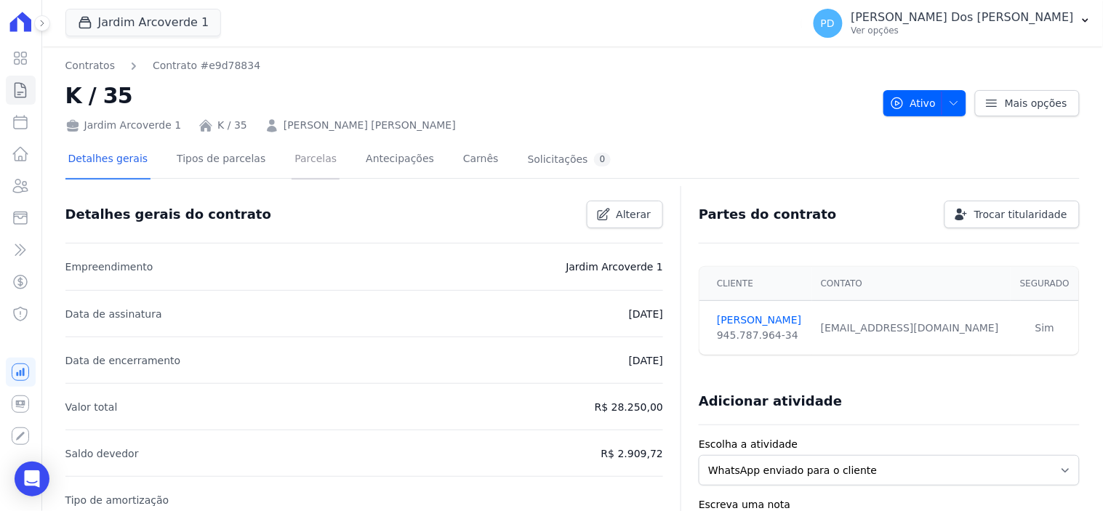
click at [302, 160] on link "Parcelas" at bounding box center [316, 160] width 48 height 39
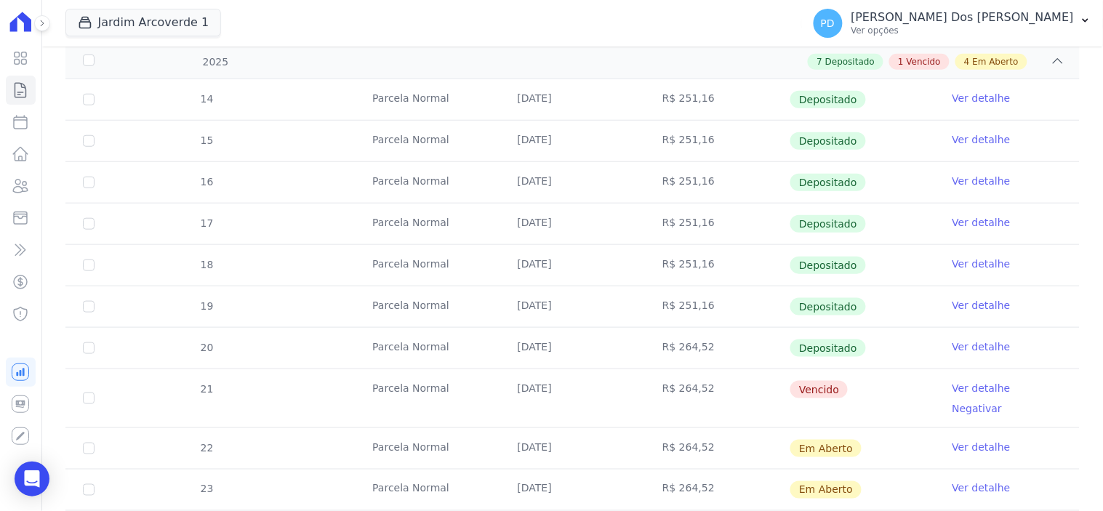
scroll to position [323, 0]
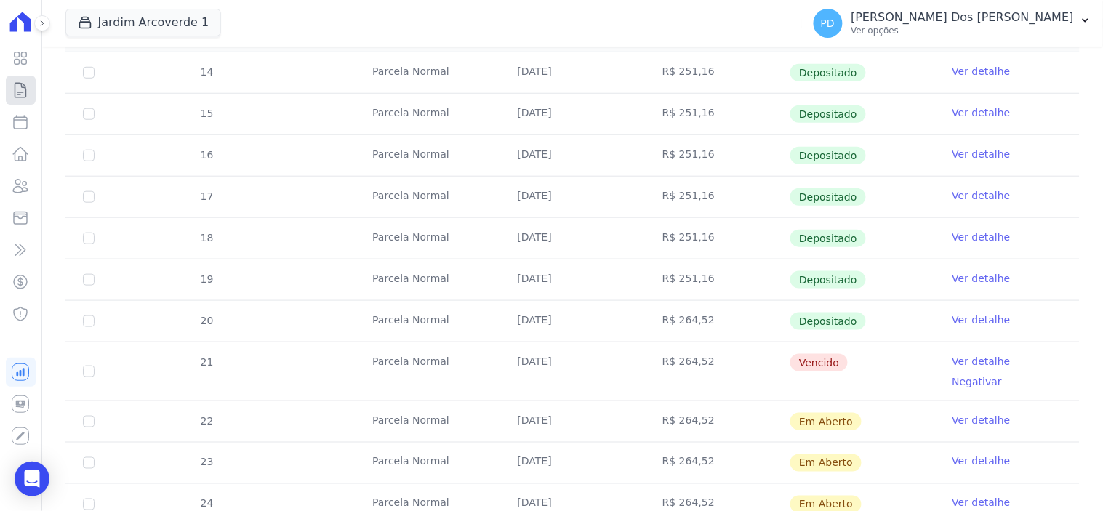
click at [29, 87] on icon at bounding box center [20, 89] width 17 height 17
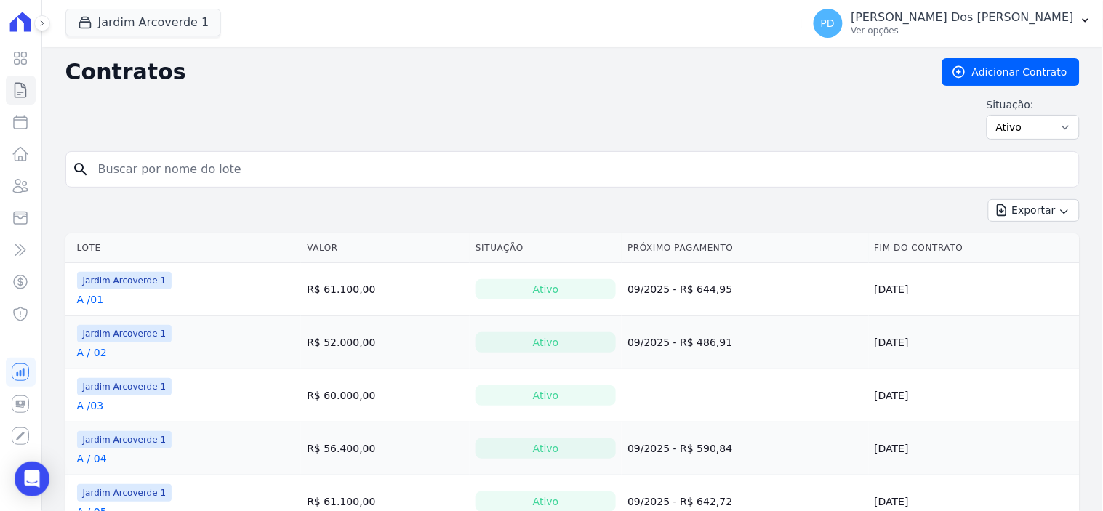
click at [180, 172] on input "search" at bounding box center [581, 169] width 984 height 29
type input "b / 16"
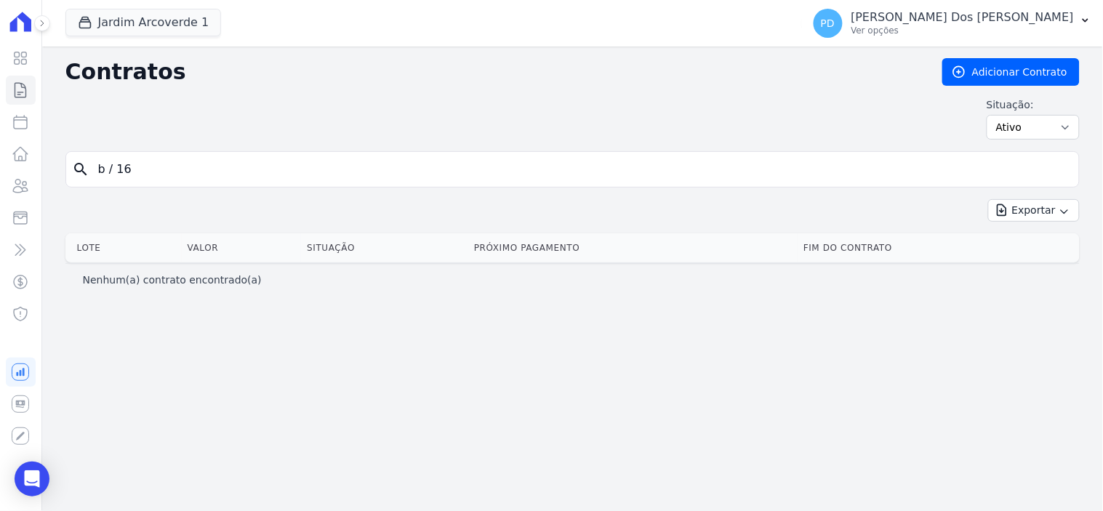
click at [113, 169] on input "b / 16" at bounding box center [581, 169] width 984 height 29
type input "b /16"
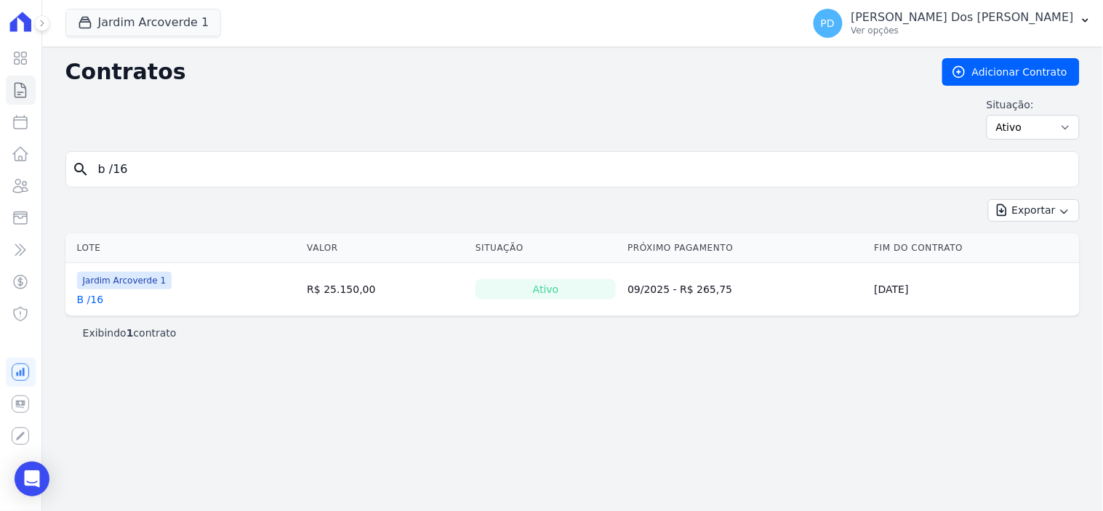
click at [97, 298] on link "B /16" at bounding box center [90, 299] width 27 height 15
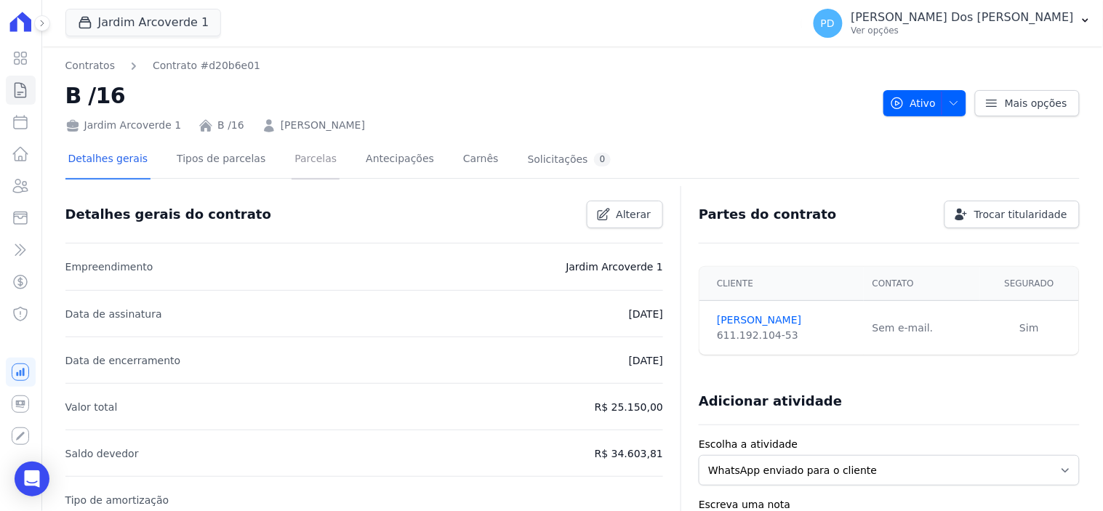
click at [300, 156] on link "Parcelas" at bounding box center [316, 160] width 48 height 39
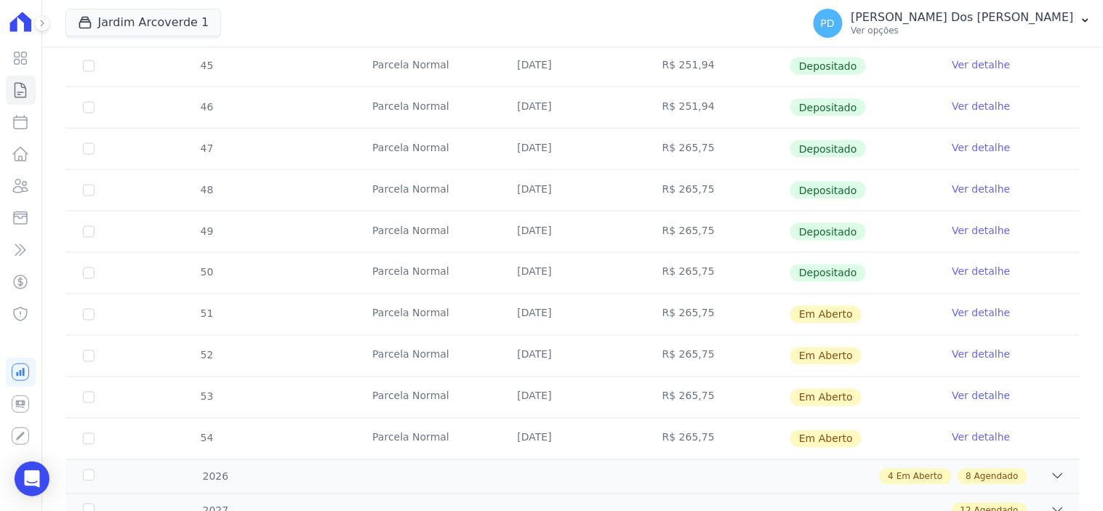
scroll to position [484, 0]
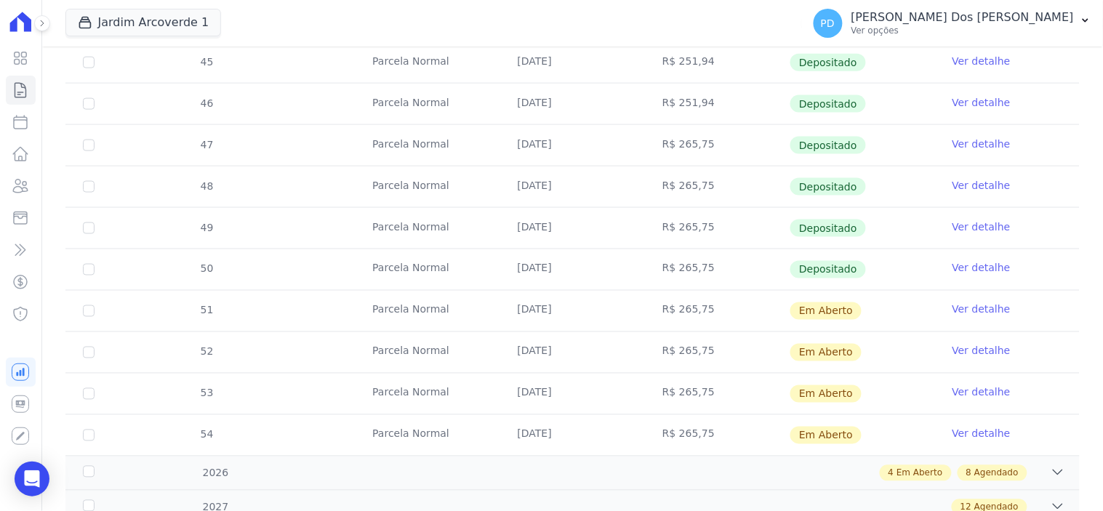
click at [982, 267] on link "Ver detalhe" at bounding box center [982, 268] width 58 height 15
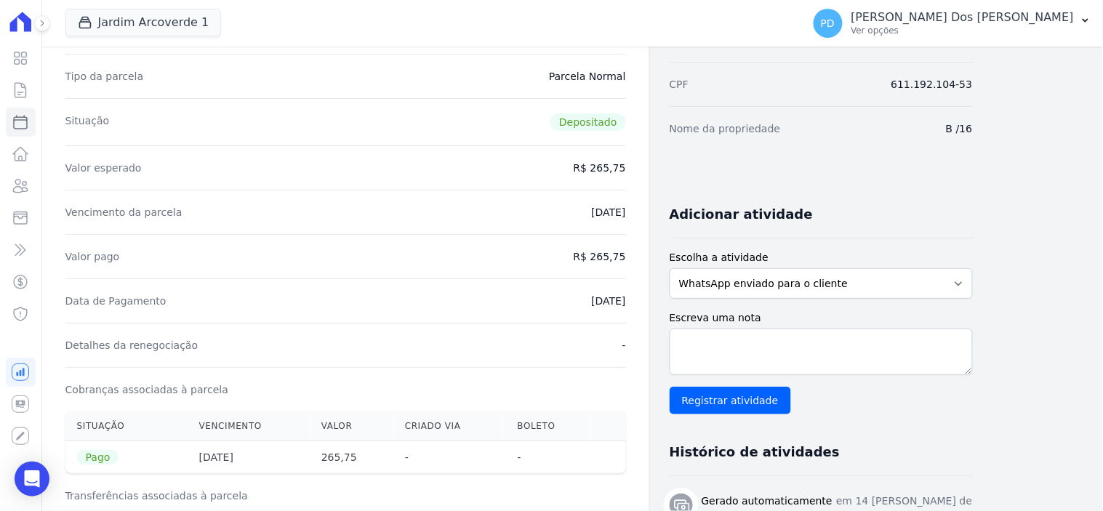
scroll to position [161, 0]
click at [22, 88] on icon at bounding box center [20, 89] width 17 height 17
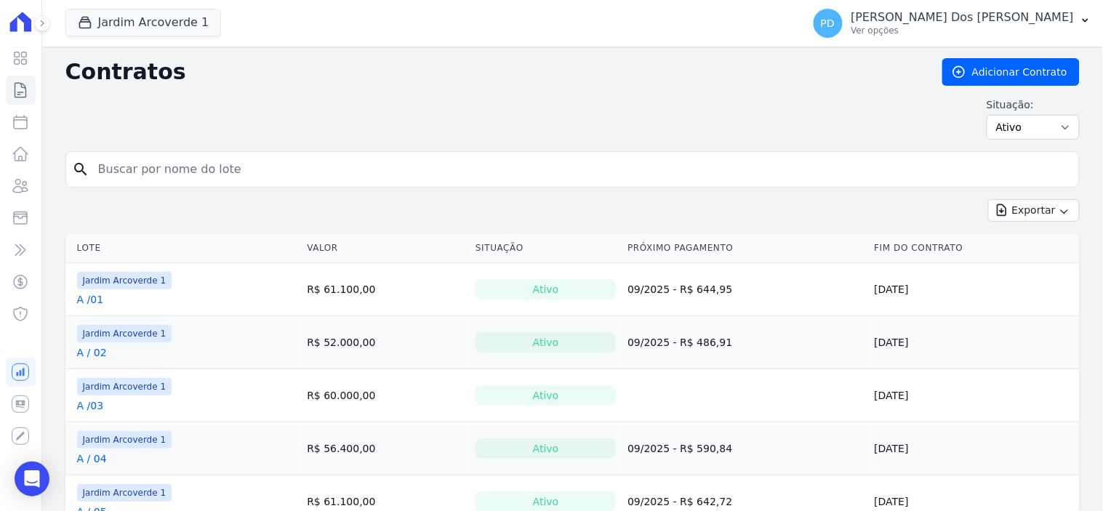
click at [158, 175] on input "search" at bounding box center [581, 169] width 984 height 29
type input "a / 04"
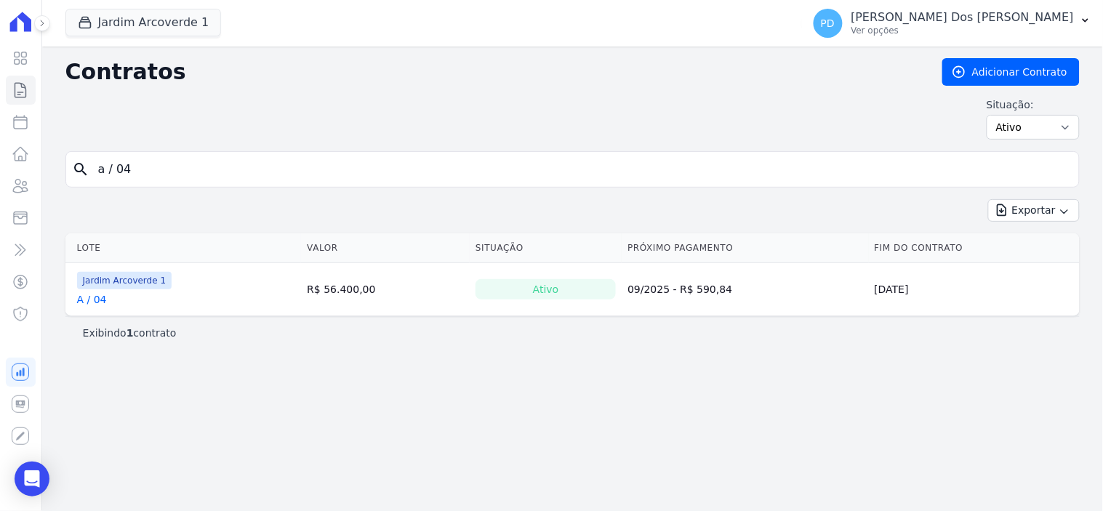
click at [93, 302] on link "A / 04" at bounding box center [92, 299] width 30 height 15
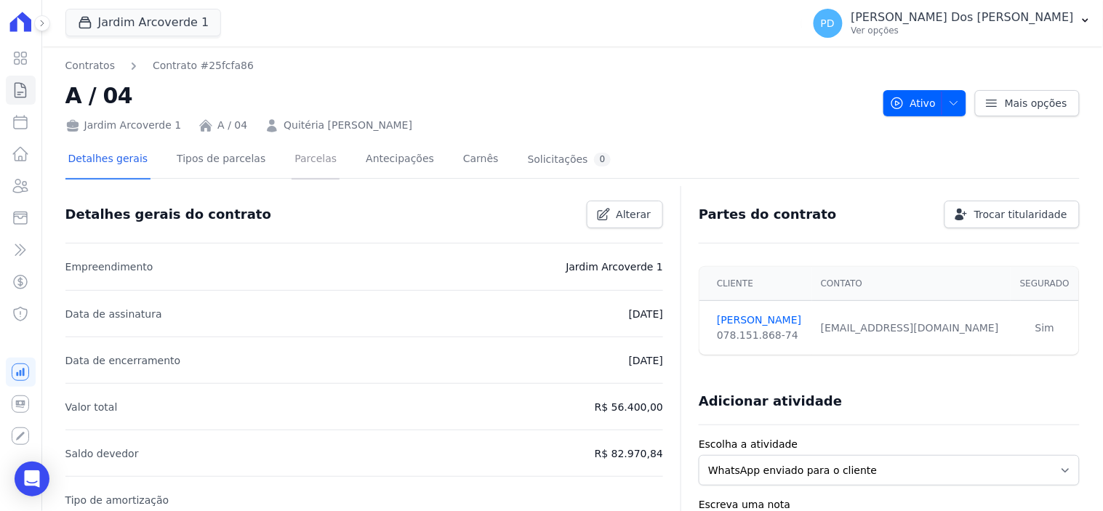
click at [298, 156] on link "Parcelas" at bounding box center [316, 160] width 48 height 39
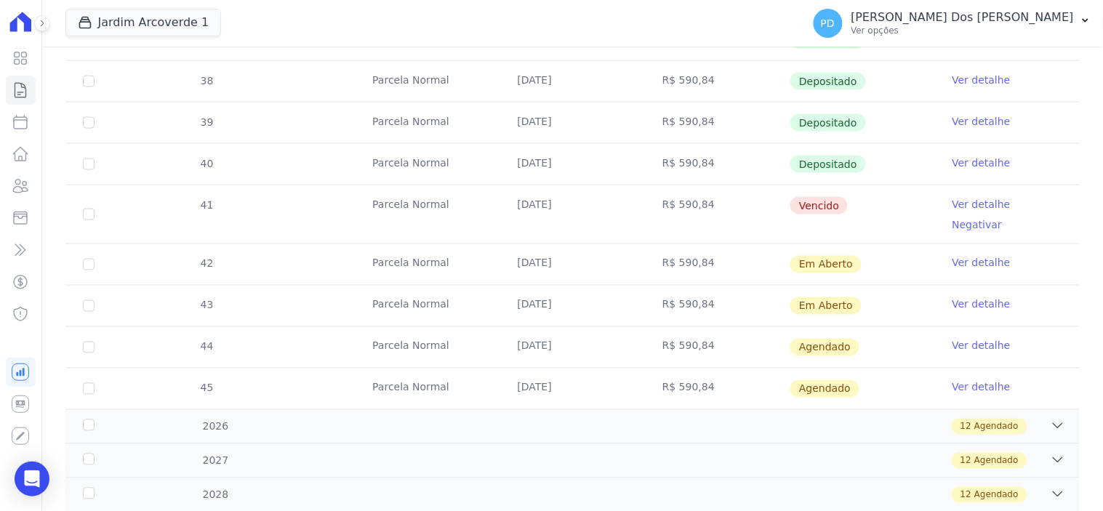
scroll to position [565, 0]
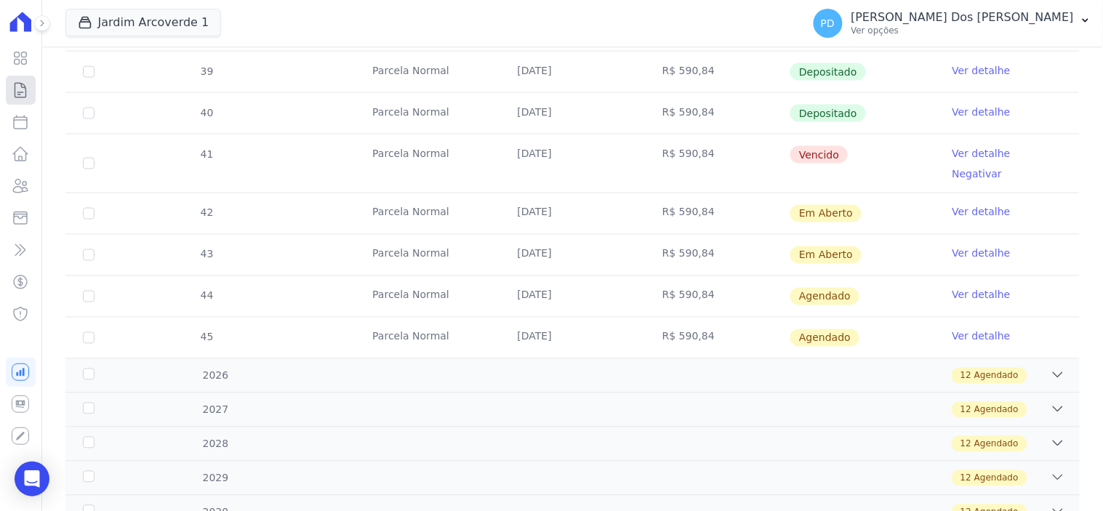
click at [23, 91] on icon at bounding box center [20, 89] width 17 height 17
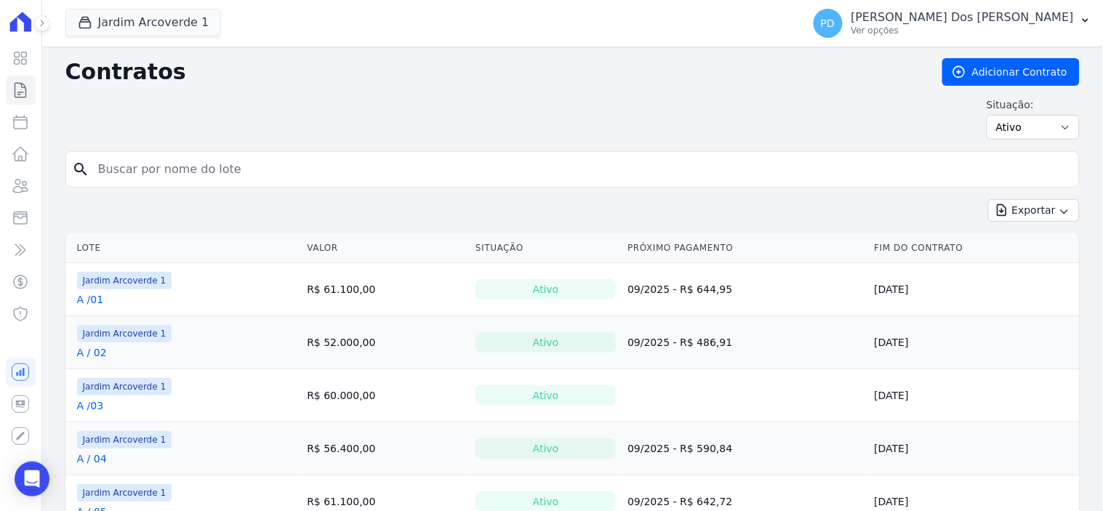
click at [246, 175] on input "search" at bounding box center [581, 169] width 984 height 29
type input "K / 16"
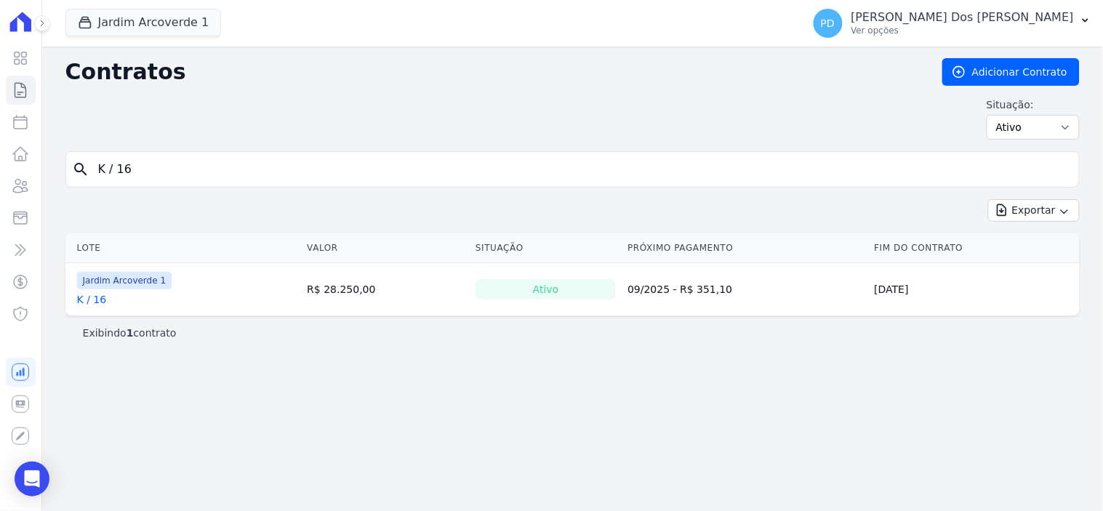
click at [84, 297] on link "K / 16" at bounding box center [92, 299] width 30 height 15
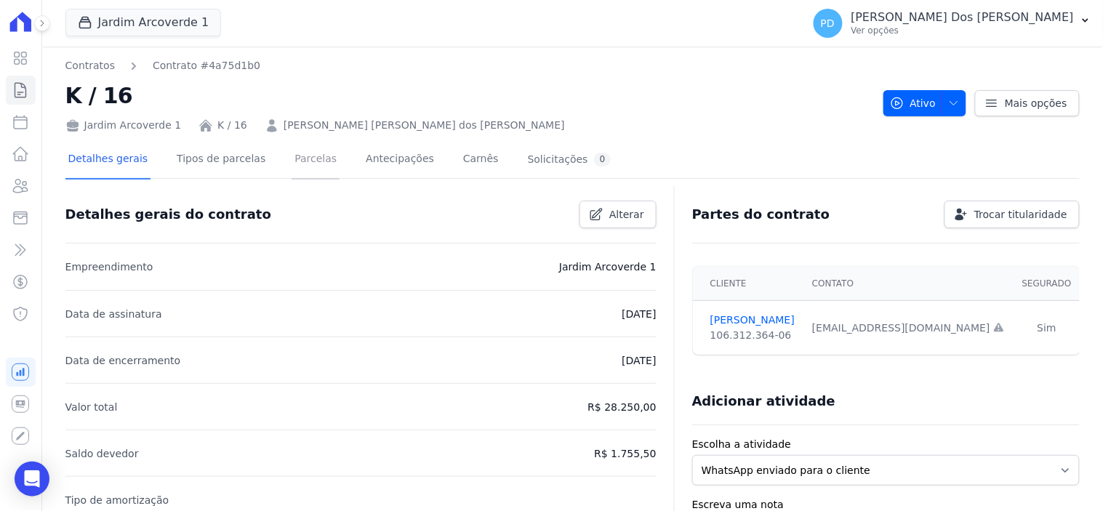
click at [313, 161] on link "Parcelas" at bounding box center [316, 160] width 48 height 39
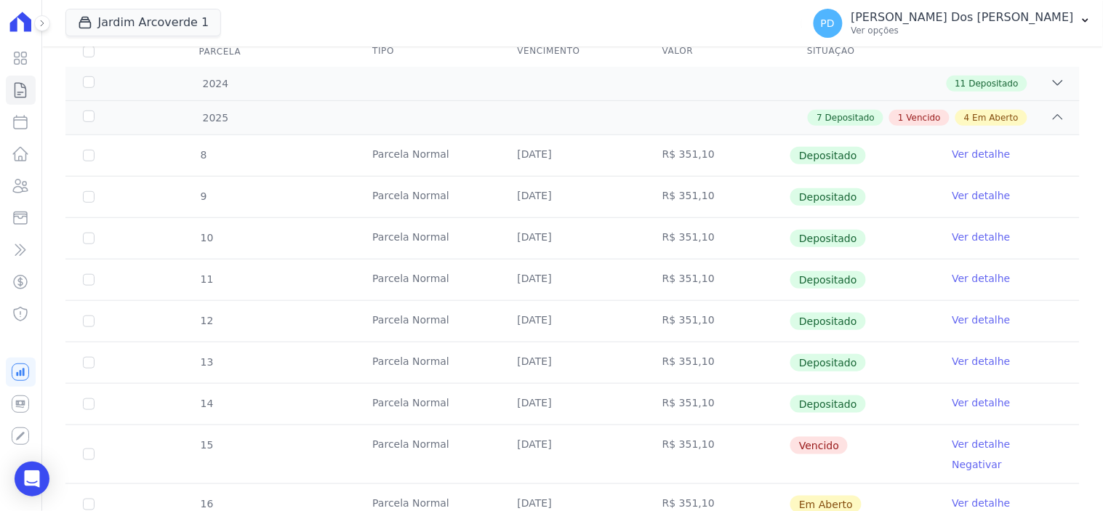
scroll to position [242, 0]
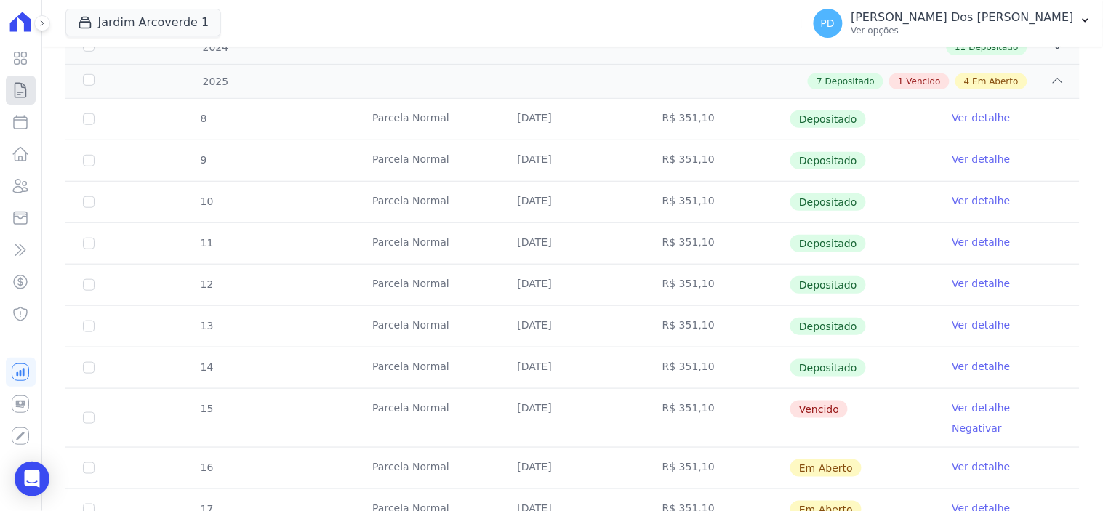
click at [23, 93] on icon at bounding box center [20, 89] width 17 height 17
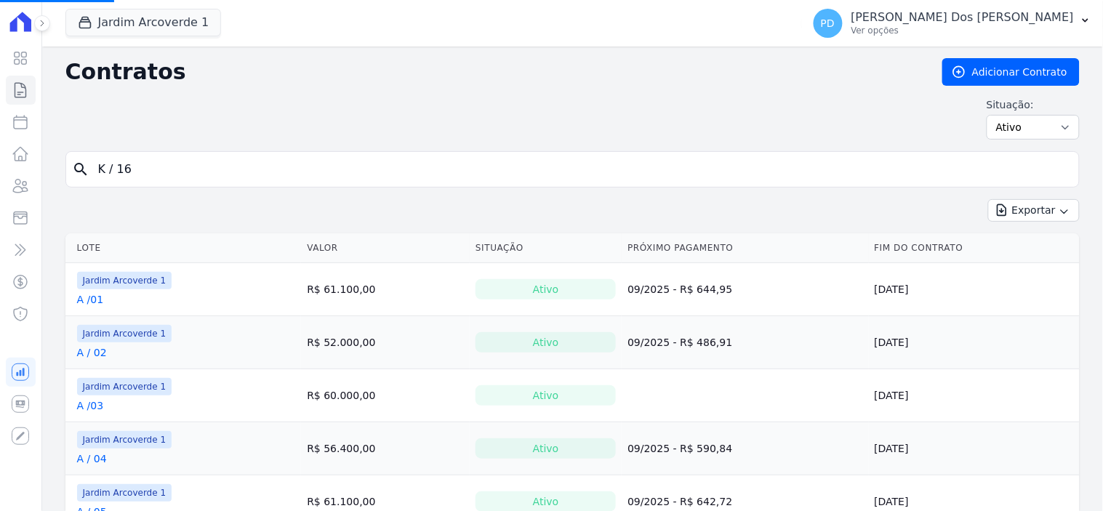
click at [141, 168] on input "K / 16" at bounding box center [581, 169] width 984 height 29
click at [141, 166] on input "K / 16" at bounding box center [581, 169] width 984 height 29
click at [139, 168] on input "search" at bounding box center [581, 169] width 984 height 29
type input "b / 07"
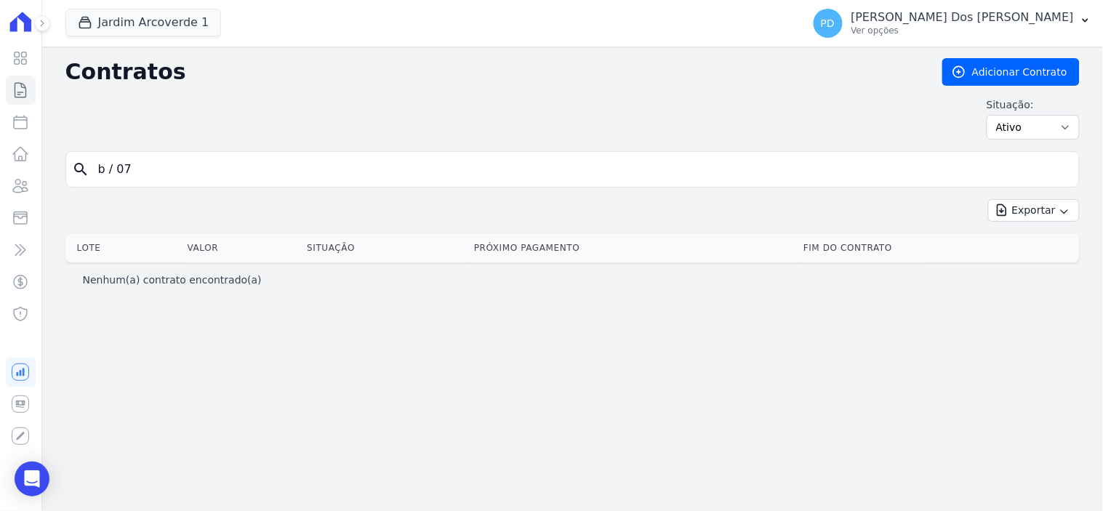
click at [111, 178] on input "b / 07" at bounding box center [581, 169] width 984 height 29
type input "b /07"
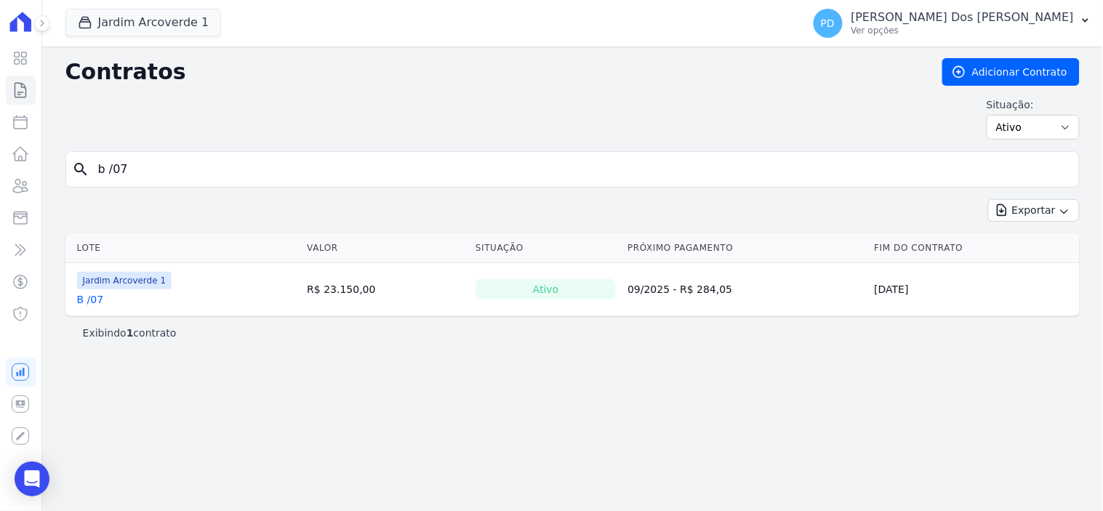
click at [92, 296] on link "B /07" at bounding box center [90, 299] width 27 height 15
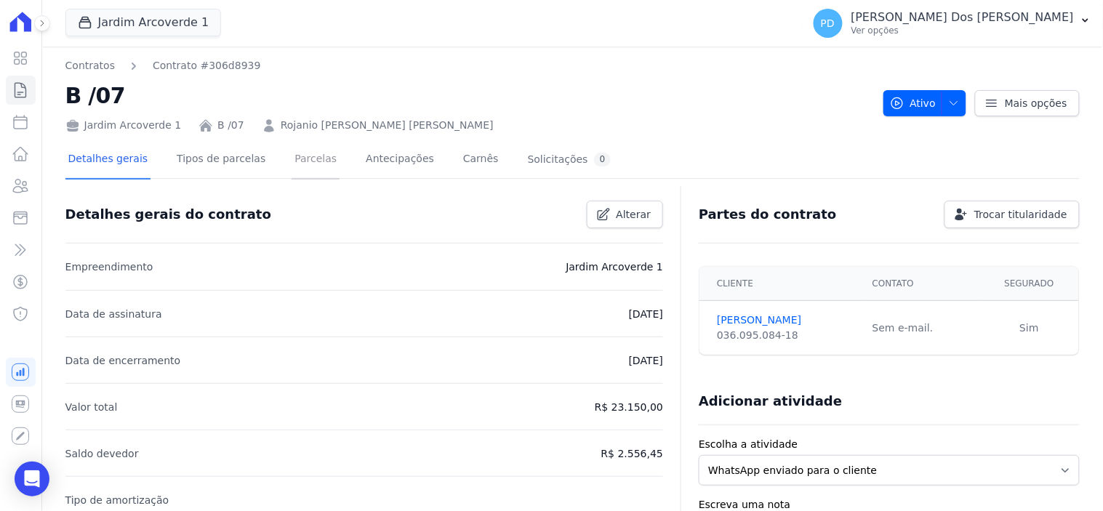
click at [302, 160] on link "Parcelas" at bounding box center [316, 160] width 48 height 39
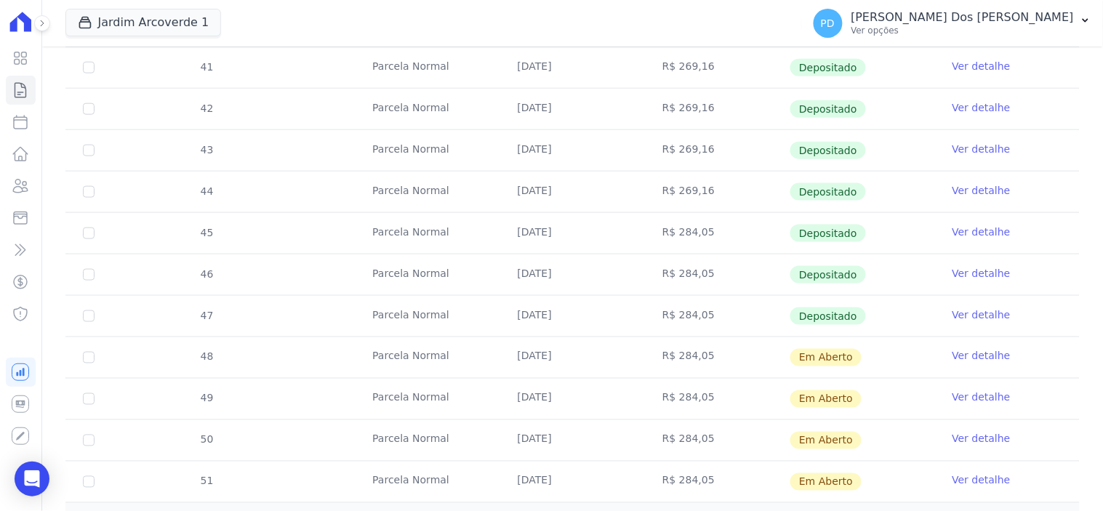
scroll to position [473, 0]
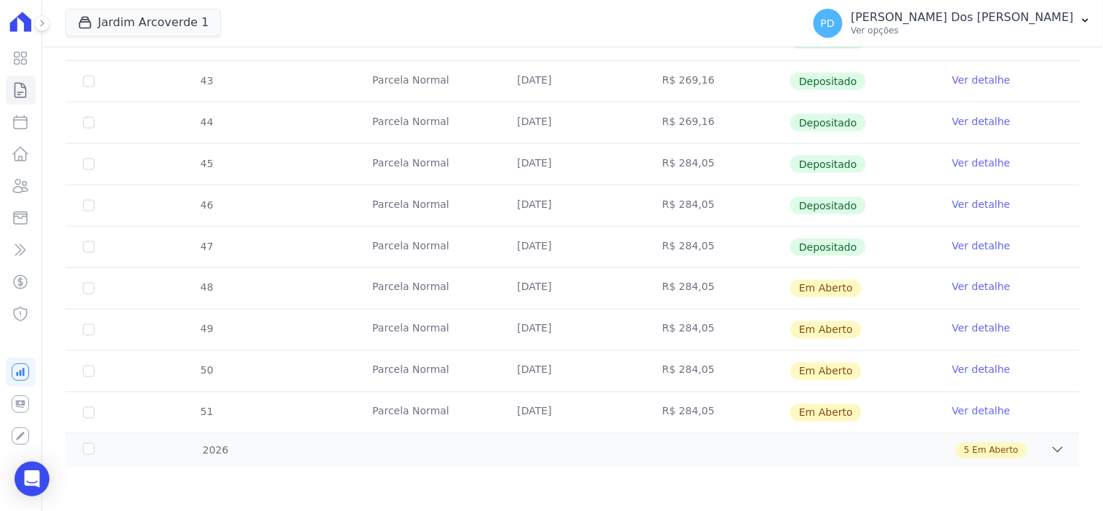
click at [972, 244] on link "Ver detalhe" at bounding box center [982, 245] width 58 height 15
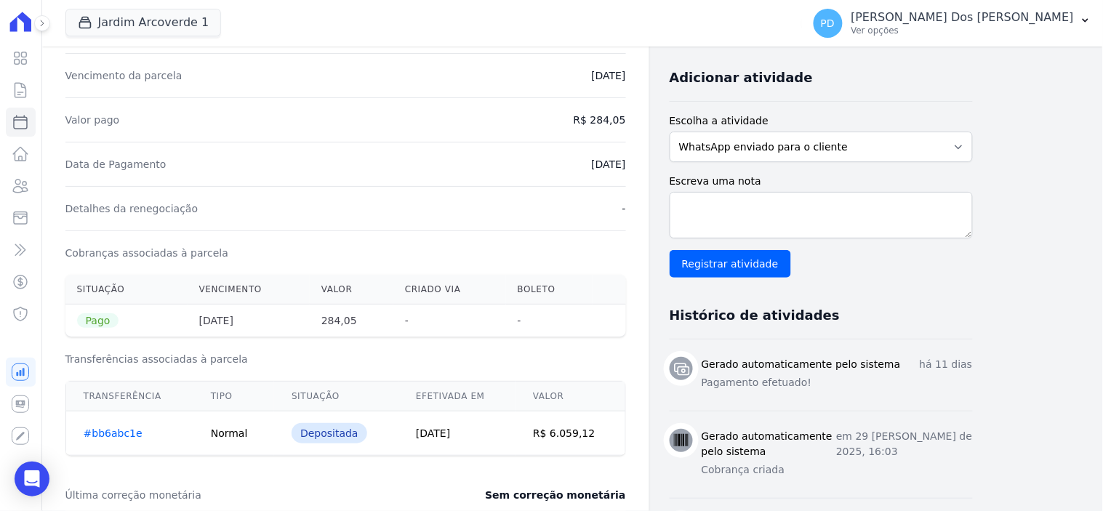
scroll to position [323, 0]
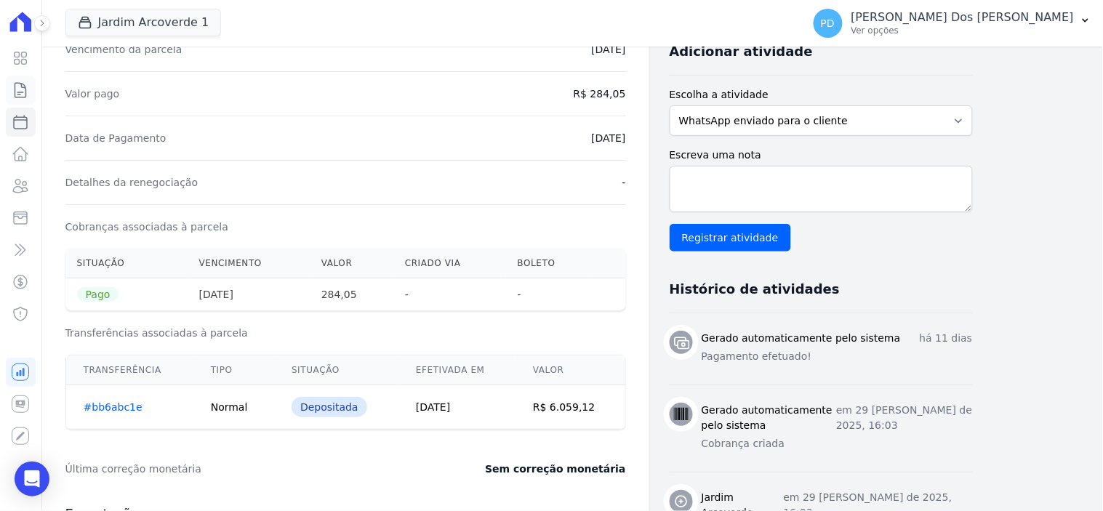
click at [23, 90] on icon at bounding box center [20, 89] width 17 height 17
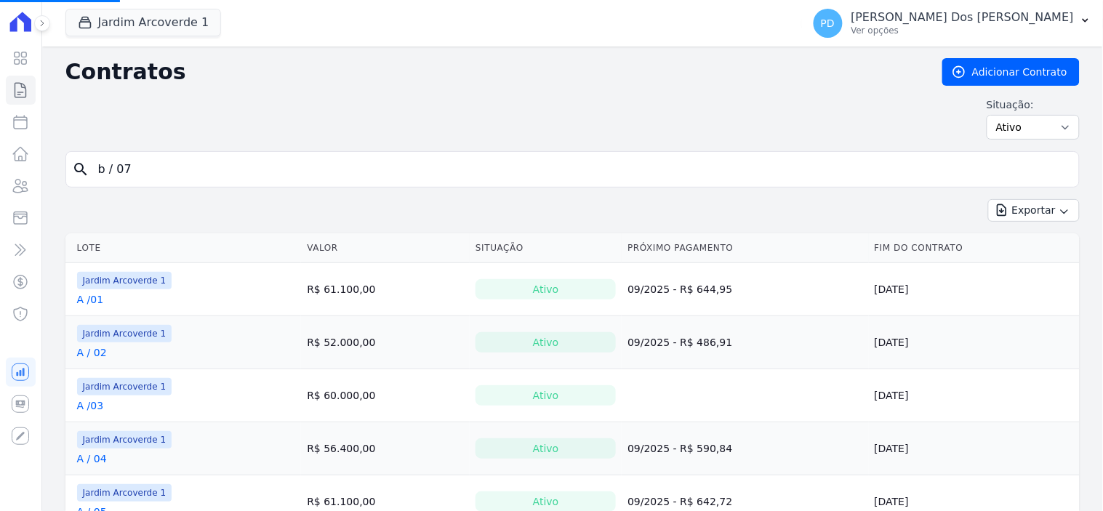
click at [141, 168] on input "b / 07" at bounding box center [581, 169] width 984 height 29
click at [143, 172] on input "search" at bounding box center [581, 169] width 984 height 29
type input "k / 05"
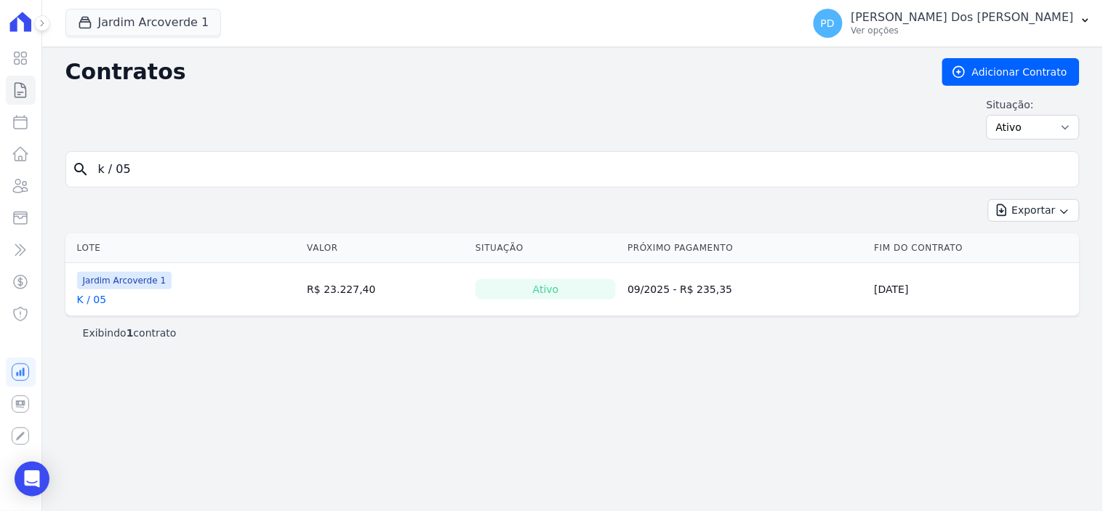
click at [102, 300] on link "K / 05" at bounding box center [92, 299] width 30 height 15
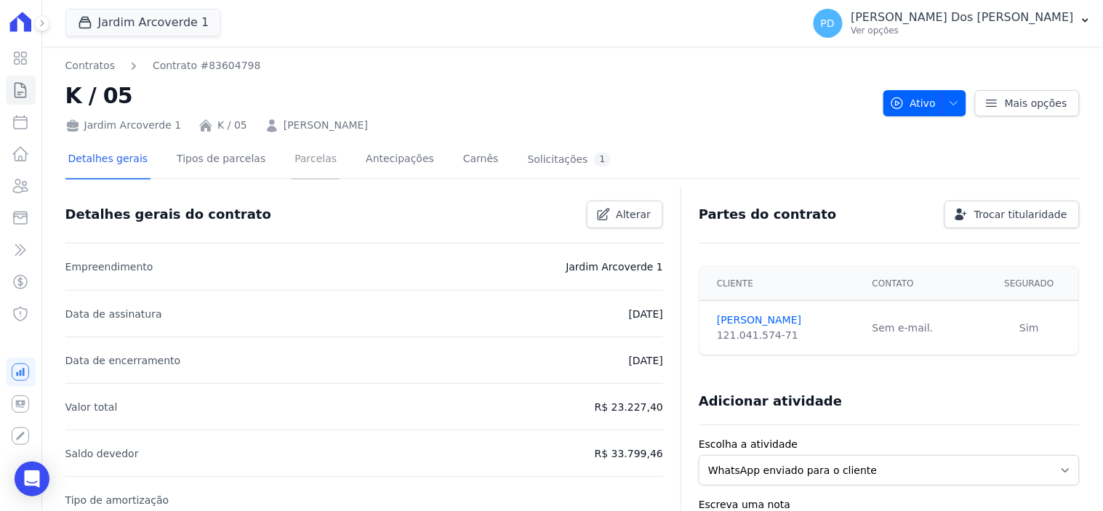
click at [292, 156] on link "Parcelas" at bounding box center [316, 160] width 48 height 39
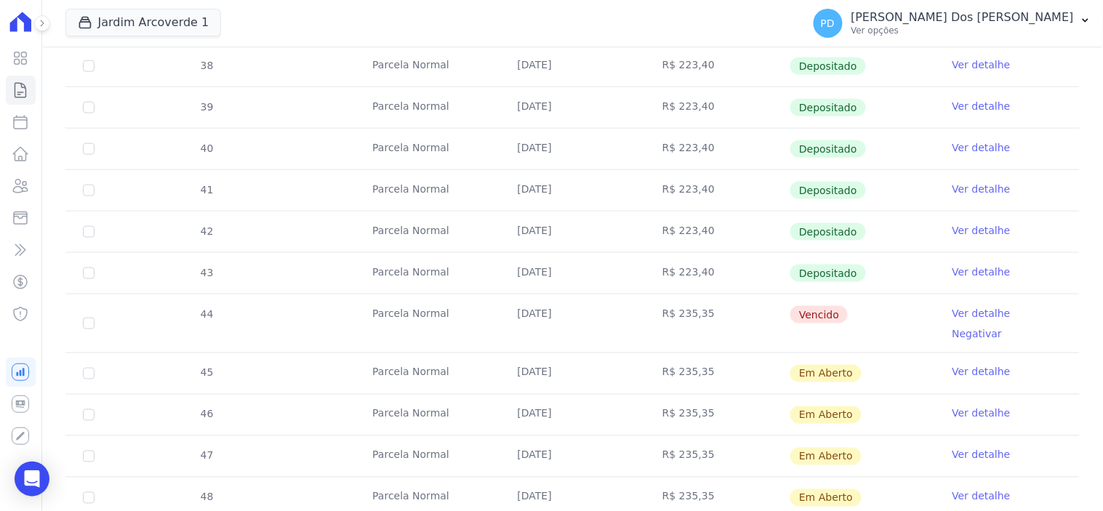
scroll to position [484, 0]
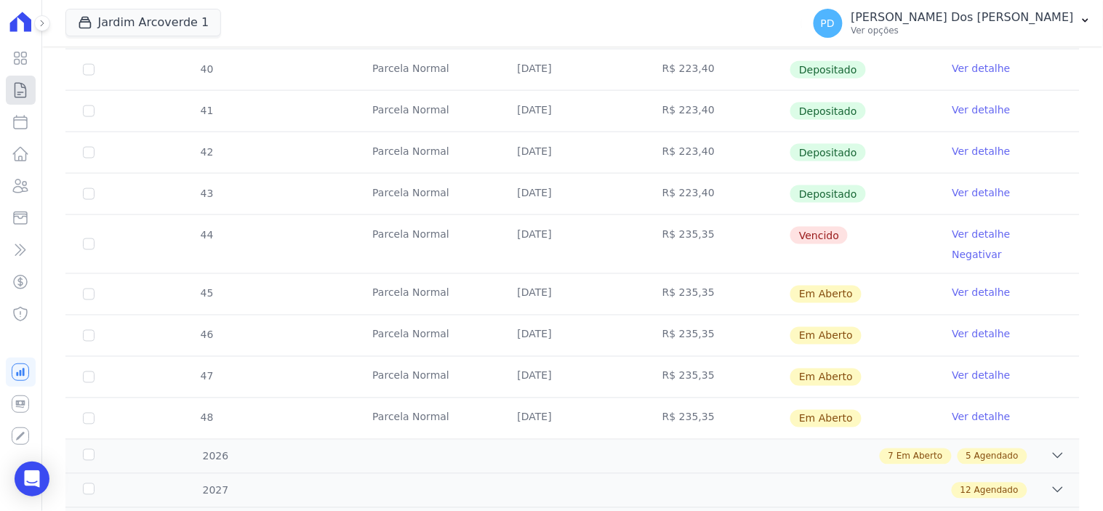
click at [16, 92] on icon at bounding box center [20, 89] width 17 height 17
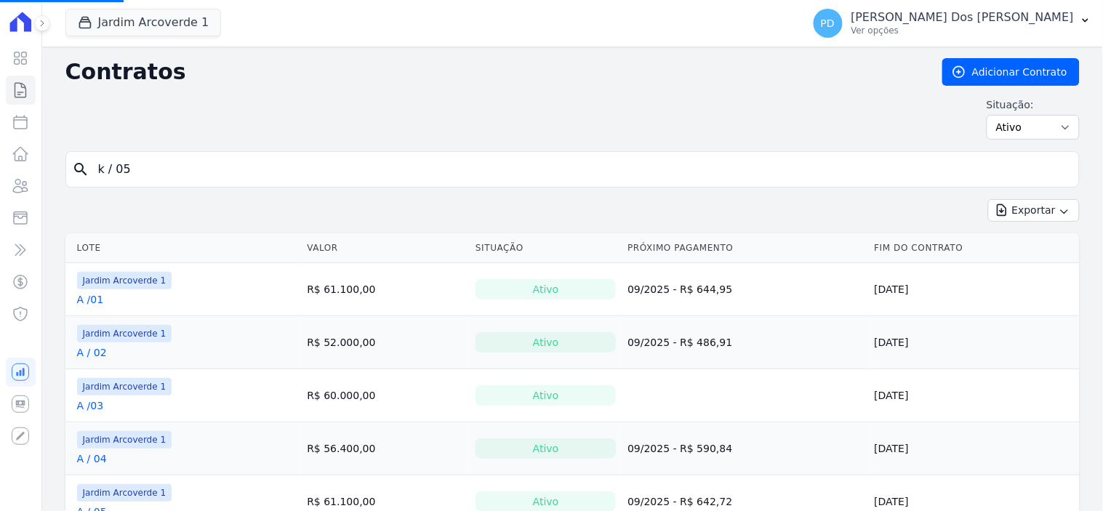
click at [169, 159] on input "k / 05" at bounding box center [581, 169] width 984 height 29
click at [165, 171] on input "search" at bounding box center [581, 169] width 984 height 29
type input "c / 07"
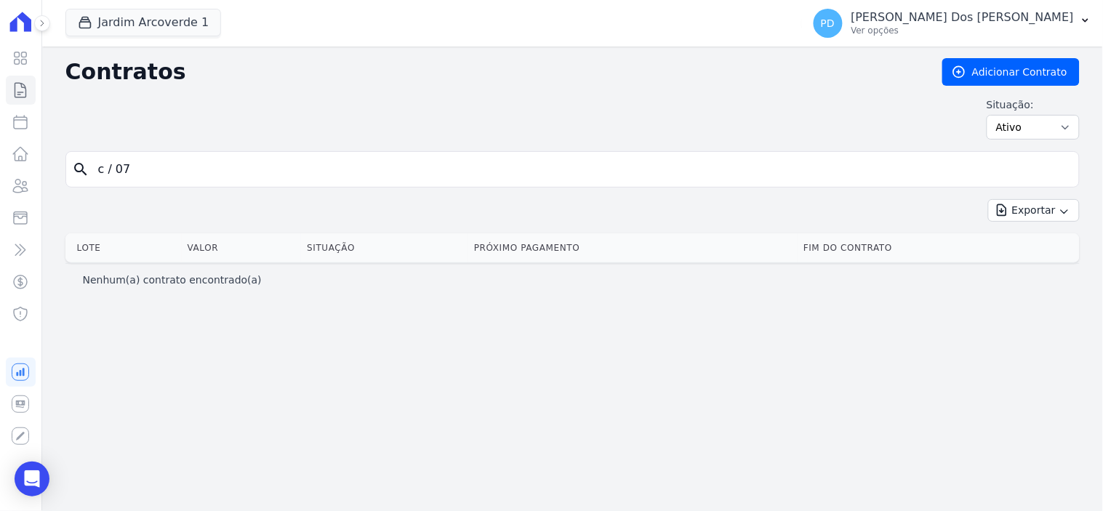
click at [111, 172] on input "c / 07" at bounding box center [581, 169] width 984 height 29
type input "c /07"
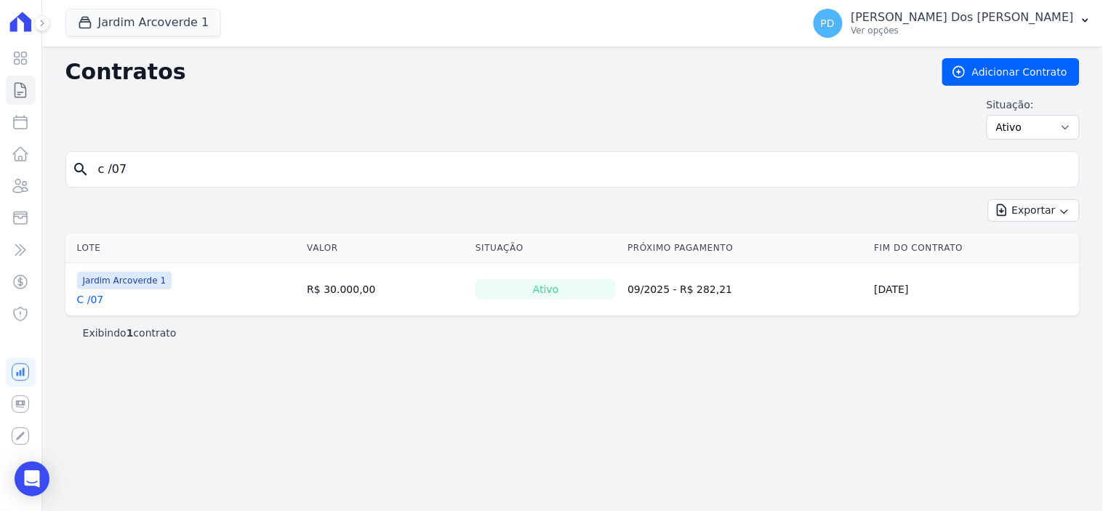
click at [92, 302] on link "C /07" at bounding box center [90, 299] width 27 height 15
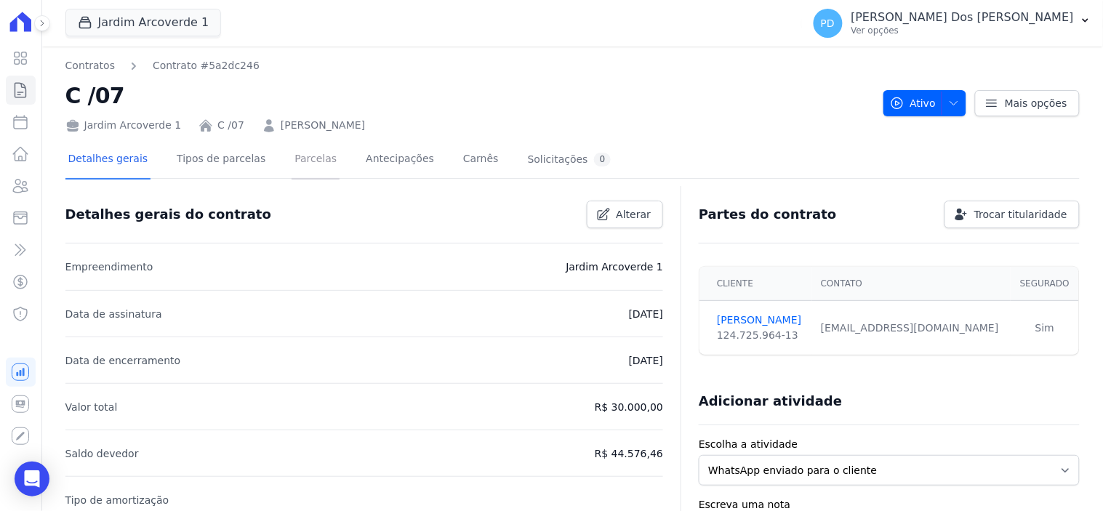
click at [292, 153] on link "Parcelas" at bounding box center [316, 160] width 48 height 39
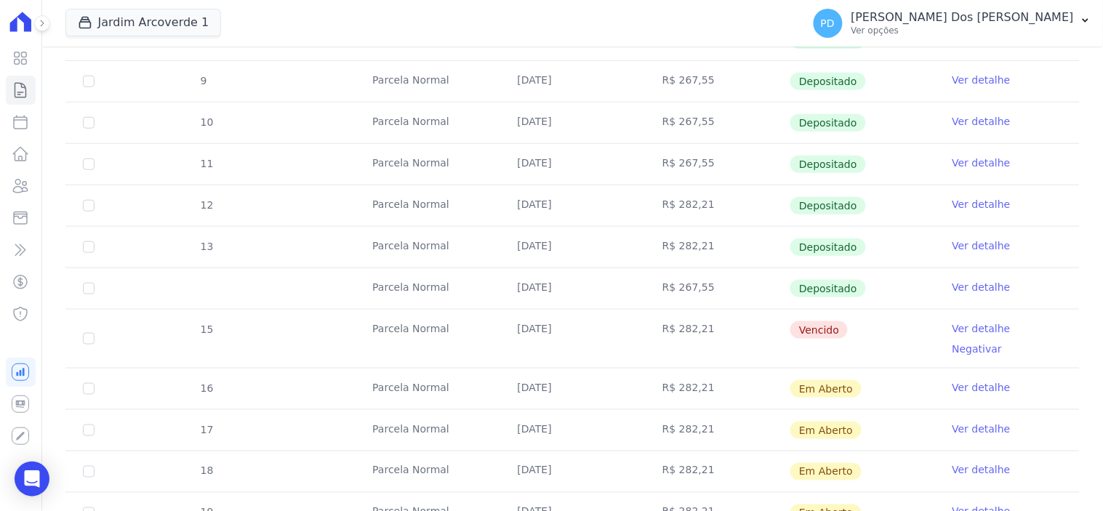
scroll to position [484, 0]
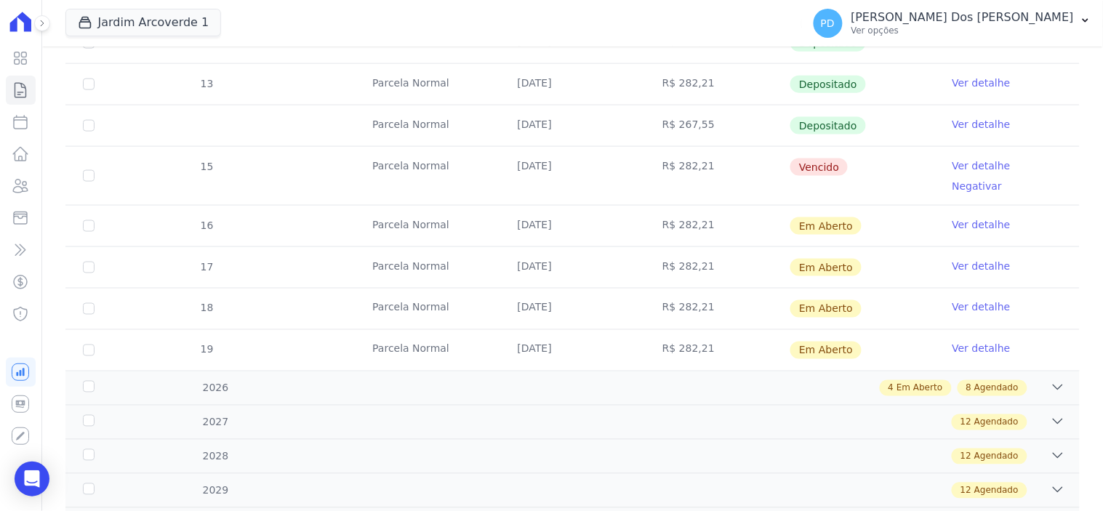
click at [961, 166] on link "Ver detalhe" at bounding box center [982, 166] width 58 height 15
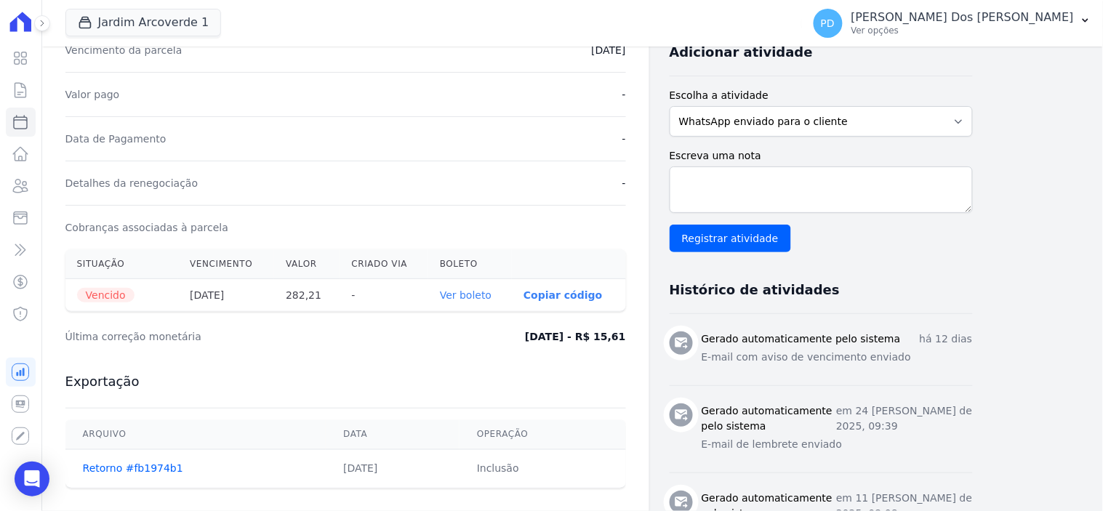
scroll to position [323, 0]
click at [476, 295] on link "Ver boleto" at bounding box center [466, 295] width 52 height 12
click at [12, 84] on icon at bounding box center [20, 89] width 17 height 17
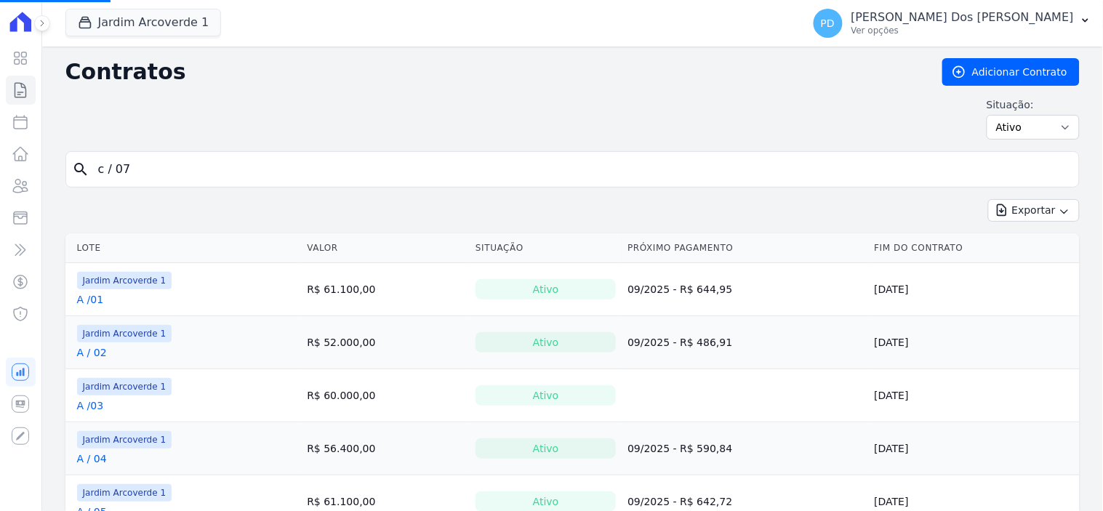
click at [202, 169] on input "c / 07" at bounding box center [581, 169] width 984 height 29
click at [148, 173] on input "search" at bounding box center [581, 169] width 984 height 29
type input "k / 26"
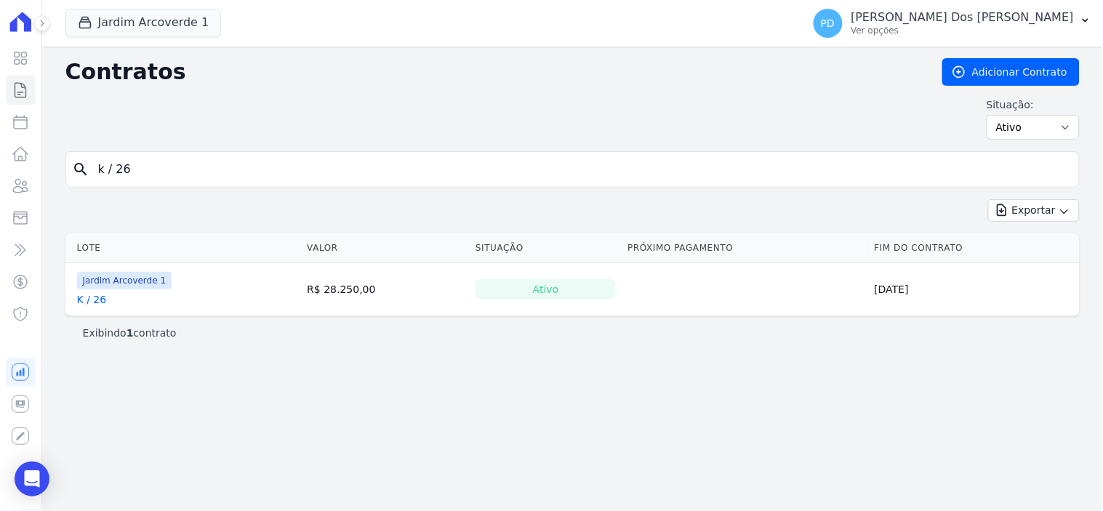
click at [89, 302] on link "K / 26" at bounding box center [92, 299] width 30 height 15
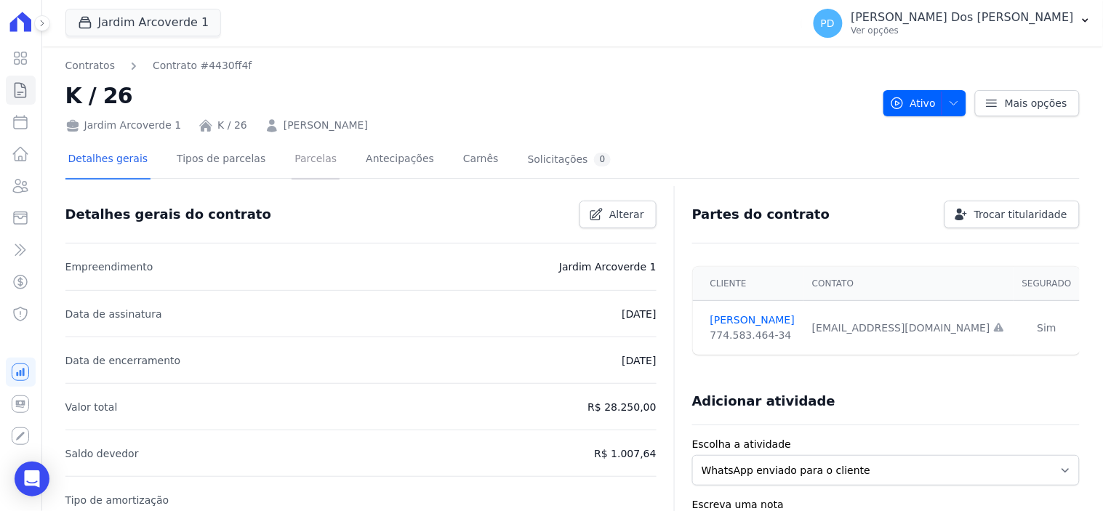
click at [302, 159] on link "Parcelas" at bounding box center [316, 160] width 48 height 39
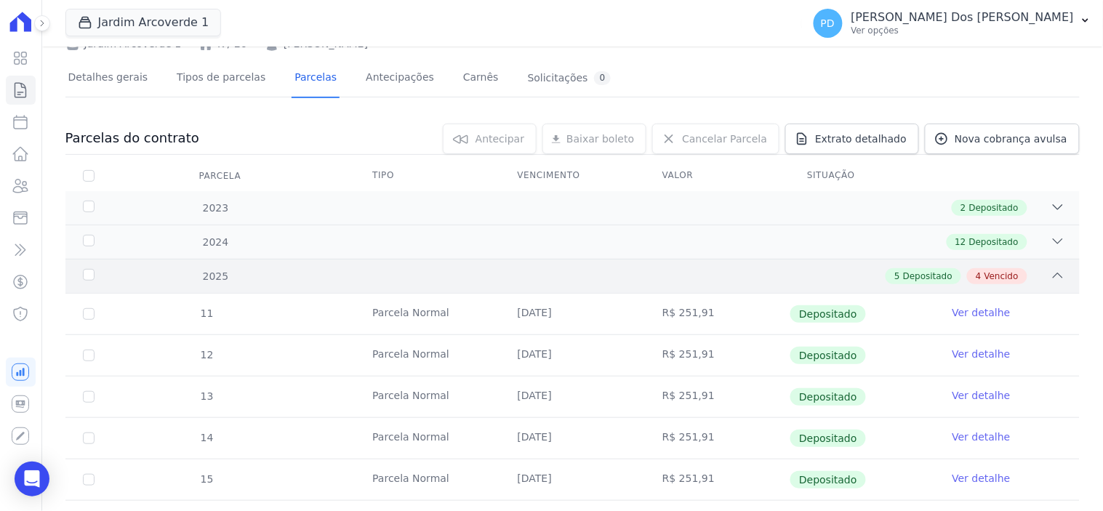
scroll to position [279, 0]
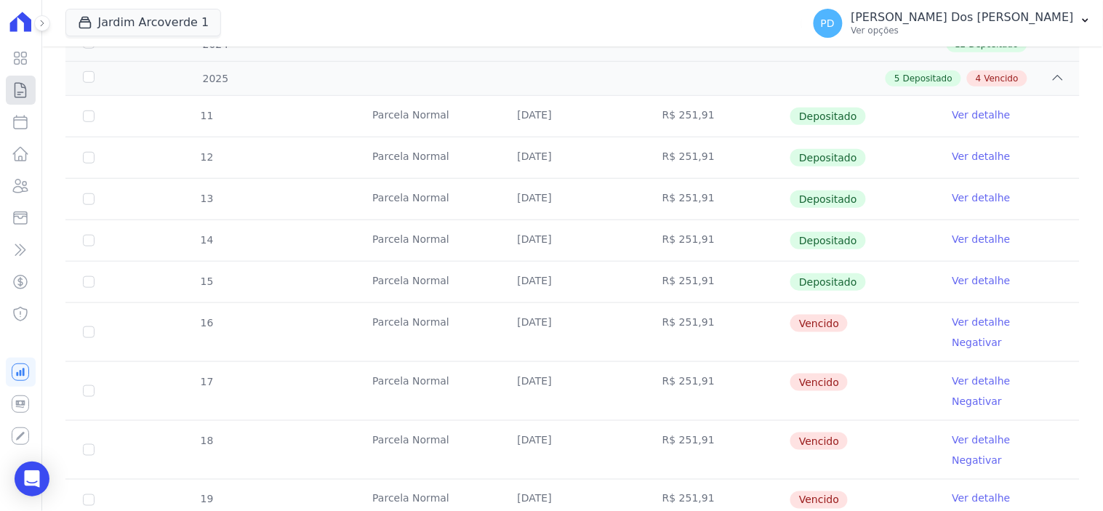
click at [17, 87] on icon at bounding box center [20, 89] width 17 height 17
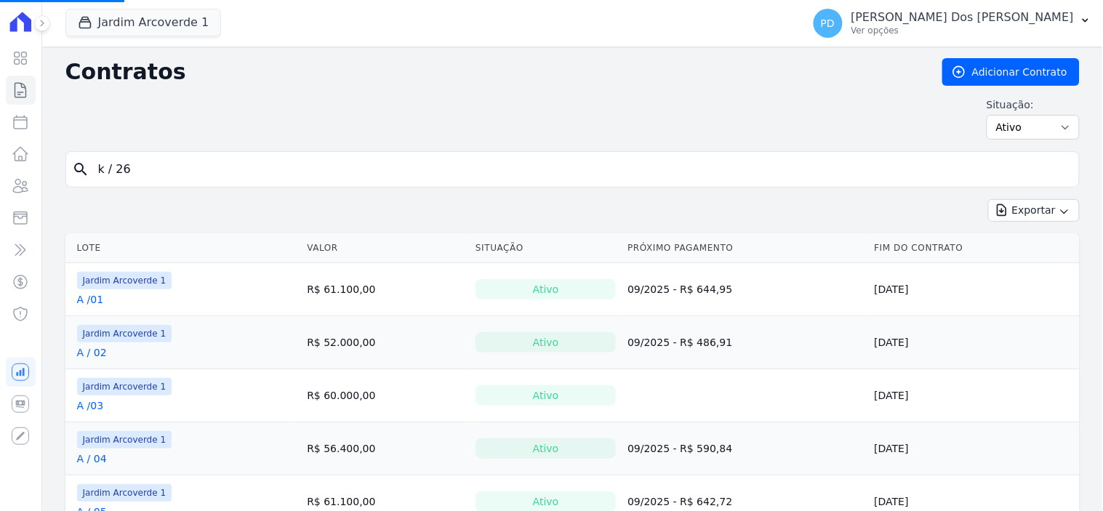
click at [135, 172] on input "k / 26" at bounding box center [581, 169] width 984 height 29
click at [135, 169] on input "search" at bounding box center [581, 169] width 984 height 29
type input "K / 01"
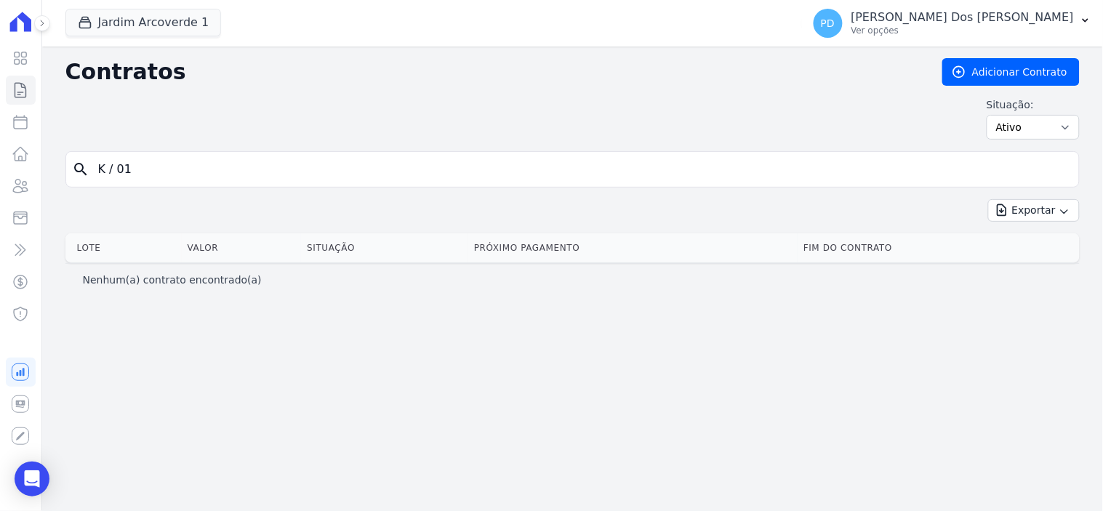
click at [113, 173] on input "K / 01" at bounding box center [581, 169] width 984 height 29
type input "K /01"
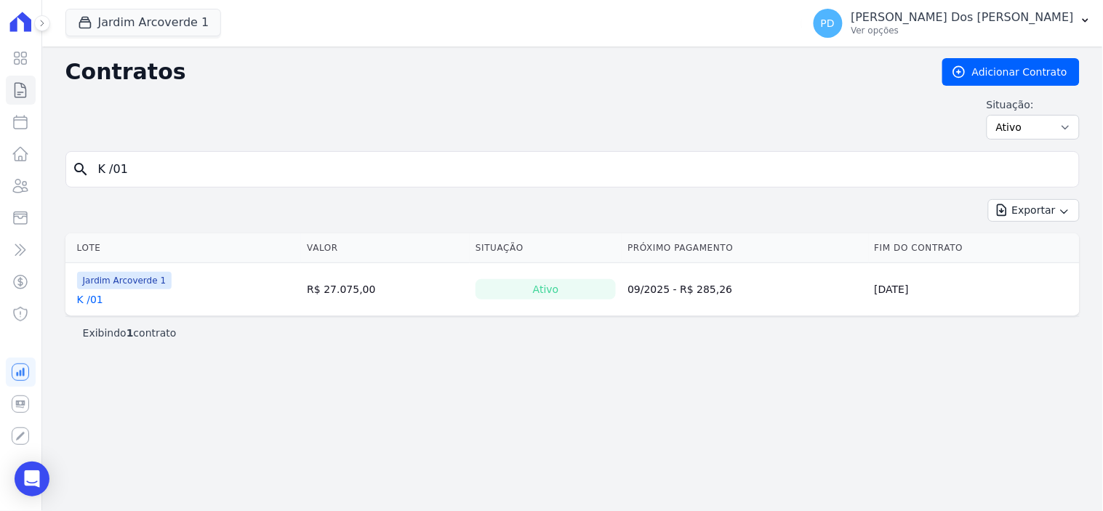
click at [87, 300] on link "K /01" at bounding box center [90, 299] width 26 height 15
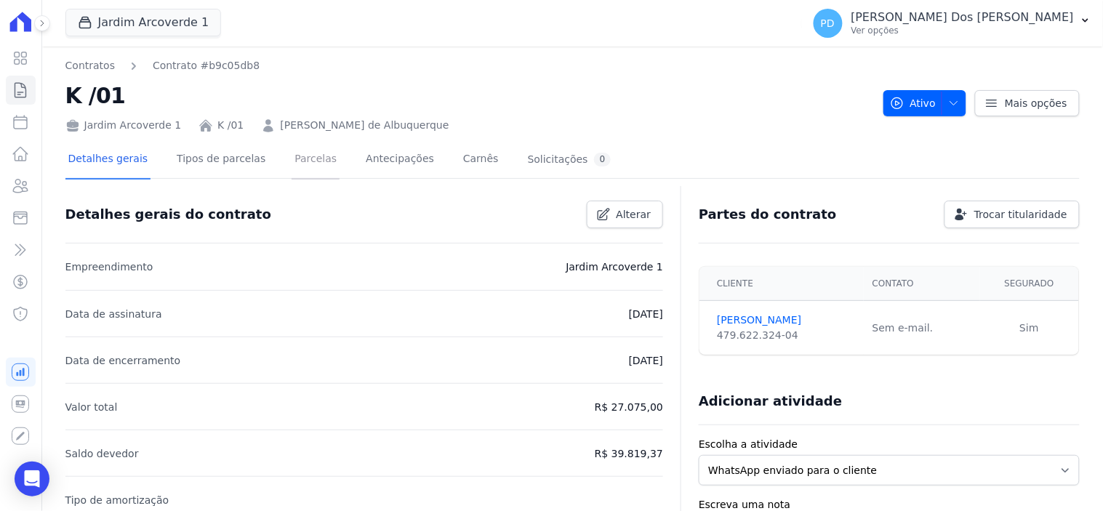
click at [314, 164] on link "Parcelas" at bounding box center [316, 160] width 48 height 39
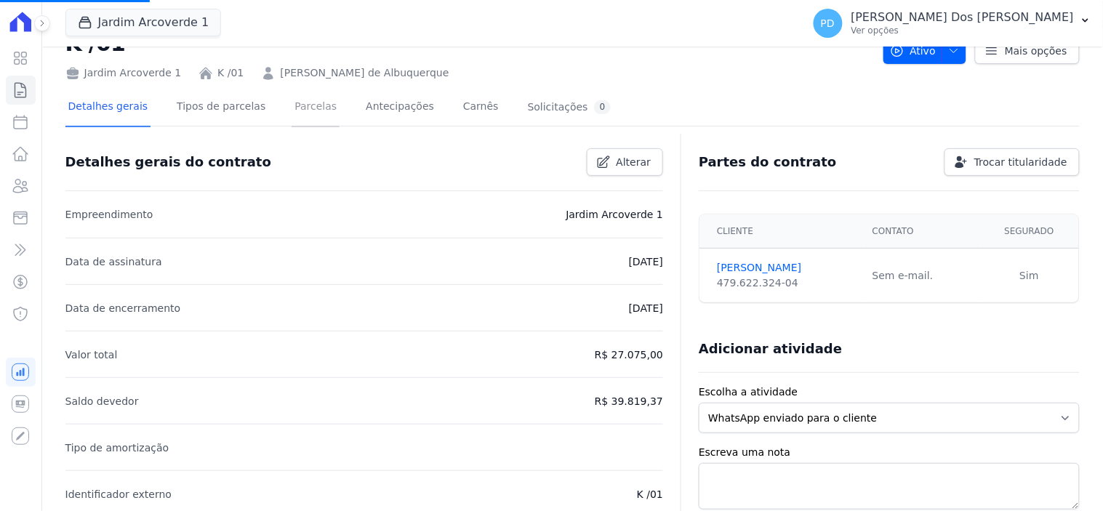
scroll to position [81, 0]
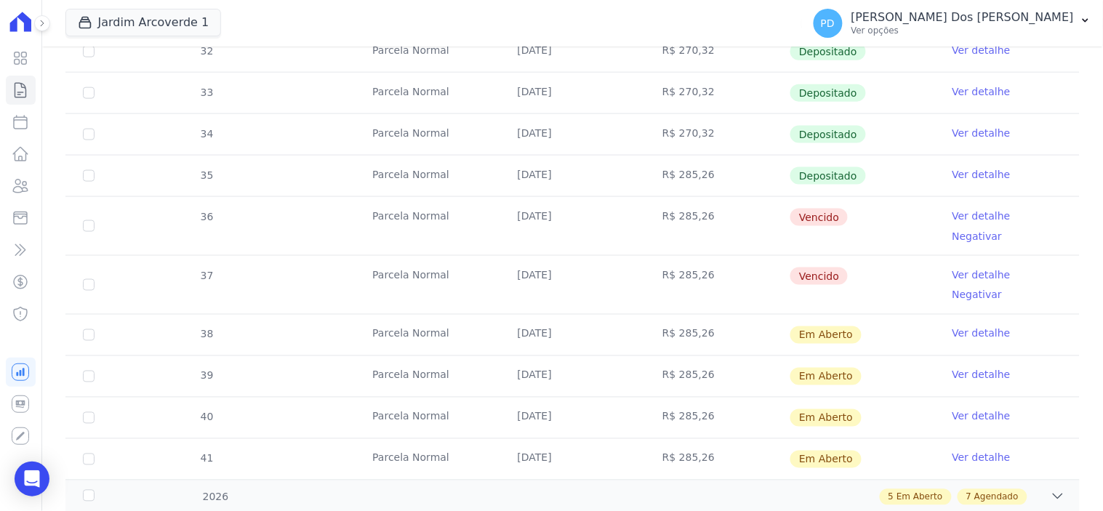
scroll to position [484, 0]
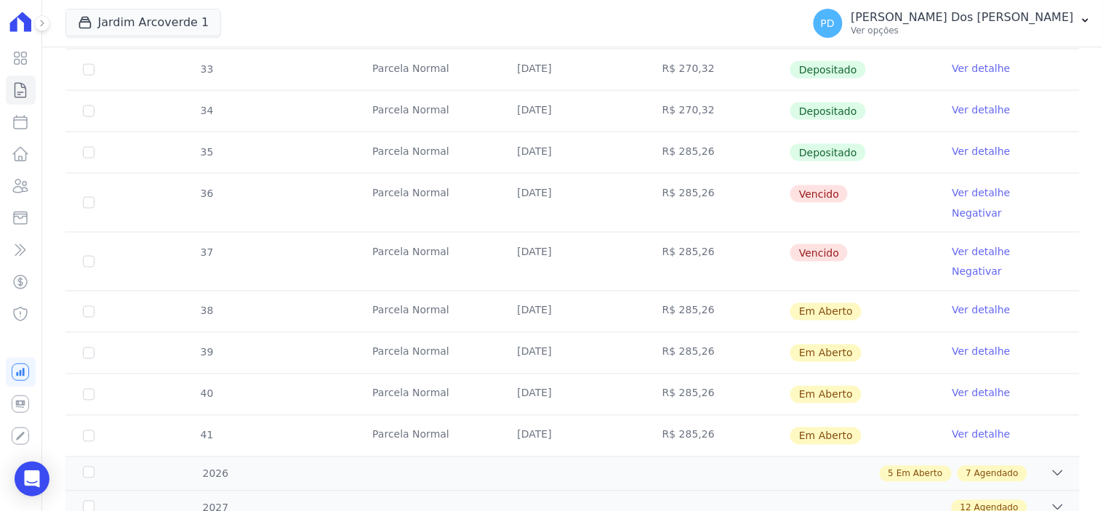
click at [968, 107] on link "Ver detalhe" at bounding box center [982, 110] width 58 height 15
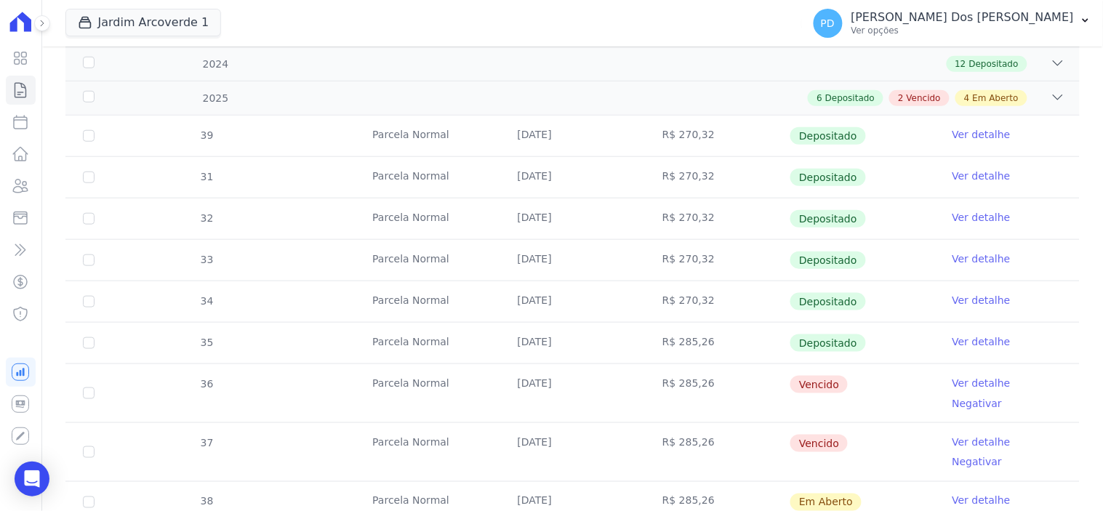
scroll to position [323, 0]
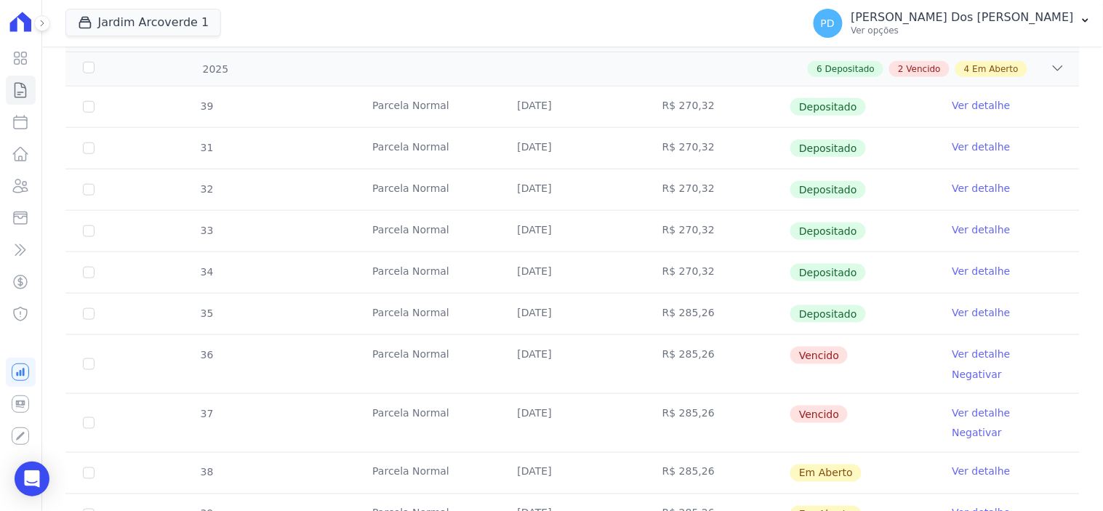
click at [974, 311] on link "Ver detalhe" at bounding box center [982, 312] width 58 height 15
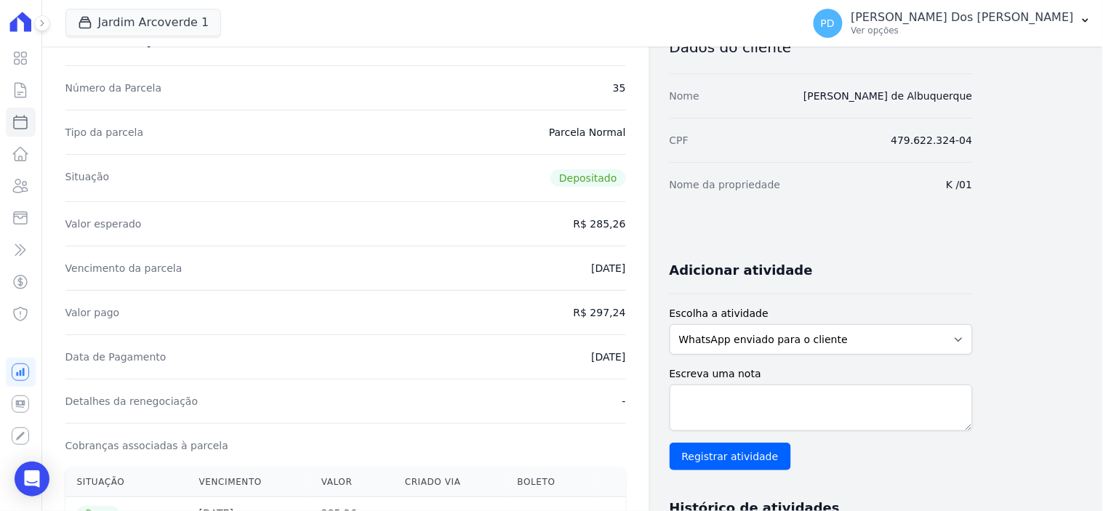
scroll to position [323, 0]
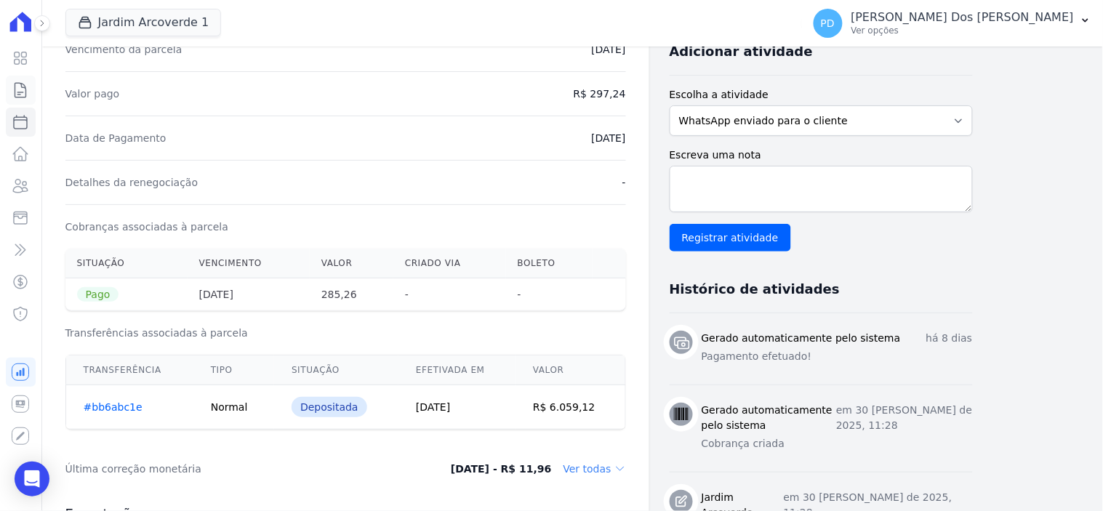
click at [26, 85] on icon at bounding box center [20, 89] width 17 height 17
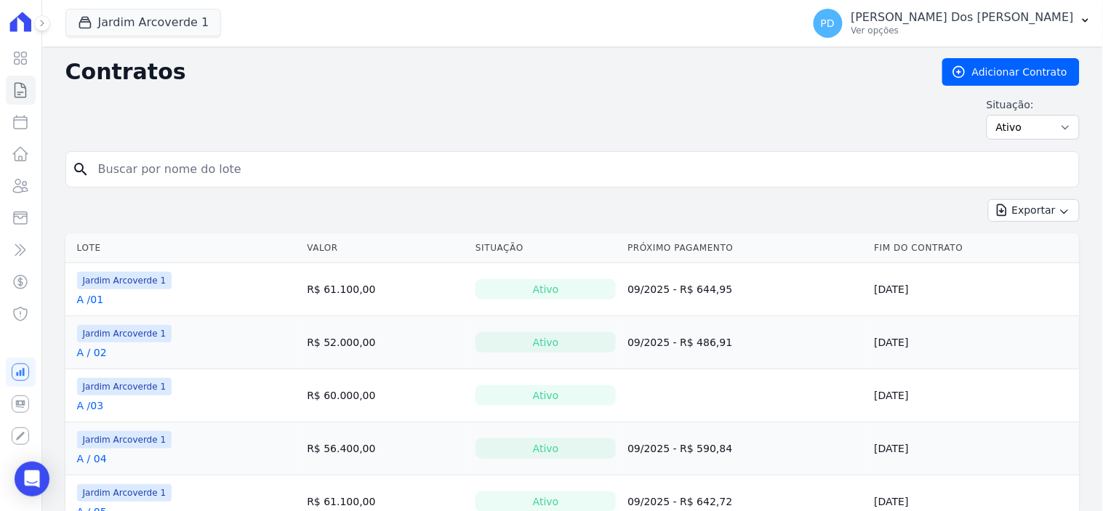
click at [126, 172] on input "search" at bounding box center [581, 169] width 984 height 29
type input "I / 02"
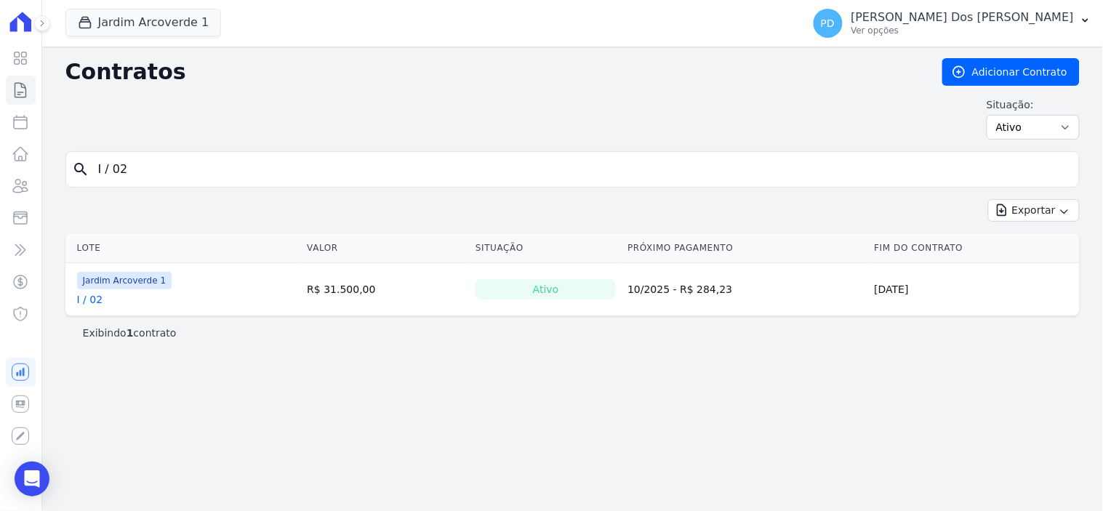
click at [92, 303] on link "I / 02" at bounding box center [90, 299] width 26 height 15
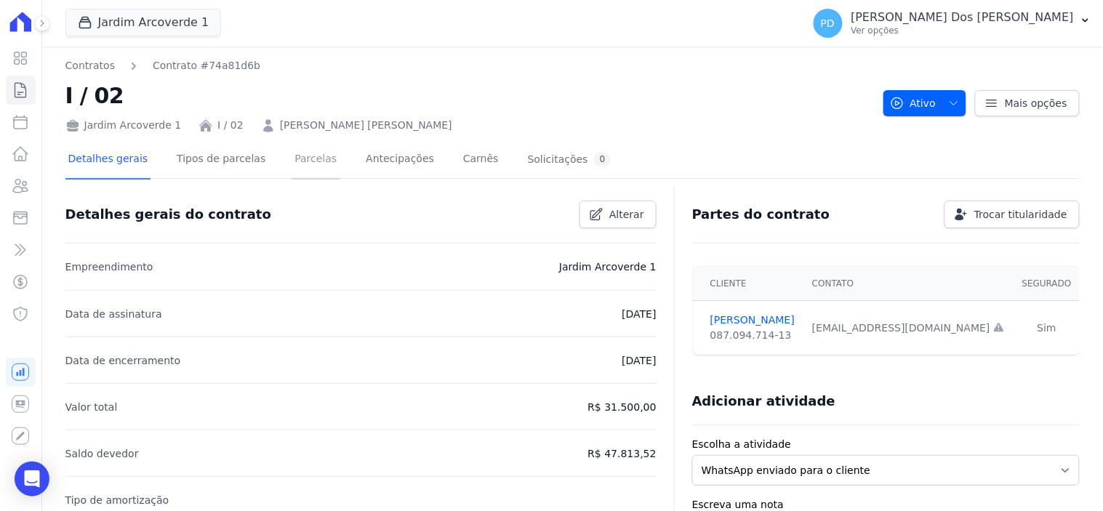
click at [292, 163] on link "Parcelas" at bounding box center [316, 160] width 48 height 39
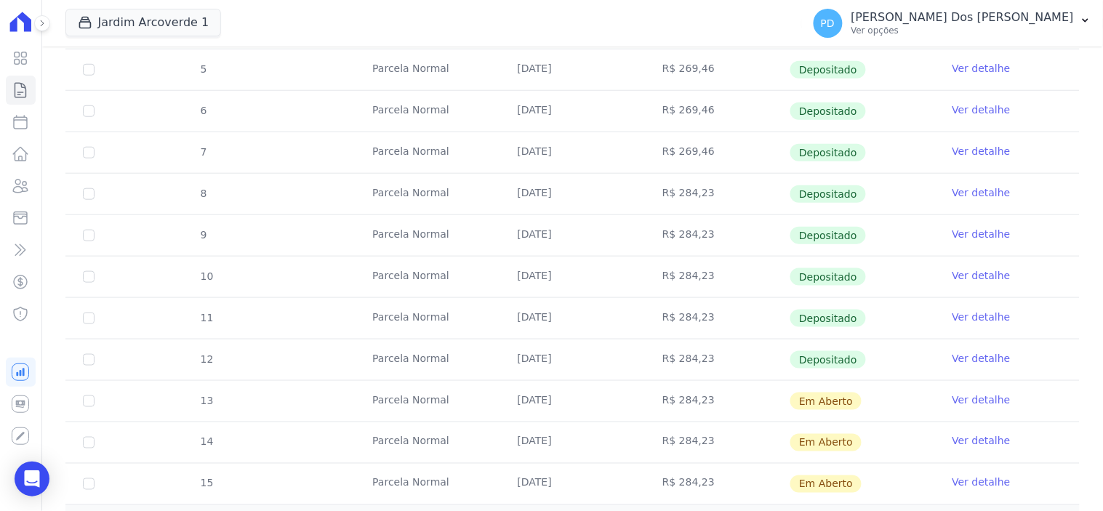
scroll to position [404, 0]
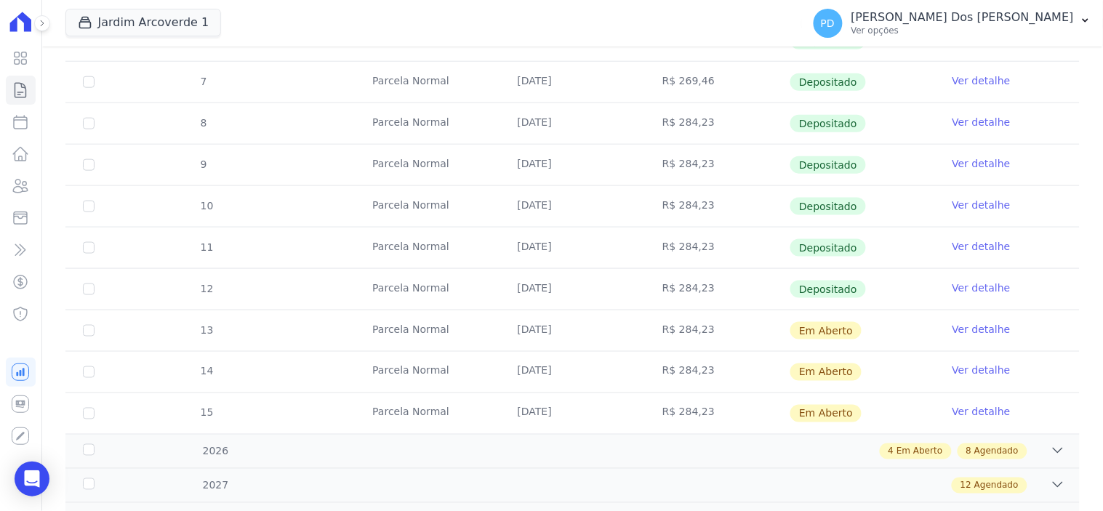
click at [971, 281] on link "Ver detalhe" at bounding box center [982, 288] width 58 height 15
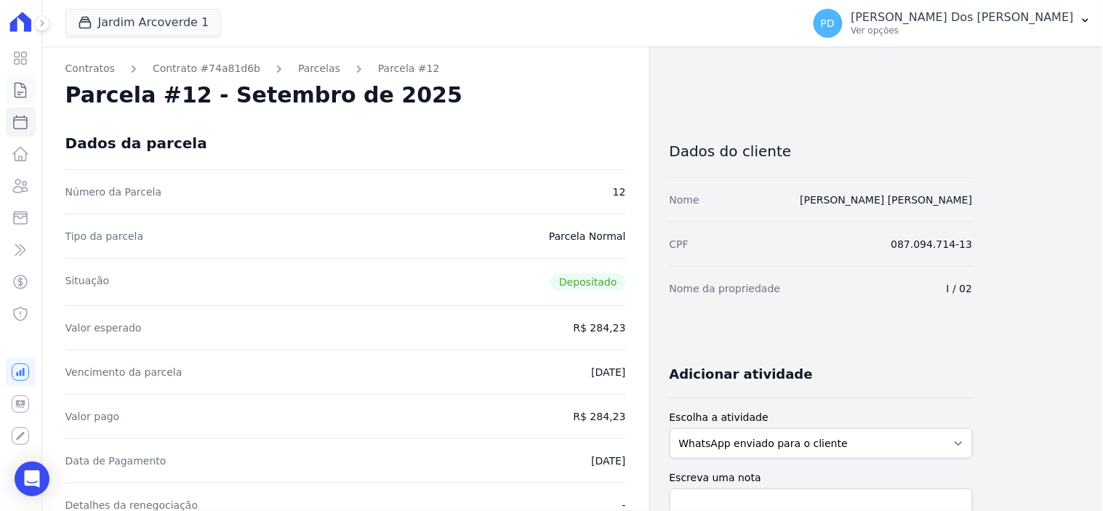
click at [17, 85] on icon at bounding box center [20, 89] width 17 height 17
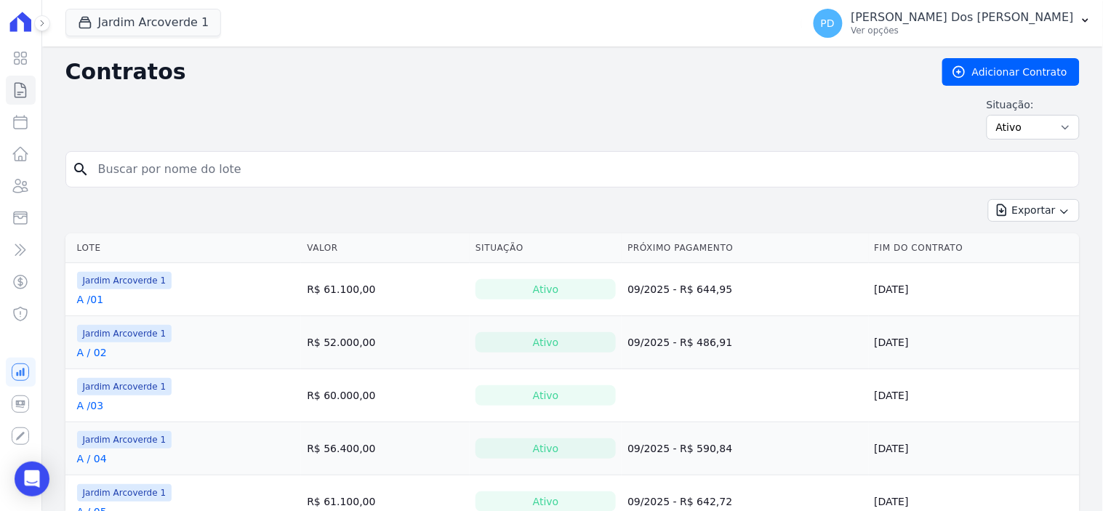
click at [204, 167] on input "search" at bounding box center [581, 169] width 984 height 29
click at [198, 170] on input "search" at bounding box center [581, 169] width 984 height 29
type input "B / 13"
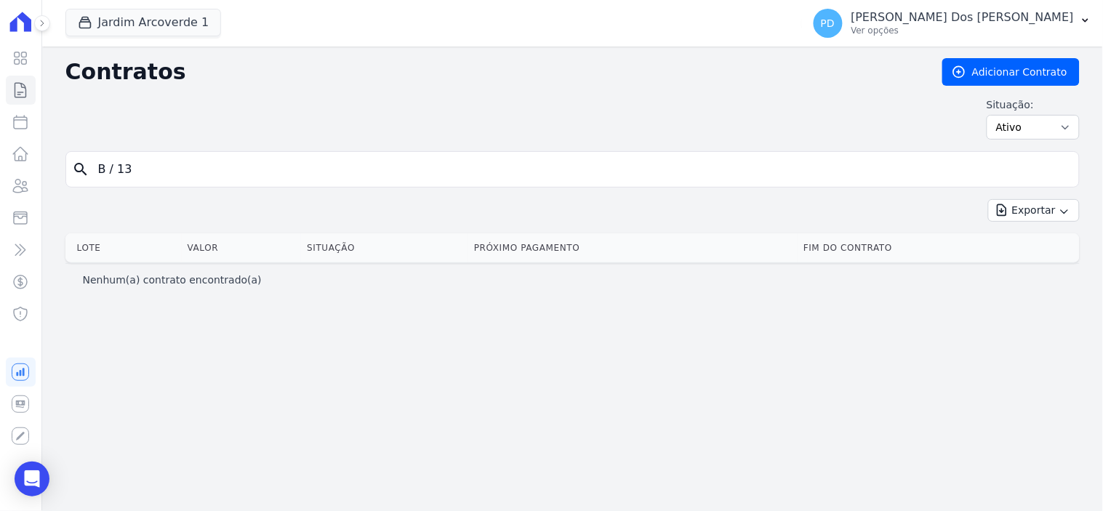
click at [115, 172] on input "B / 13" at bounding box center [581, 169] width 984 height 29
type input "B /13"
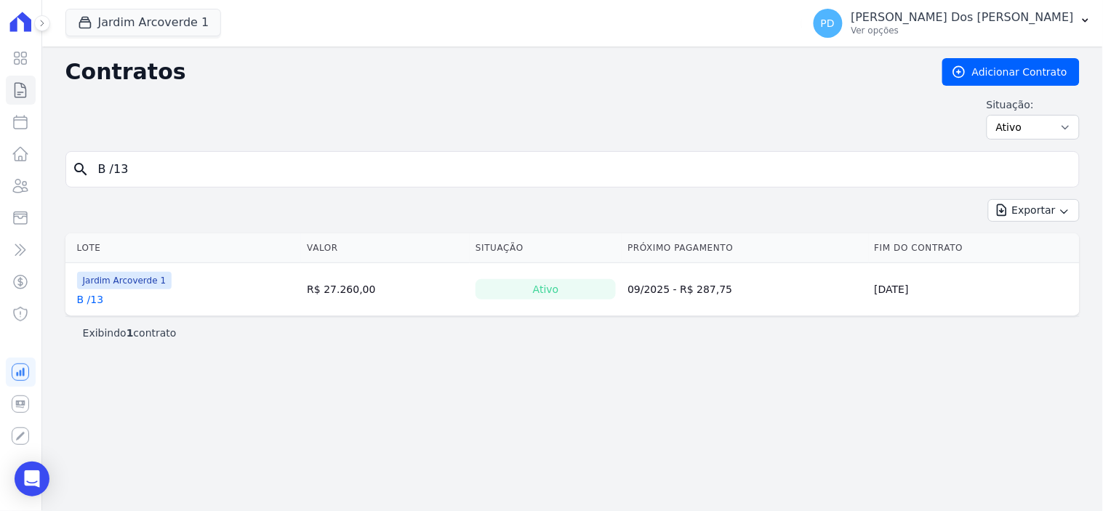
click at [90, 302] on link "B /13" at bounding box center [90, 299] width 27 height 15
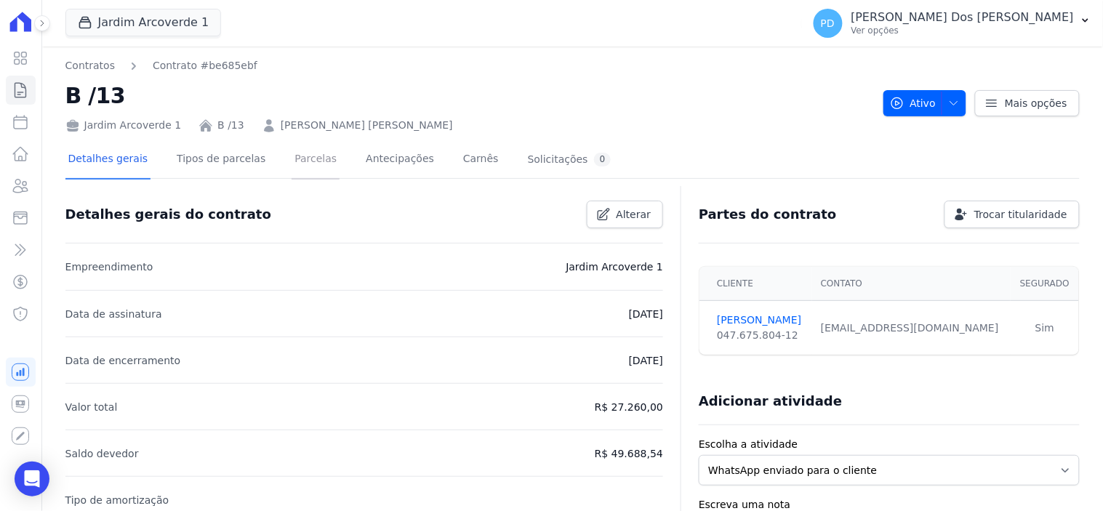
click at [304, 153] on link "Parcelas" at bounding box center [316, 160] width 48 height 39
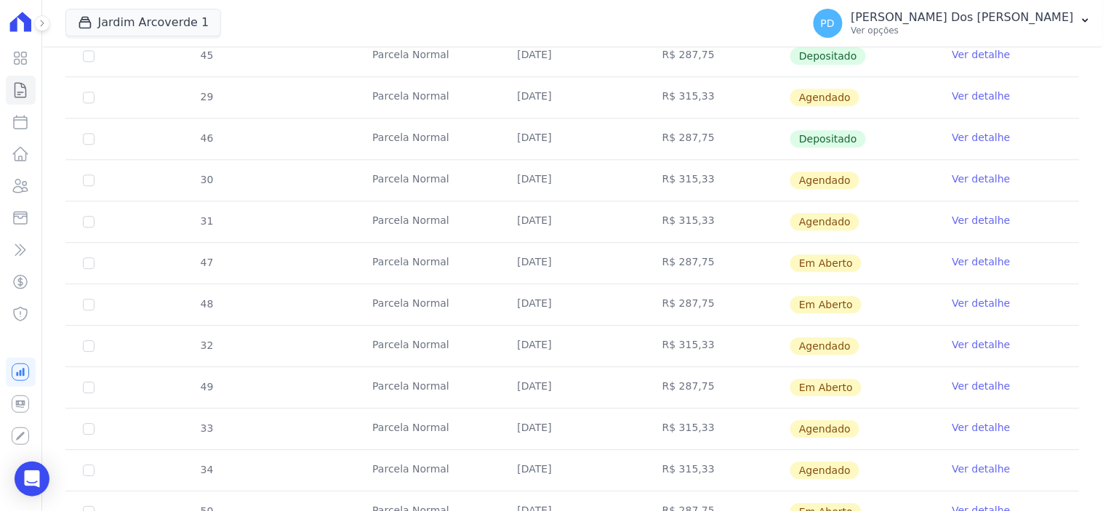
scroll to position [889, 0]
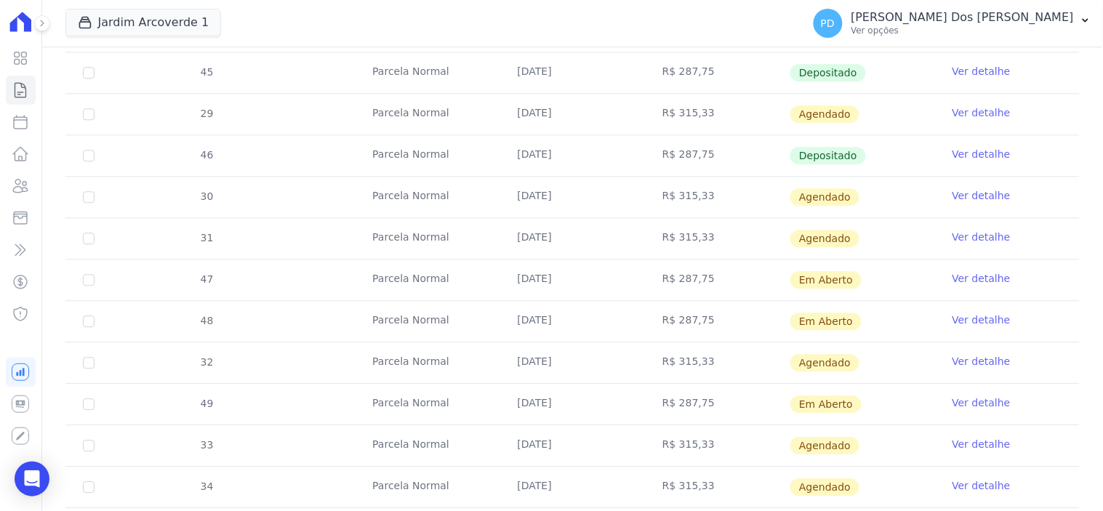
click at [953, 151] on link "Ver detalhe" at bounding box center [982, 154] width 58 height 15
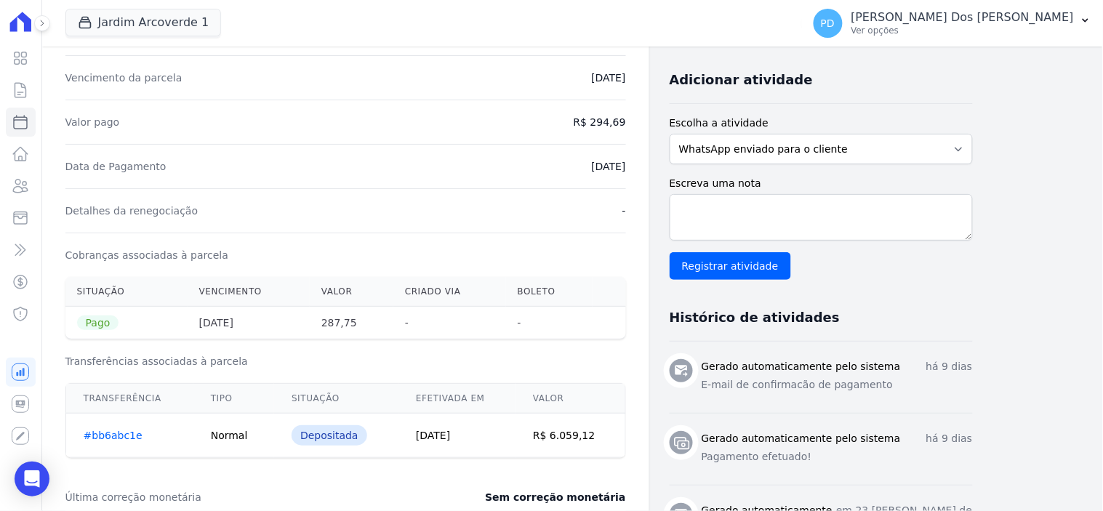
scroll to position [323, 0]
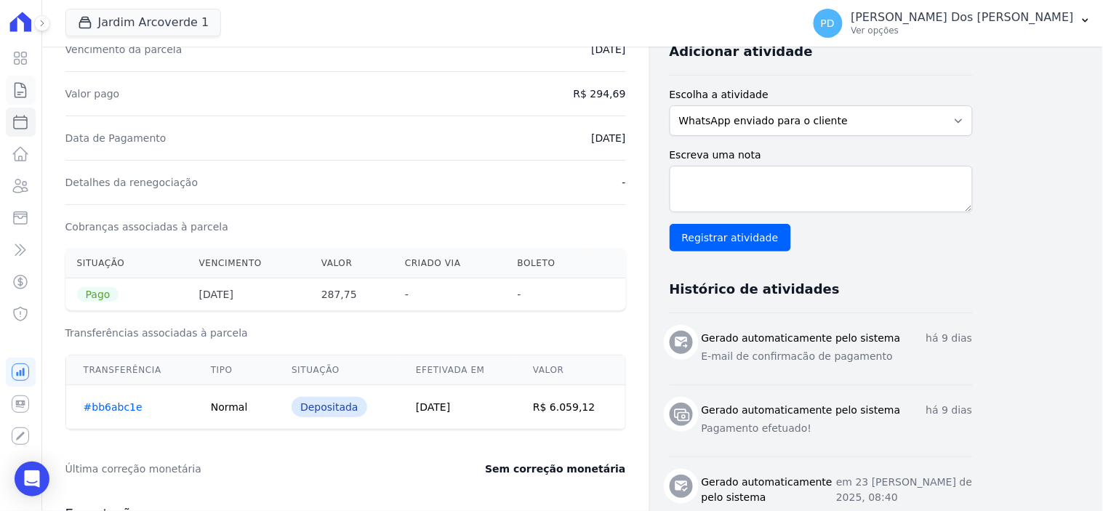
click at [26, 91] on icon at bounding box center [20, 89] width 17 height 17
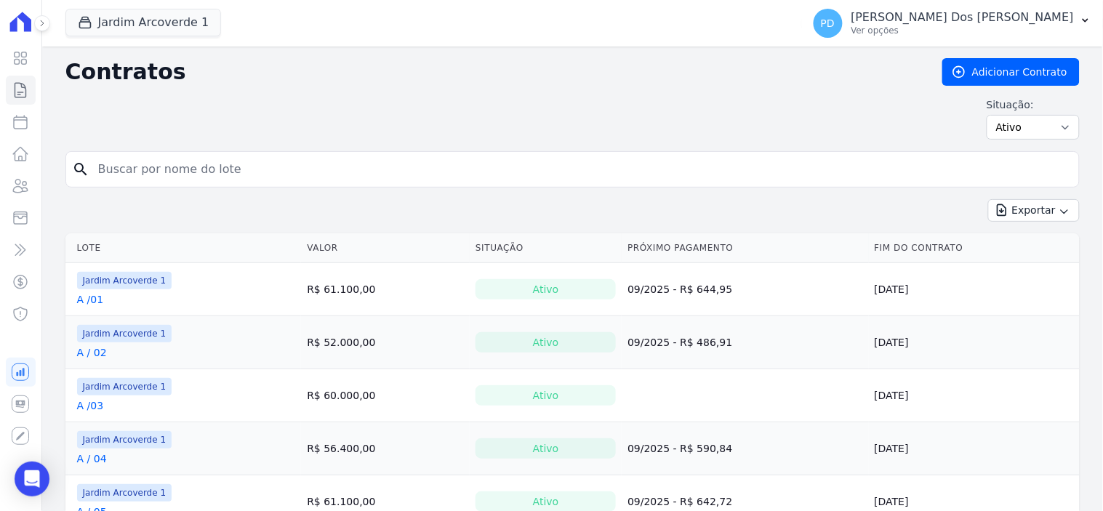
click at [193, 171] on input "search" at bounding box center [581, 169] width 984 height 29
type input "I / 25"
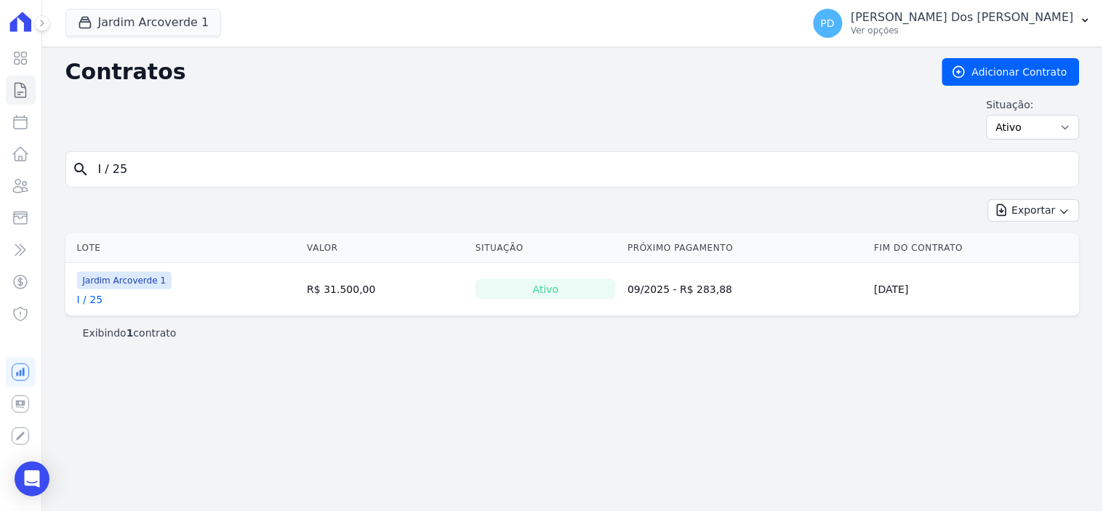
click at [86, 302] on link "I / 25" at bounding box center [90, 299] width 26 height 15
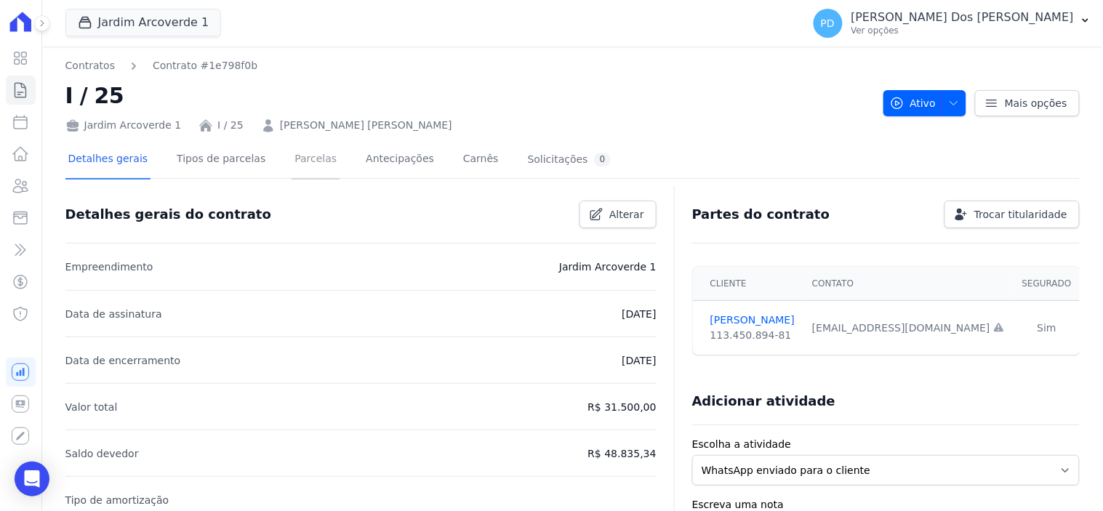
click at [292, 161] on link "Parcelas" at bounding box center [316, 160] width 48 height 39
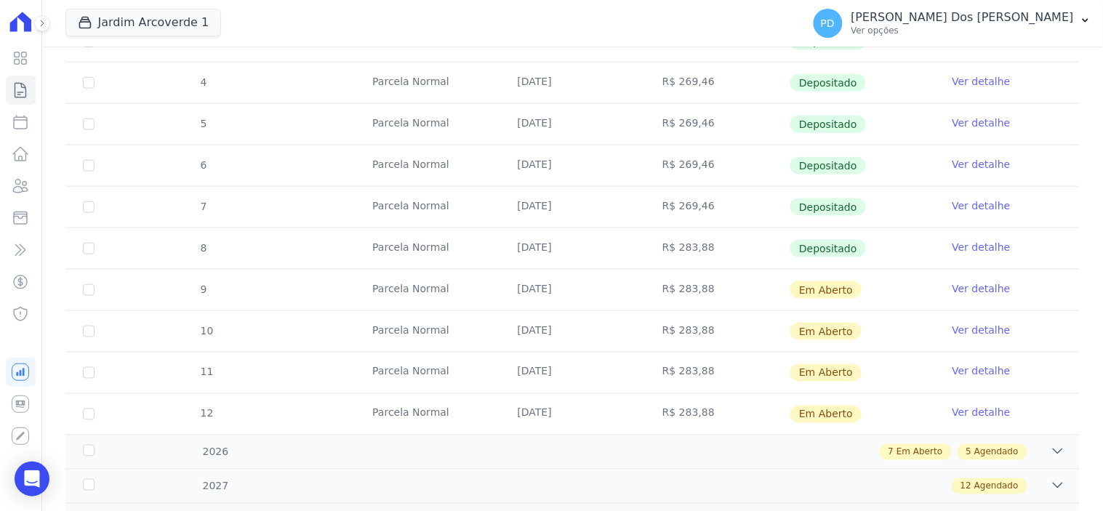
scroll to position [404, 0]
click at [964, 246] on link "Ver detalhe" at bounding box center [982, 246] width 58 height 15
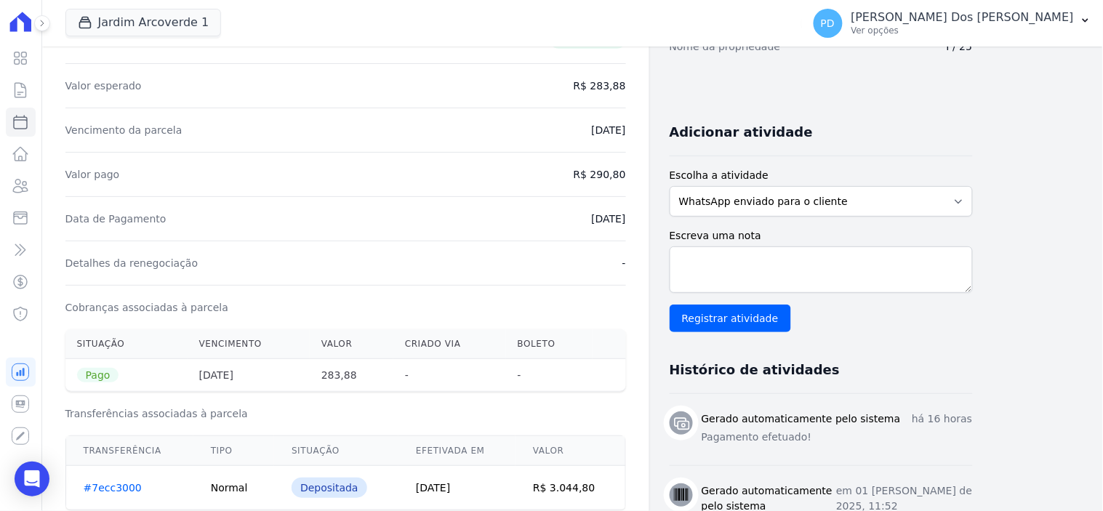
scroll to position [404, 0]
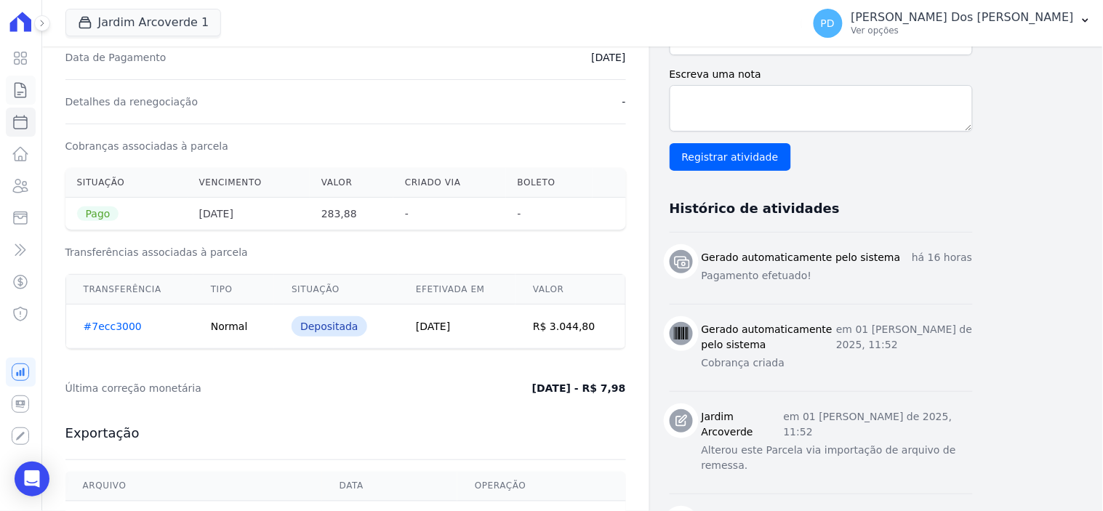
click at [22, 89] on icon at bounding box center [20, 89] width 17 height 17
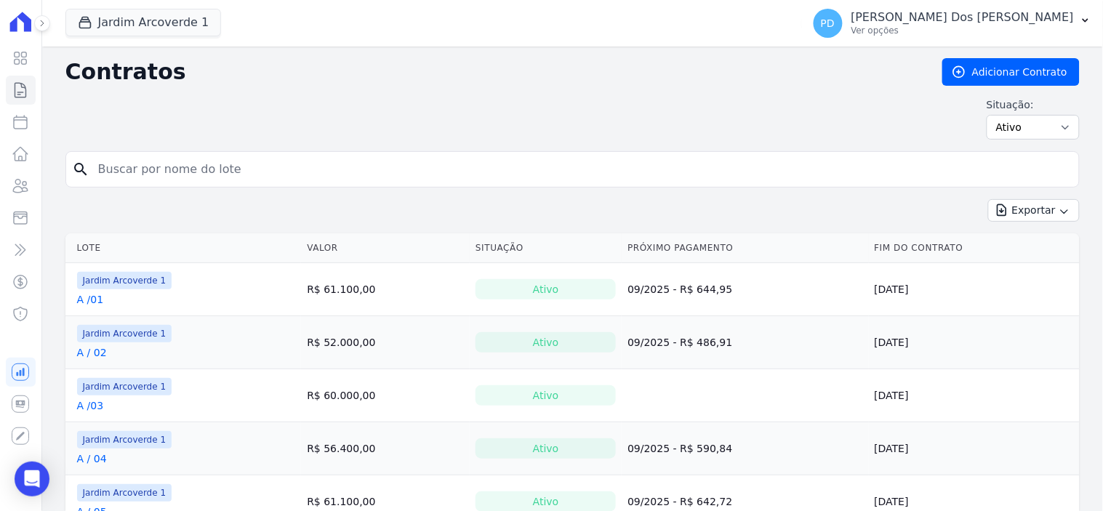
click at [147, 167] on input "search" at bounding box center [581, 169] width 984 height 29
type input "B / 31"
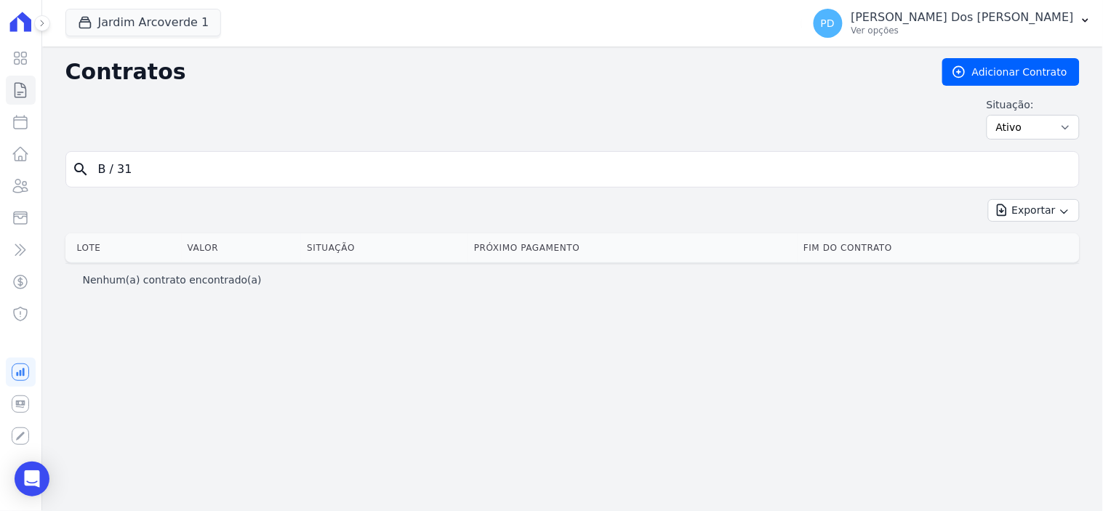
click at [111, 179] on input "B / 31" at bounding box center [581, 169] width 984 height 29
type input "B /31"
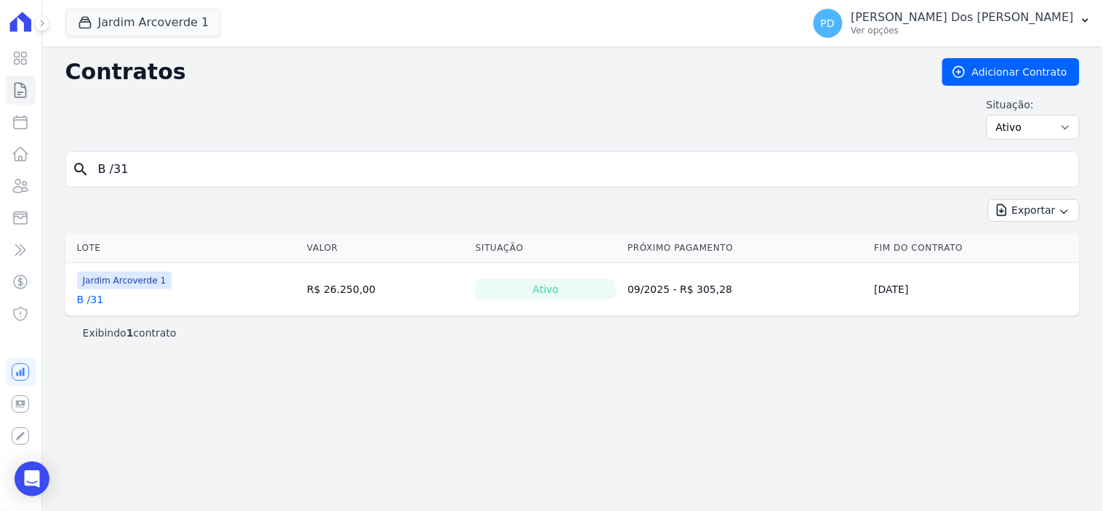
click at [95, 298] on link "B /31" at bounding box center [90, 299] width 27 height 15
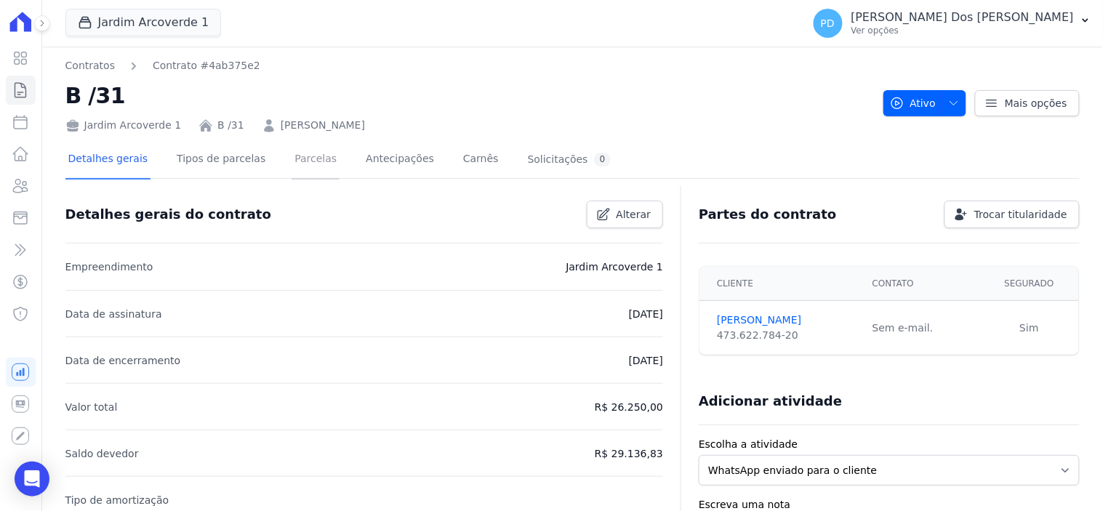
click at [302, 160] on link "Parcelas" at bounding box center [316, 160] width 48 height 39
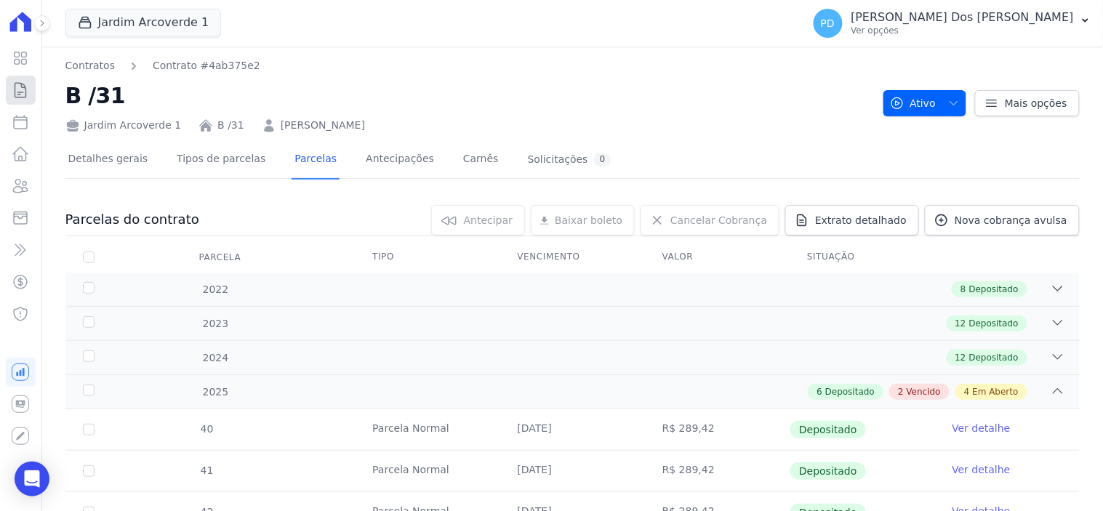
click at [20, 92] on icon at bounding box center [20, 89] width 17 height 17
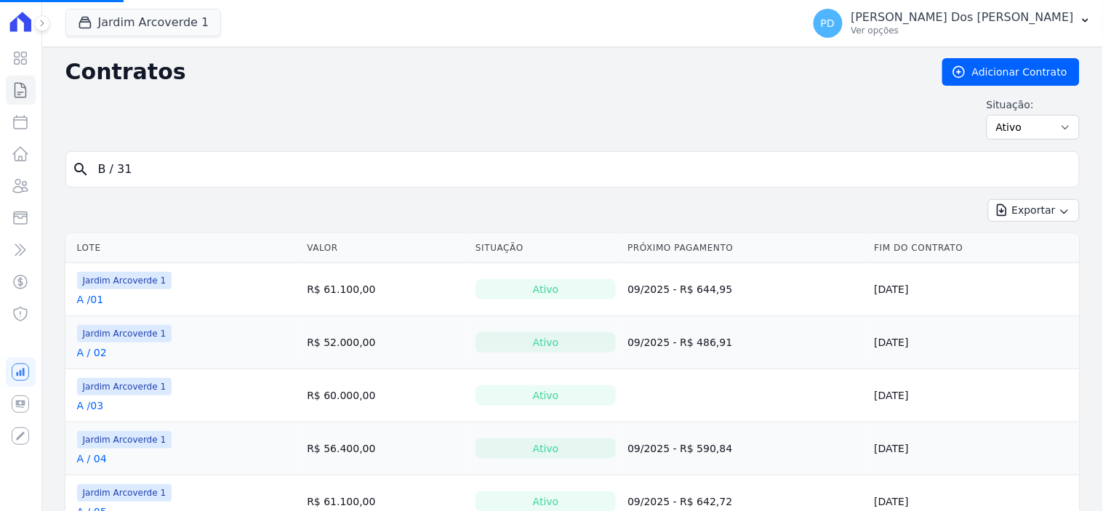
click at [231, 177] on input "B / 31" at bounding box center [581, 169] width 984 height 29
click at [233, 164] on input "search" at bounding box center [581, 169] width 984 height 29
type input "K / 22"
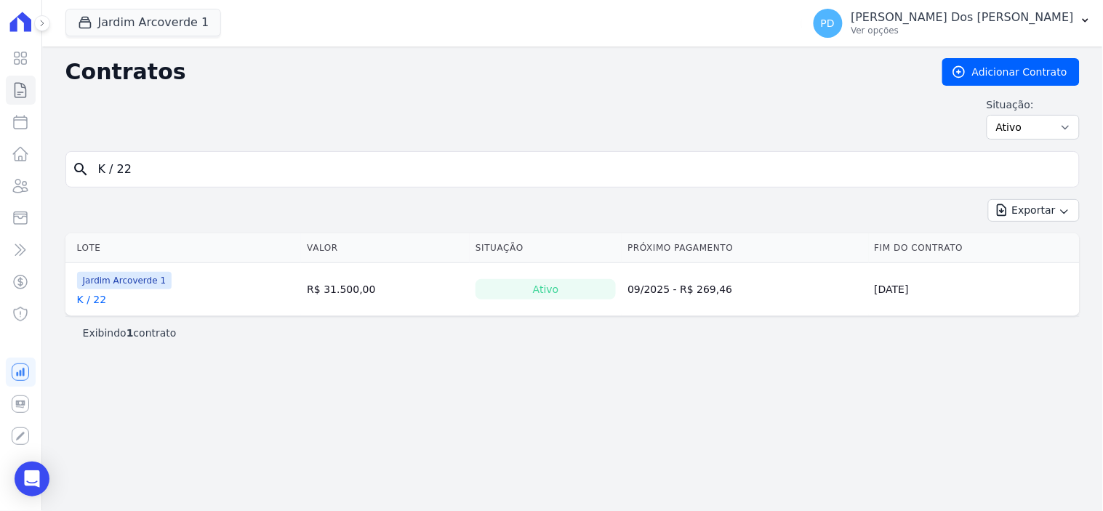
click at [98, 300] on link "K / 22" at bounding box center [92, 299] width 30 height 15
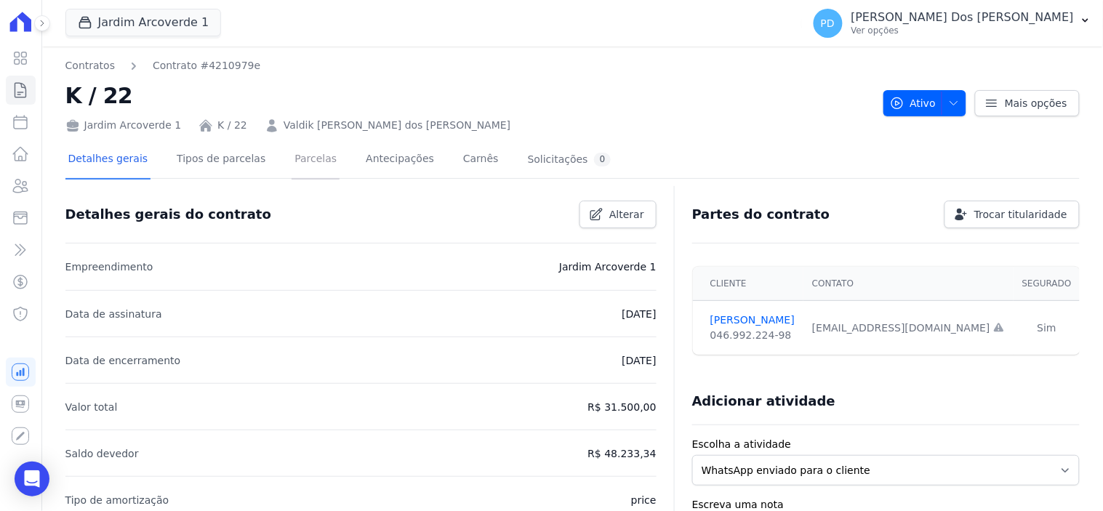
click at [292, 161] on link "Parcelas" at bounding box center [316, 160] width 48 height 39
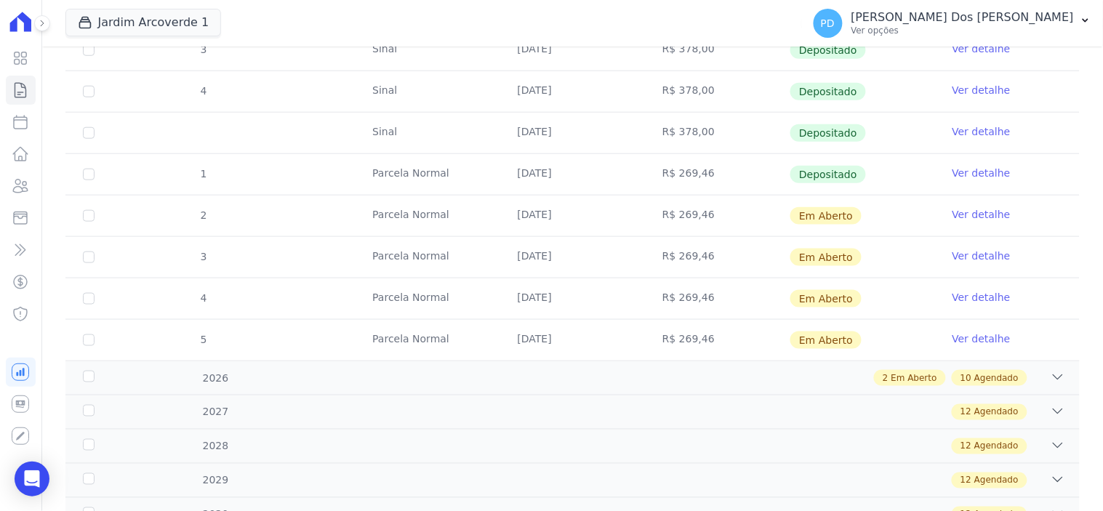
scroll to position [404, 0]
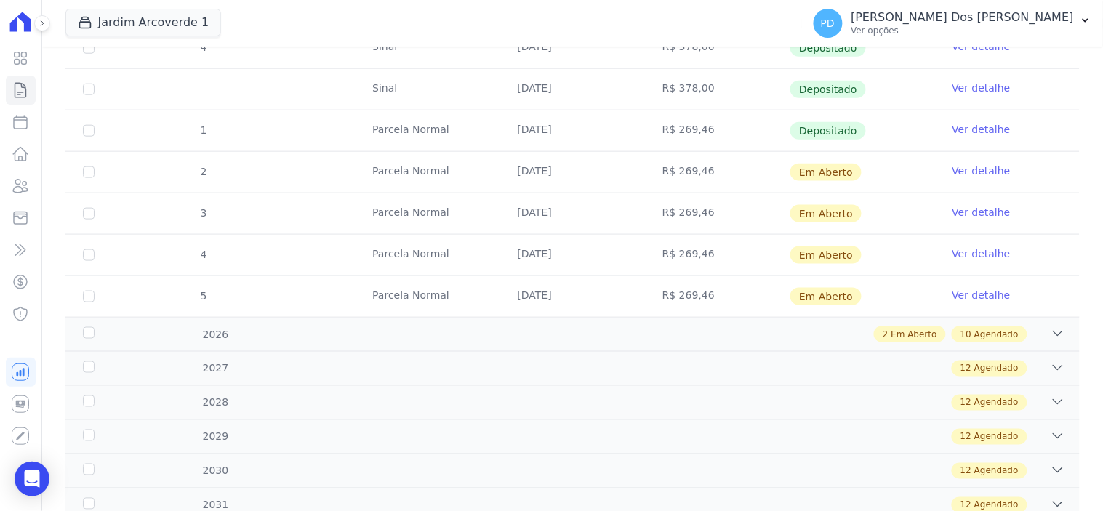
click at [957, 129] on link "Ver detalhe" at bounding box center [982, 129] width 58 height 15
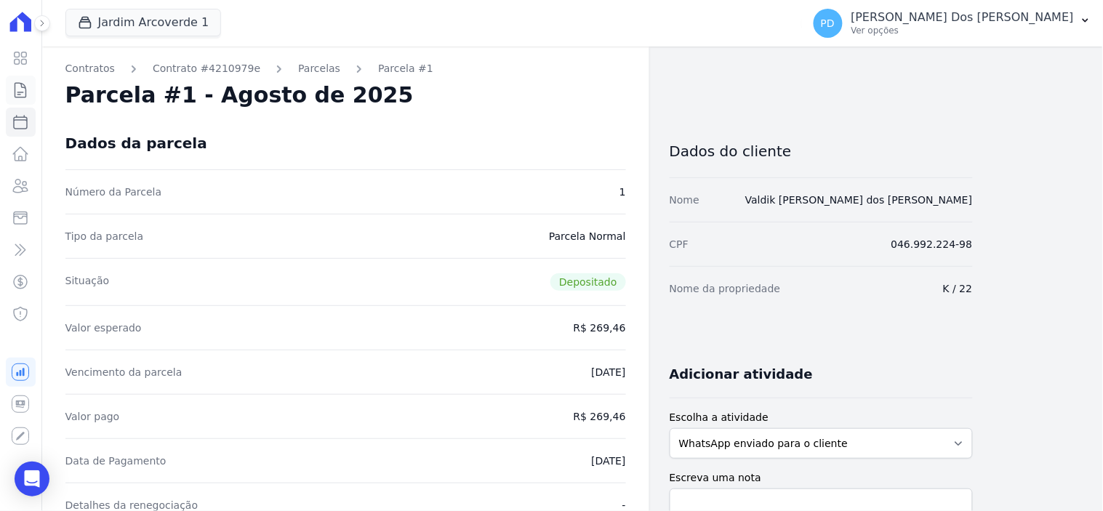
click at [20, 93] on icon at bounding box center [20, 89] width 17 height 17
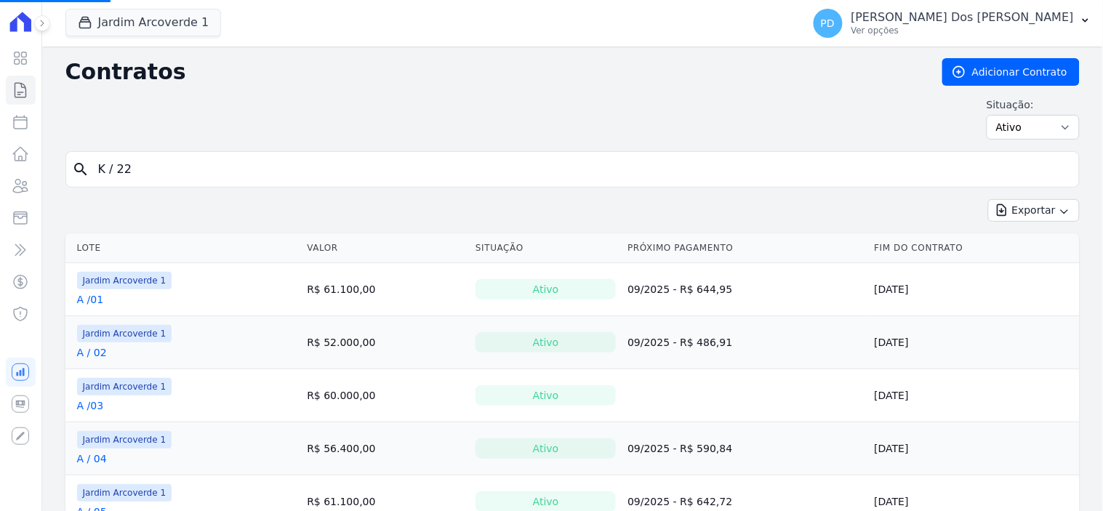
click at [109, 175] on input "K / 22" at bounding box center [581, 169] width 984 height 29
click at [128, 172] on input "search" at bounding box center [581, 169] width 984 height 29
type input "J / 22"
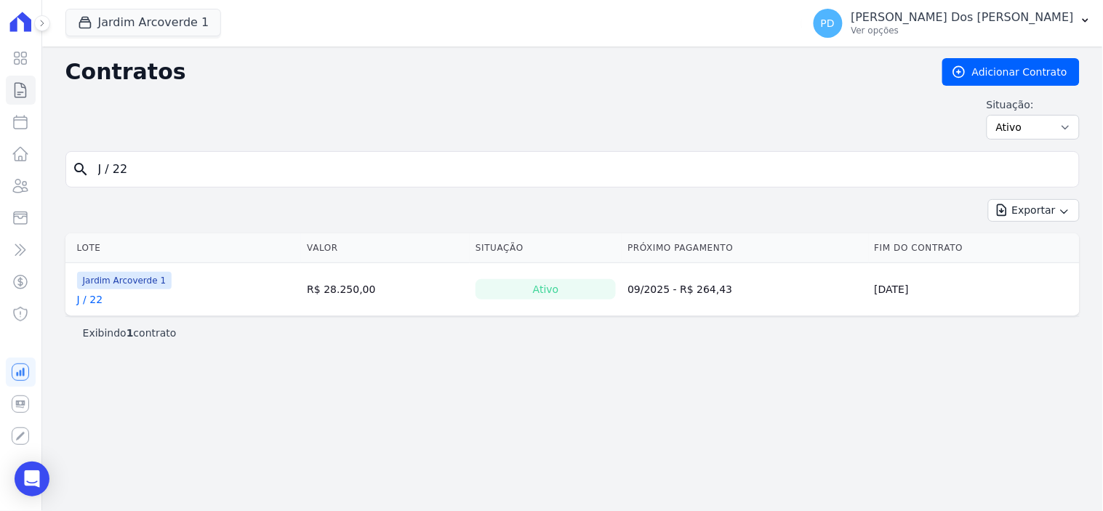
click at [92, 301] on link "J / 22" at bounding box center [90, 299] width 26 height 15
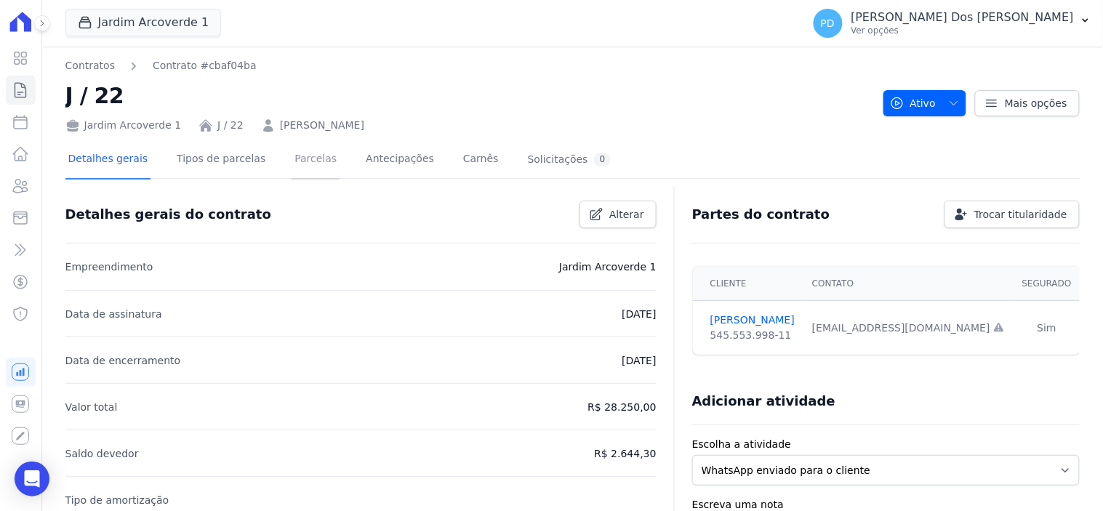
click at [302, 160] on link "Parcelas" at bounding box center [316, 160] width 48 height 39
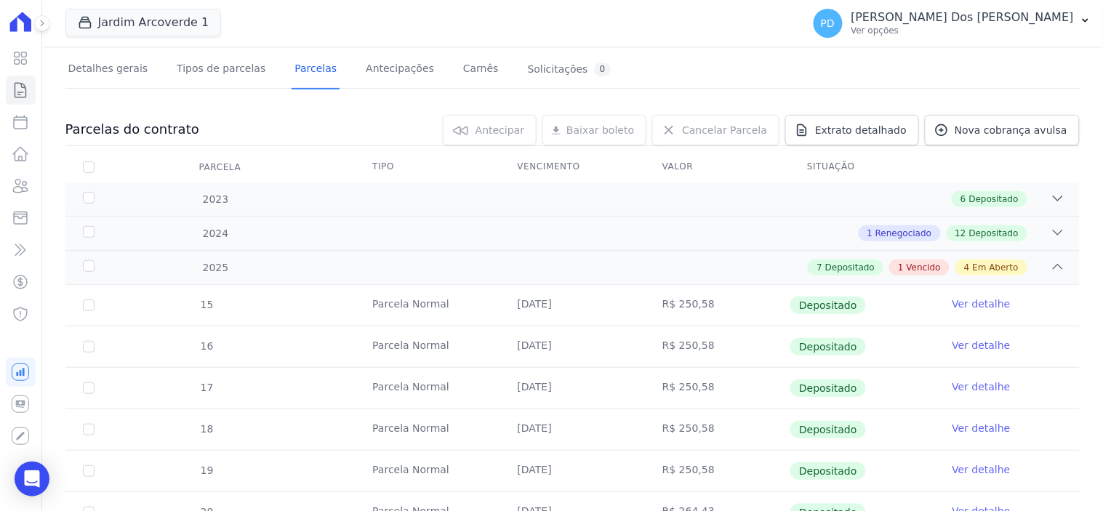
scroll to position [323, 0]
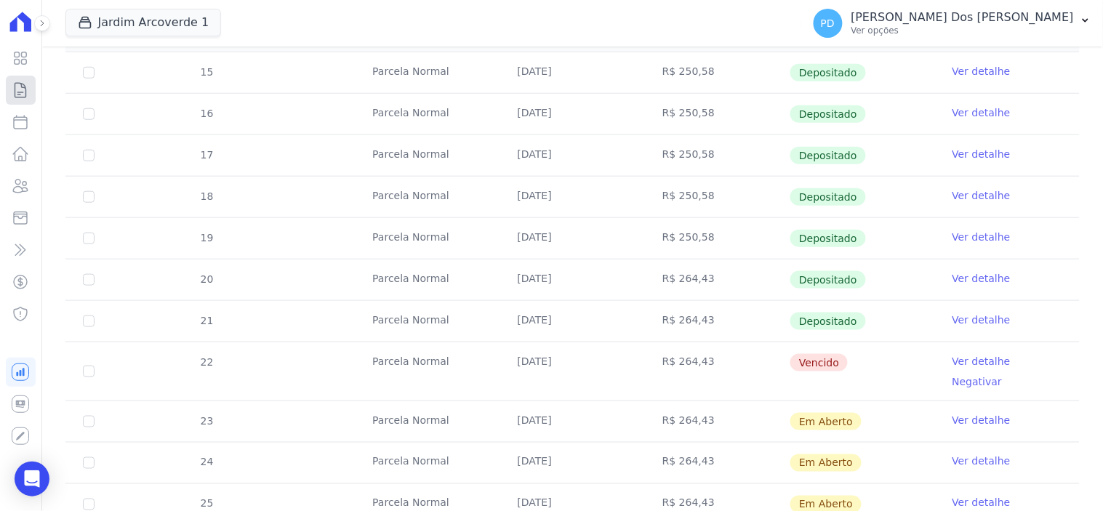
click at [31, 95] on link "Contratos" at bounding box center [21, 90] width 30 height 29
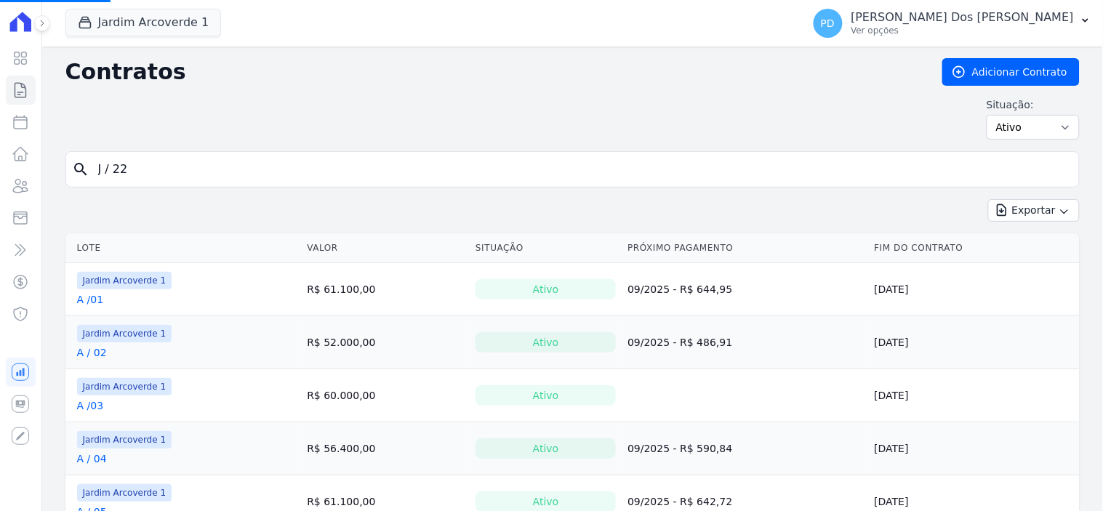
click at [133, 169] on input "J / 22" at bounding box center [581, 169] width 984 height 29
click at [137, 172] on input "J / 22" at bounding box center [581, 169] width 984 height 29
click at [127, 172] on input "search" at bounding box center [581, 169] width 984 height 29
type input "H / 27"
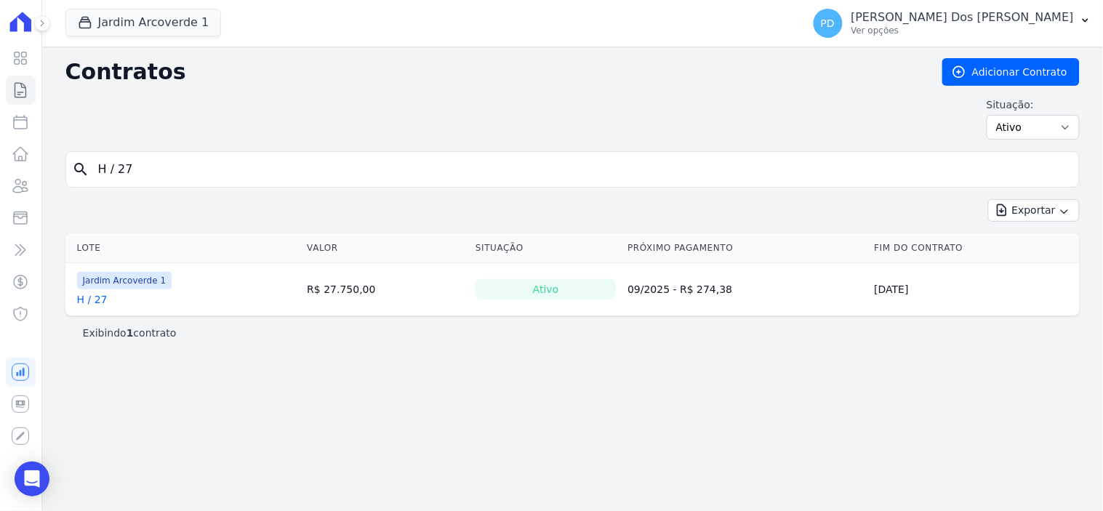
click at [97, 302] on link "H / 27" at bounding box center [92, 299] width 31 height 15
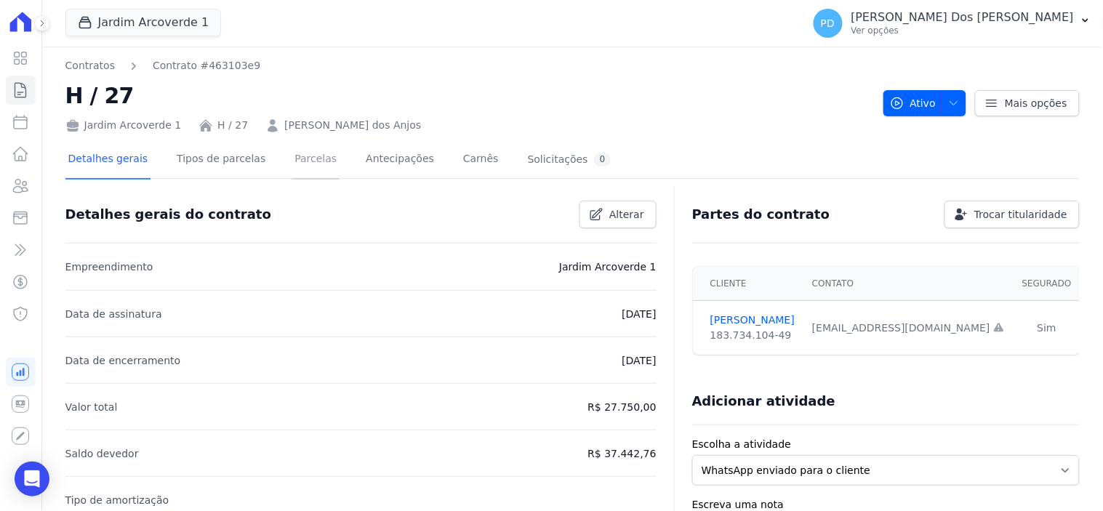
click at [295, 156] on link "Parcelas" at bounding box center [316, 160] width 48 height 39
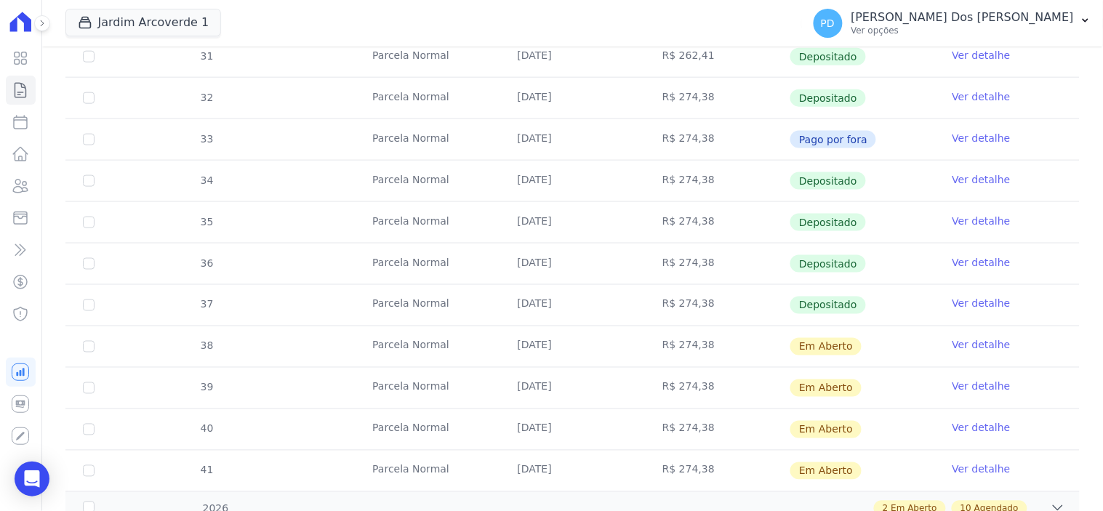
scroll to position [484, 0]
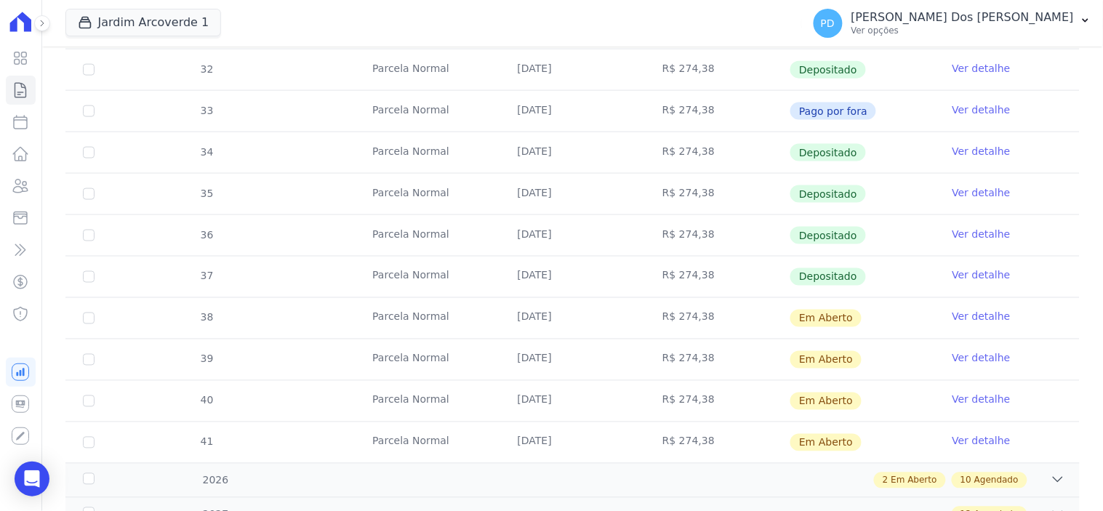
click at [960, 274] on link "Ver detalhe" at bounding box center [982, 275] width 58 height 15
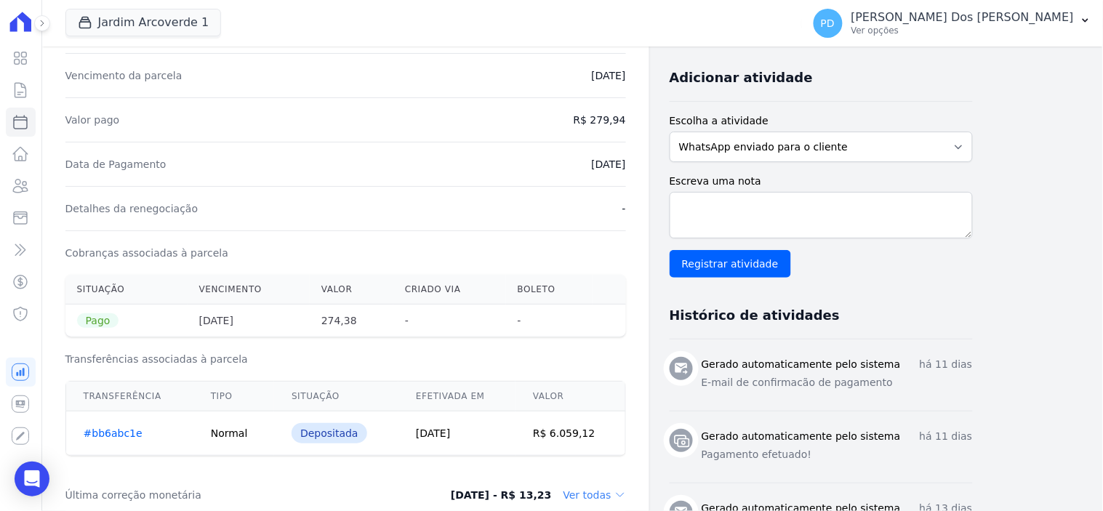
scroll to position [323, 0]
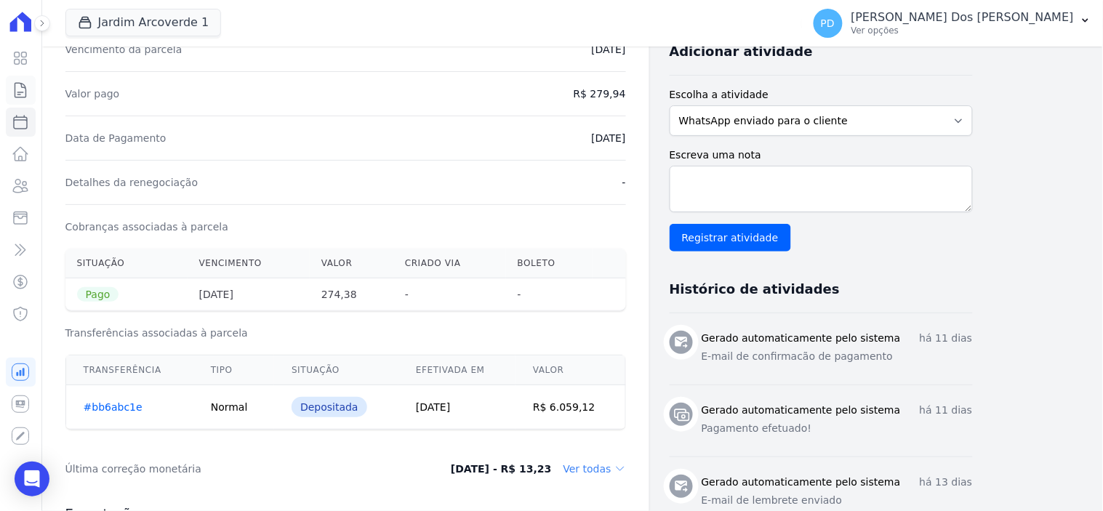
click at [24, 89] on icon at bounding box center [20, 89] width 17 height 17
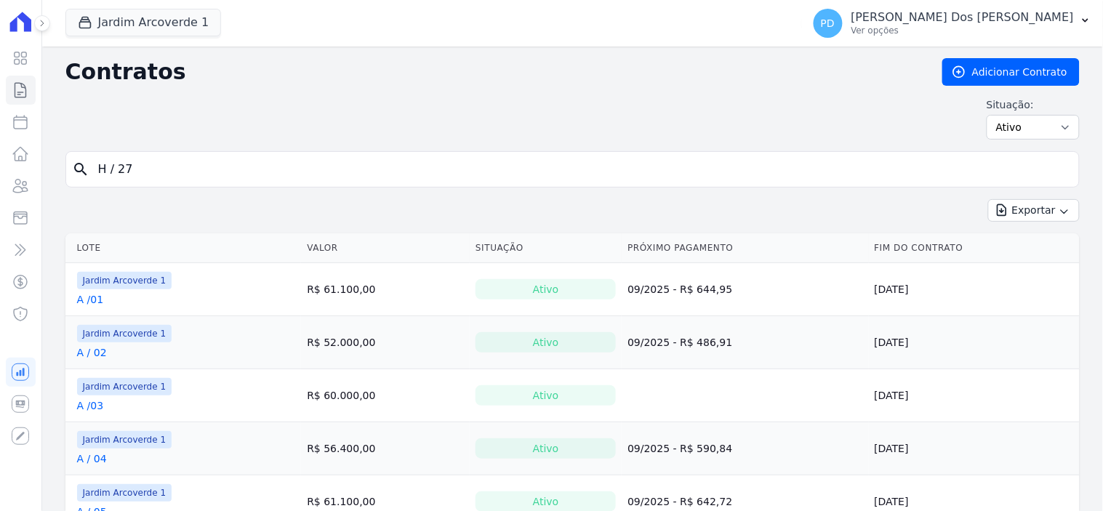
click at [180, 176] on input "H / 27" at bounding box center [581, 169] width 984 height 29
click at [159, 175] on input "H / 27" at bounding box center [581, 169] width 984 height 29
click at [132, 173] on input "search" at bounding box center [581, 169] width 984 height 29
type input "B / 24"
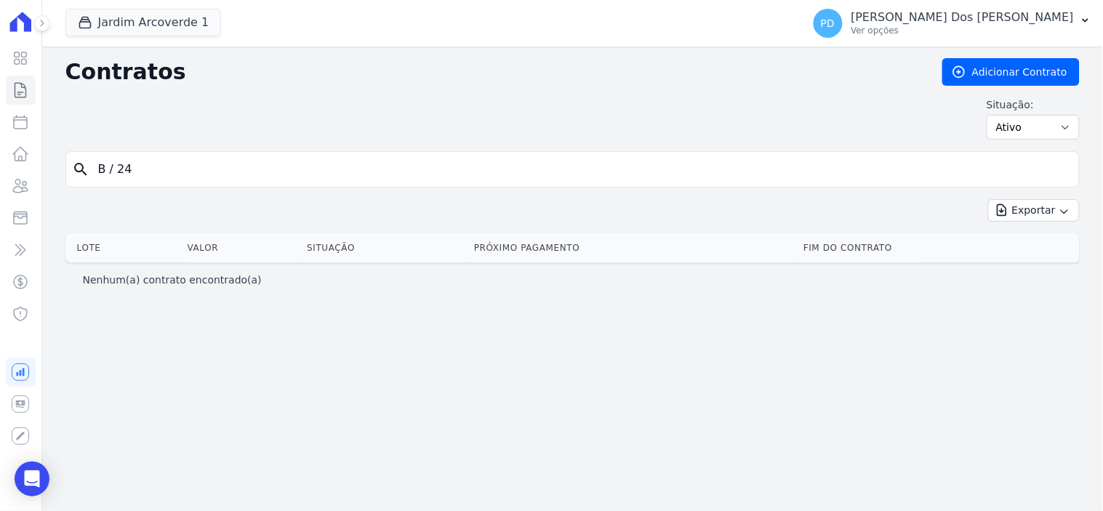
click at [114, 172] on input "B / 24" at bounding box center [581, 169] width 984 height 29
type input "B /24"
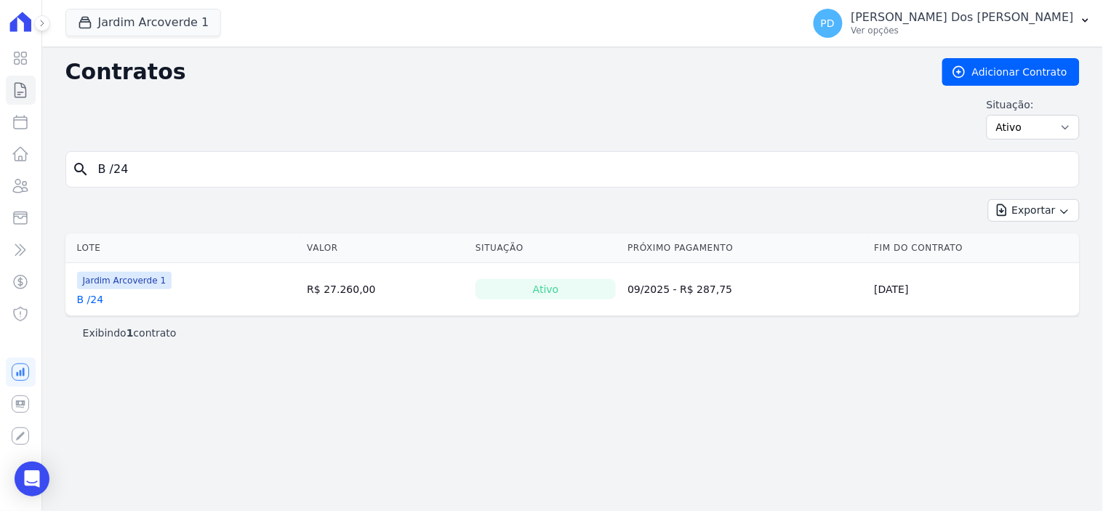
click at [92, 302] on link "B /24" at bounding box center [90, 299] width 27 height 15
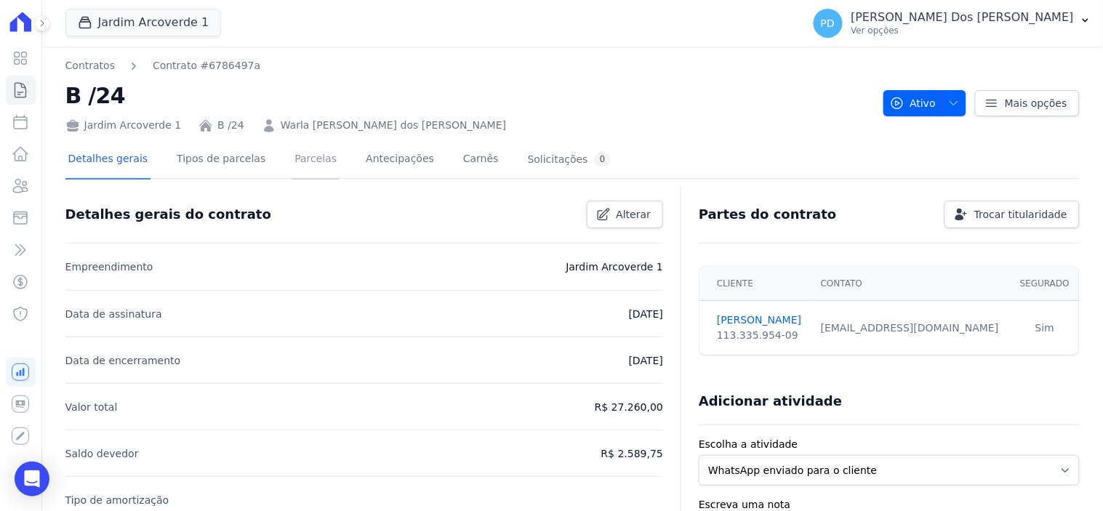
click at [297, 160] on link "Parcelas" at bounding box center [316, 160] width 48 height 39
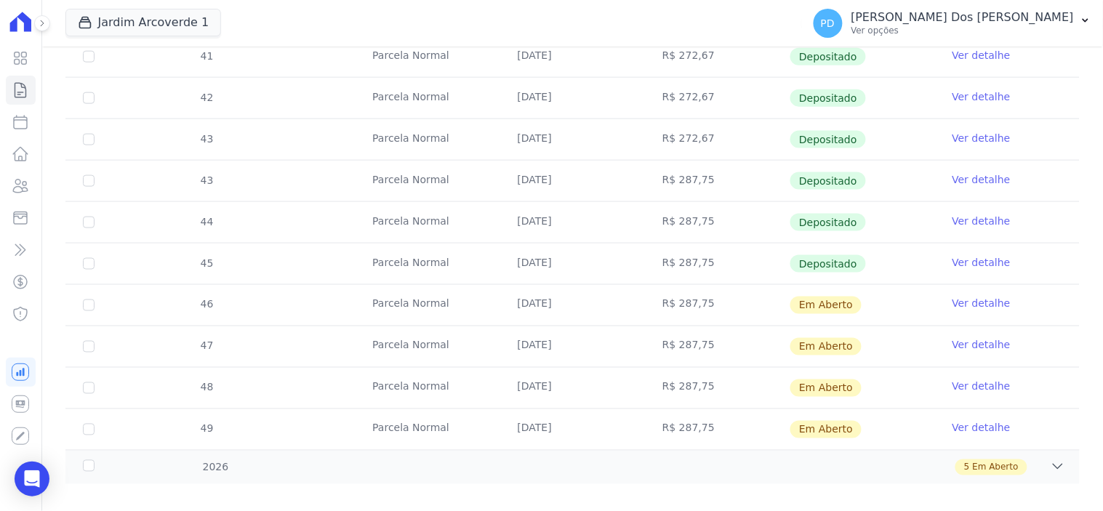
scroll to position [473, 0]
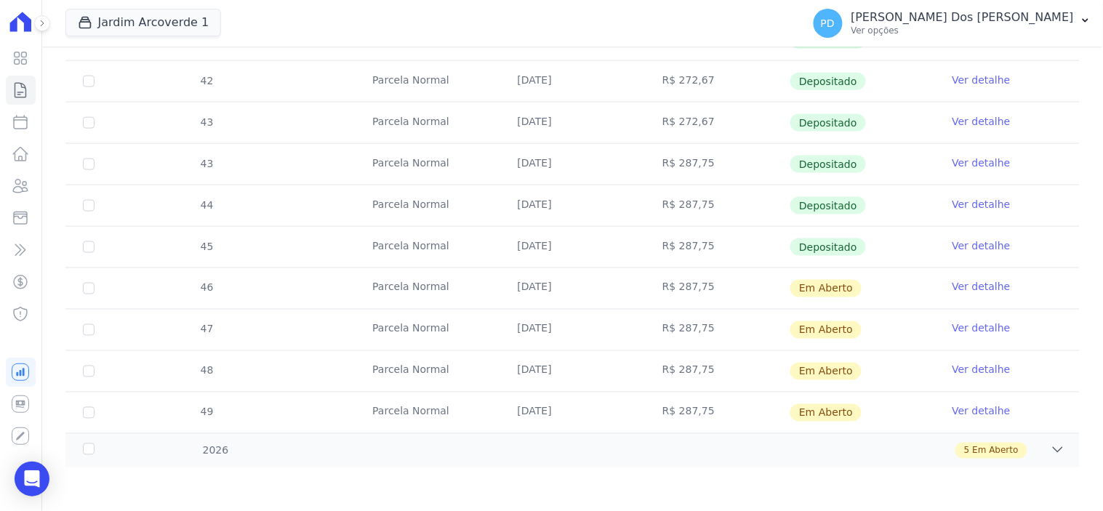
click at [963, 244] on link "Ver detalhe" at bounding box center [982, 245] width 58 height 15
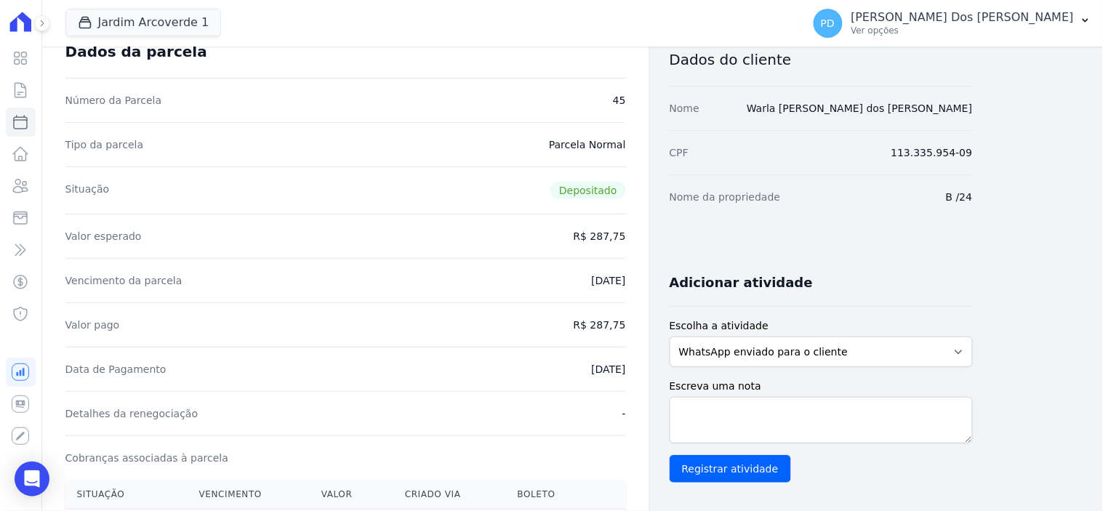
scroll to position [323, 0]
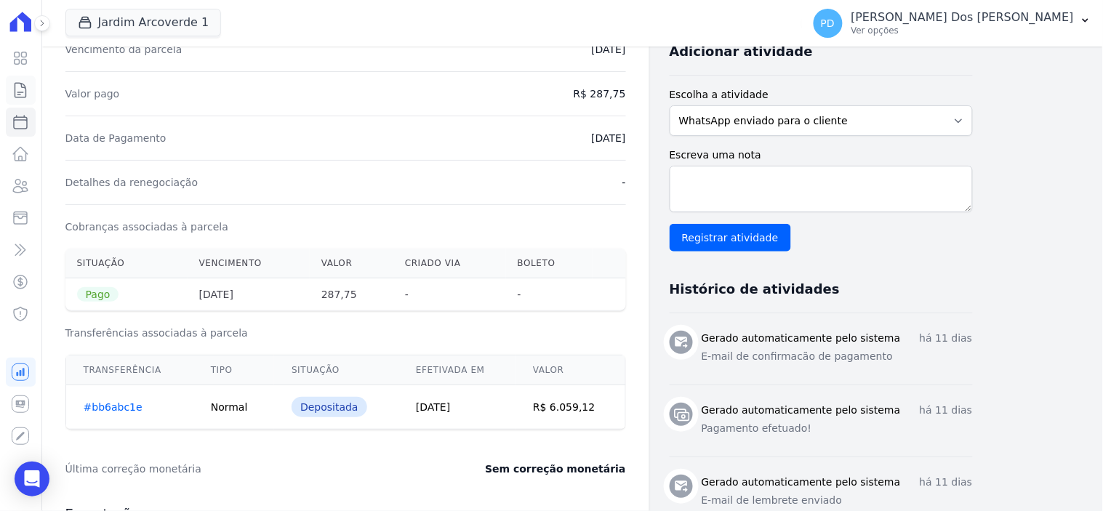
click at [15, 86] on icon at bounding box center [20, 90] width 11 height 15
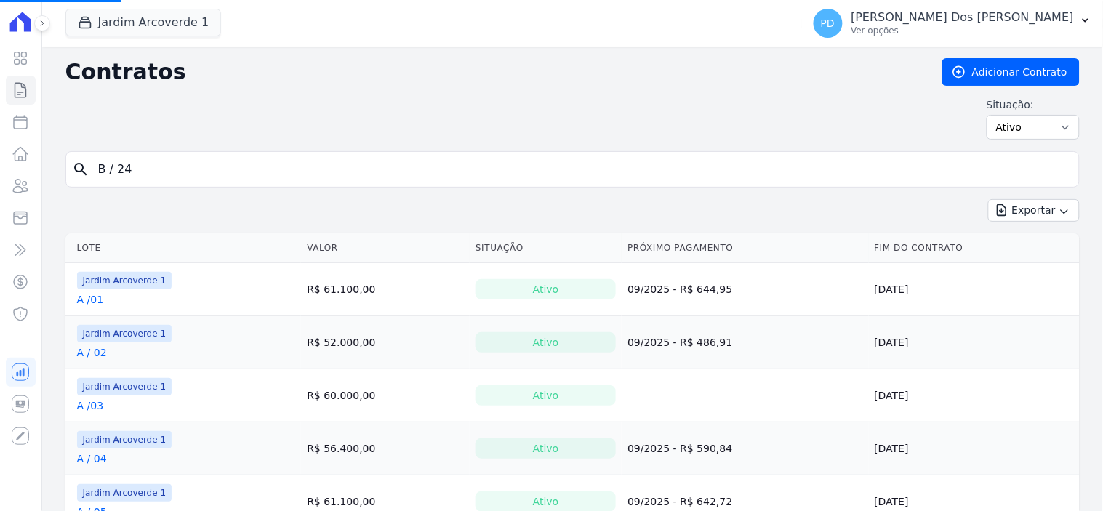
click at [149, 175] on input "B / 24" at bounding box center [581, 169] width 984 height 29
click at [148, 170] on input "search" at bounding box center [581, 169] width 984 height 29
type input "k / 21"
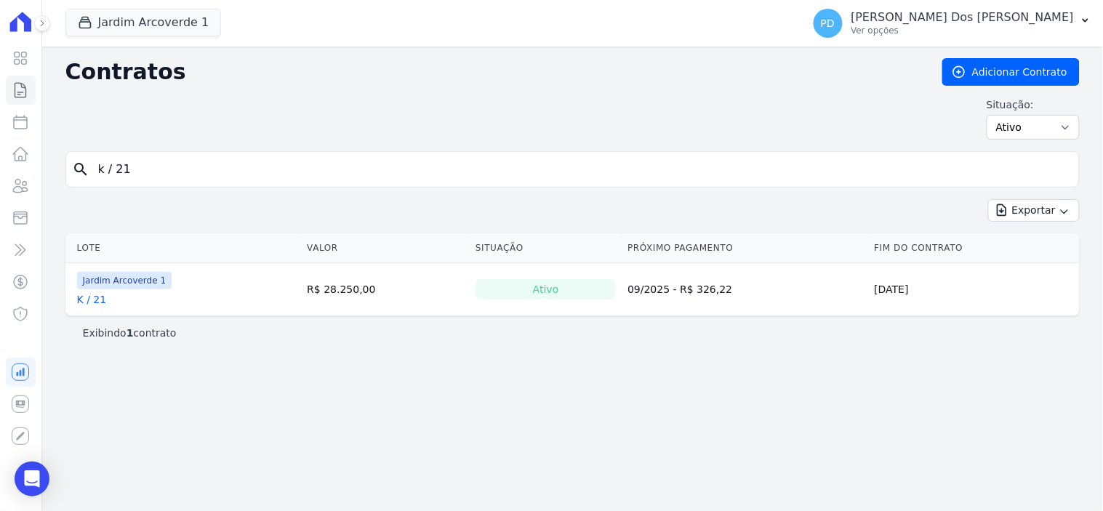
click at [89, 299] on link "K / 21" at bounding box center [92, 299] width 30 height 15
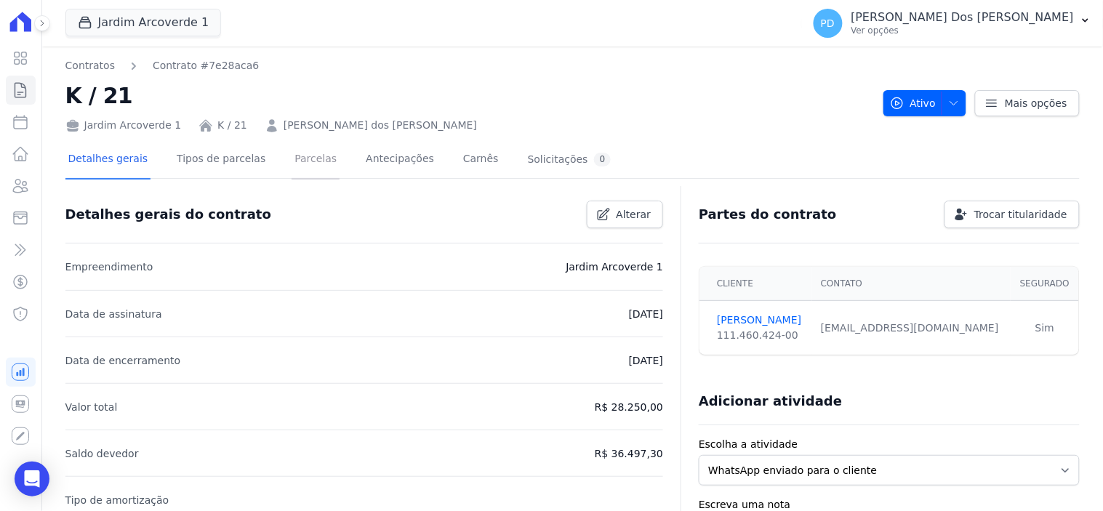
click at [295, 158] on link "Parcelas" at bounding box center [316, 160] width 48 height 39
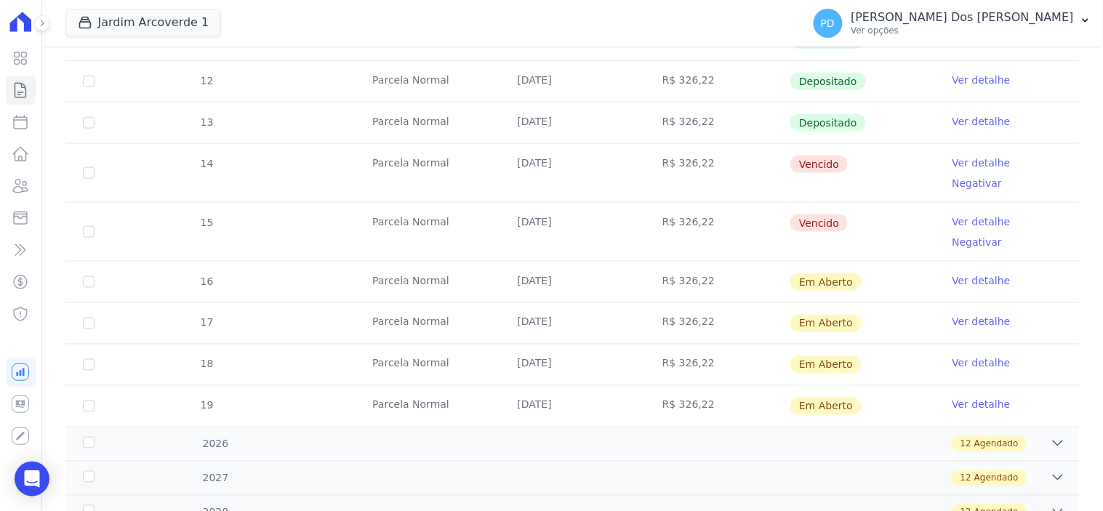
scroll to position [484, 0]
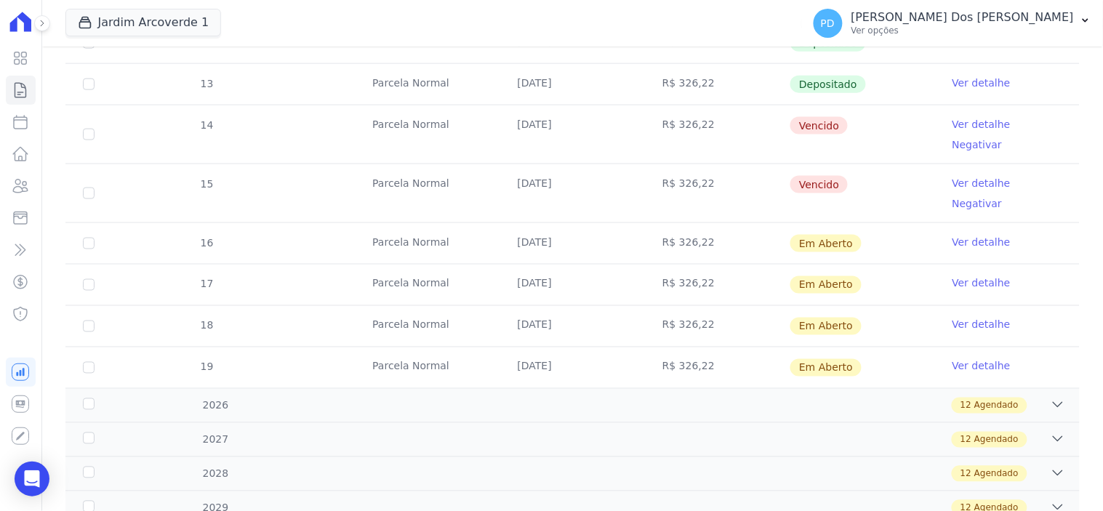
click at [977, 118] on link "Ver detalhe" at bounding box center [982, 124] width 58 height 15
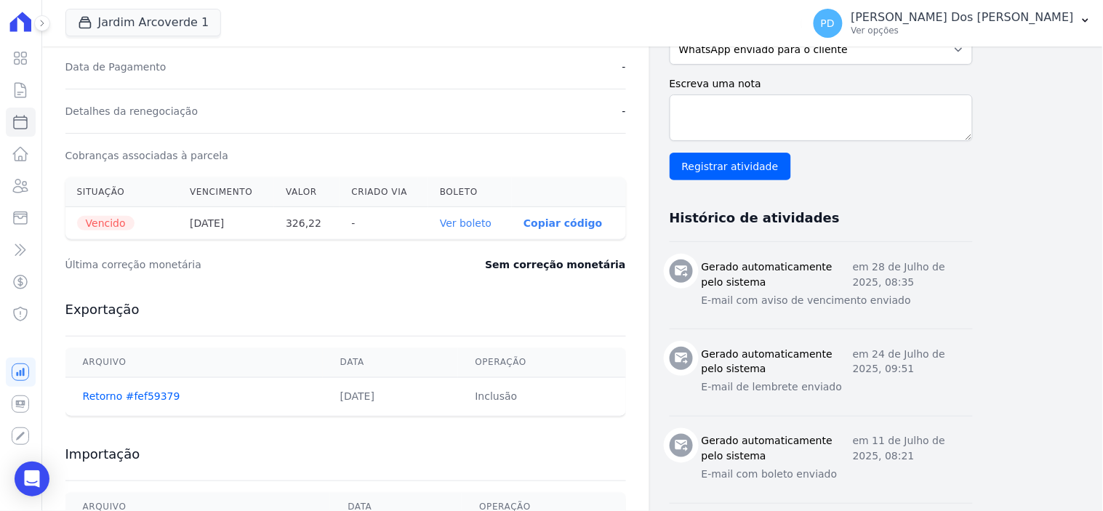
scroll to position [484, 0]
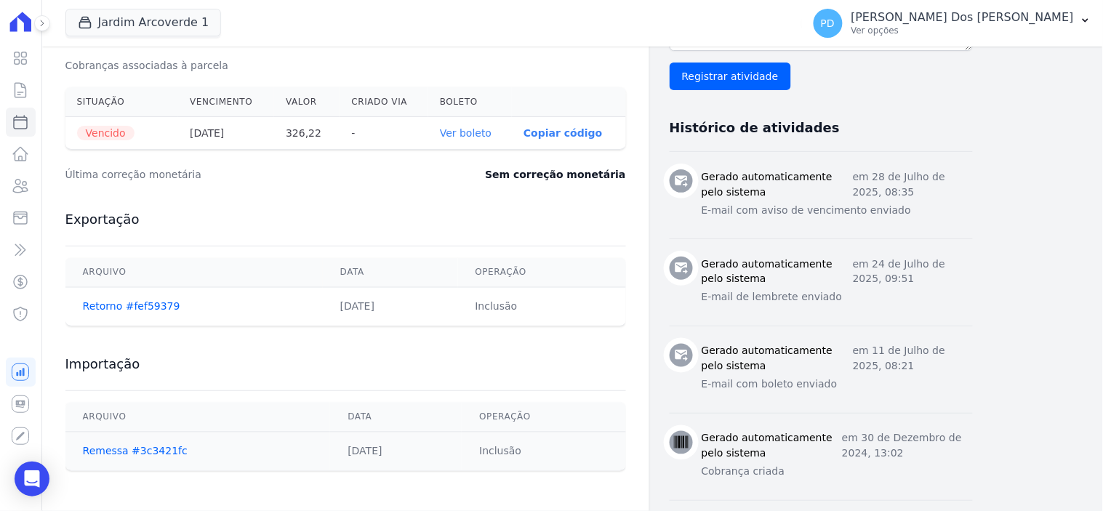
click at [476, 135] on link "Ver boleto" at bounding box center [466, 133] width 52 height 12
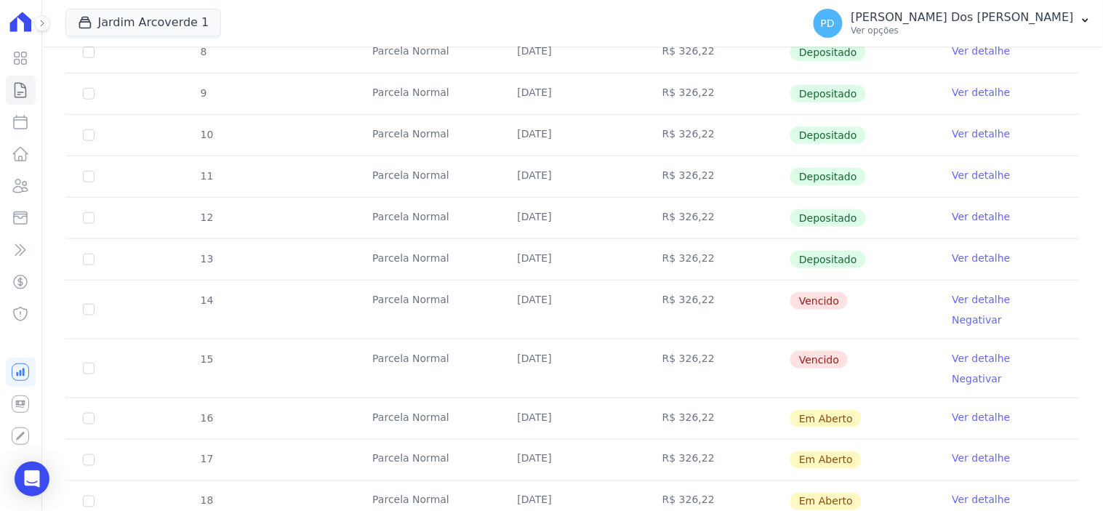
scroll to position [323, 0]
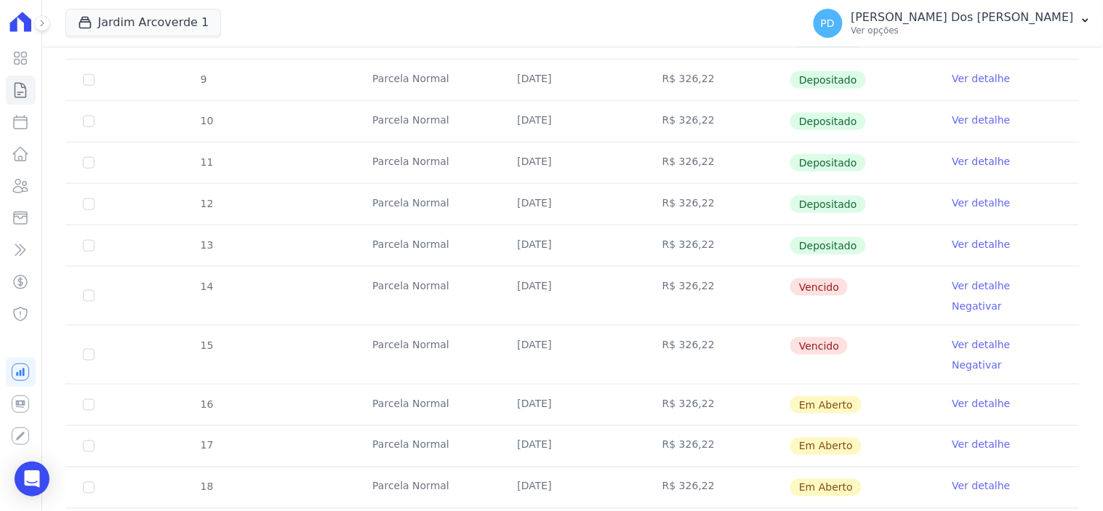
click at [955, 337] on link "Ver detalhe" at bounding box center [982, 344] width 58 height 15
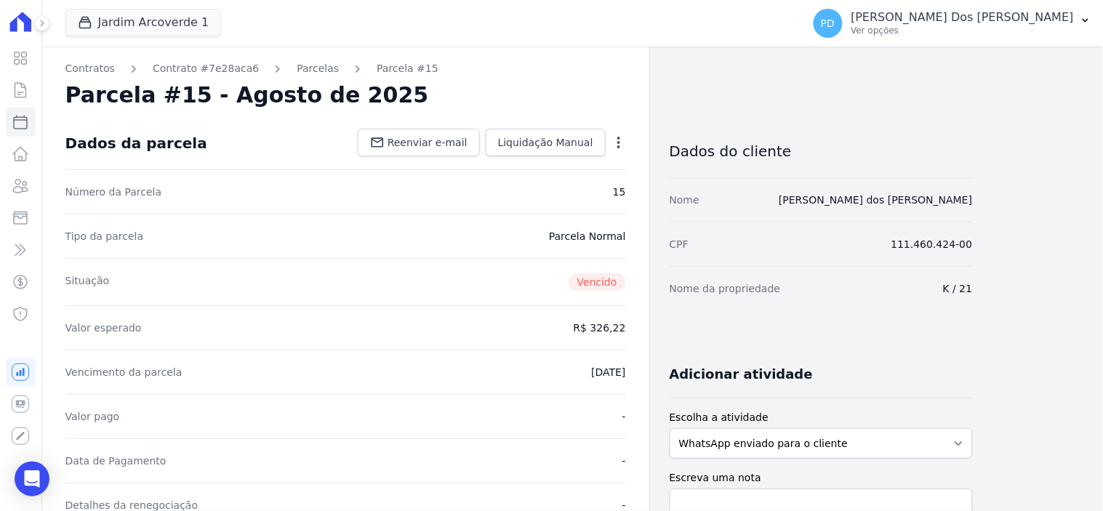
scroll to position [323, 0]
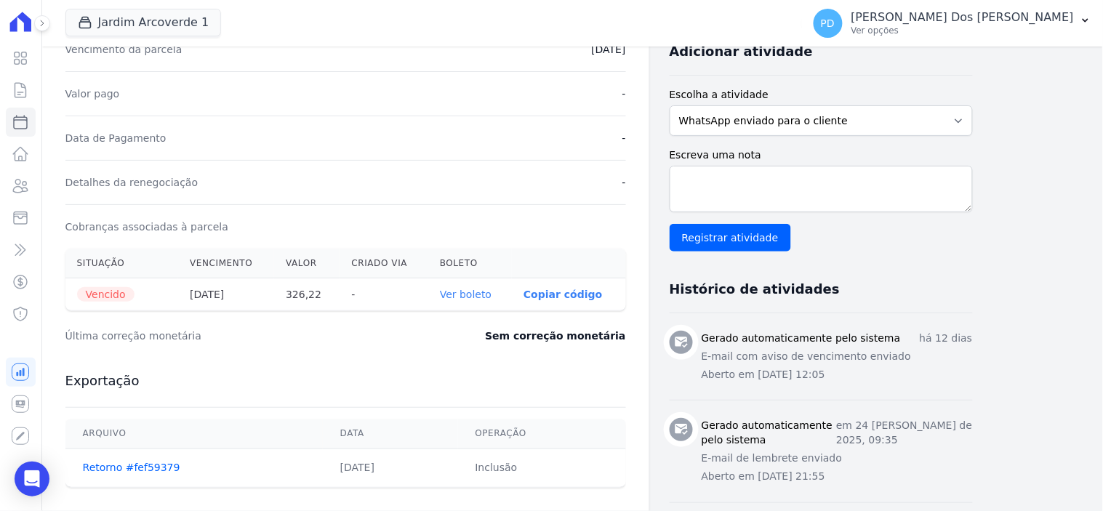
click at [462, 291] on link "Ver boleto" at bounding box center [466, 295] width 52 height 12
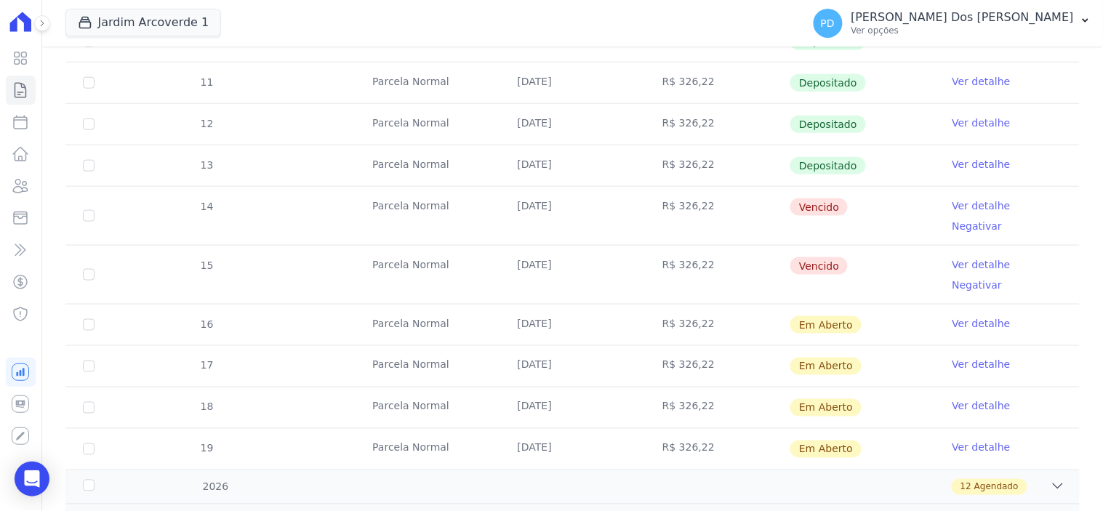
scroll to position [404, 0]
click at [962, 160] on link "Ver detalhe" at bounding box center [982, 163] width 58 height 15
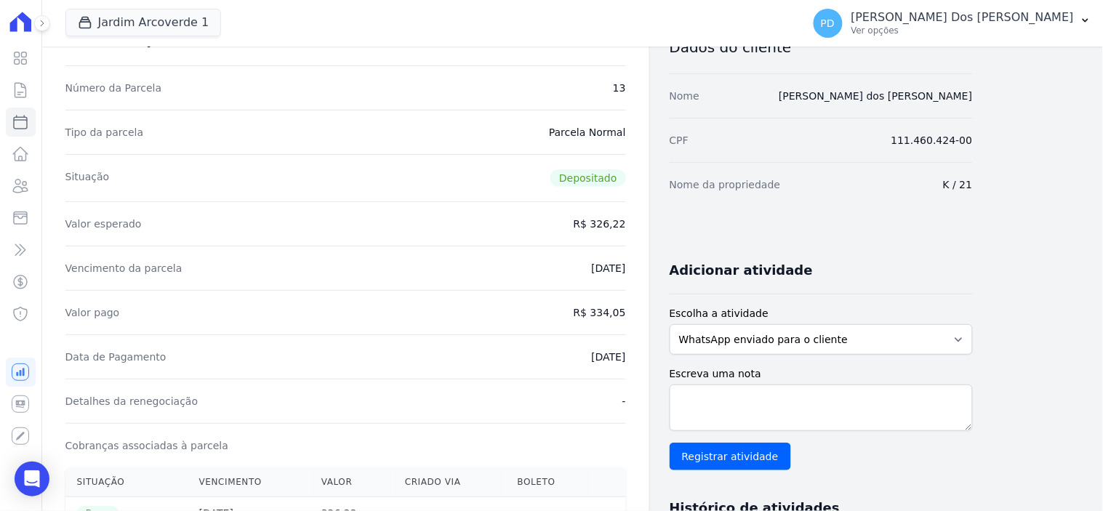
scroll to position [81, 0]
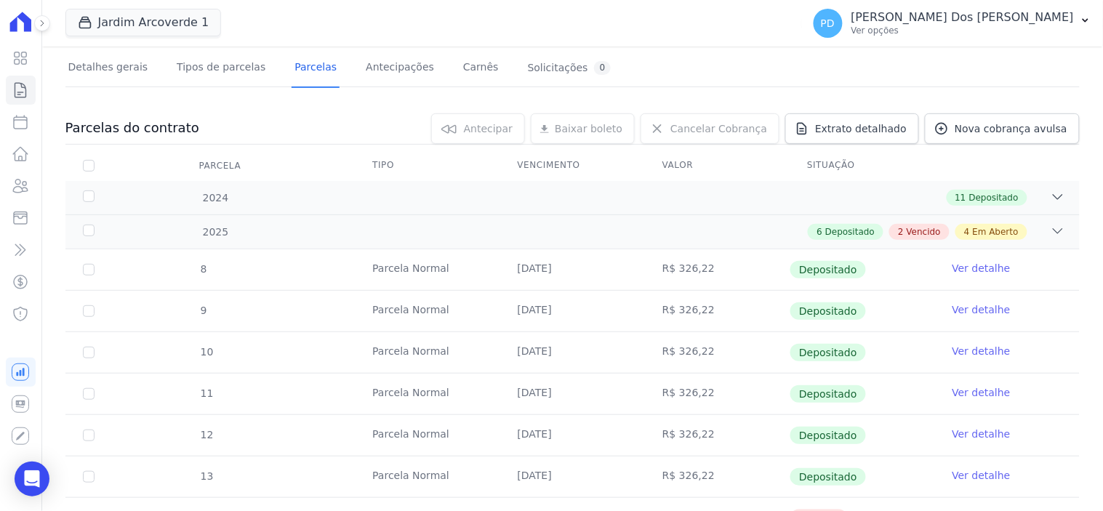
scroll to position [484, 0]
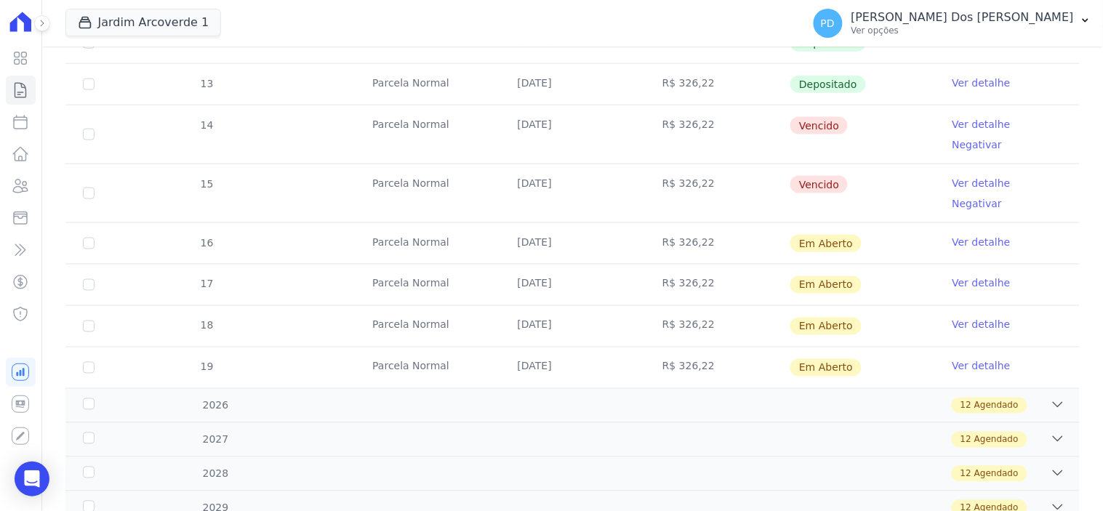
click at [960, 235] on link "Ver detalhe" at bounding box center [982, 242] width 58 height 15
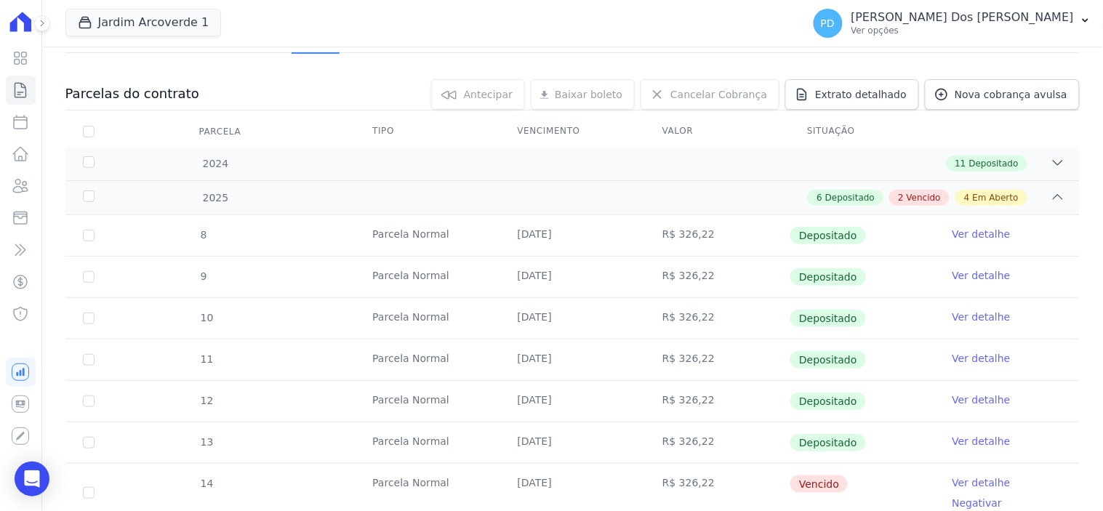
scroll to position [323, 0]
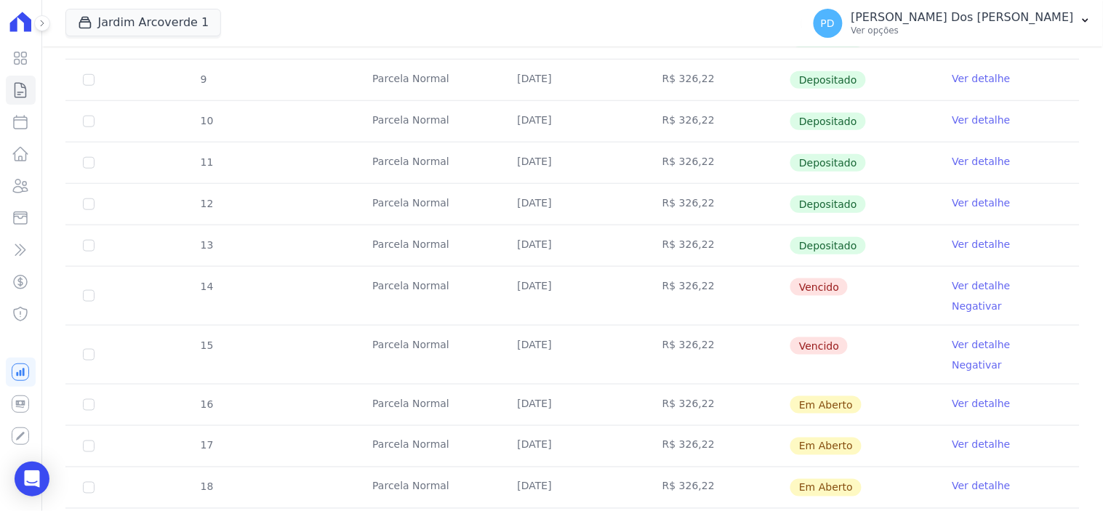
click at [973, 245] on link "Ver detalhe" at bounding box center [982, 244] width 58 height 15
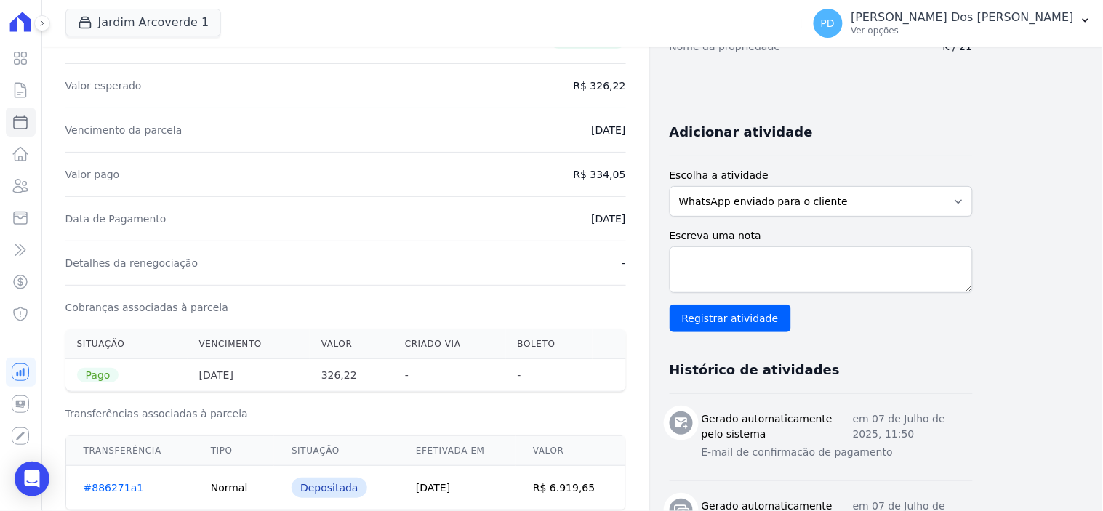
scroll to position [323, 0]
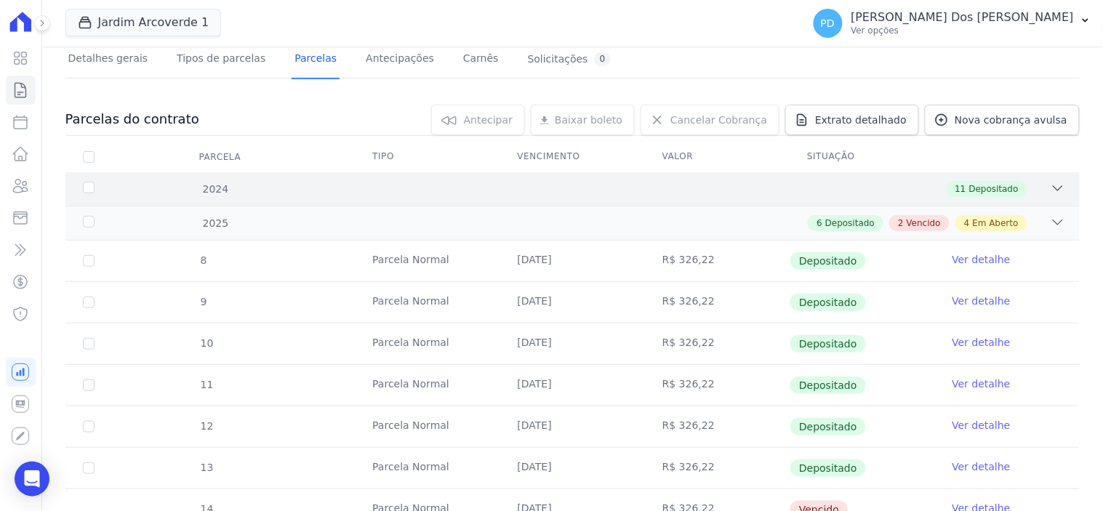
scroll to position [323, 0]
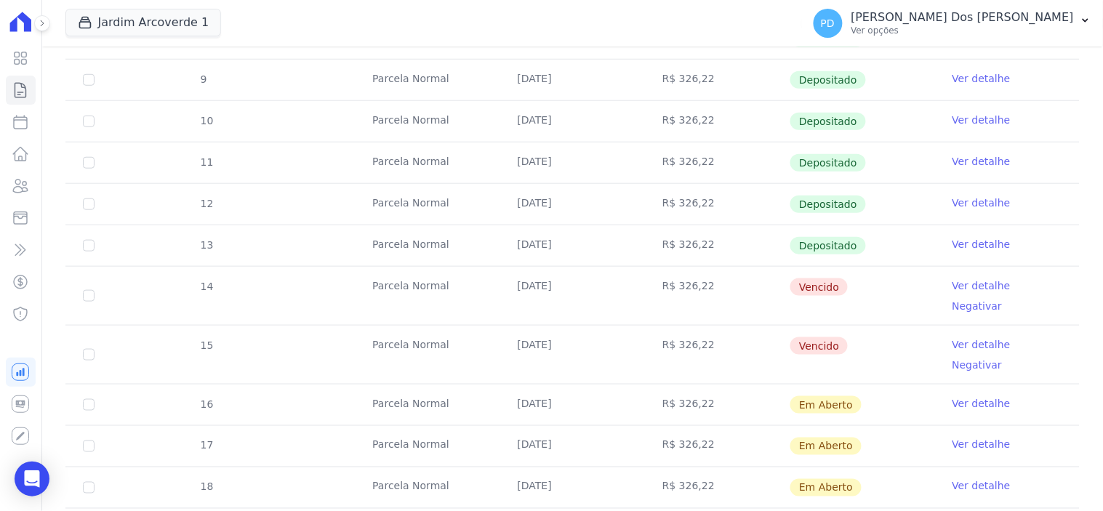
click at [953, 198] on link "Ver detalhe" at bounding box center [982, 203] width 58 height 15
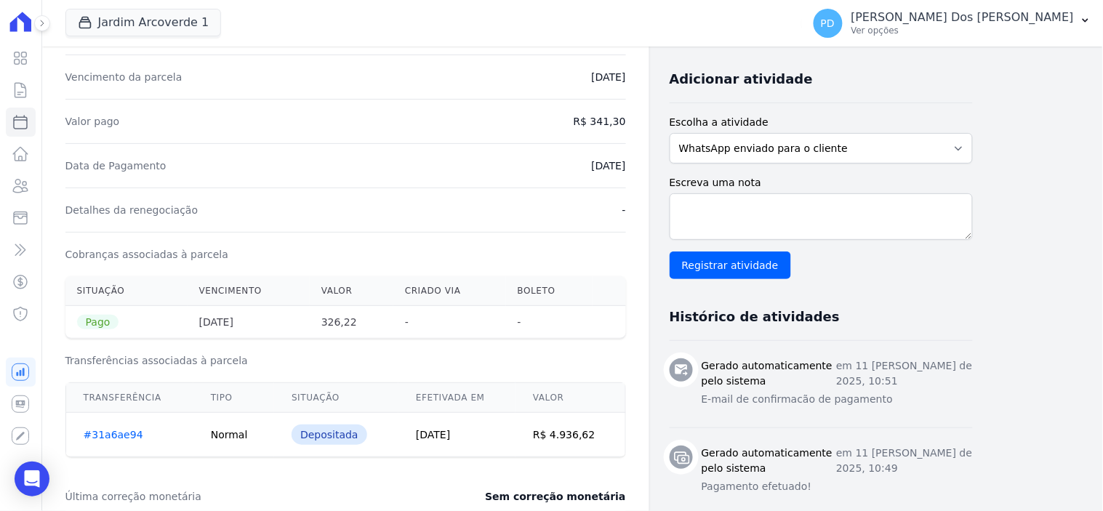
scroll to position [323, 0]
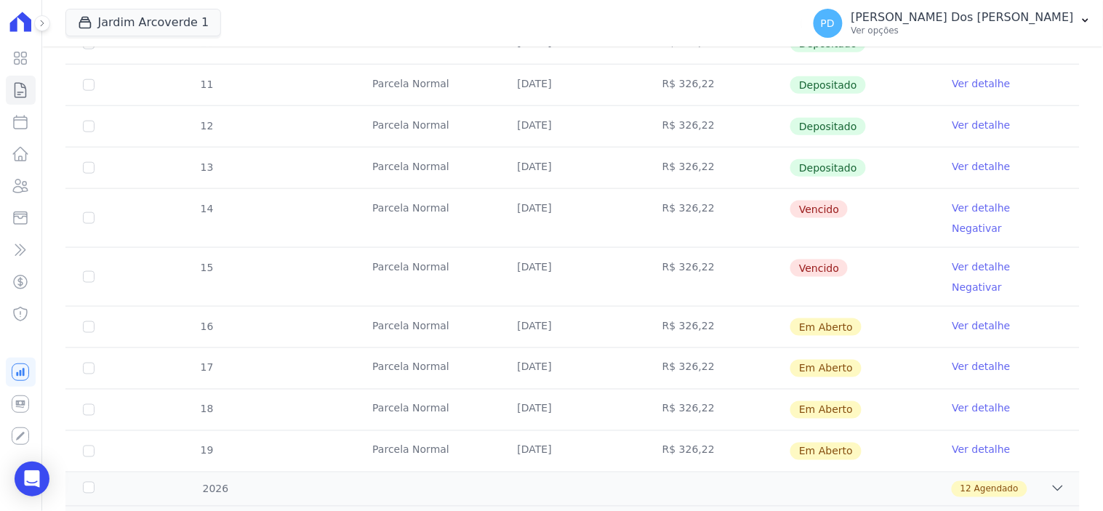
scroll to position [404, 0]
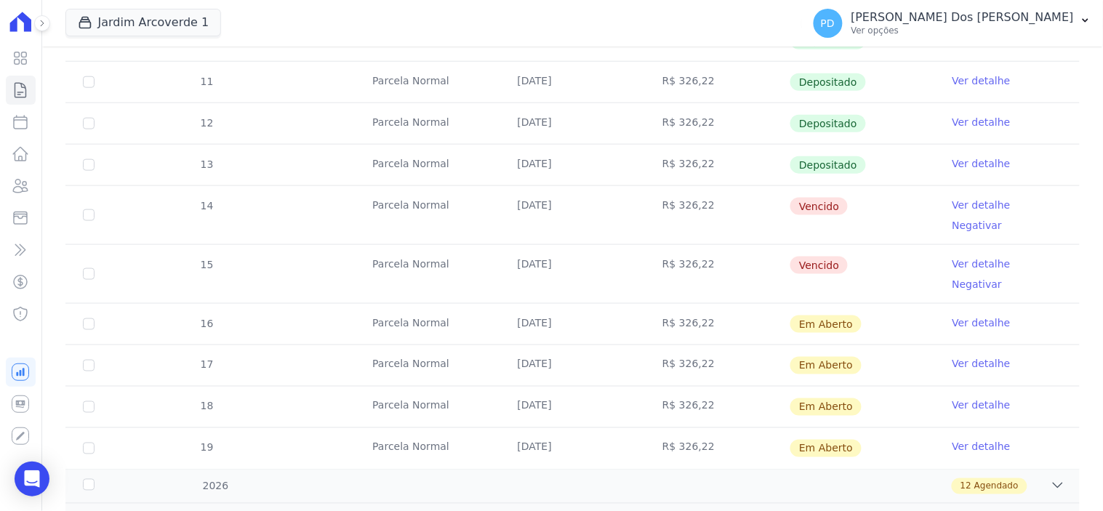
drag, startPoint x: 542, startPoint y: 204, endPoint x: 950, endPoint y: 188, distance: 407.5
click at [929, 191] on tr "14 Parcela Normal 25/07/2025 R$ 326,22 Vencido Ver detalhe Negativar" at bounding box center [572, 214] width 1014 height 59
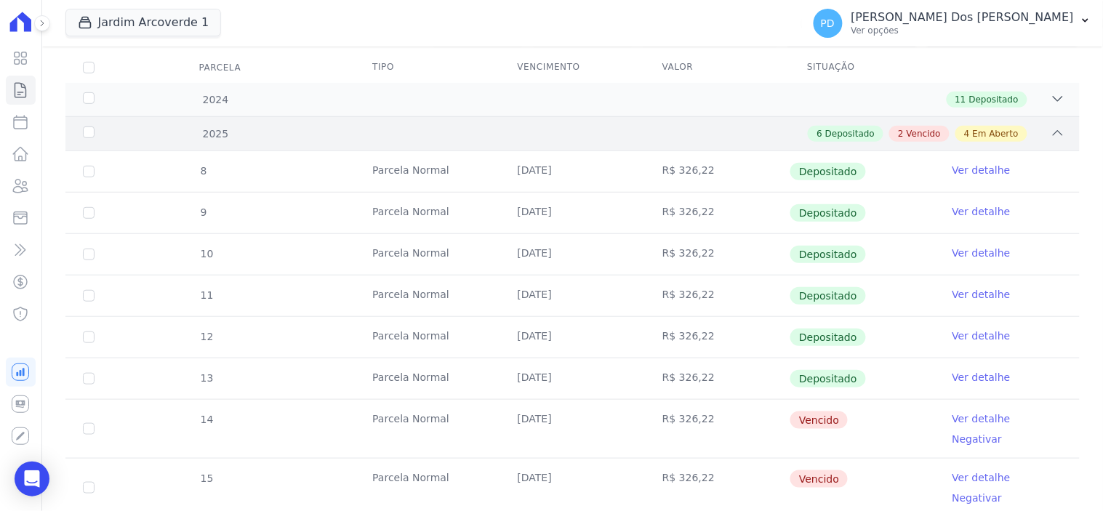
scroll to position [161, 0]
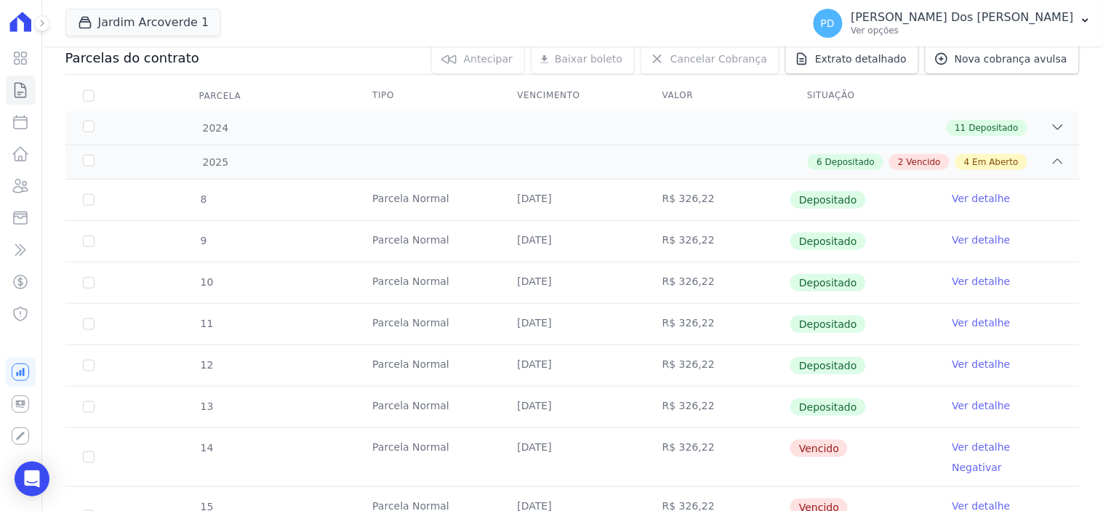
drag, startPoint x: 526, startPoint y: 361, endPoint x: 898, endPoint y: 376, distance: 371.9
click at [898, 376] on tr "12 Parcela Normal 25/05/2025 R$ 326,22 Depositado Ver detalhe" at bounding box center [572, 365] width 1014 height 41
drag, startPoint x: 531, startPoint y: 407, endPoint x: 882, endPoint y: 401, distance: 351.3
click at [882, 401] on tr "13 Parcela Normal 25/06/2025 R$ 326,22 Depositado Ver detalhe" at bounding box center [572, 406] width 1014 height 41
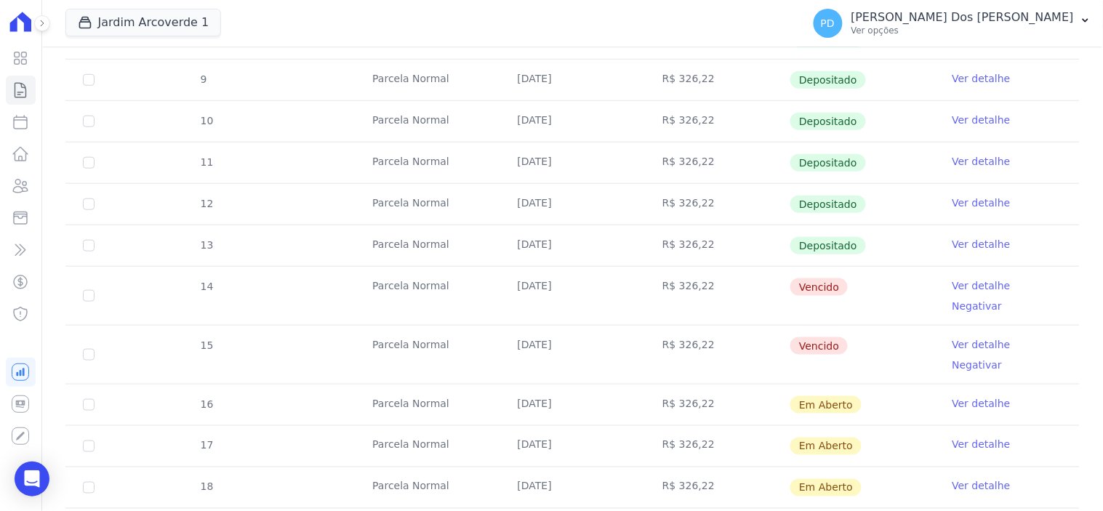
click at [963, 201] on link "Ver detalhe" at bounding box center [982, 203] width 58 height 15
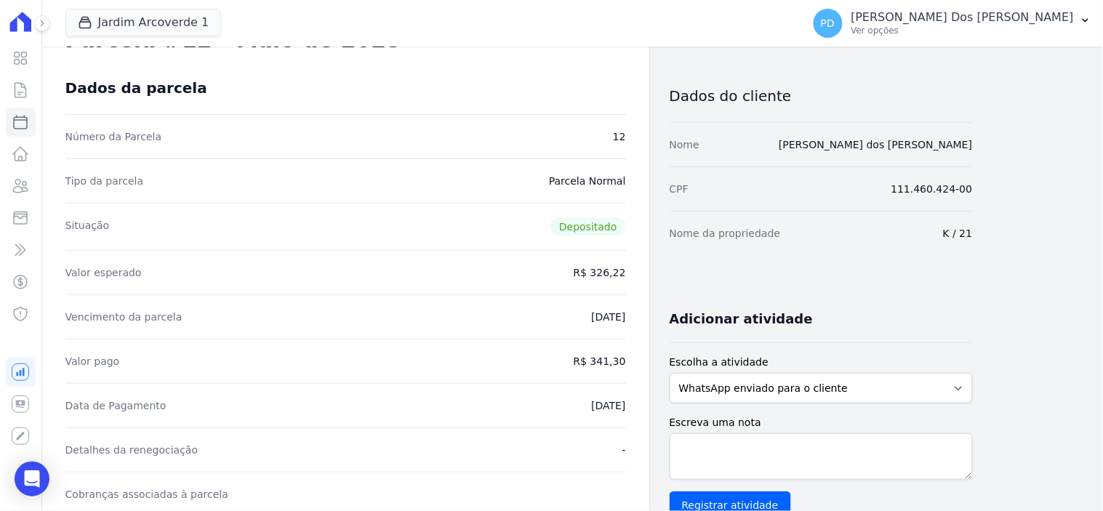
scroll to position [161, 0]
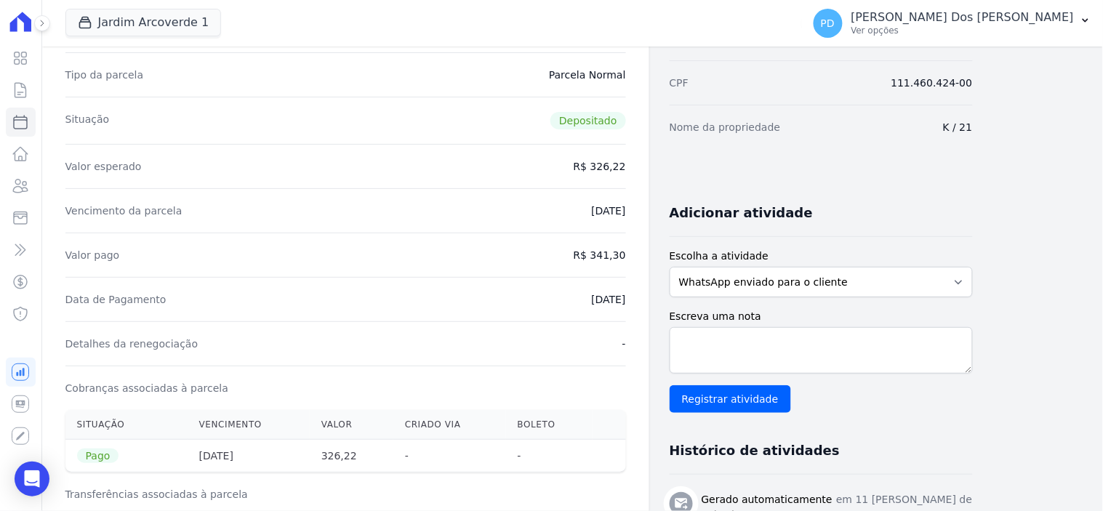
drag, startPoint x: 576, startPoint y: 294, endPoint x: 642, endPoint y: 303, distance: 66.8
click at [642, 303] on div "Contratos Contrato #7e28aca6 Parcelas Parcela #12 Parcela #12 - Maio de 2025 Da…" at bounding box center [345, 506] width 607 height 1242
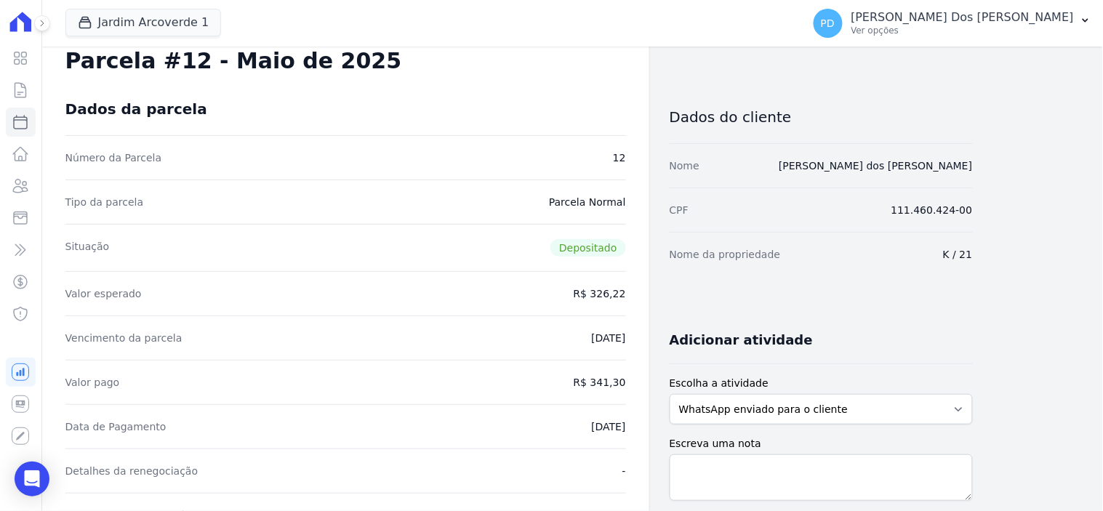
scroll to position [0, 0]
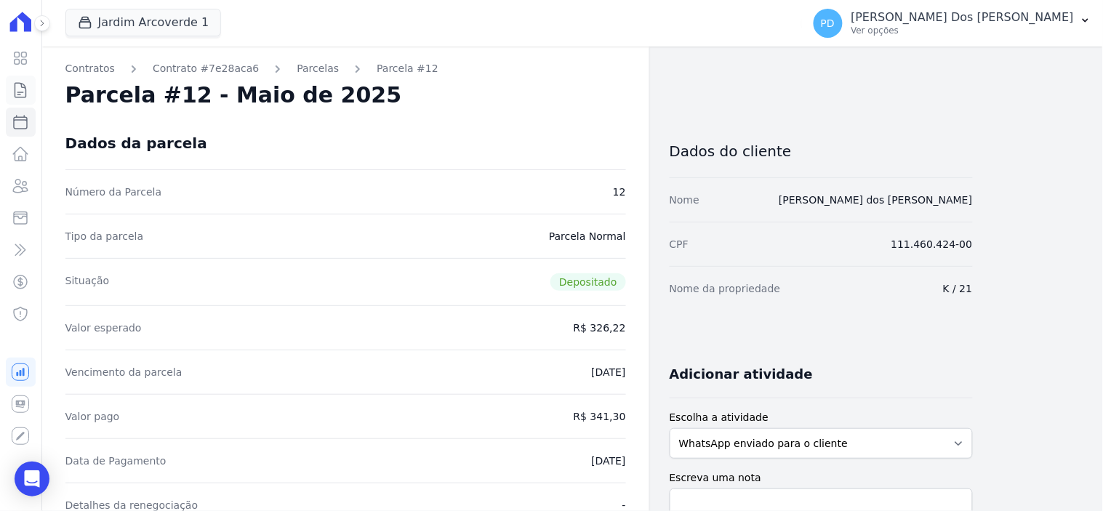
click at [23, 89] on icon at bounding box center [20, 89] width 17 height 17
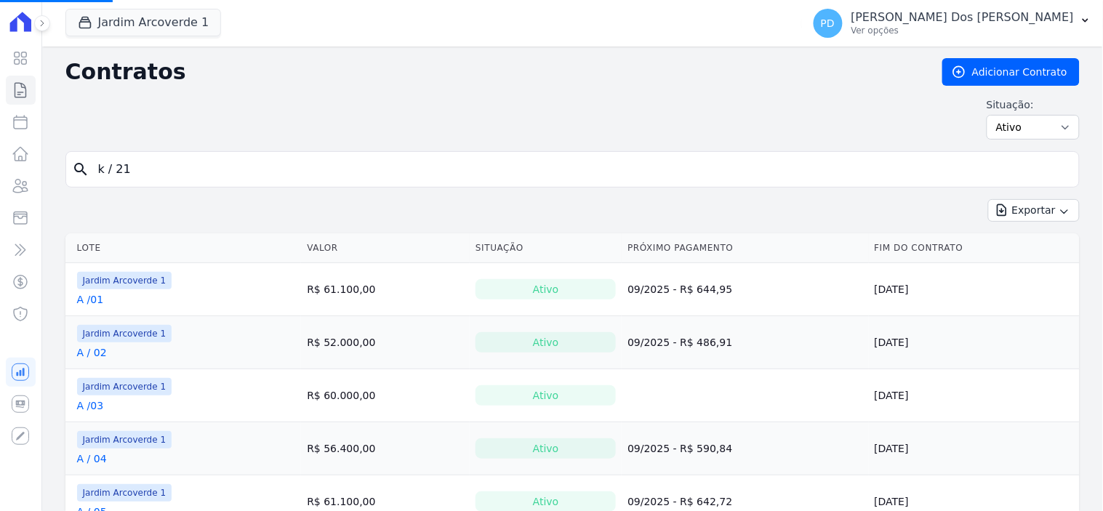
click at [164, 166] on input "k / 21" at bounding box center [581, 169] width 984 height 29
click at [140, 170] on input "search" at bounding box center [581, 169] width 984 height 29
type input "d / 36"
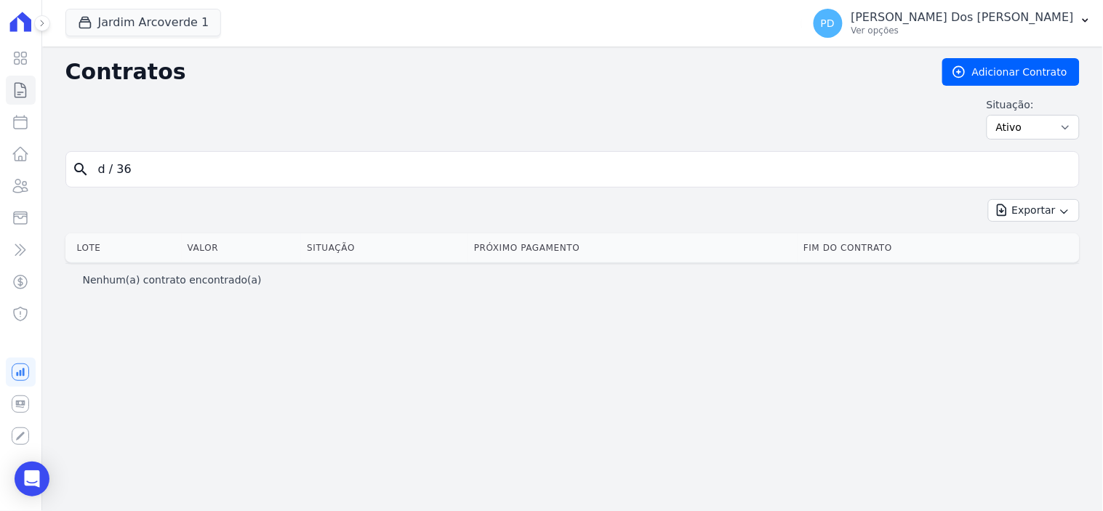
click at [114, 180] on input "d / 36" at bounding box center [581, 169] width 984 height 29
type input "d /36"
drag, startPoint x: 171, startPoint y: 19, endPoint x: 171, endPoint y: 33, distance: 13.8
click at [171, 20] on button "Jardim Arcoverde 1" at bounding box center [143, 23] width 156 height 28
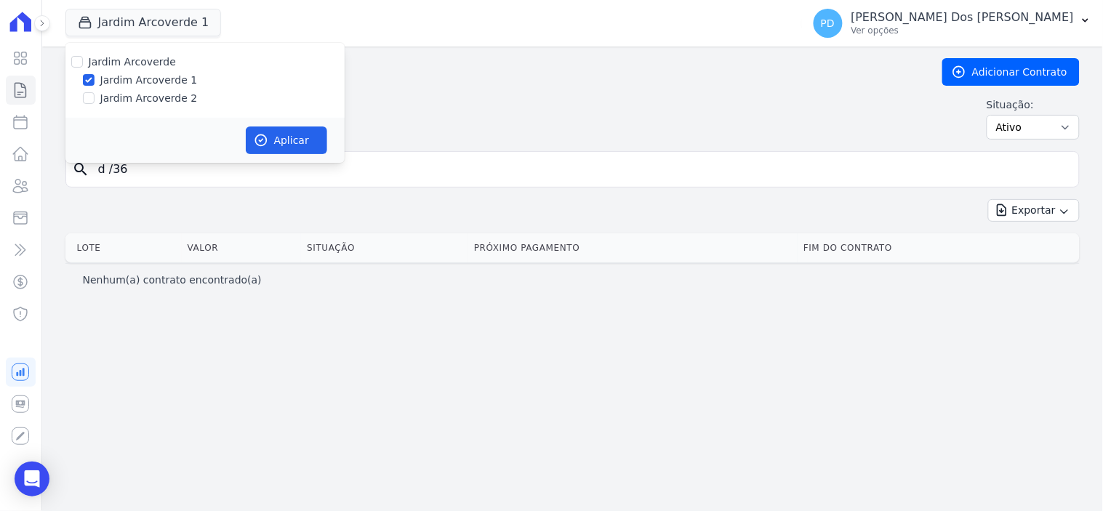
click at [132, 99] on label "Jardim Arcoverde 2" at bounding box center [148, 98] width 97 height 15
click at [95, 99] on input "Jardim Arcoverde 2" at bounding box center [89, 98] width 12 height 12
checkbox input "true"
click at [131, 80] on label "Jardim Arcoverde 1" at bounding box center [148, 80] width 97 height 15
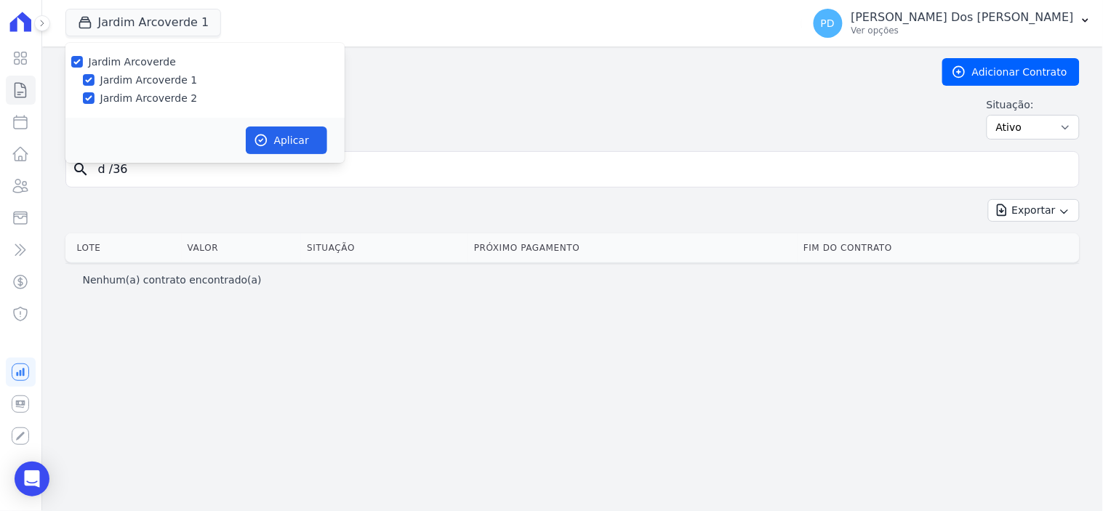
click at [95, 80] on input "Jardim Arcoverde 1" at bounding box center [89, 80] width 12 height 12
checkbox input "false"
click at [289, 131] on button "Aplicar" at bounding box center [286, 141] width 81 height 28
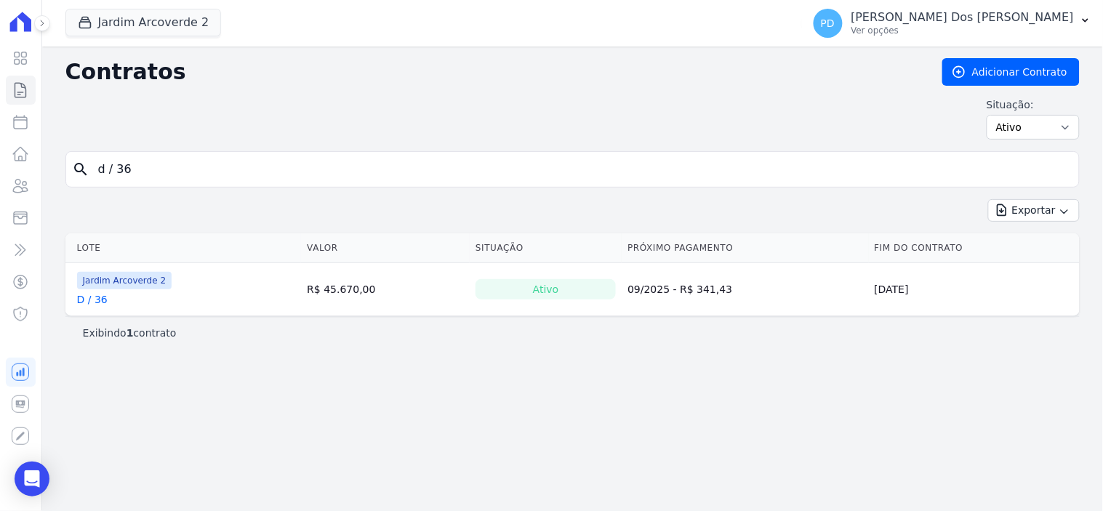
click at [95, 303] on link "D / 36" at bounding box center [92, 299] width 31 height 15
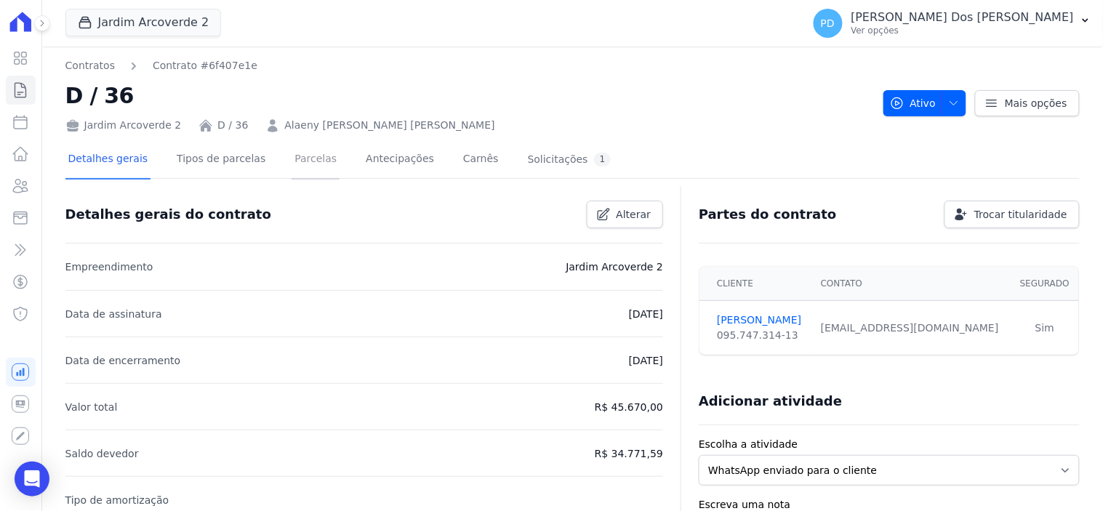
click at [300, 159] on link "Parcelas" at bounding box center [316, 160] width 48 height 39
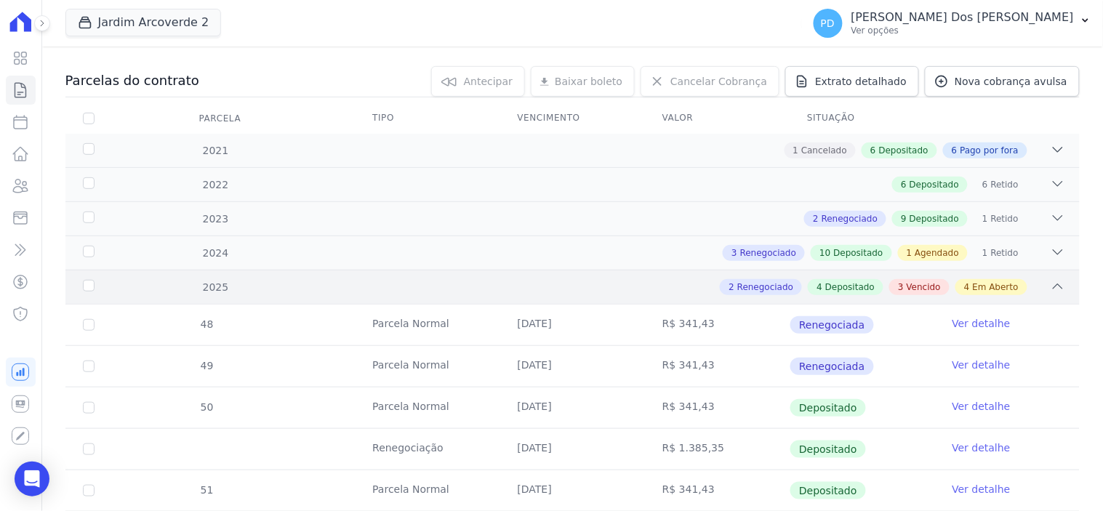
scroll to position [484, 0]
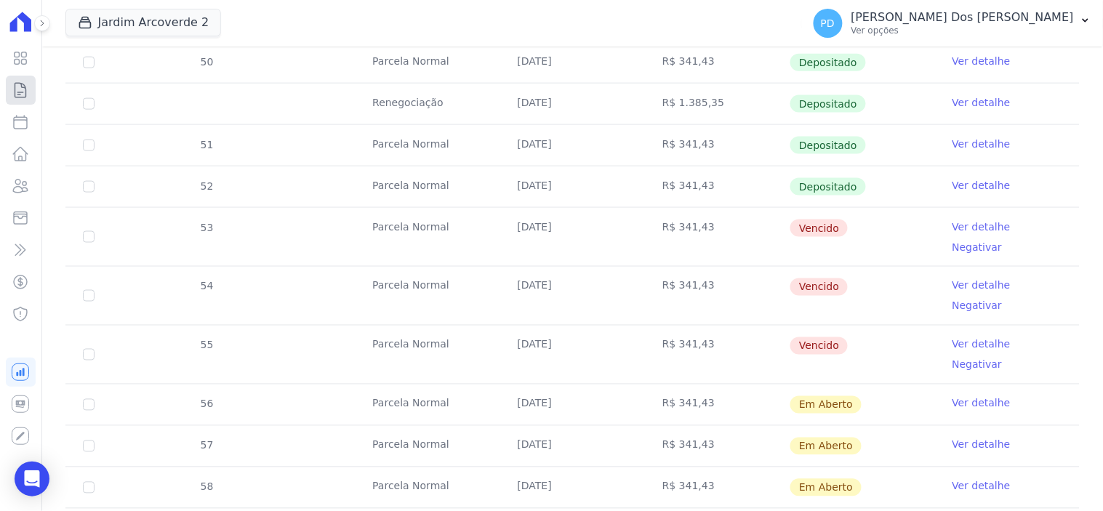
click at [20, 88] on icon at bounding box center [20, 89] width 17 height 17
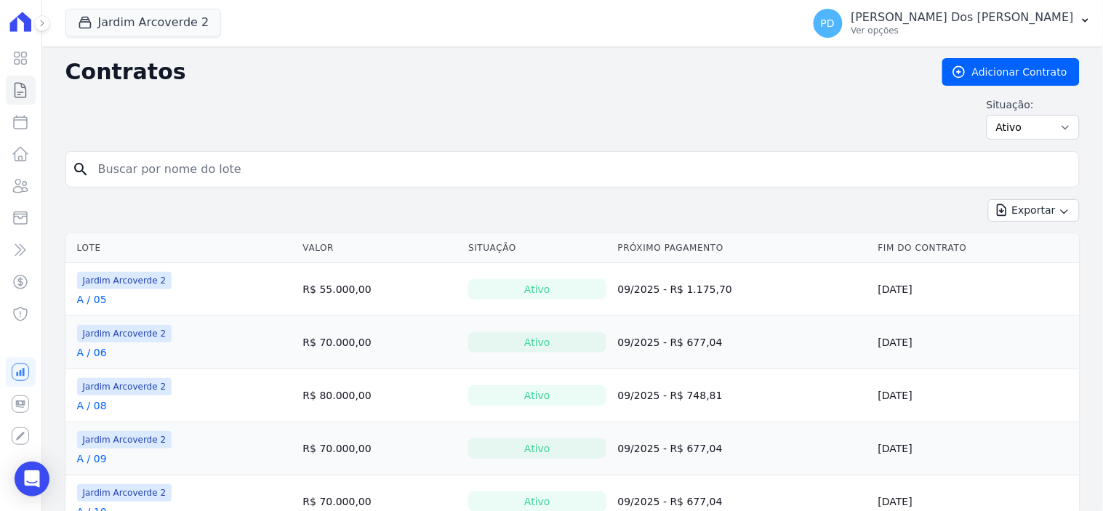
click at [180, 154] on div "search" at bounding box center [572, 169] width 1014 height 36
click at [185, 165] on input "search" at bounding box center [581, 169] width 984 height 29
type input "d / 18"
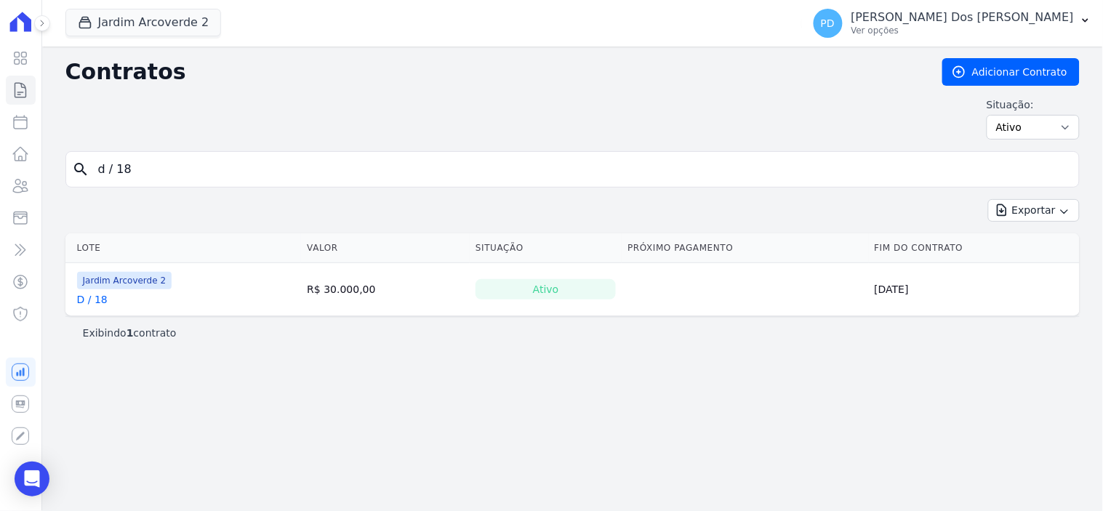
click at [90, 297] on link "D / 18" at bounding box center [92, 299] width 31 height 15
drag, startPoint x: 213, startPoint y: 169, endPoint x: 60, endPoint y: 167, distance: 153.4
click at [60, 167] on div "Contratos Adicionar Contrato Situação: Ativo Todos Pausado Distratado Rascunho …" at bounding box center [572, 279] width 1061 height 465
type input "e / 06"
click at [93, 299] on link "E / 06" at bounding box center [91, 299] width 29 height 15
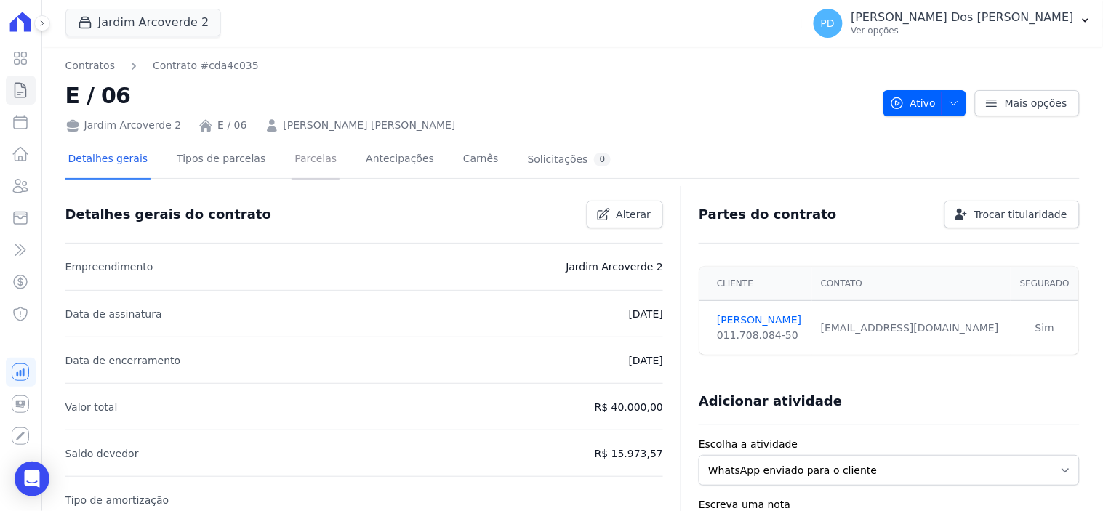
click at [300, 155] on link "Parcelas" at bounding box center [316, 160] width 48 height 39
